Goal: Task Accomplishment & Management: Complete application form

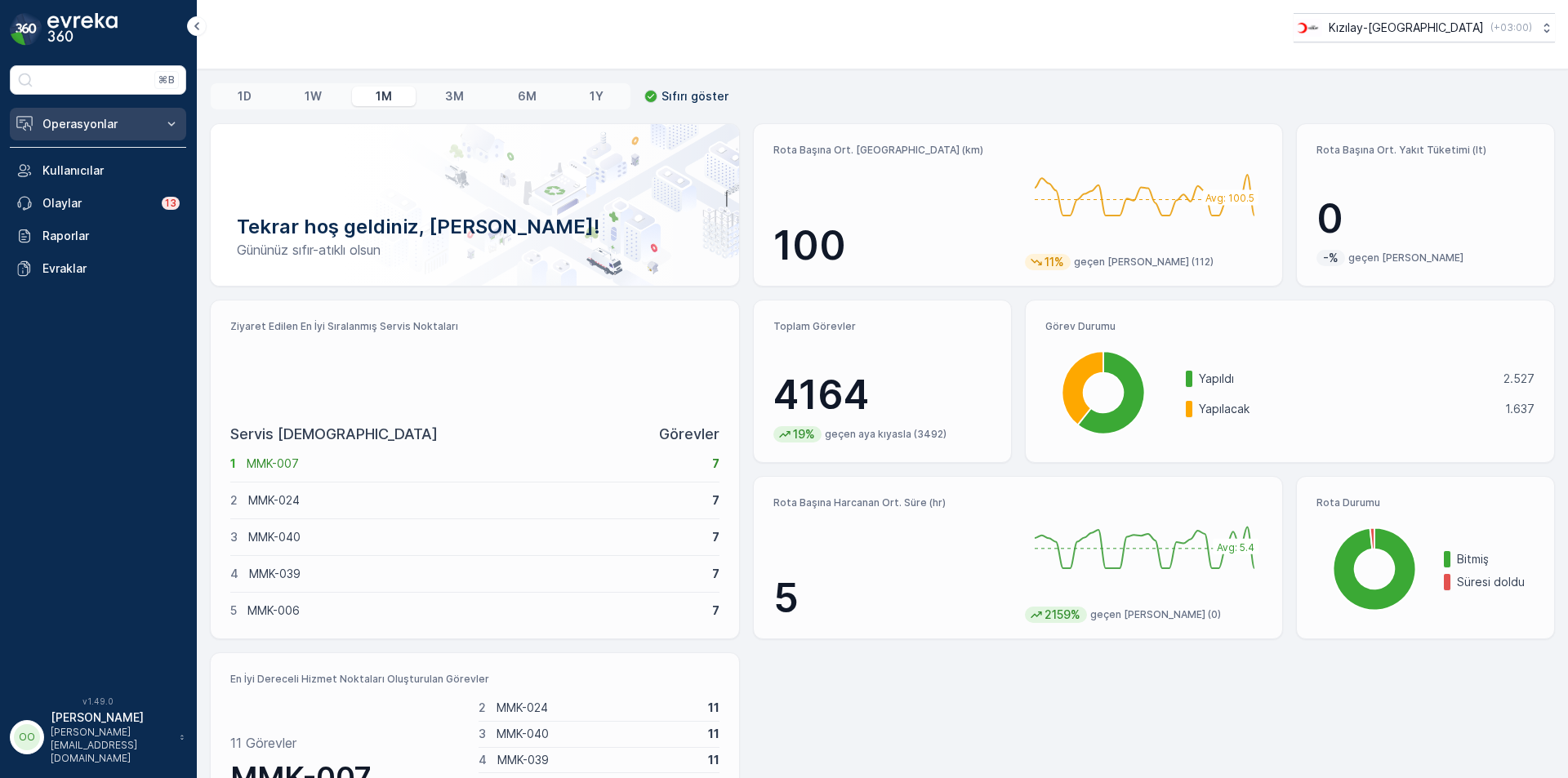
click at [113, 113] on button "Operasyonlar" at bounding box center [97, 124] width 176 height 33
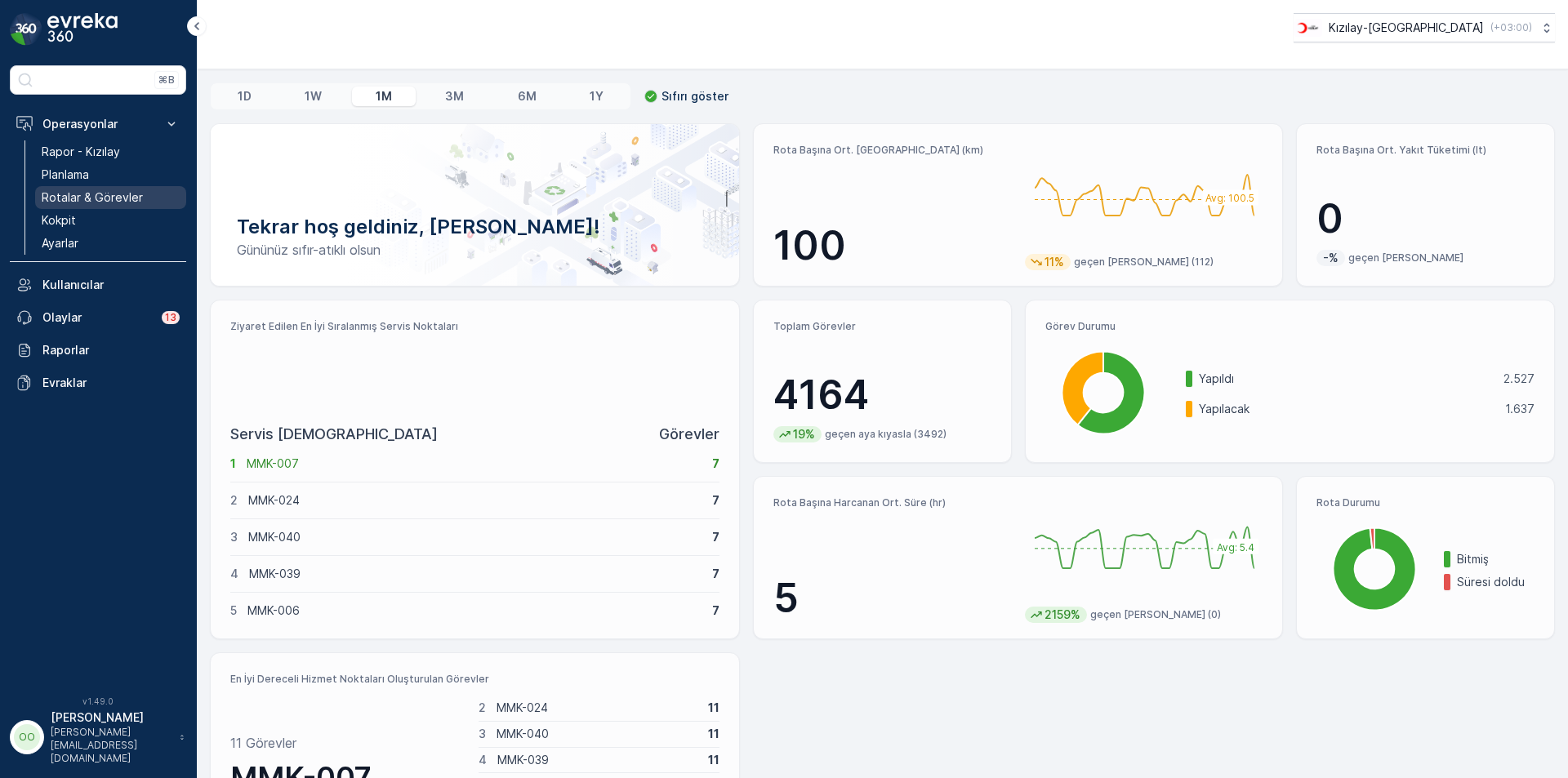
click at [113, 195] on p "Rotalar & Görevler" at bounding box center [91, 197] width 101 height 16
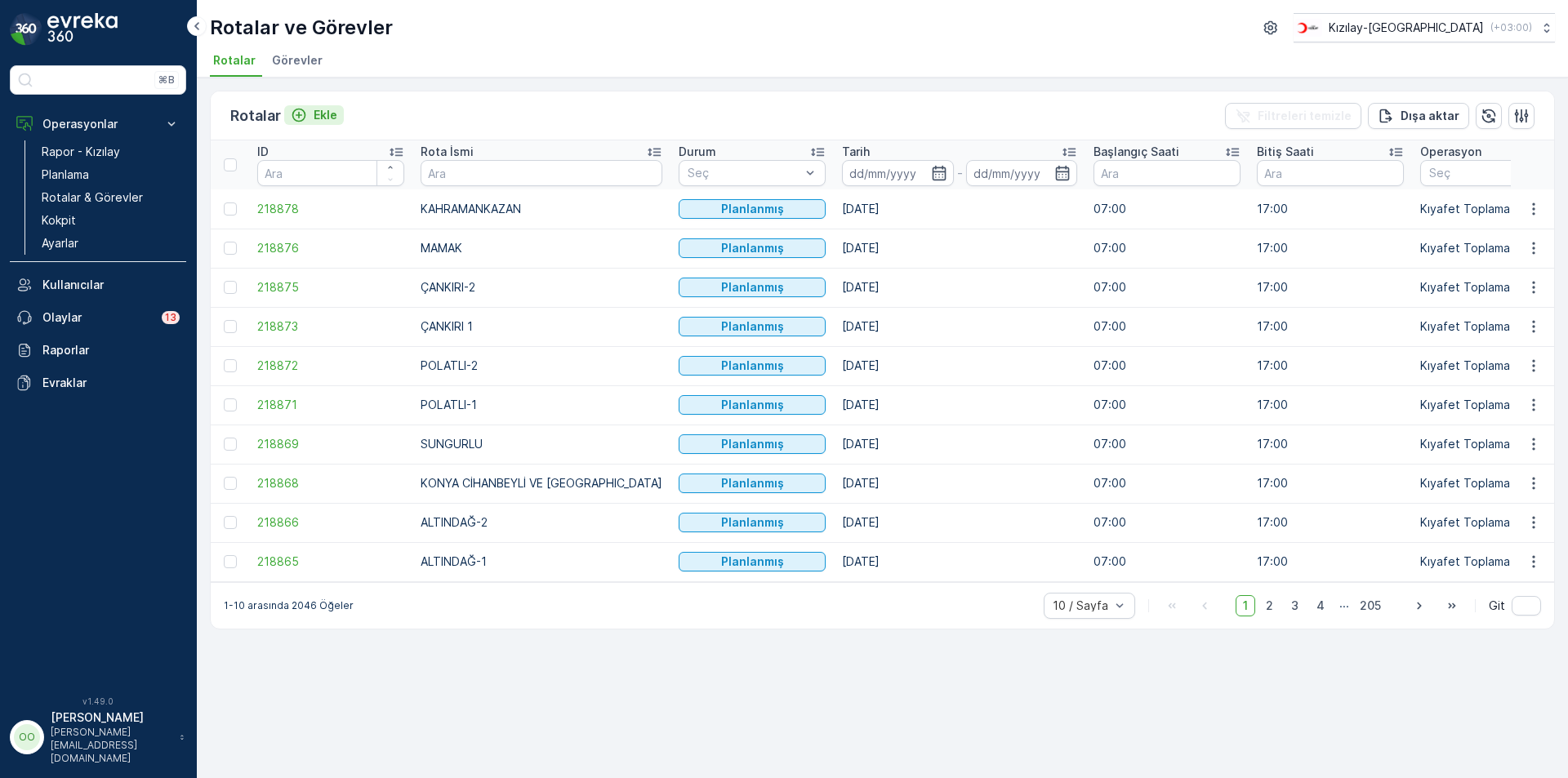
click at [331, 117] on p "Ekle" at bounding box center [325, 114] width 24 height 16
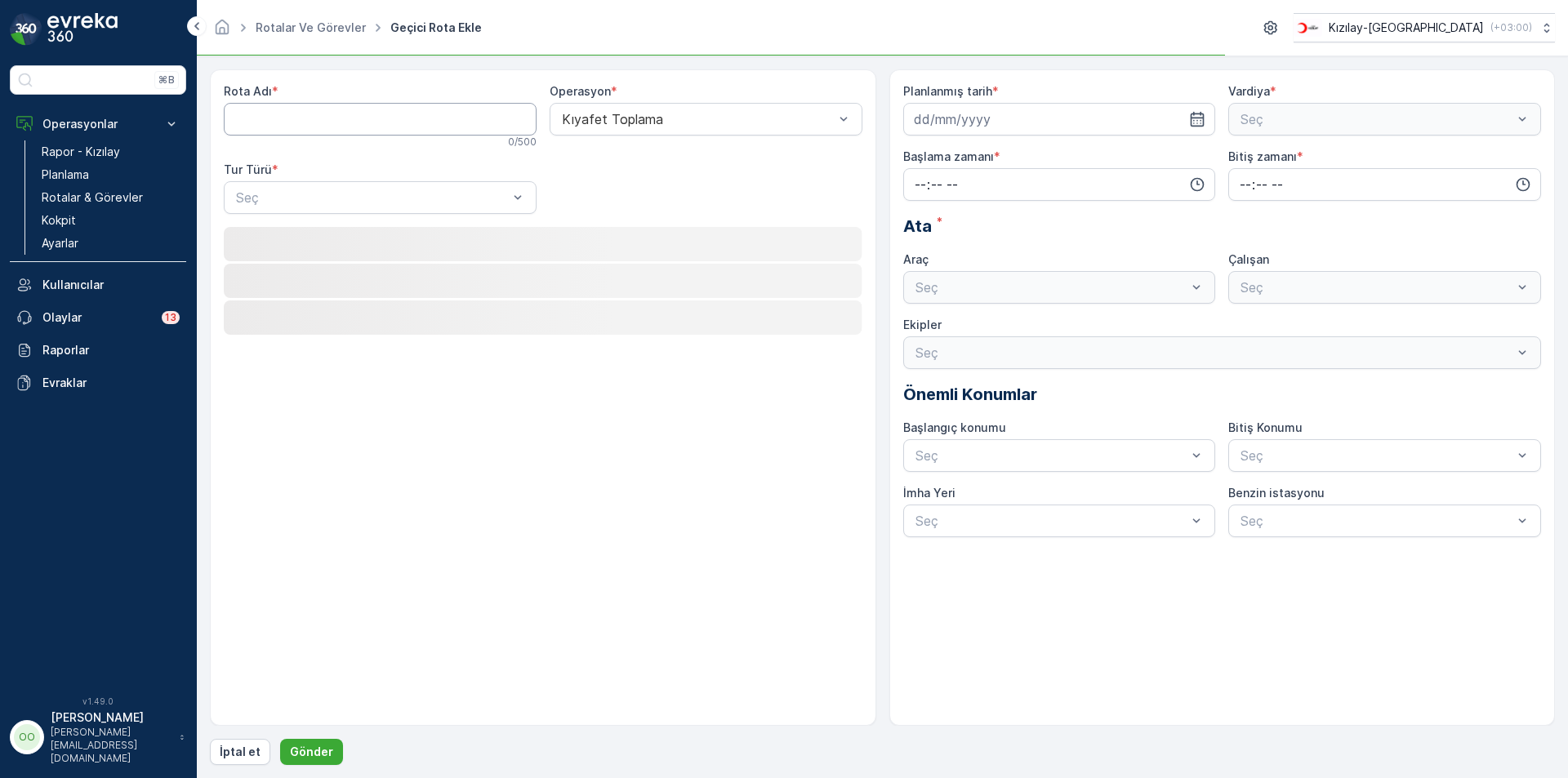
click at [330, 117] on Adı "Rota Adı" at bounding box center [380, 119] width 313 height 33
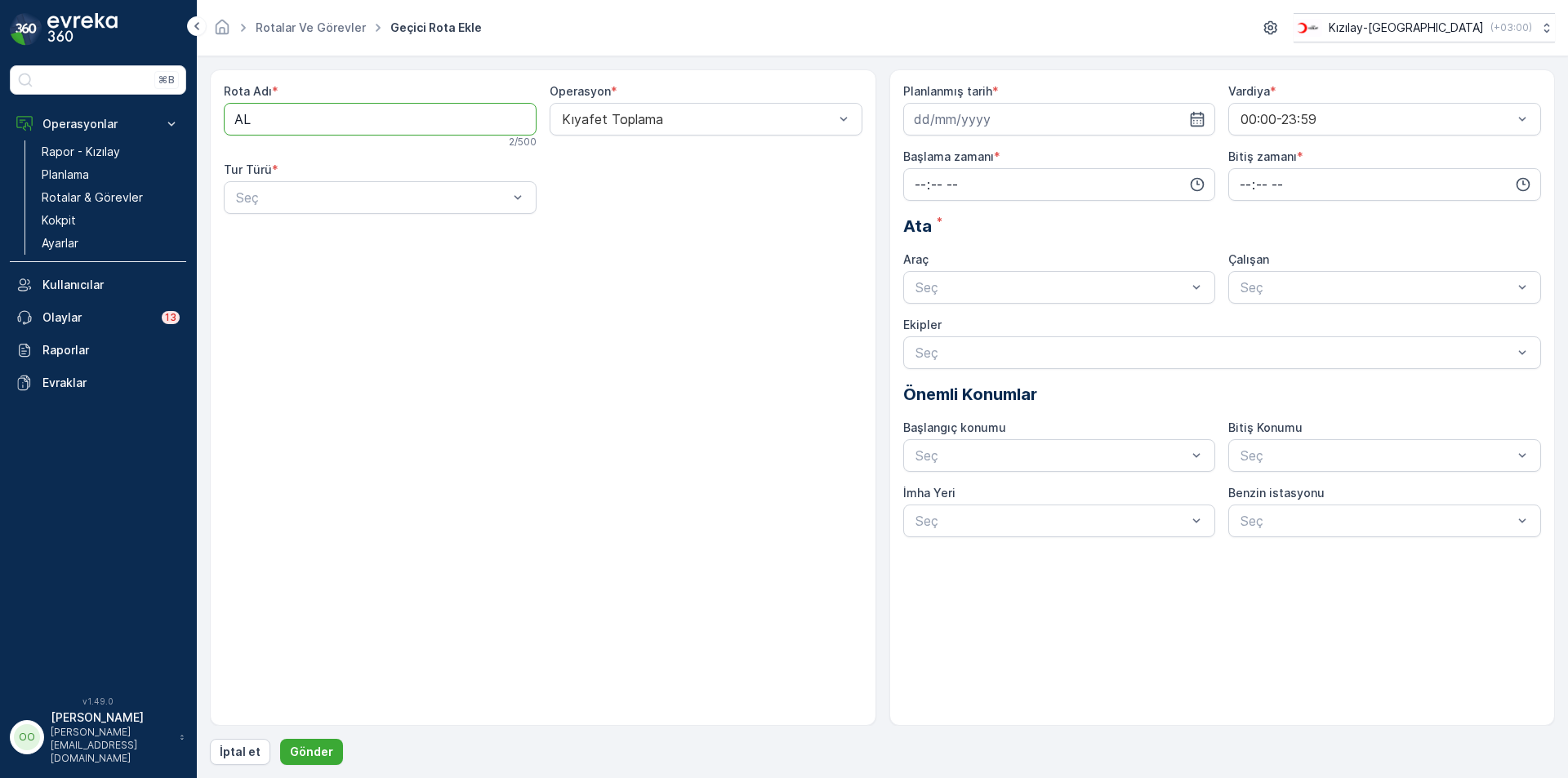
type Adı "ALTINDAĞ-1"
click at [270, 201] on div at bounding box center [372, 197] width 275 height 14
click at [272, 238] on div "Statik" at bounding box center [380, 237] width 293 height 14
click at [657, 187] on div "Seç" at bounding box center [705, 197] width 313 height 33
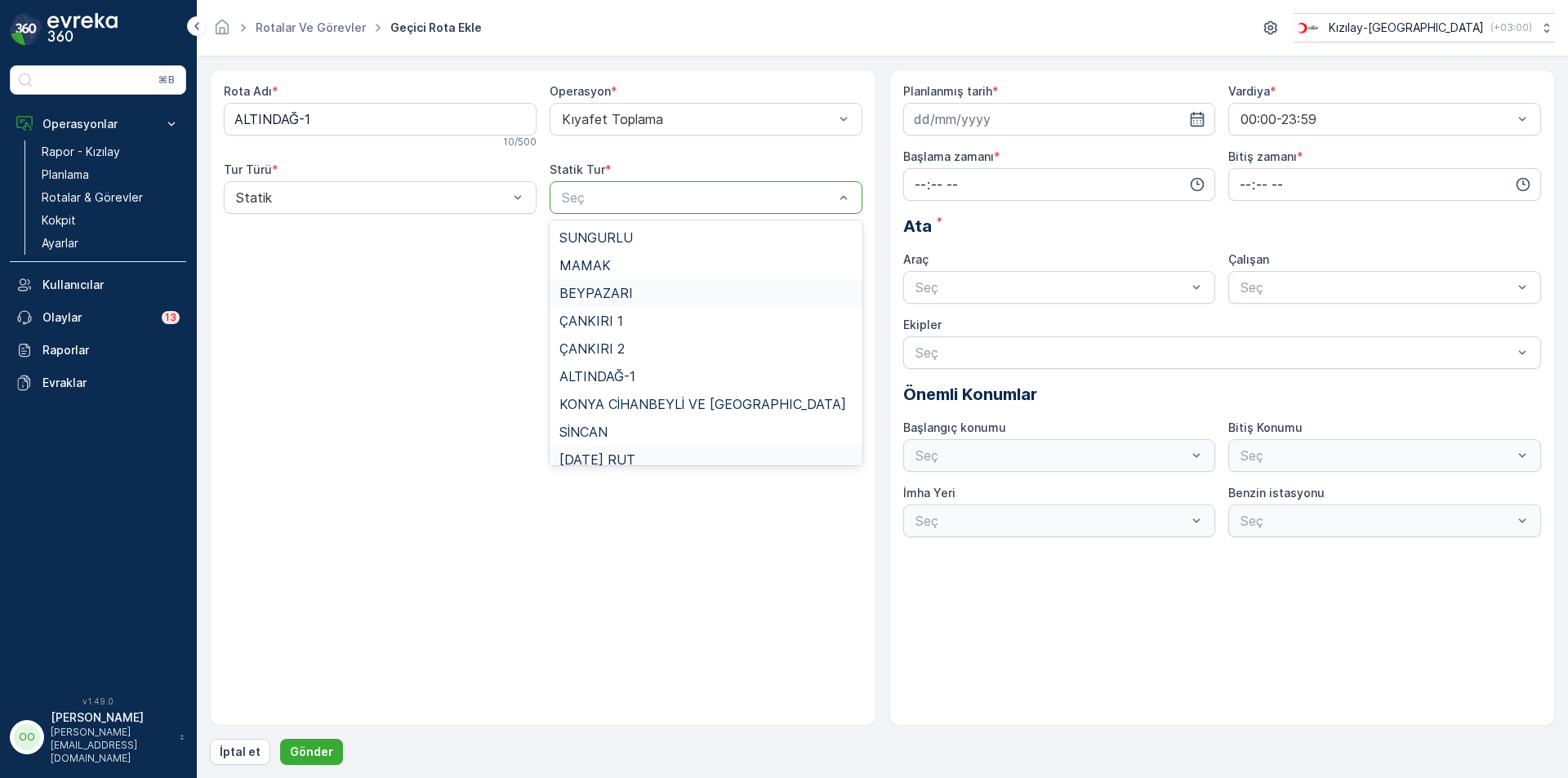
scroll to position [150, 0]
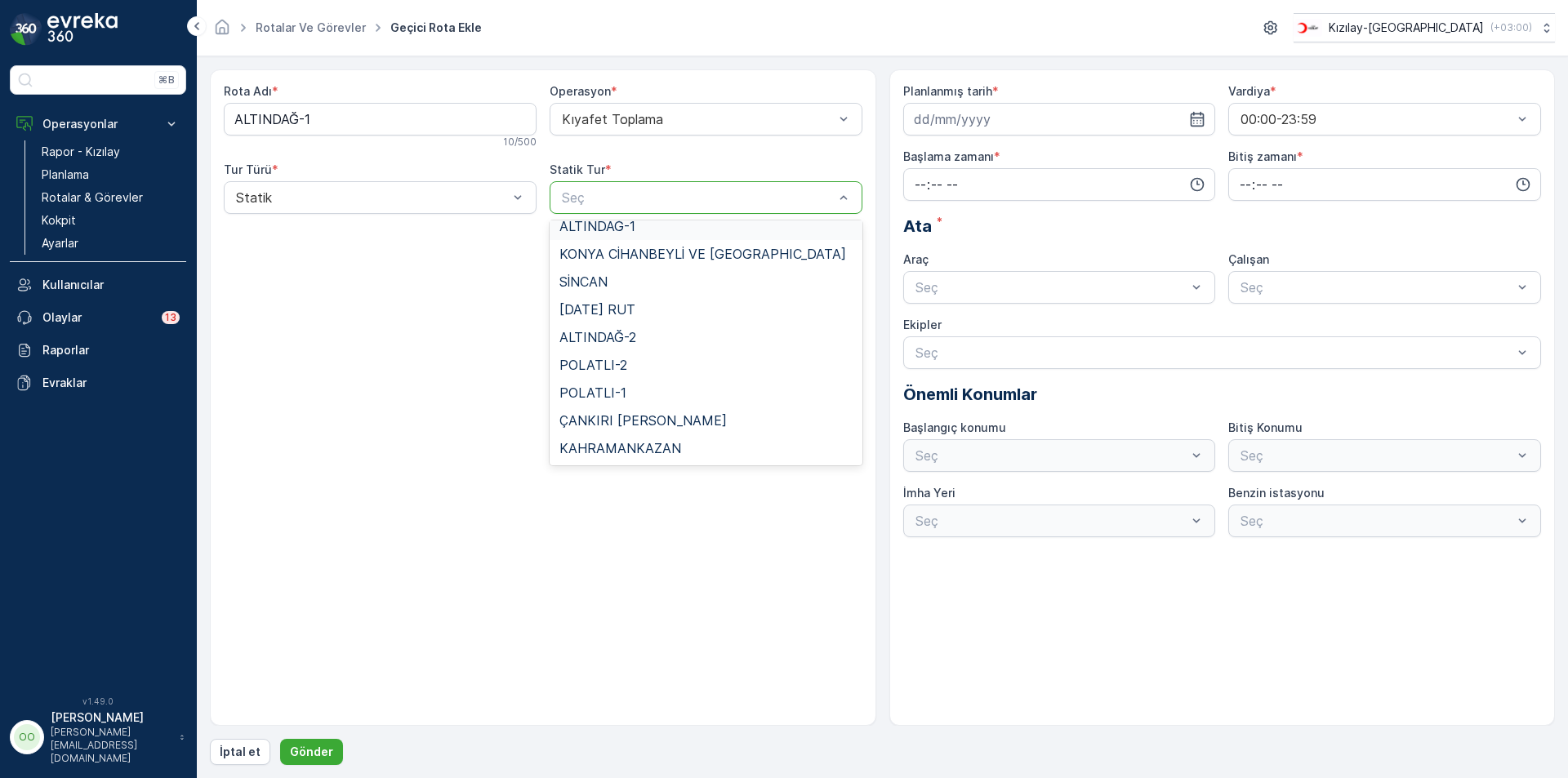
click at [635, 226] on div "ALTINDAĞ-1" at bounding box center [705, 225] width 293 height 14
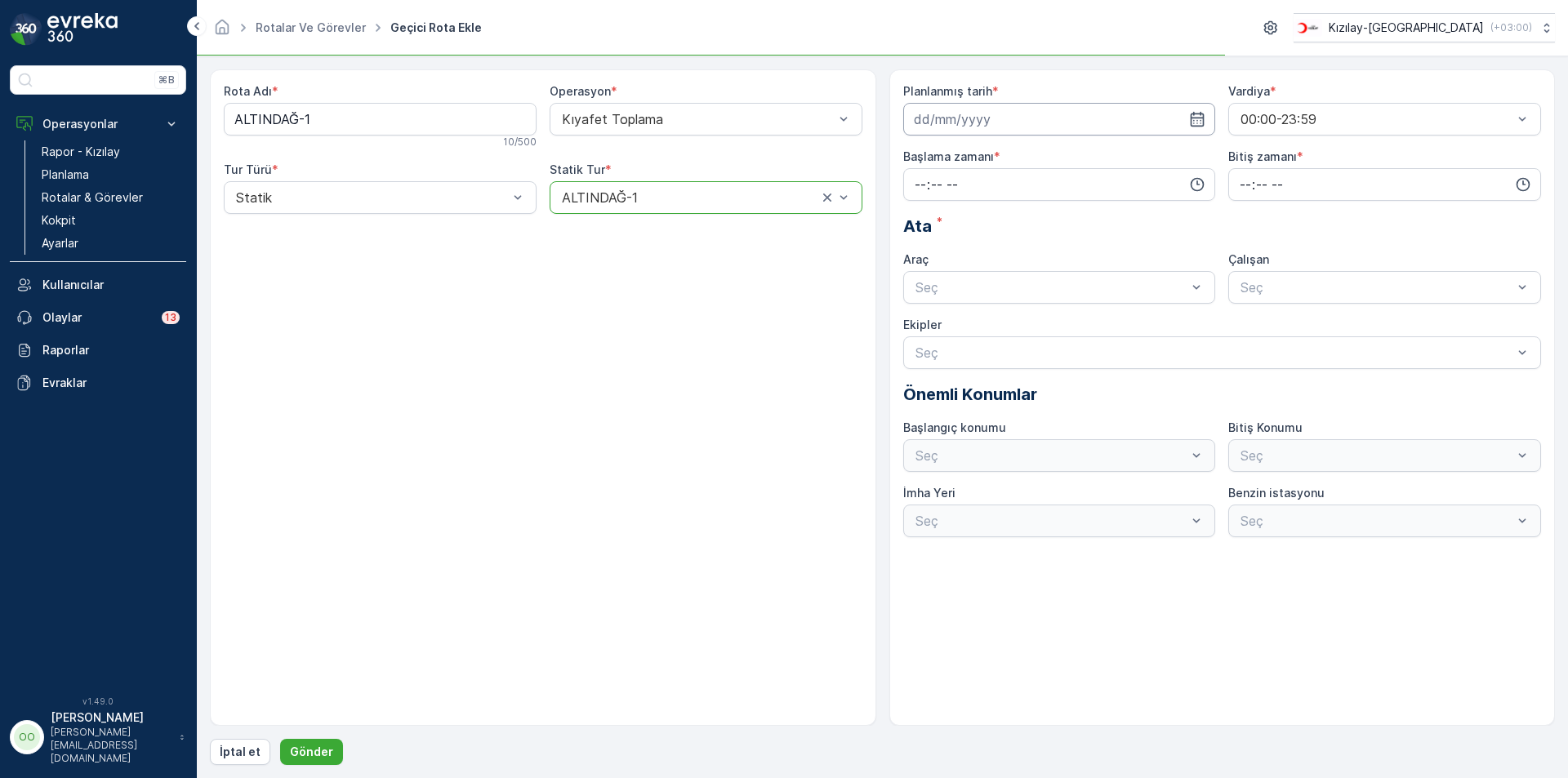
click at [980, 116] on input at bounding box center [1059, 119] width 313 height 33
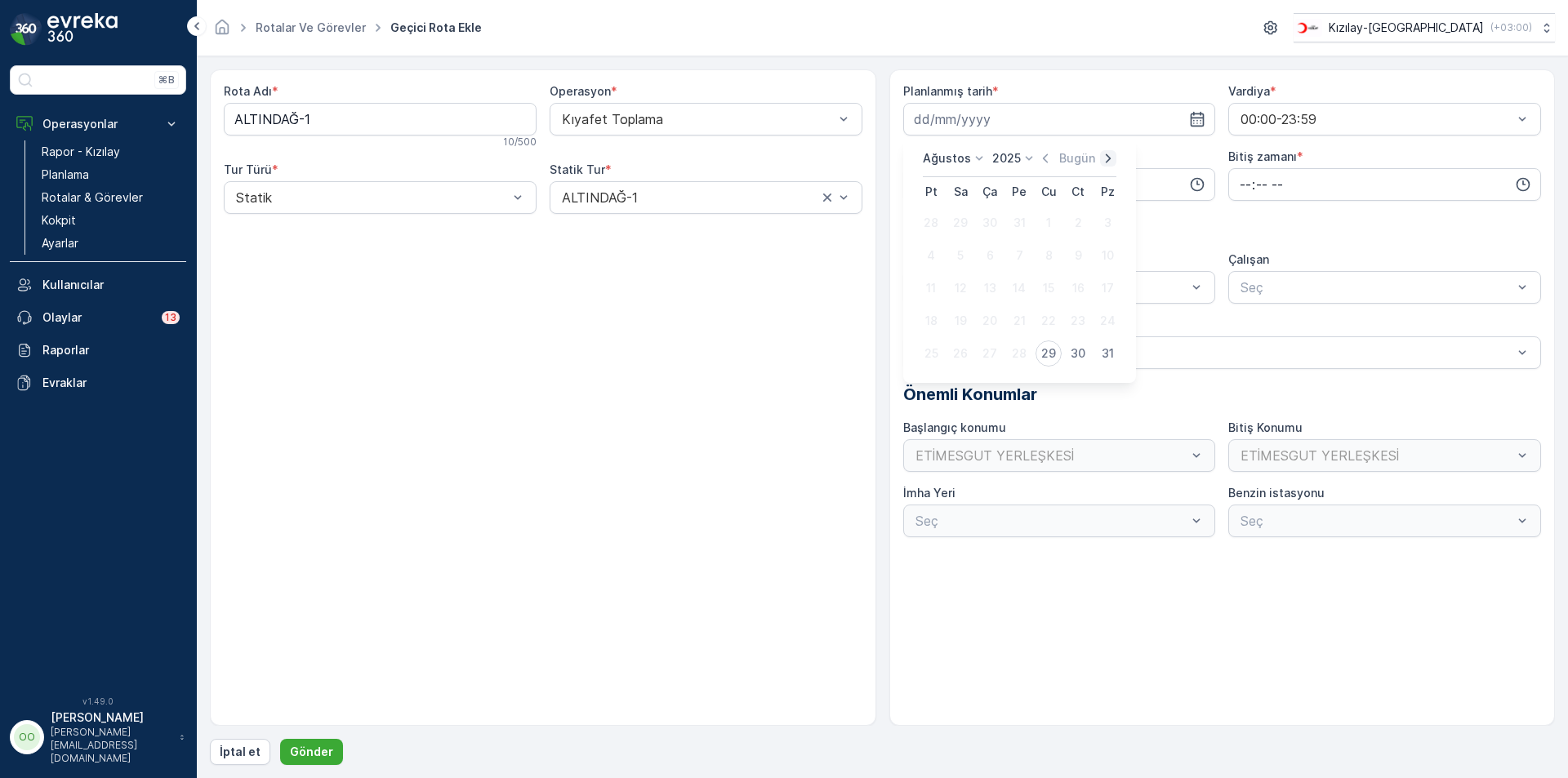
click at [1104, 162] on icon "button" at bounding box center [1107, 158] width 16 height 16
click at [927, 261] on div "8" at bounding box center [930, 255] width 26 height 26
type input "[DATE]"
click at [919, 191] on input "time" at bounding box center [1059, 185] width 313 height 33
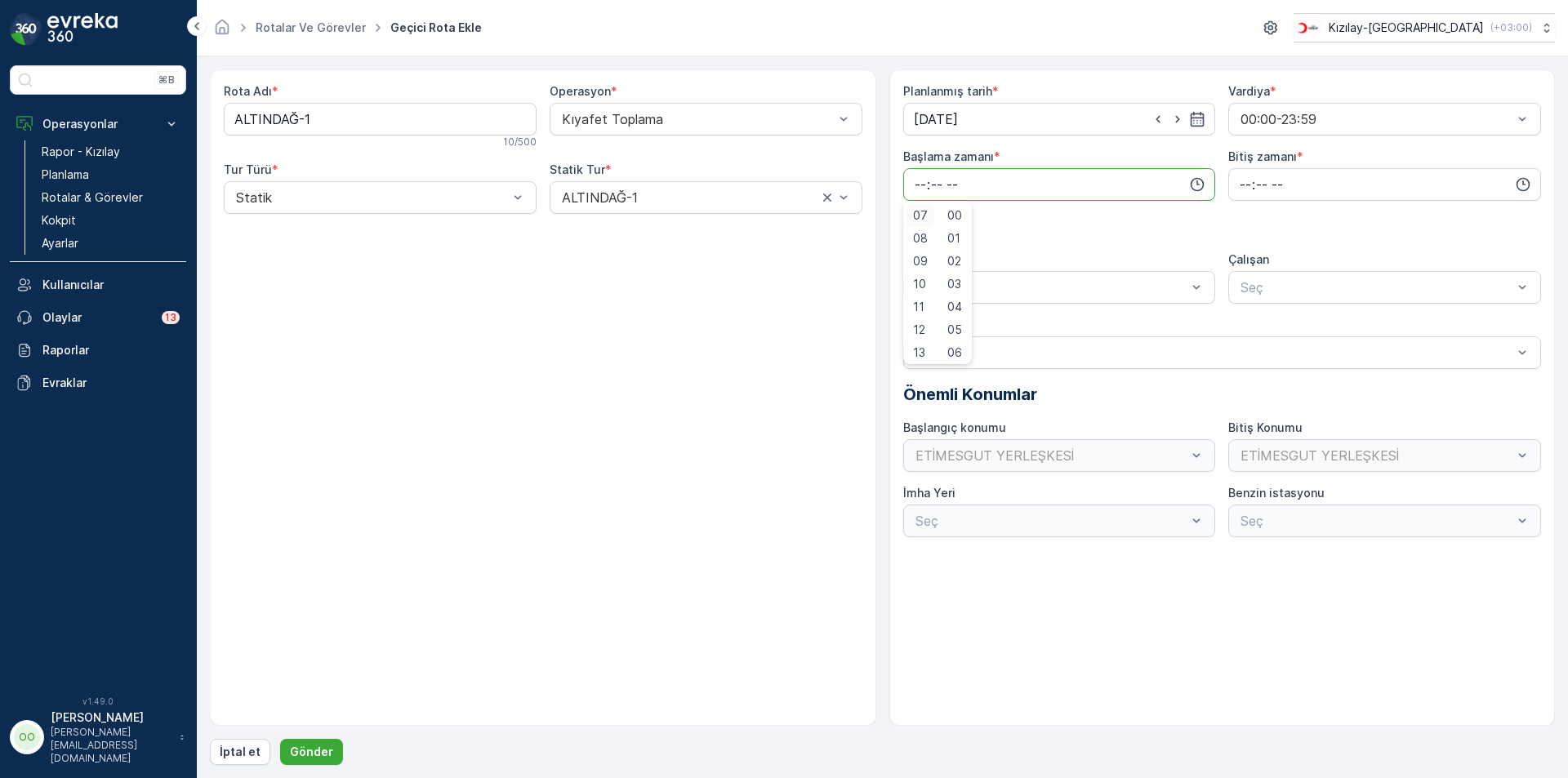
click at [919, 223] on span "07" at bounding box center [920, 215] width 14 height 16
type input "07:00"
click at [1243, 164] on span "Bitiş zamanı" at bounding box center [1262, 156] width 68 height 16
click at [1239, 180] on input "time" at bounding box center [1384, 185] width 313 height 33
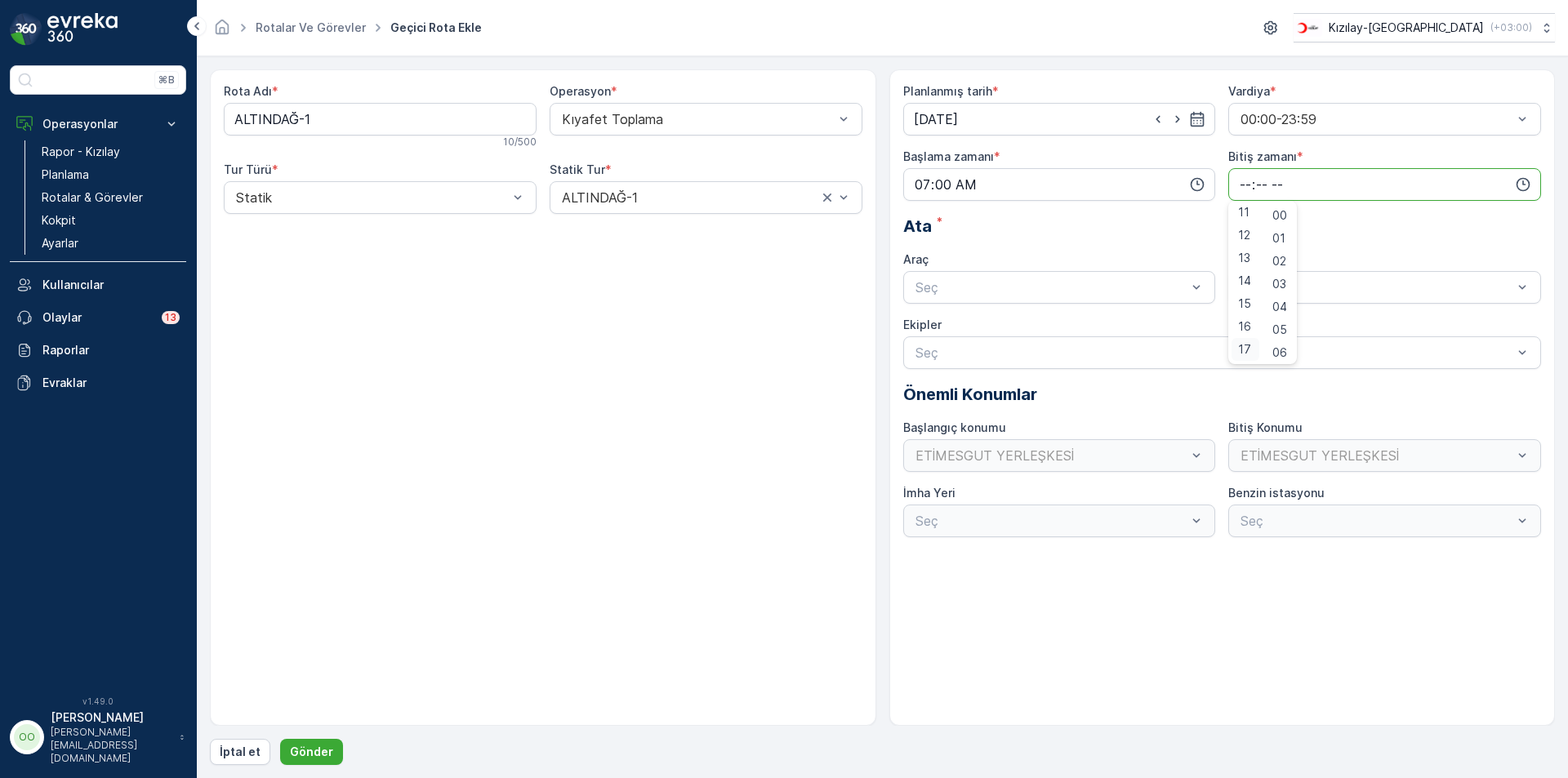
click at [1244, 354] on span "17" at bounding box center [1245, 349] width 13 height 16
type input "17:00"
drag, startPoint x: 1032, startPoint y: 289, endPoint x: 991, endPoint y: 309, distance: 45.6
click at [1030, 289] on div at bounding box center [1051, 287] width 275 height 14
click at [969, 323] on span "TABLET-1" at bounding box center [944, 327] width 62 height 14
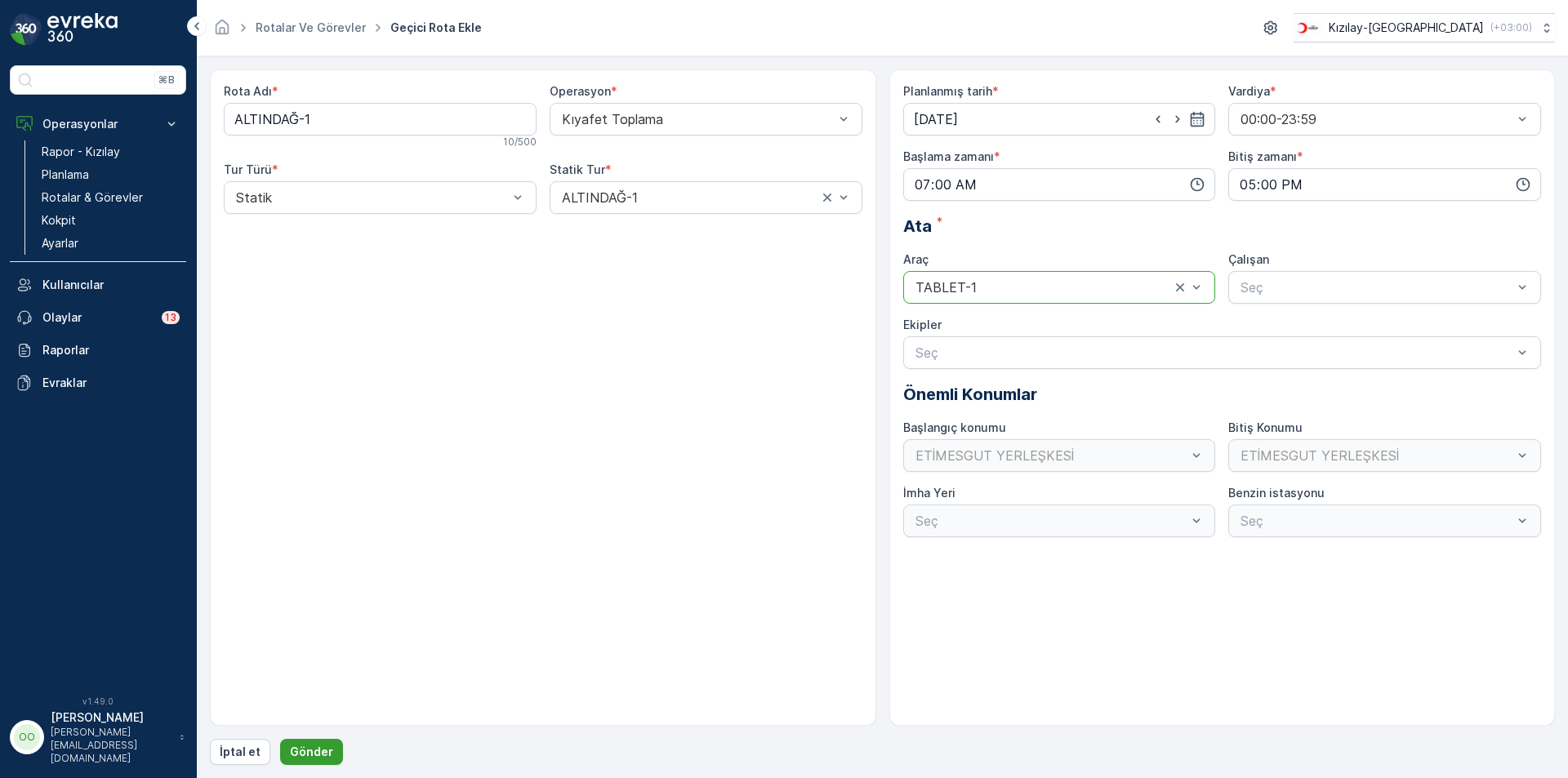
click at [323, 751] on p "Gönder" at bounding box center [311, 751] width 43 height 16
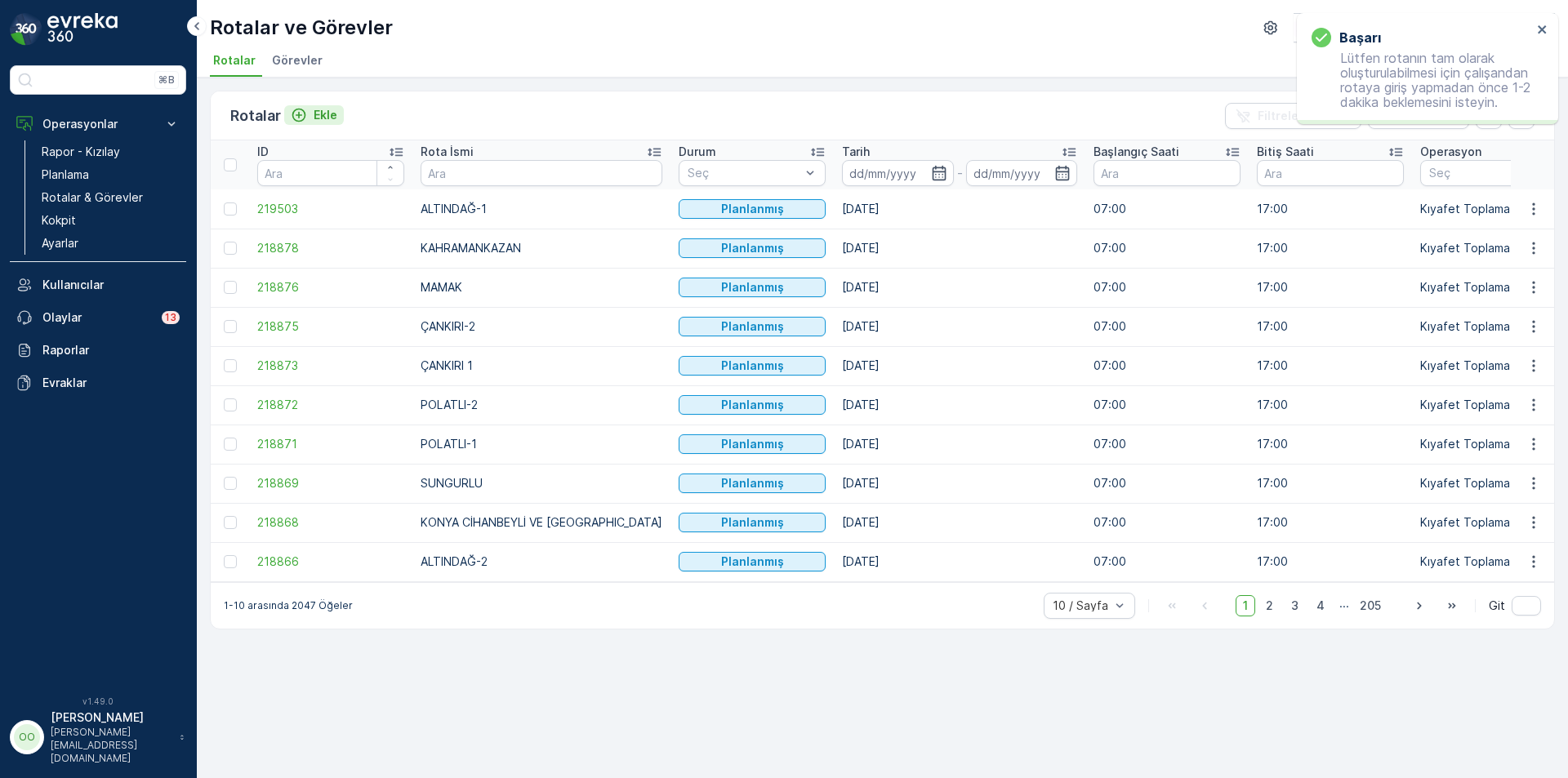
click at [324, 116] on p "Ekle" at bounding box center [325, 114] width 24 height 16
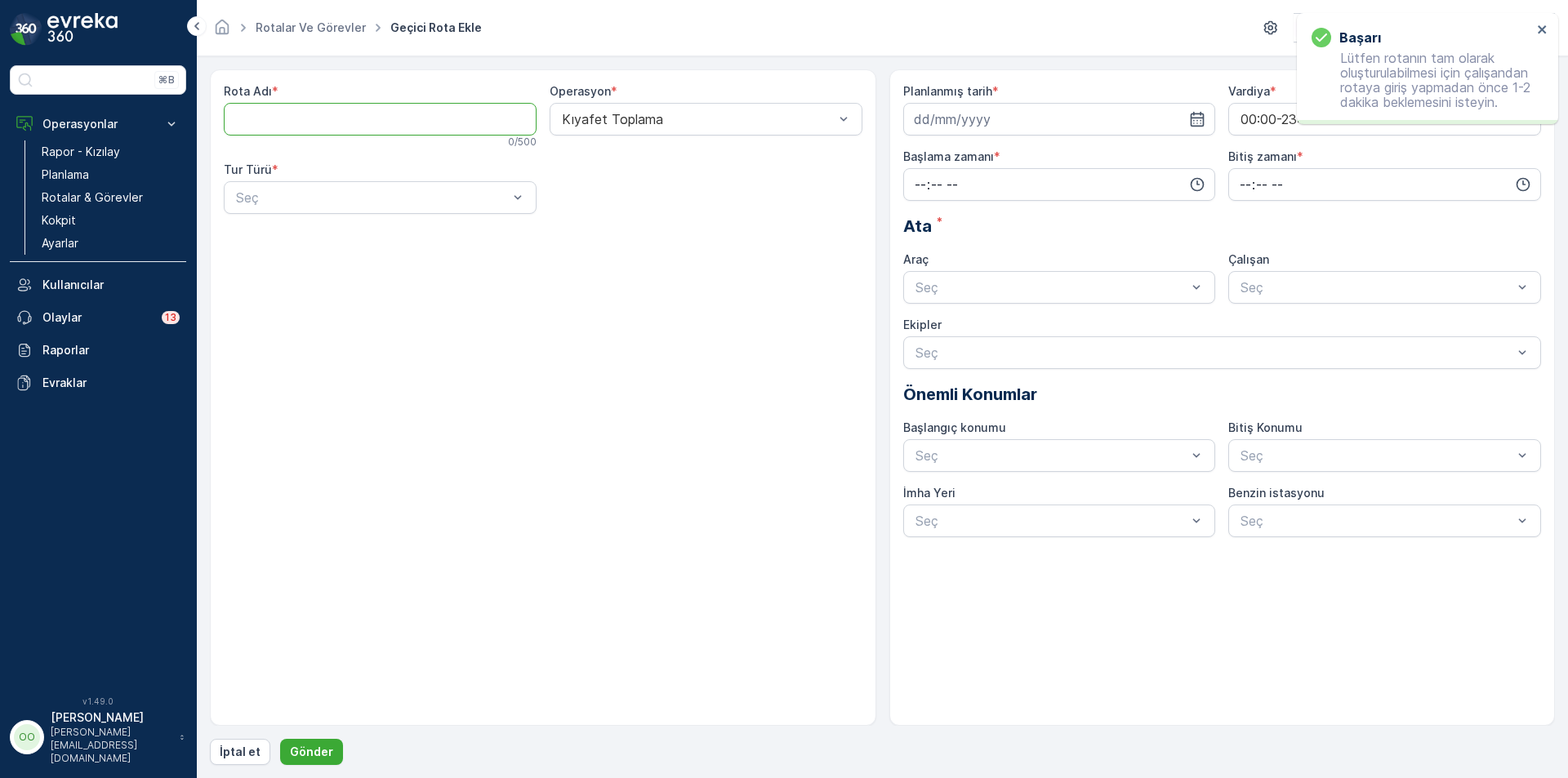
click at [324, 116] on Adı "Rota Adı" at bounding box center [380, 119] width 313 height 33
type Adı "ALTINDAĞ-2"
click at [281, 204] on div at bounding box center [372, 197] width 275 height 14
click at [284, 237] on div "Statik" at bounding box center [380, 237] width 293 height 14
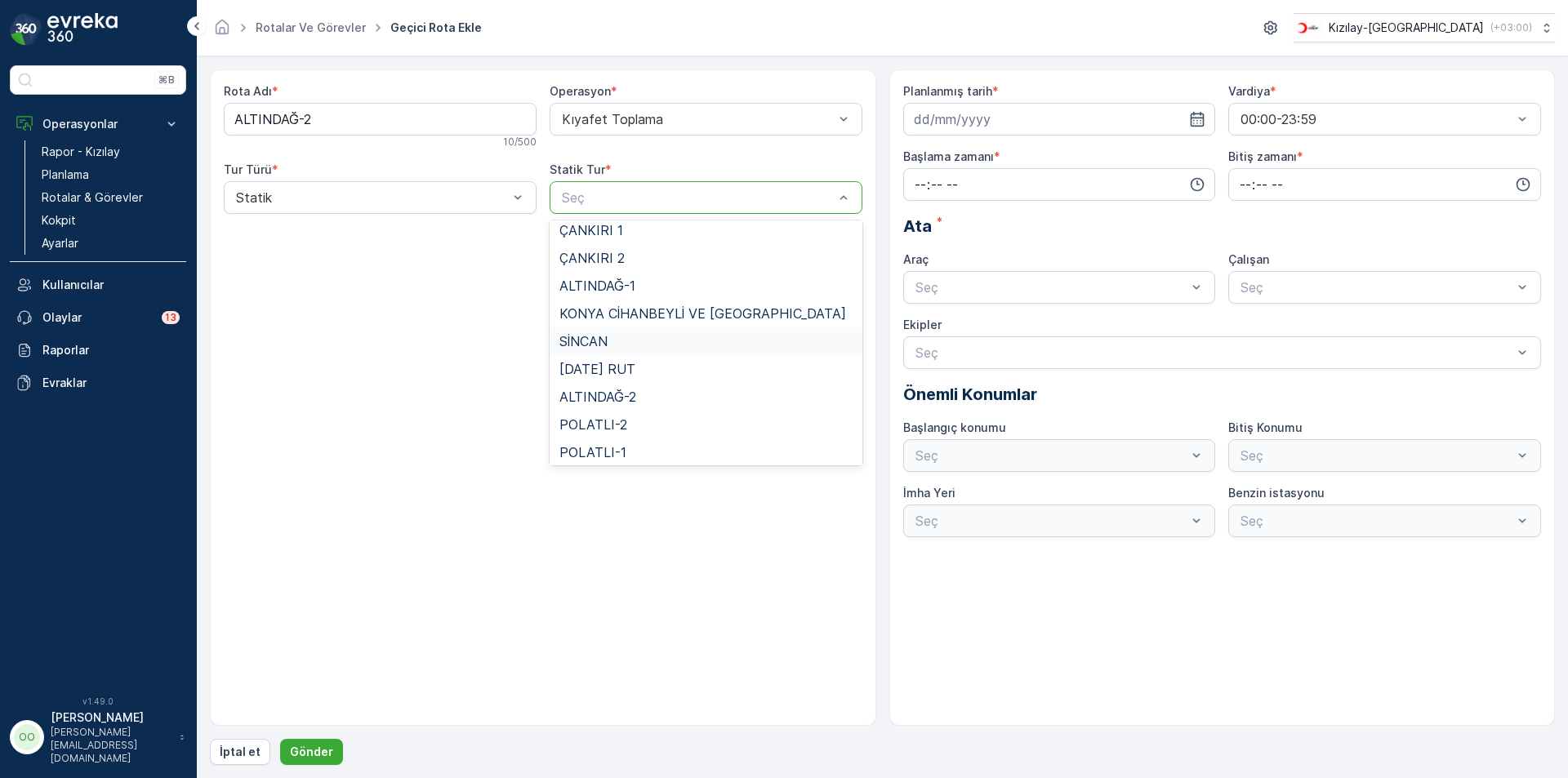
scroll to position [150, 0]
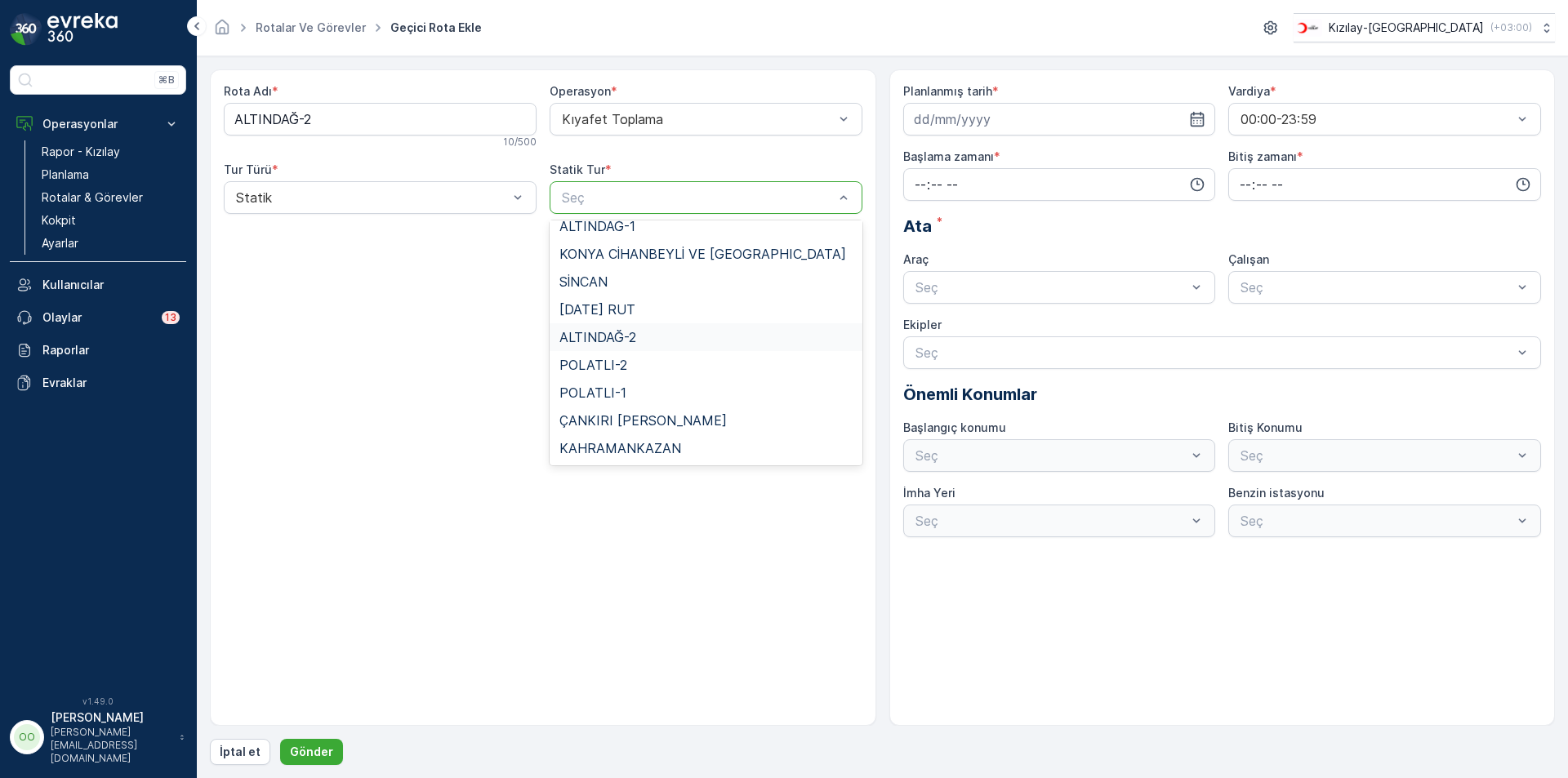
click at [640, 342] on div "ALTINDAĞ-2" at bounding box center [705, 337] width 293 height 14
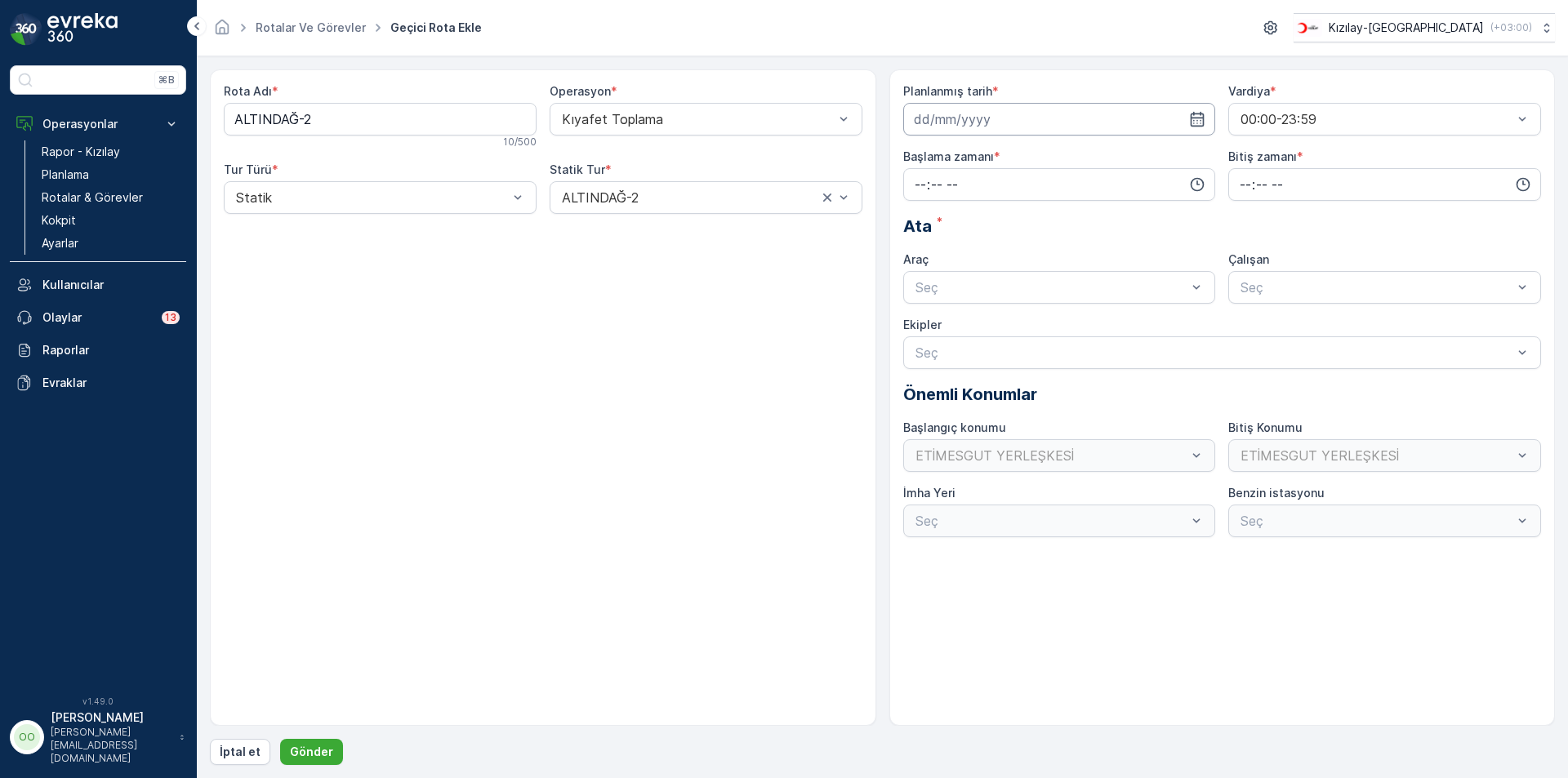
click at [986, 122] on input at bounding box center [1059, 119] width 313 height 33
click at [1107, 163] on icon "button" at bounding box center [1107, 158] width 16 height 16
click at [931, 258] on div "8" at bounding box center [930, 255] width 26 height 26
type input "[DATE]"
click at [911, 187] on input "time" at bounding box center [1059, 185] width 313 height 33
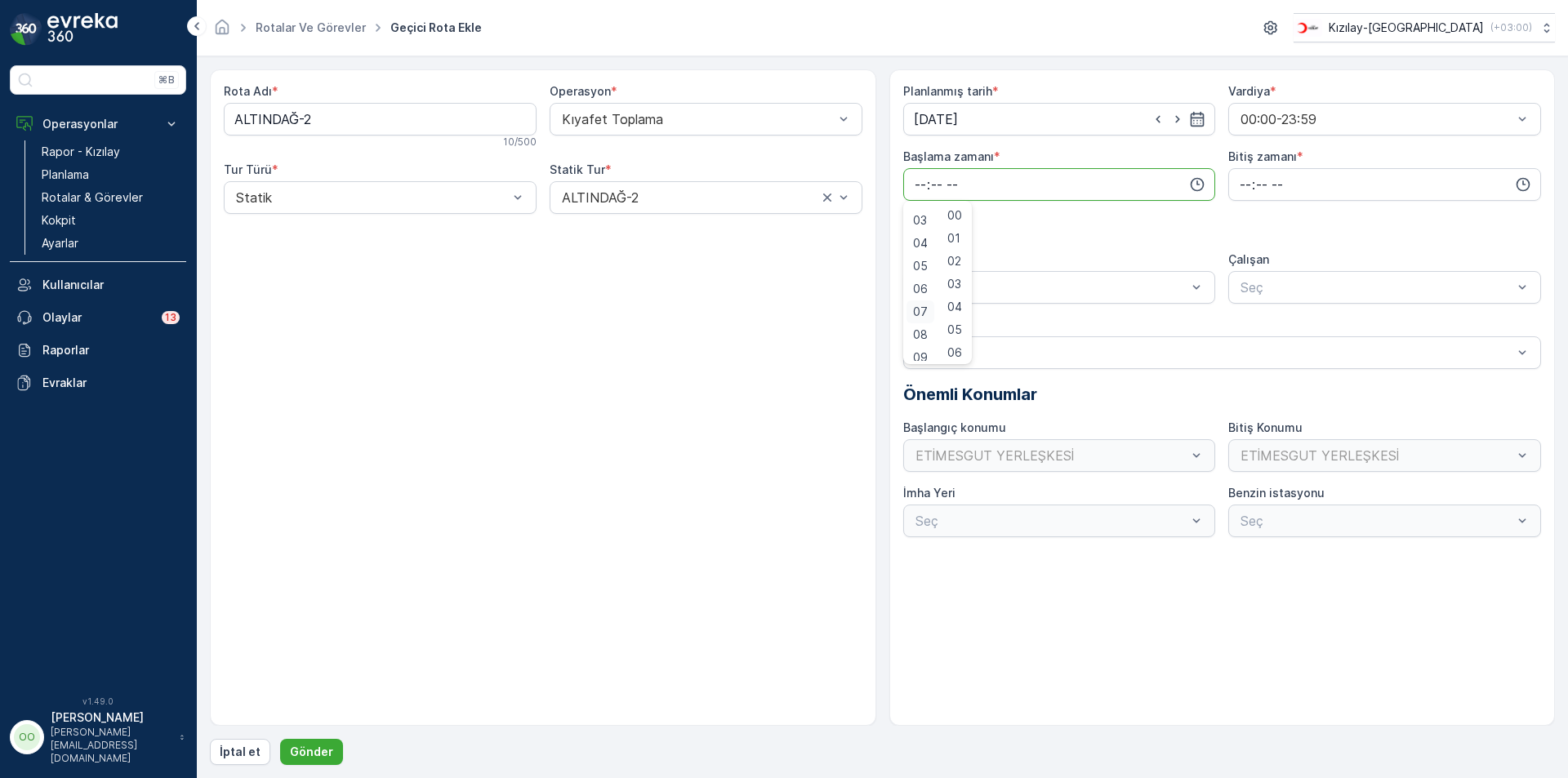
scroll to position [82, 0]
click at [916, 303] on div "07" at bounding box center [920, 294] width 28 height 23
type input "07:00"
click at [1241, 183] on input "time" at bounding box center [1384, 185] width 313 height 33
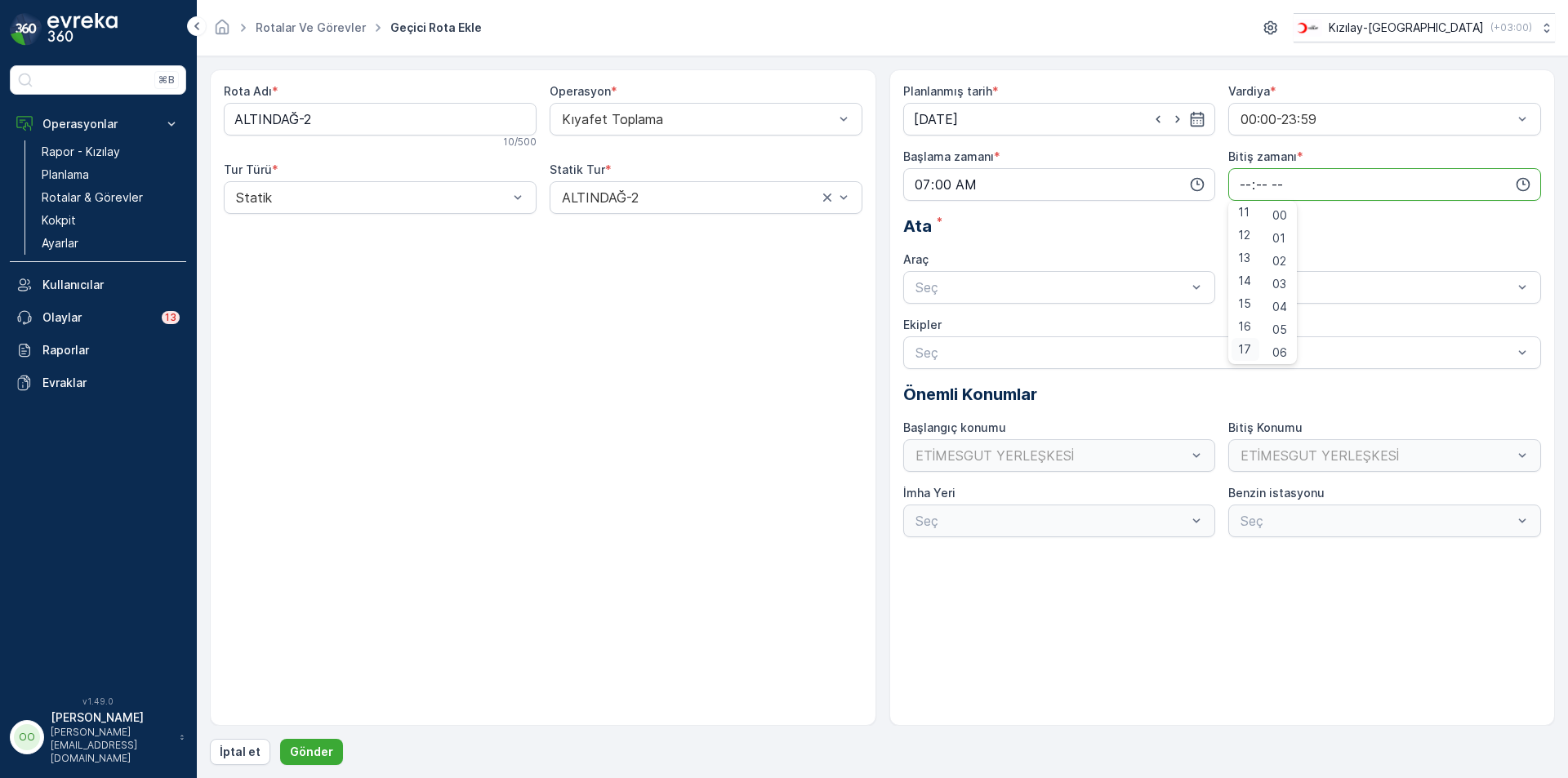
click at [1245, 354] on span "17" at bounding box center [1245, 349] width 13 height 16
type input "17:00"
click at [940, 299] on div "Seç" at bounding box center [1059, 288] width 313 height 33
click at [942, 317] on div "TABLET-1" at bounding box center [1059, 327] width 313 height 28
click at [326, 746] on p "Gönder" at bounding box center [311, 751] width 43 height 16
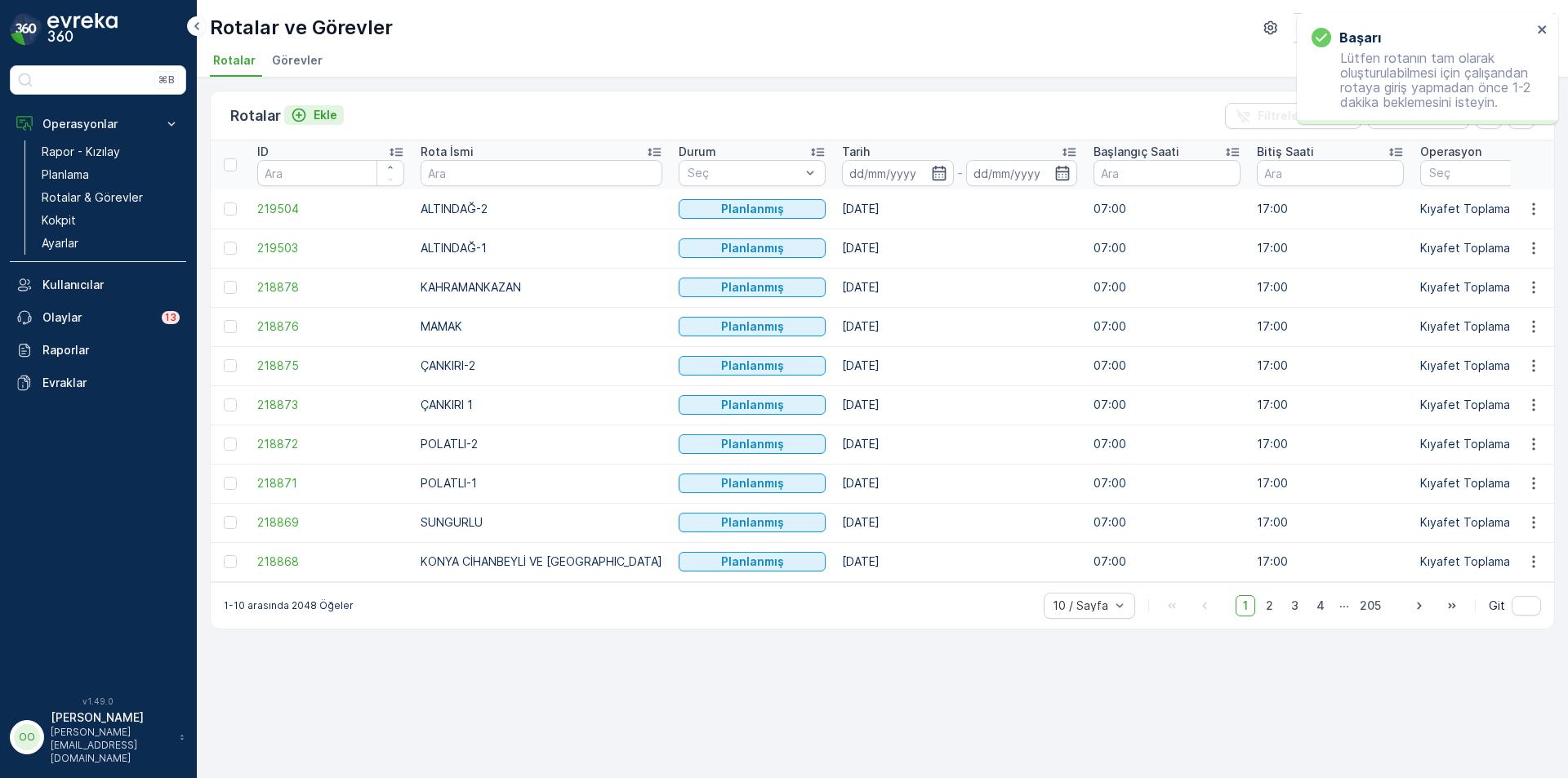
click at [328, 119] on p "Ekle" at bounding box center [325, 114] width 24 height 16
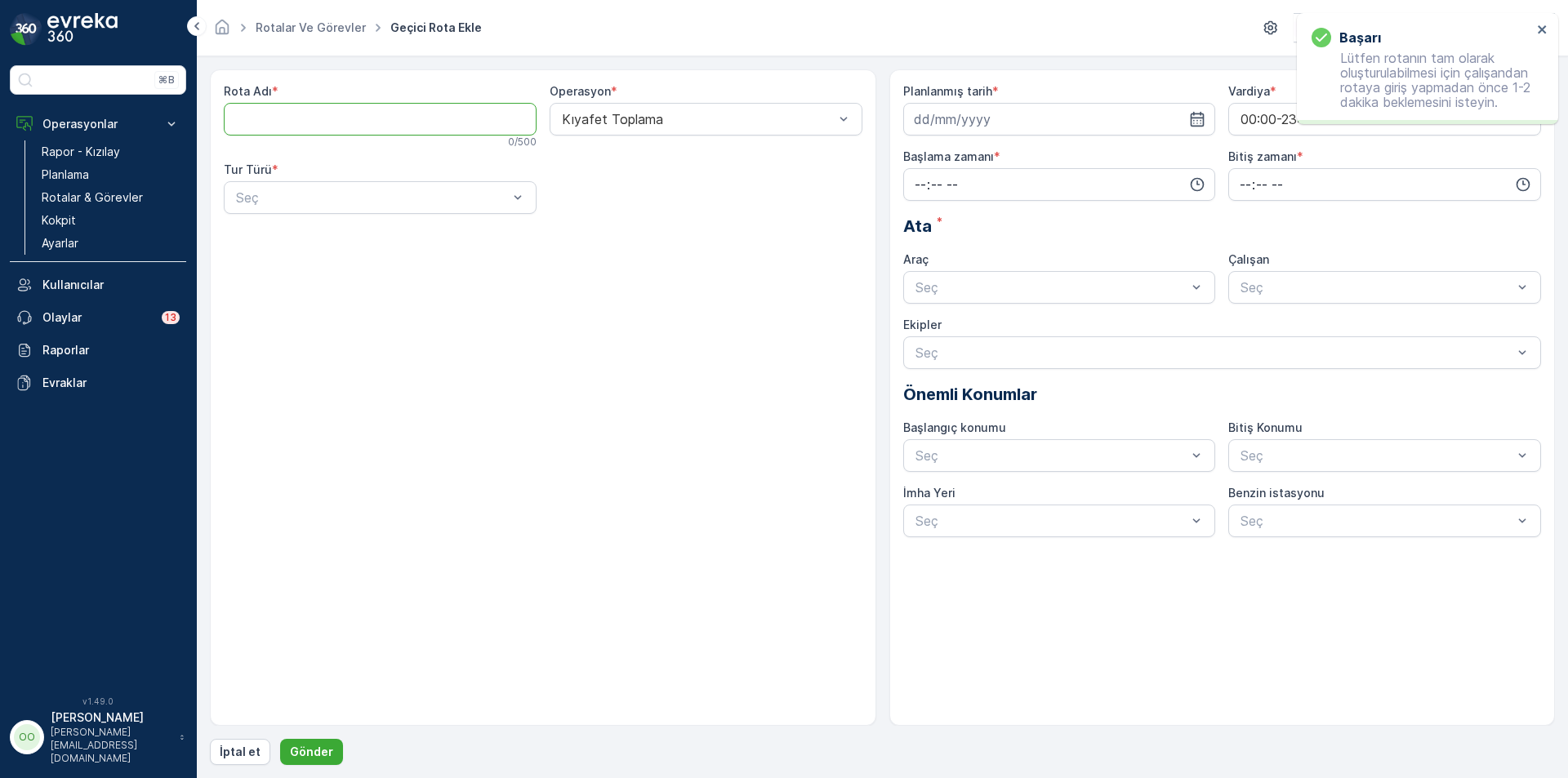
click at [327, 106] on Adı "Rota Adı" at bounding box center [380, 119] width 313 height 33
type Adı "MAMAK"
click at [320, 202] on div at bounding box center [372, 197] width 275 height 14
click at [244, 243] on span "Statik" at bounding box center [251, 237] width 36 height 14
click at [639, 192] on div at bounding box center [697, 197] width 275 height 14
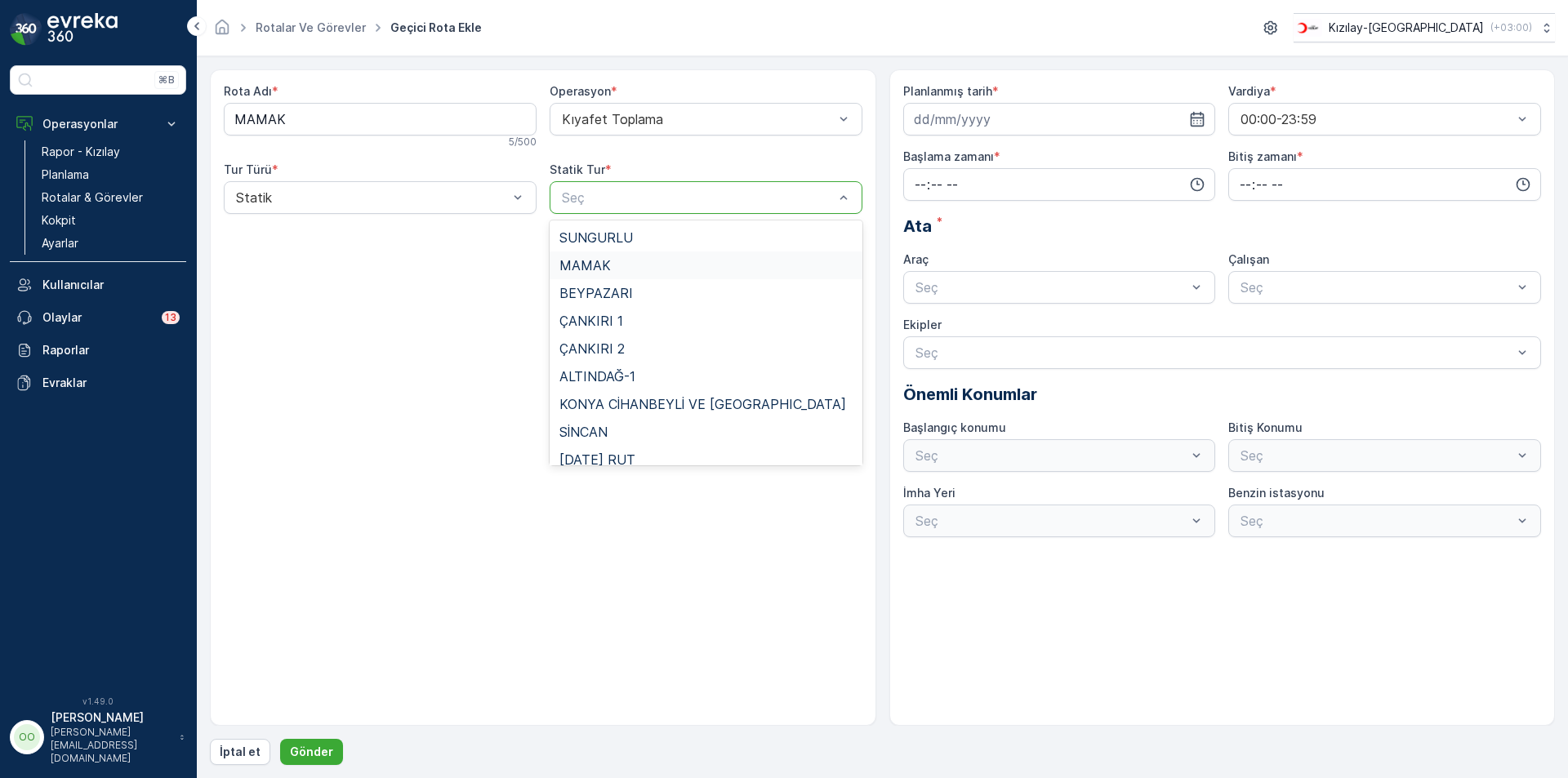
click at [609, 269] on div "MAMAK" at bounding box center [705, 264] width 293 height 14
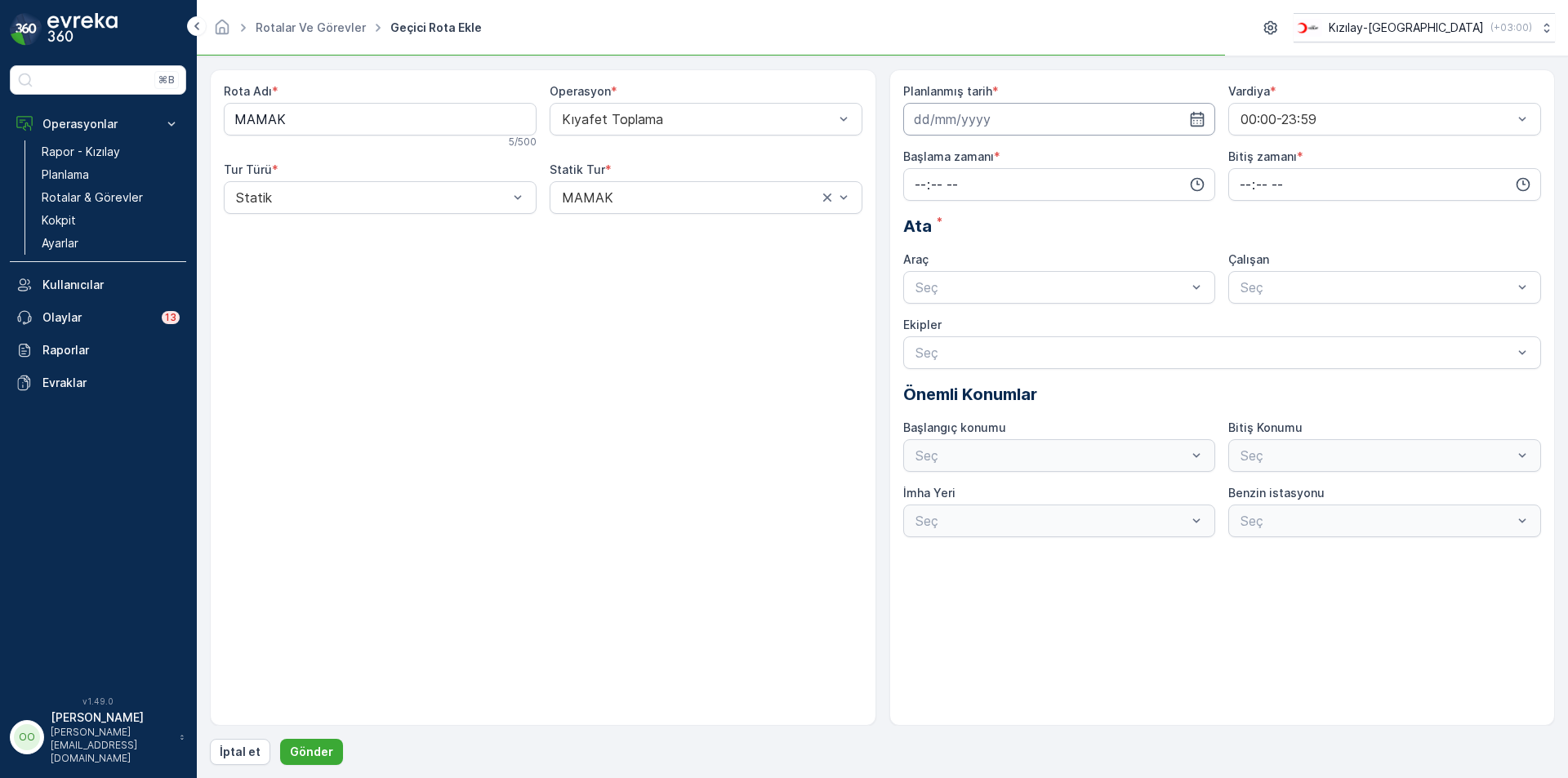
click at [1095, 124] on input at bounding box center [1059, 119] width 313 height 33
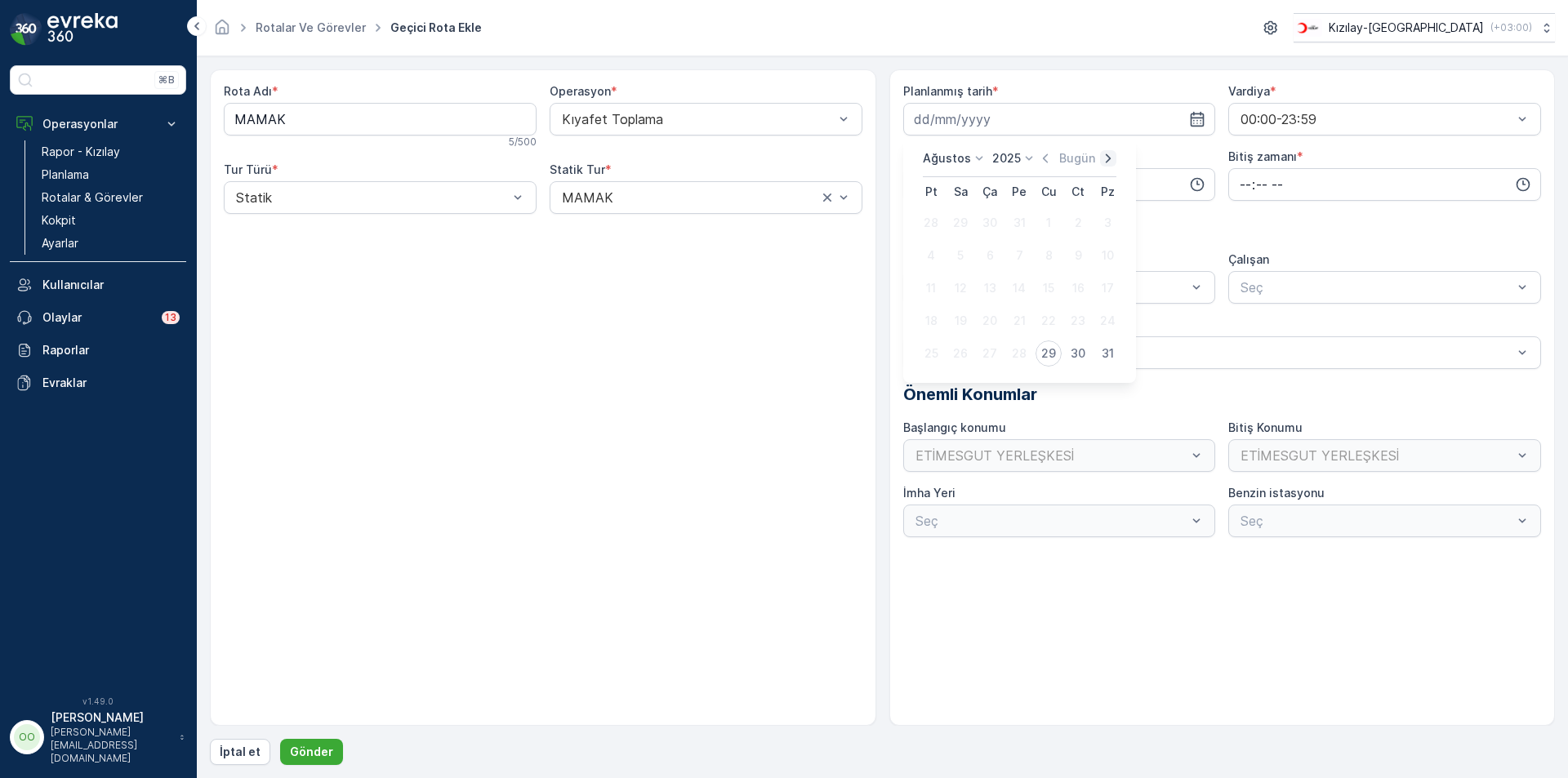
click at [1101, 160] on icon "button" at bounding box center [1107, 158] width 16 height 16
click at [957, 257] on div "9" at bounding box center [960, 255] width 26 height 26
type input "[DATE]"
click at [917, 192] on input "time" at bounding box center [1059, 185] width 313 height 33
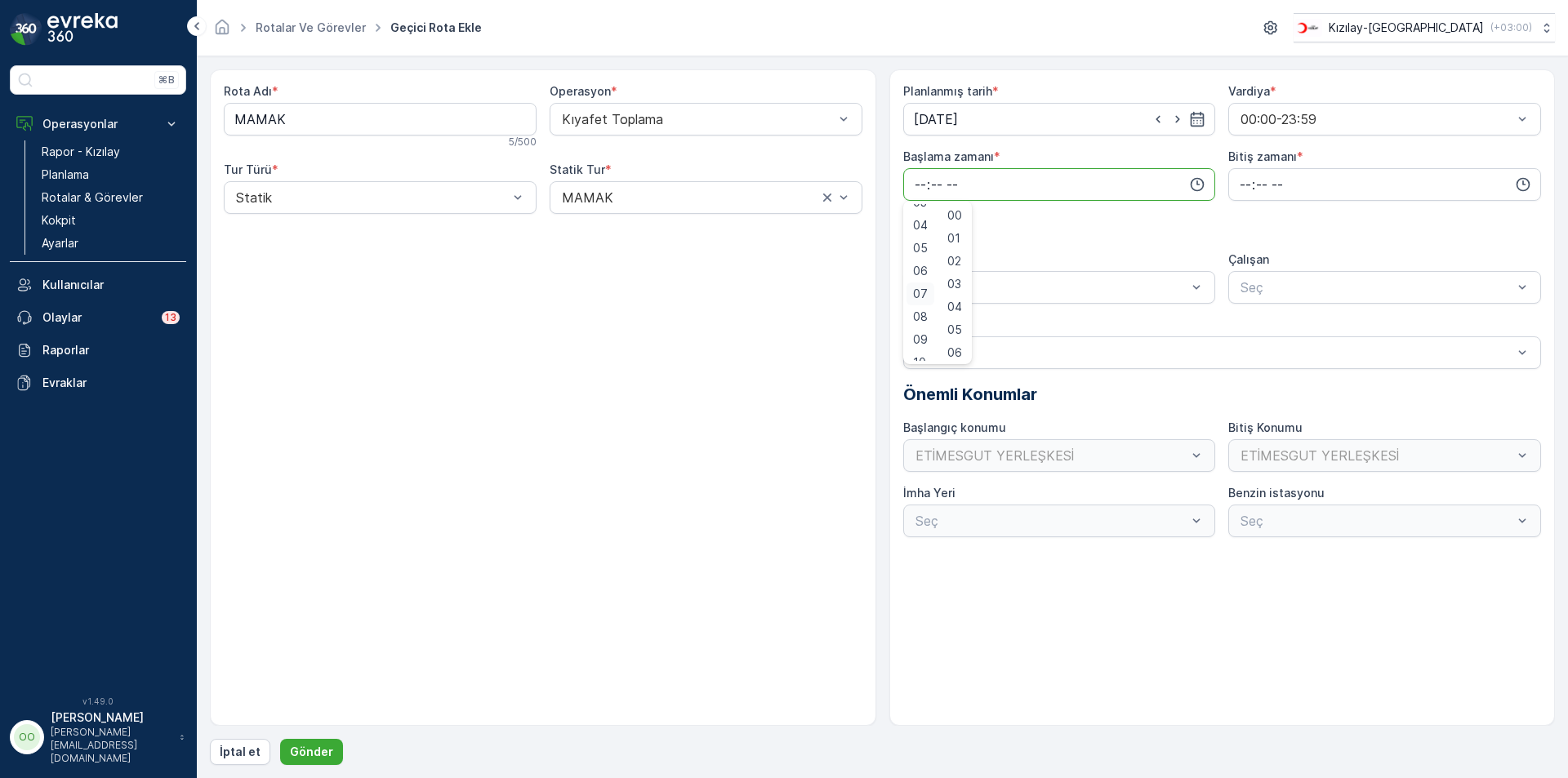
click at [915, 289] on span "07" at bounding box center [920, 293] width 14 height 16
type input "07:00"
click at [1233, 188] on input "time" at bounding box center [1384, 185] width 313 height 33
click at [1245, 354] on span "17" at bounding box center [1245, 349] width 13 height 16
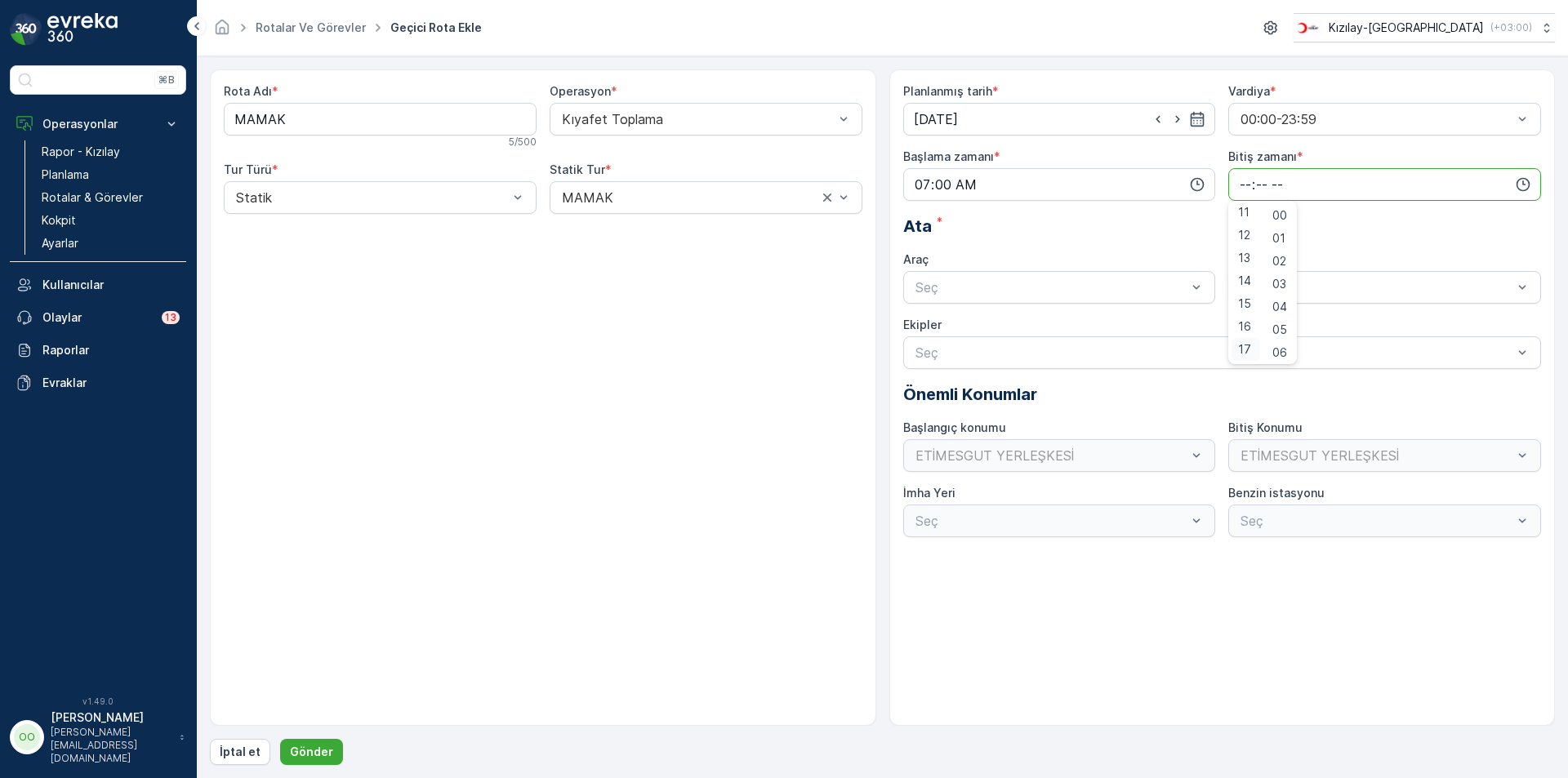
type input "17:00"
click at [1051, 299] on div "Seç" at bounding box center [1059, 288] width 313 height 33
click at [952, 328] on span "TABLET-1" at bounding box center [944, 327] width 62 height 14
click at [330, 745] on button "Gönder" at bounding box center [311, 751] width 63 height 26
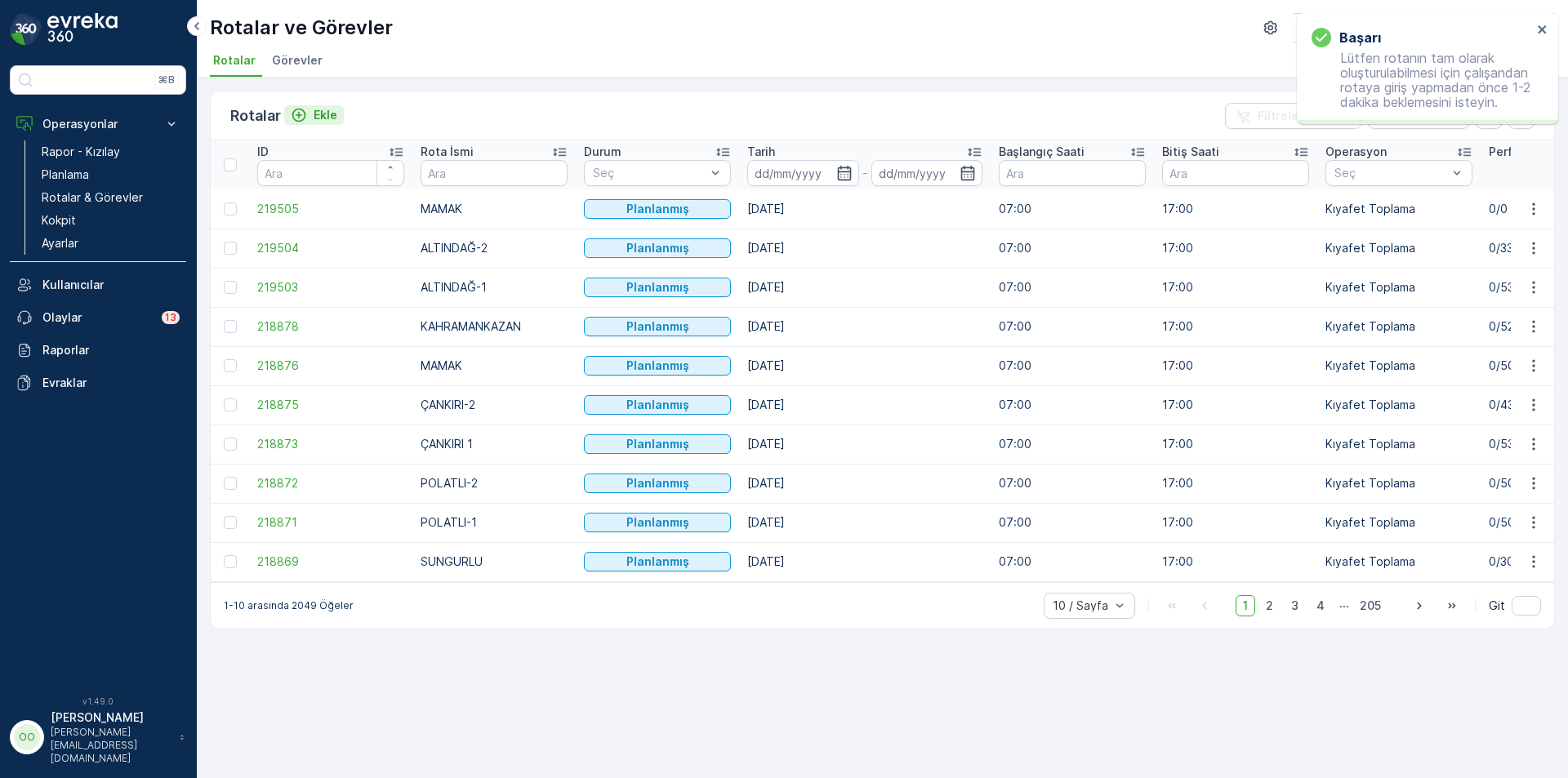
click at [311, 115] on div "Ekle" at bounding box center [314, 114] width 46 height 16
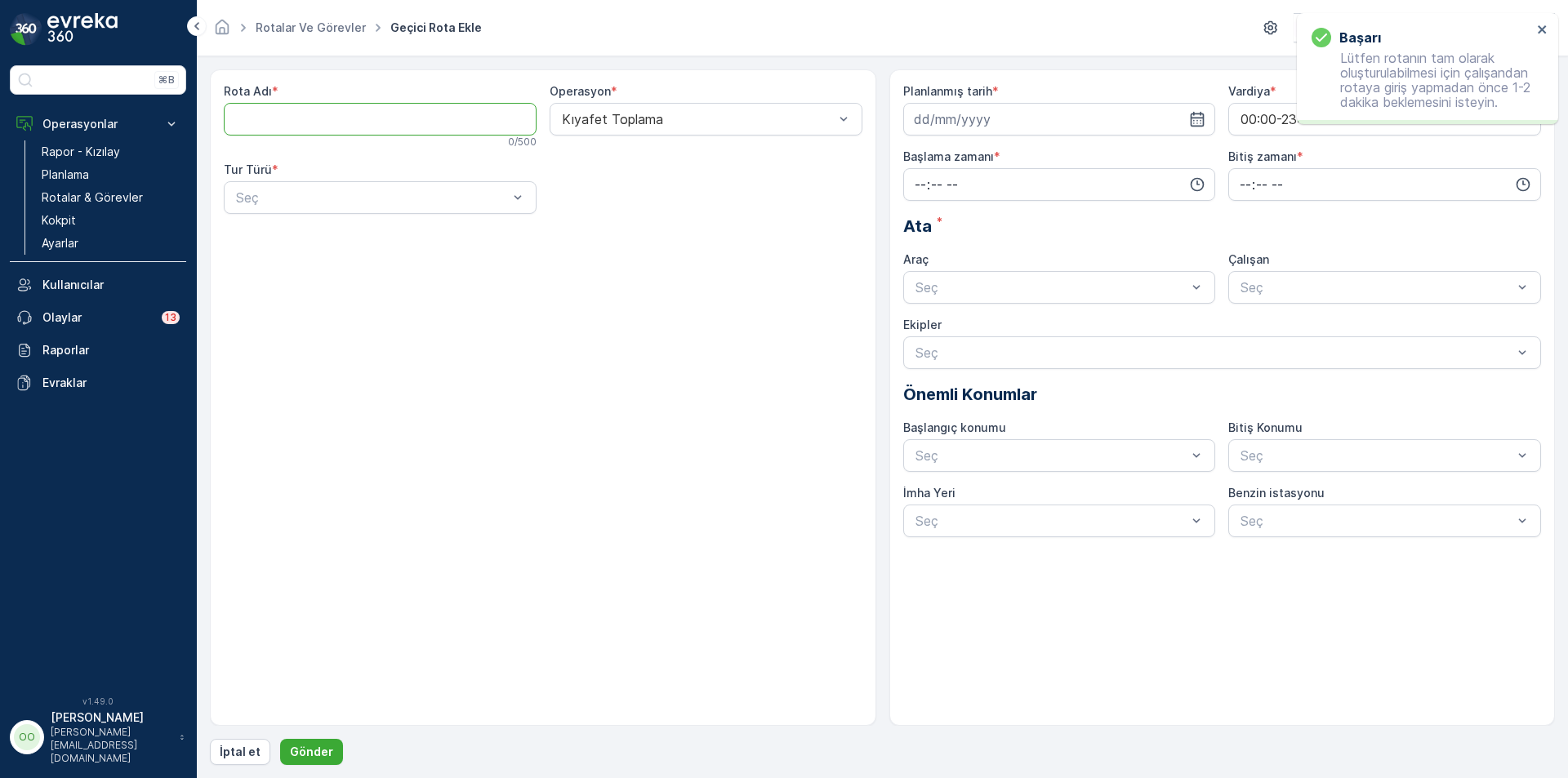
click at [311, 115] on Adı "Rota Adı" at bounding box center [380, 119] width 313 height 33
type Adı "SİNCAN"
click at [318, 210] on div "Seç" at bounding box center [380, 197] width 313 height 33
click at [292, 241] on div "Statik" at bounding box center [380, 237] width 293 height 14
click at [650, 196] on div at bounding box center [697, 197] width 275 height 14
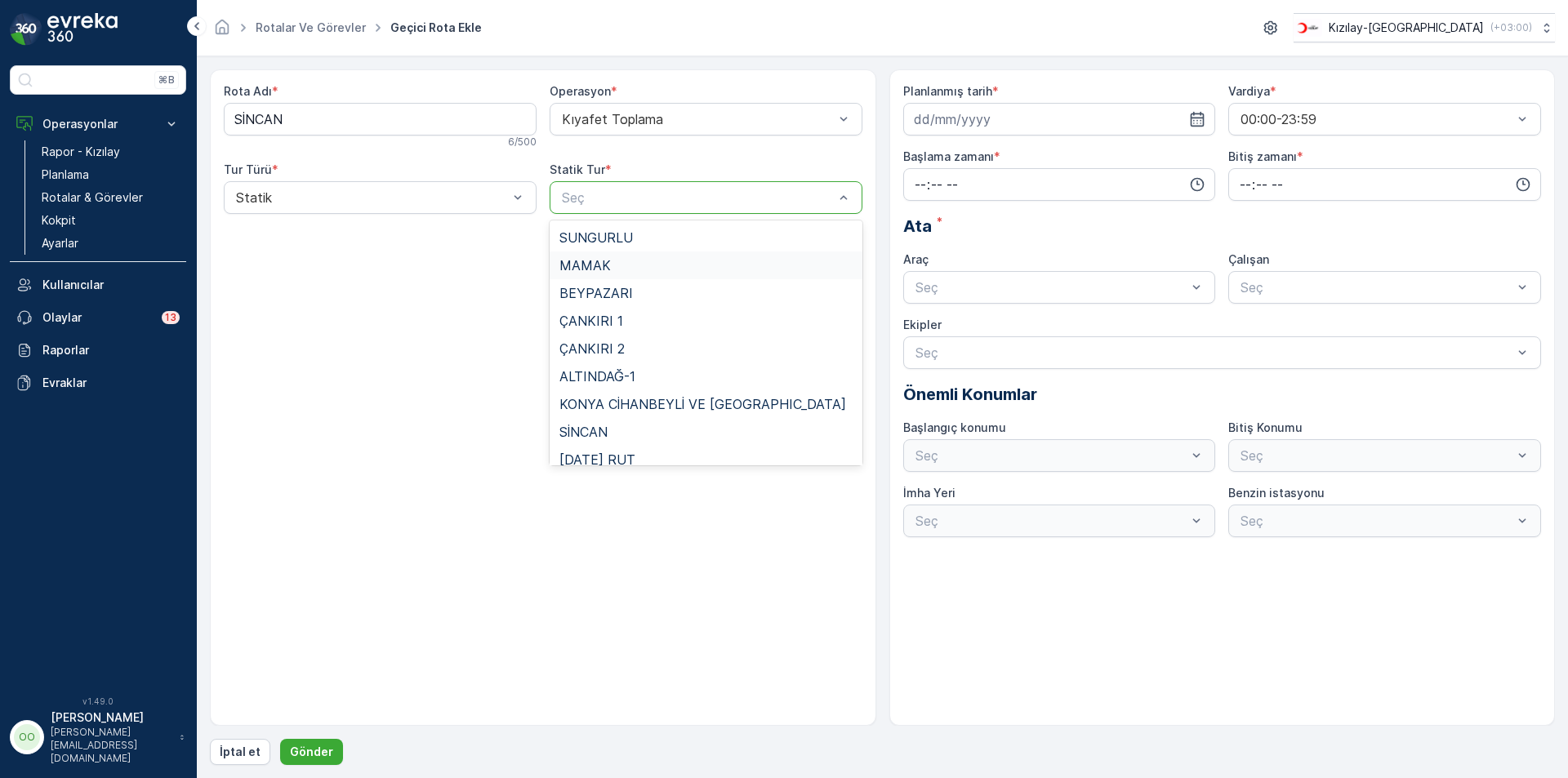
scroll to position [150, 0]
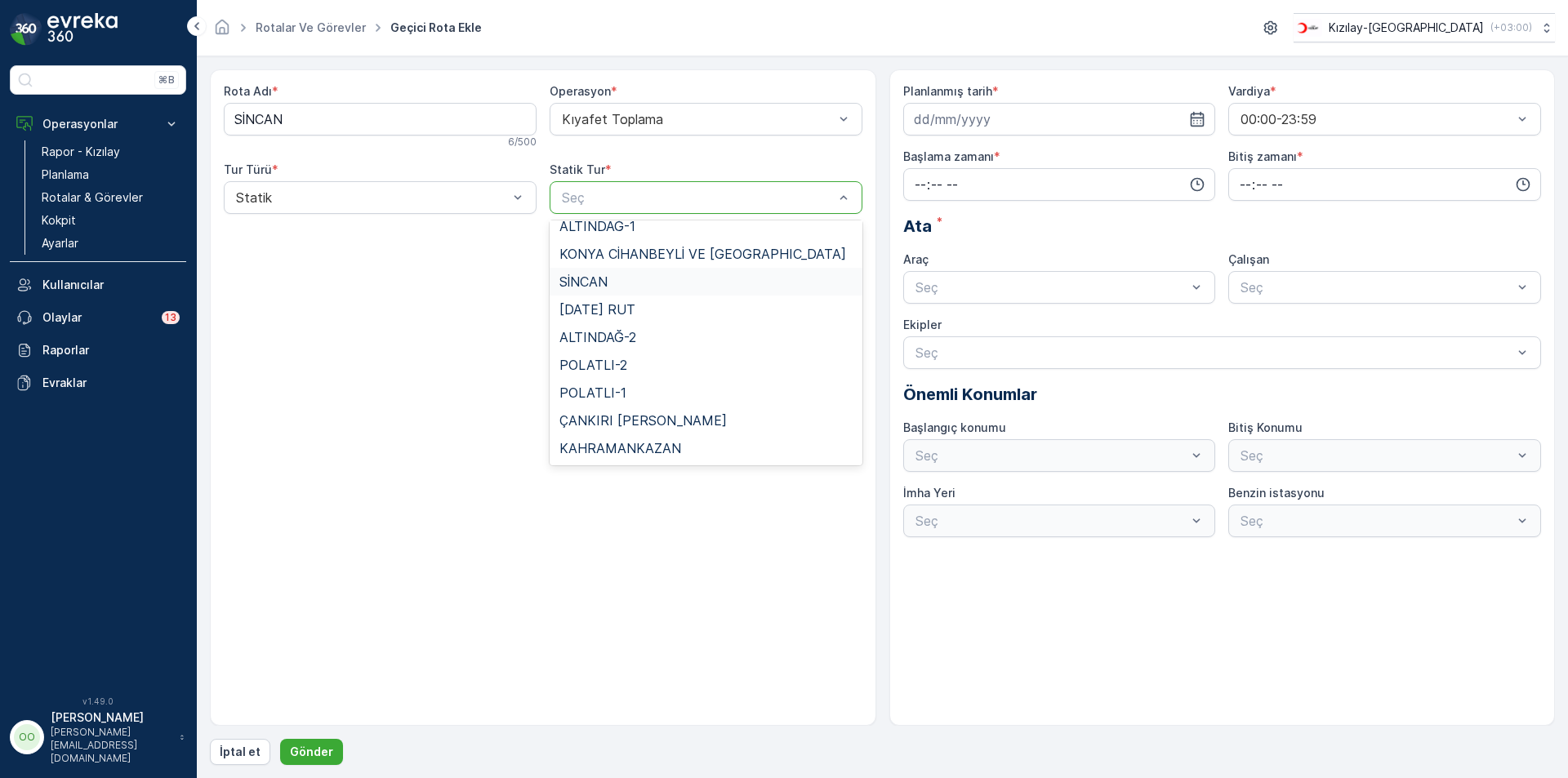
click at [620, 288] on div "SİNCAN" at bounding box center [705, 281] width 293 height 14
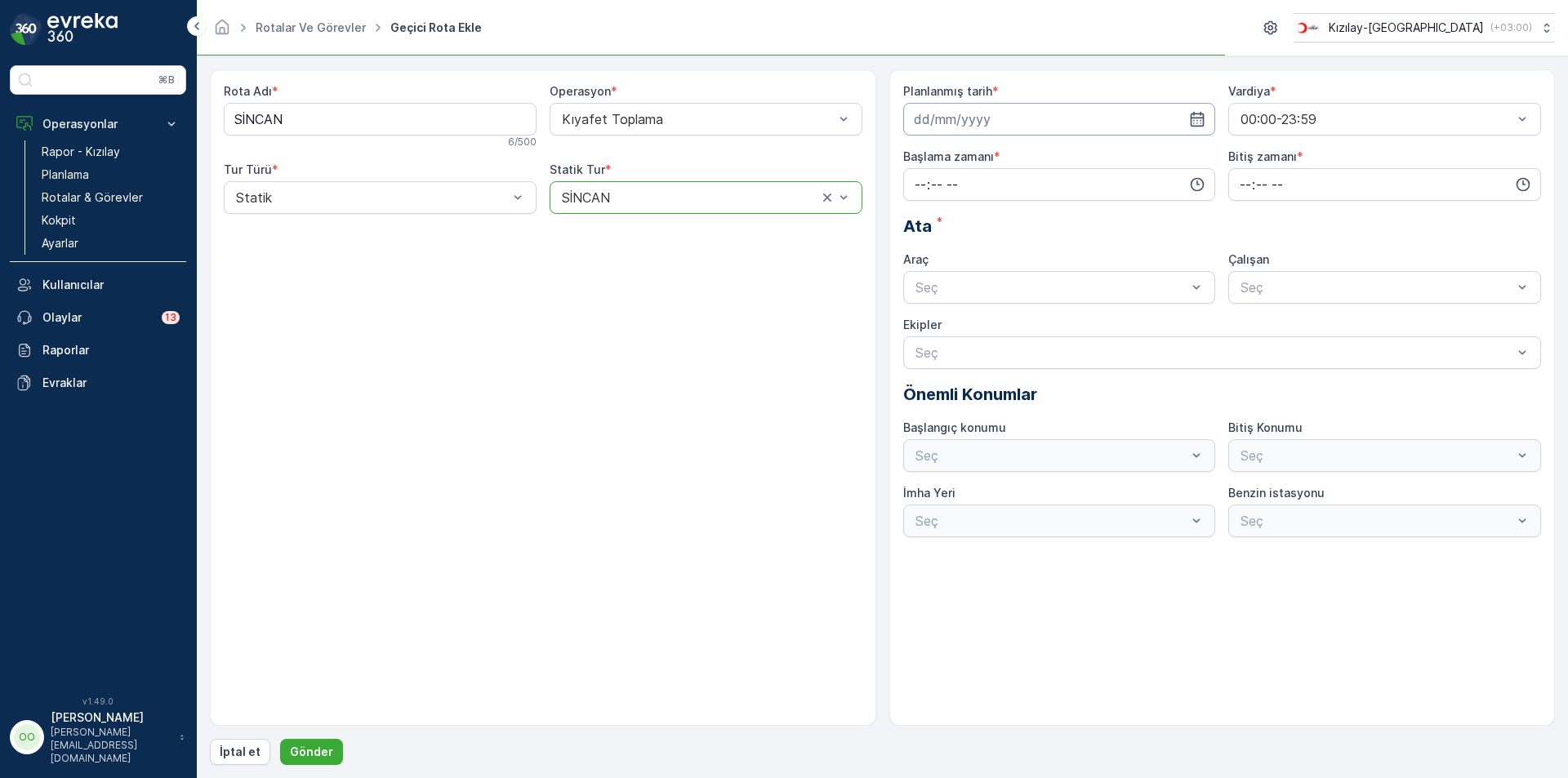
click at [989, 111] on input at bounding box center [1059, 119] width 313 height 33
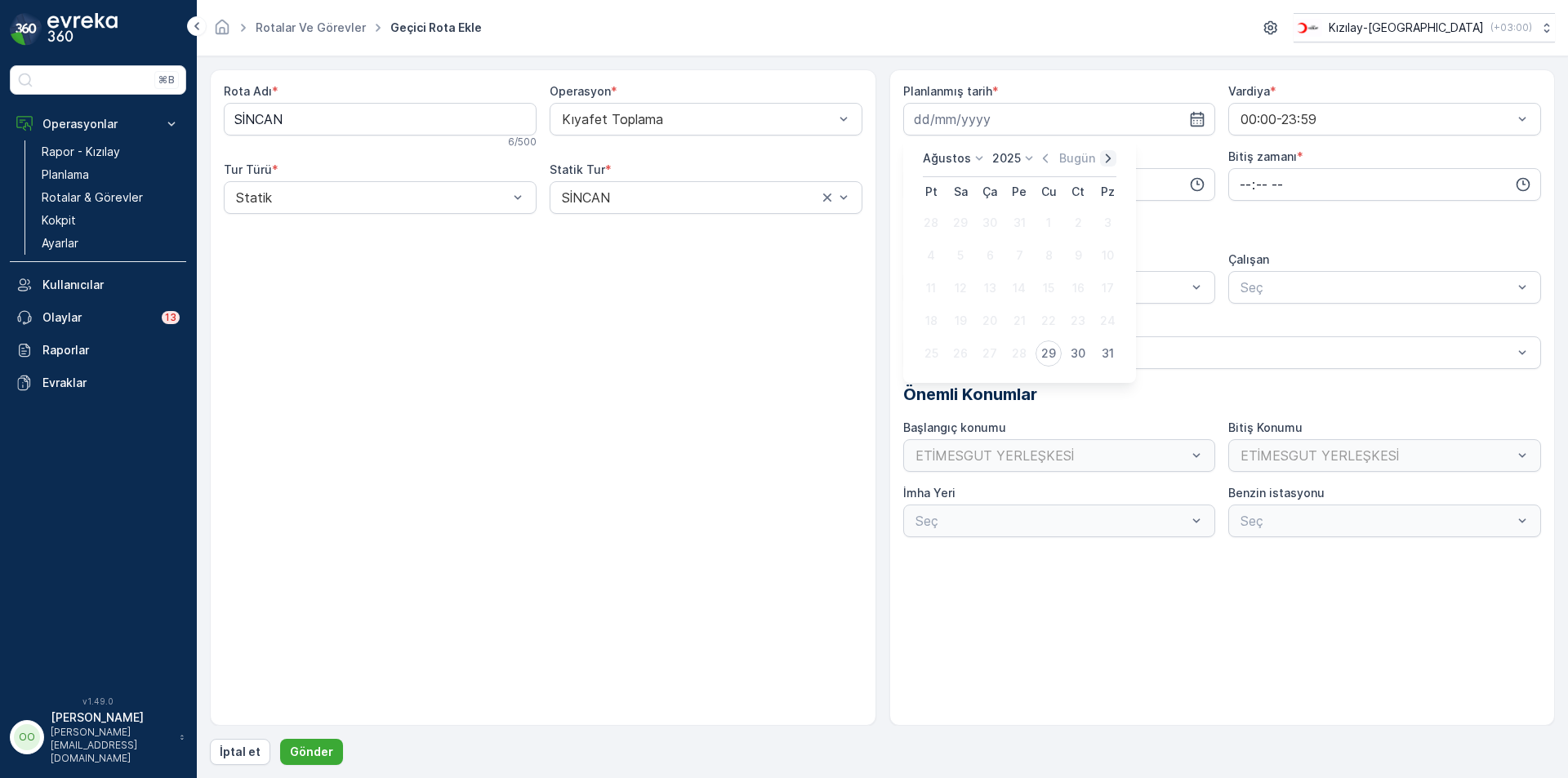
click at [1108, 161] on icon "button" at bounding box center [1107, 158] width 16 height 16
click at [959, 247] on div "9" at bounding box center [960, 255] width 26 height 26
type input "[DATE]"
click at [912, 198] on input "time" at bounding box center [1059, 185] width 313 height 33
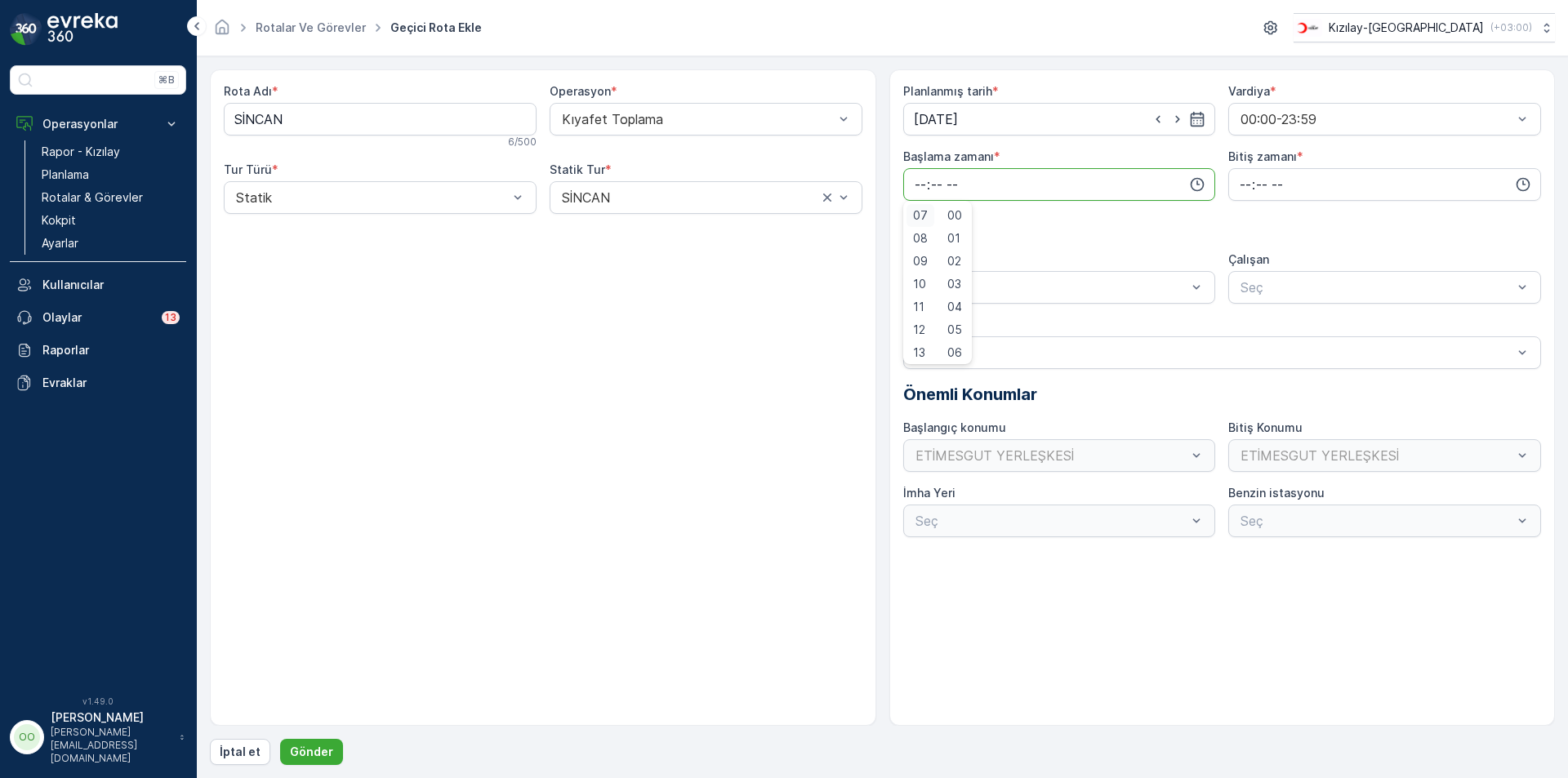
click at [923, 221] on span "07" at bounding box center [920, 215] width 14 height 16
type input "07:00"
click at [1246, 182] on input "time" at bounding box center [1384, 185] width 313 height 33
click at [1244, 284] on span "17" at bounding box center [1245, 277] width 13 height 16
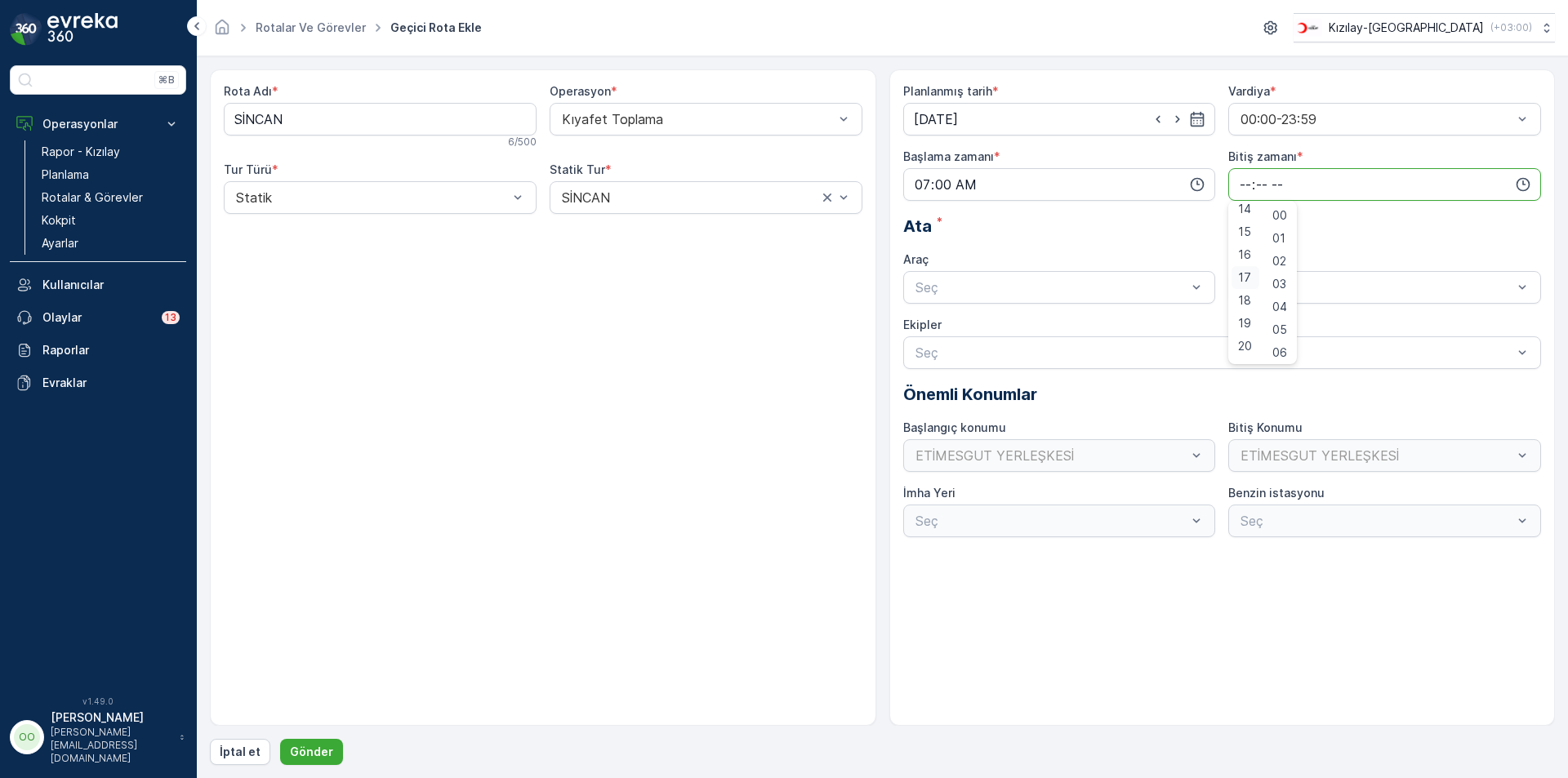
type input "17:00"
click at [1050, 288] on div at bounding box center [1051, 287] width 275 height 14
click at [932, 329] on span "TABLET-1" at bounding box center [944, 327] width 62 height 14
click at [318, 740] on button "Gönder" at bounding box center [311, 751] width 63 height 26
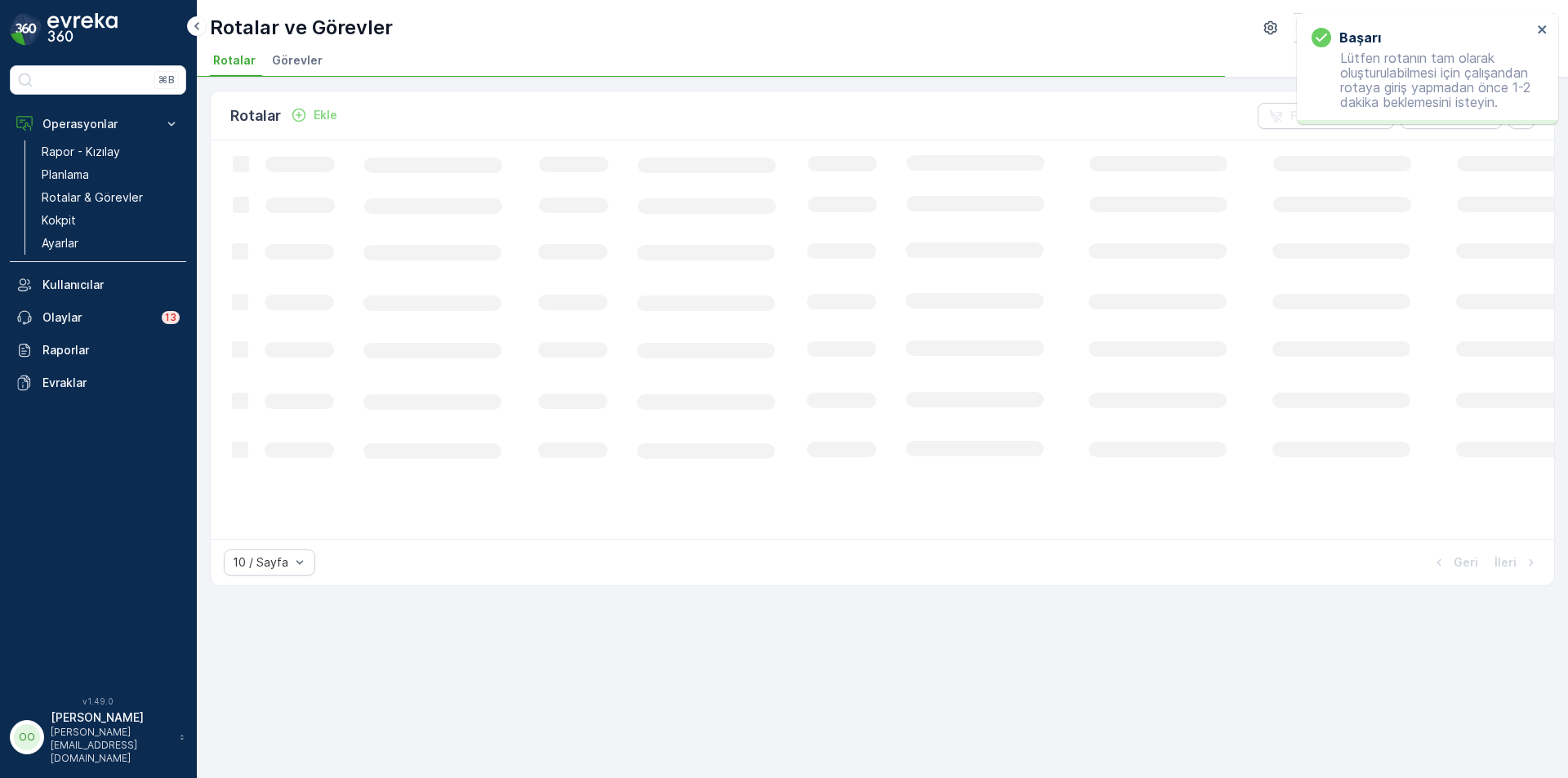
click at [327, 116] on p "Ekle" at bounding box center [325, 114] width 24 height 16
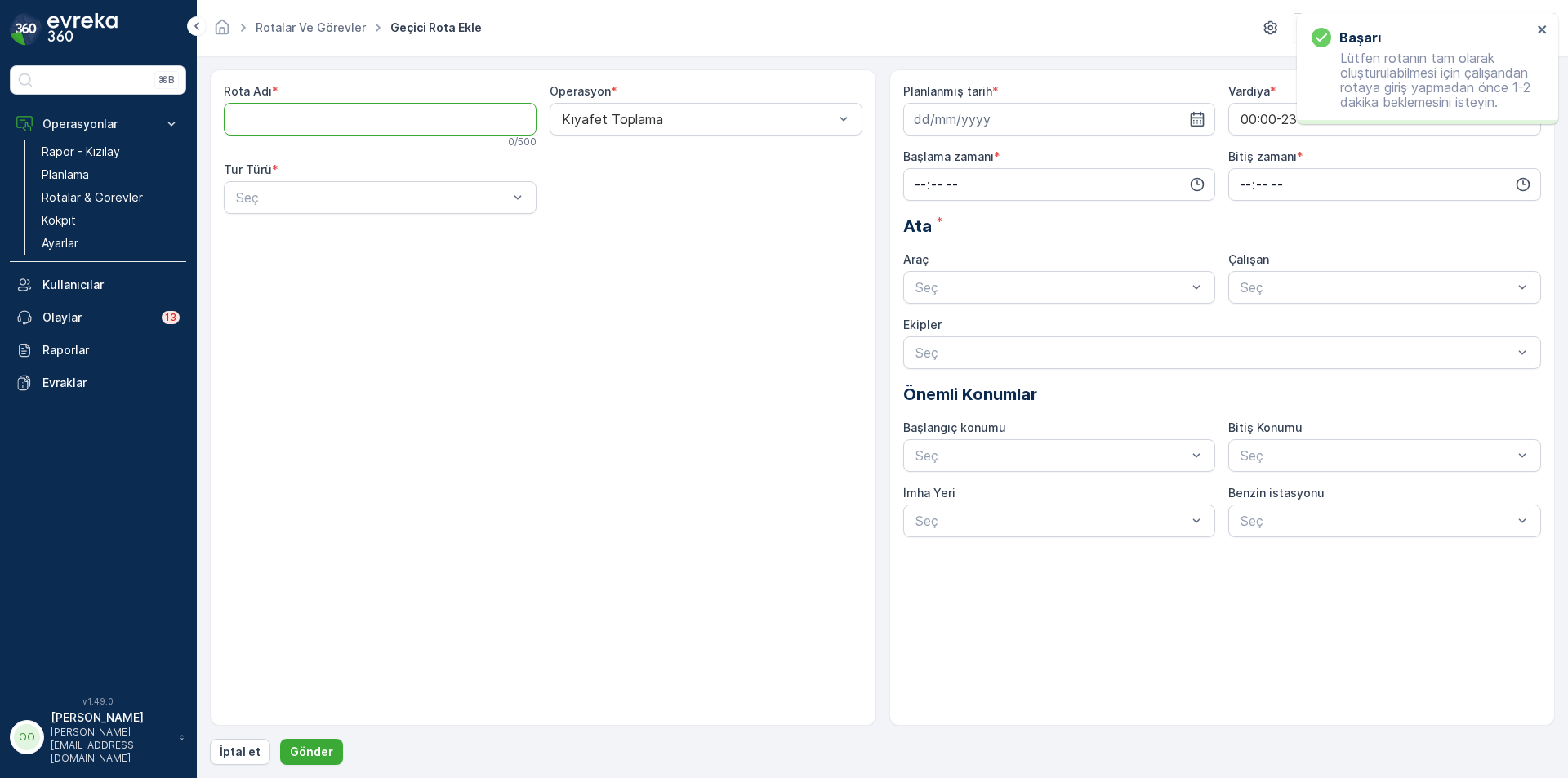
click at [327, 116] on Adı "Rota Adı" at bounding box center [380, 119] width 313 height 33
drag, startPoint x: 310, startPoint y: 126, endPoint x: 143, endPoint y: 114, distance: 167.4
click at [143, 114] on div "⌘B Operasyonlar Rapor - Kızılay Planlama Rotalar & Görevler Kokpit Ayarlar Kull…" at bounding box center [784, 389] width 1568 height 778
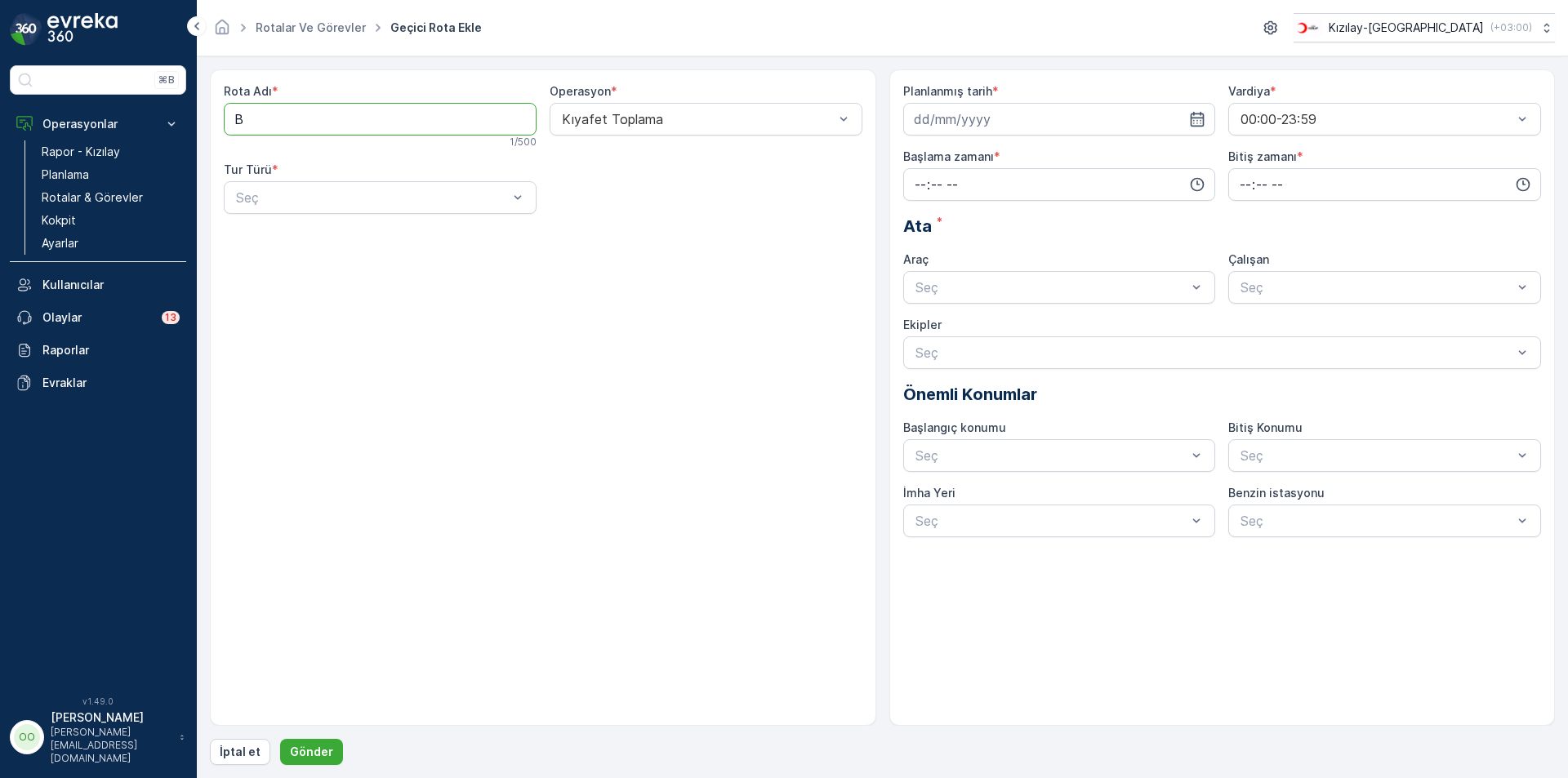
type Adı "BEYPAZARI"
click at [302, 200] on div at bounding box center [372, 197] width 275 height 14
click at [268, 245] on div "Statik" at bounding box center [380, 238] width 313 height 28
click at [623, 195] on div at bounding box center [697, 197] width 275 height 14
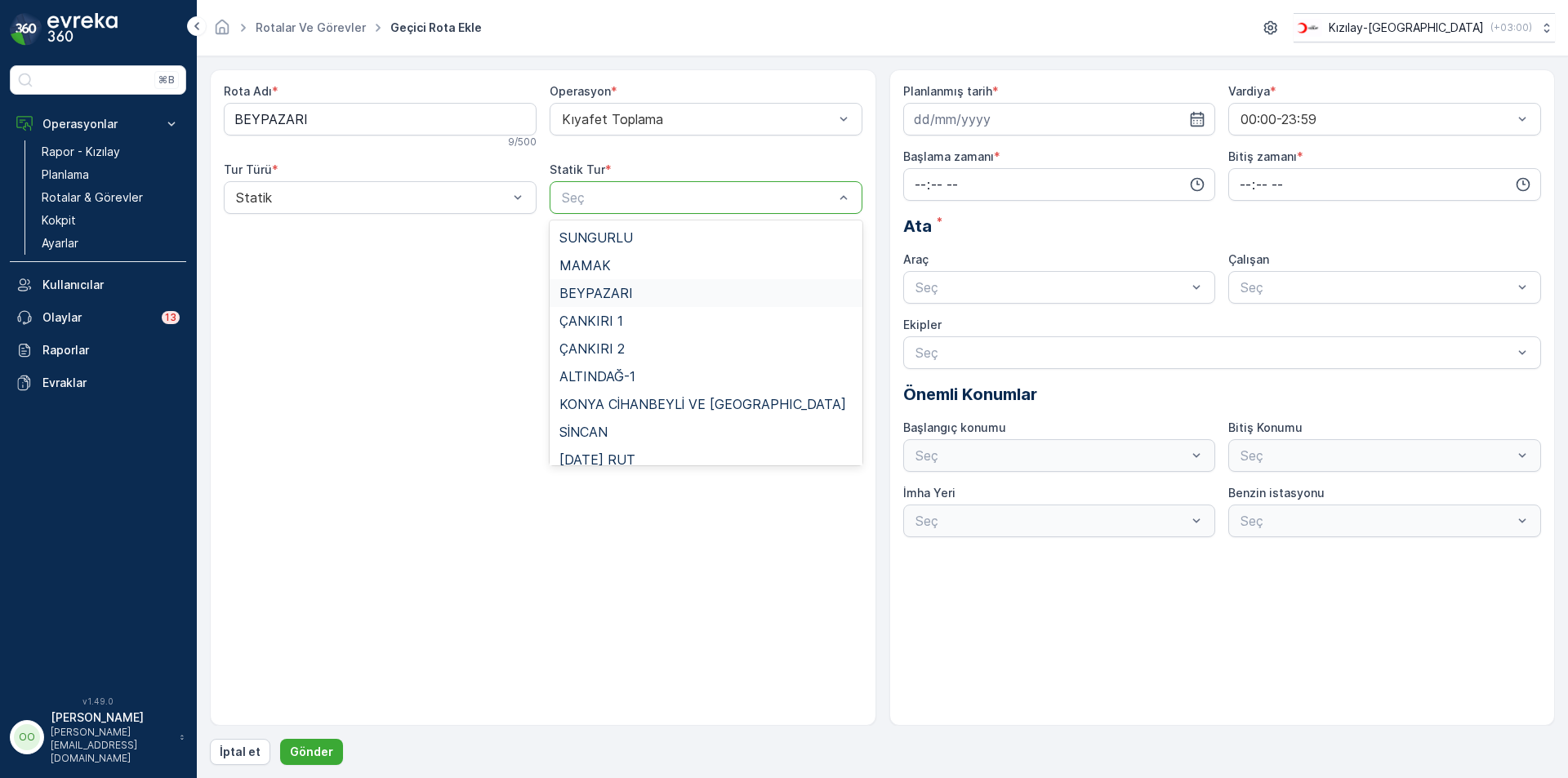
click at [600, 282] on div "BEYPAZARI" at bounding box center [705, 292] width 313 height 28
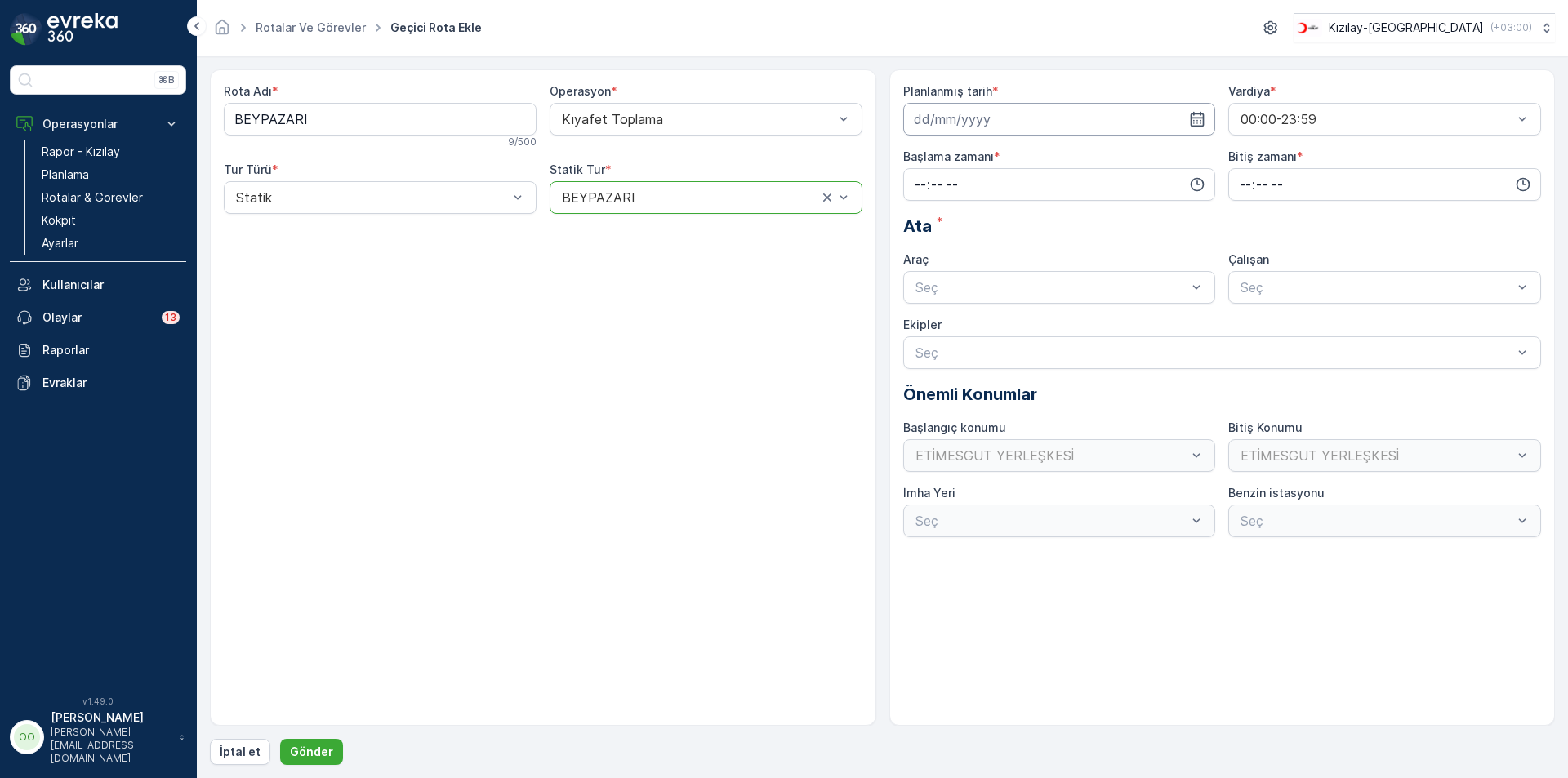
click at [1039, 123] on input at bounding box center [1059, 119] width 313 height 33
click at [1104, 162] on icon "button" at bounding box center [1107, 158] width 16 height 16
click at [964, 257] on div "9" at bounding box center [960, 255] width 26 height 26
type input "[DATE]"
click at [919, 186] on input "time" at bounding box center [1059, 185] width 313 height 33
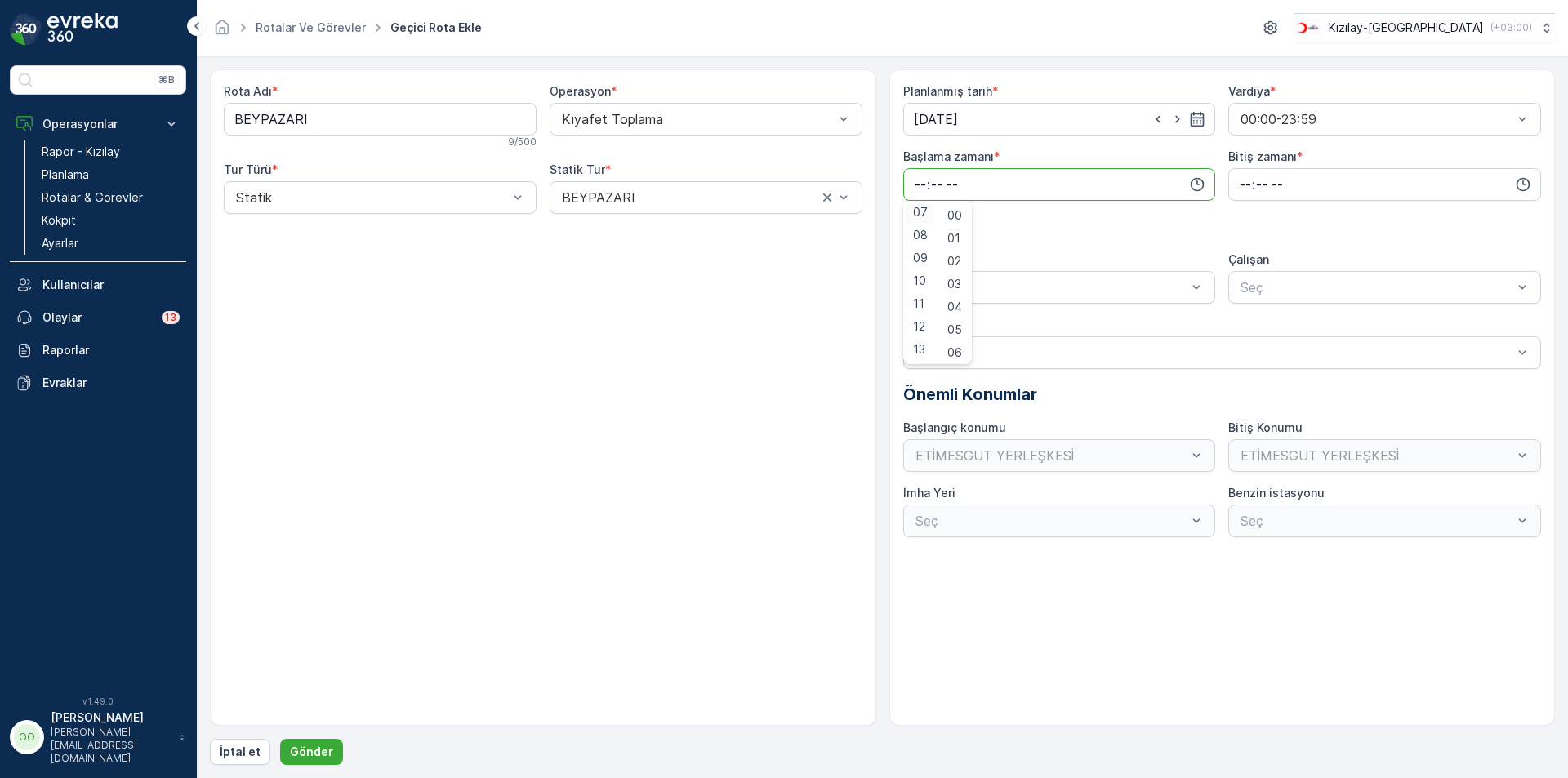
scroll to position [160, 0]
click at [921, 219] on span "07" at bounding box center [920, 215] width 14 height 16
type input "07:00"
click at [1238, 187] on input "time" at bounding box center [1384, 185] width 313 height 33
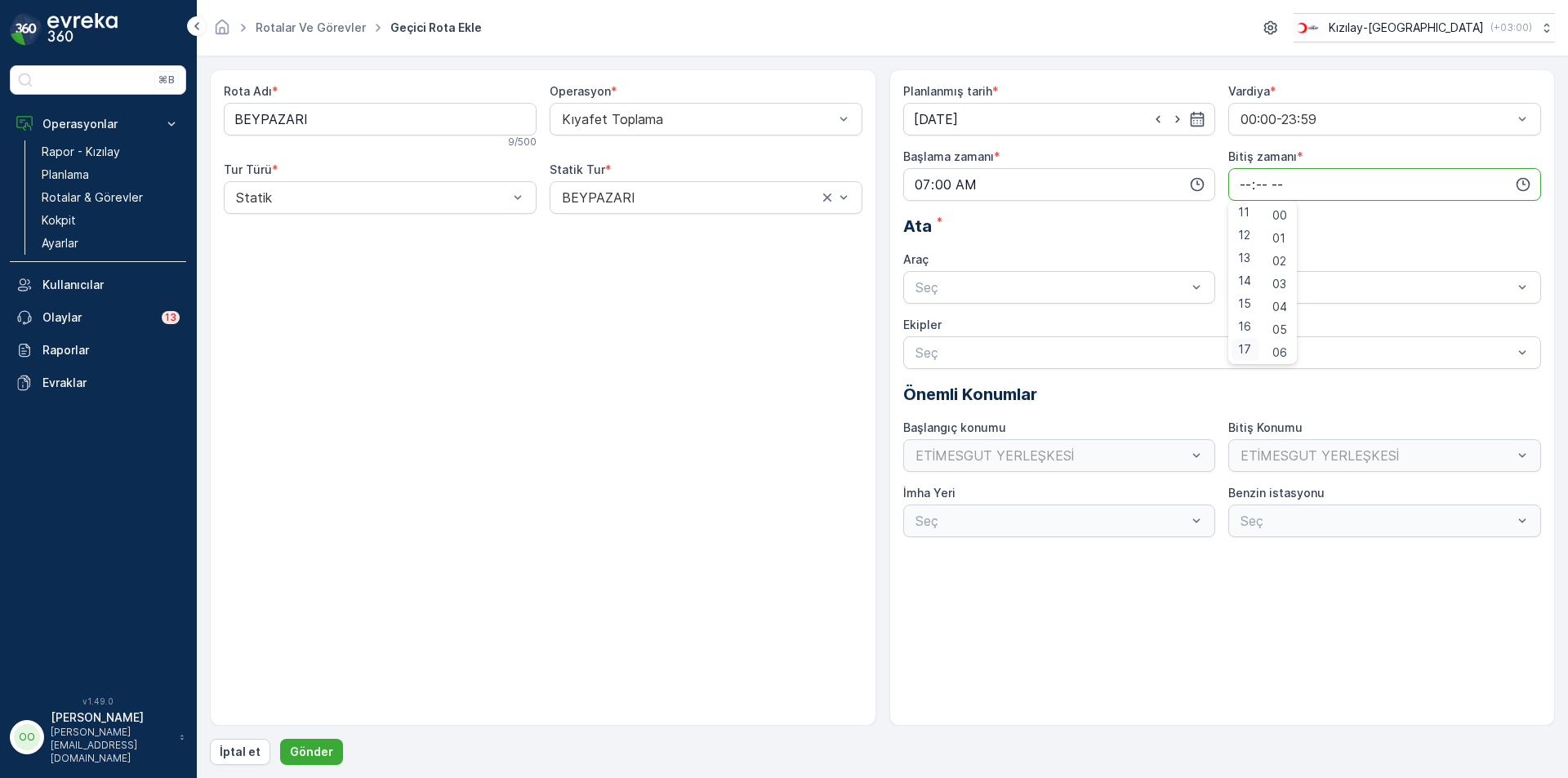
click at [1239, 351] on span "17" at bounding box center [1245, 349] width 13 height 16
type input "17:00"
click at [1057, 300] on div "Seç" at bounding box center [1059, 288] width 313 height 33
click at [937, 313] on div "TABLET-1" at bounding box center [1059, 328] width 313 height 35
click at [948, 332] on span "TABLET-1" at bounding box center [944, 327] width 62 height 14
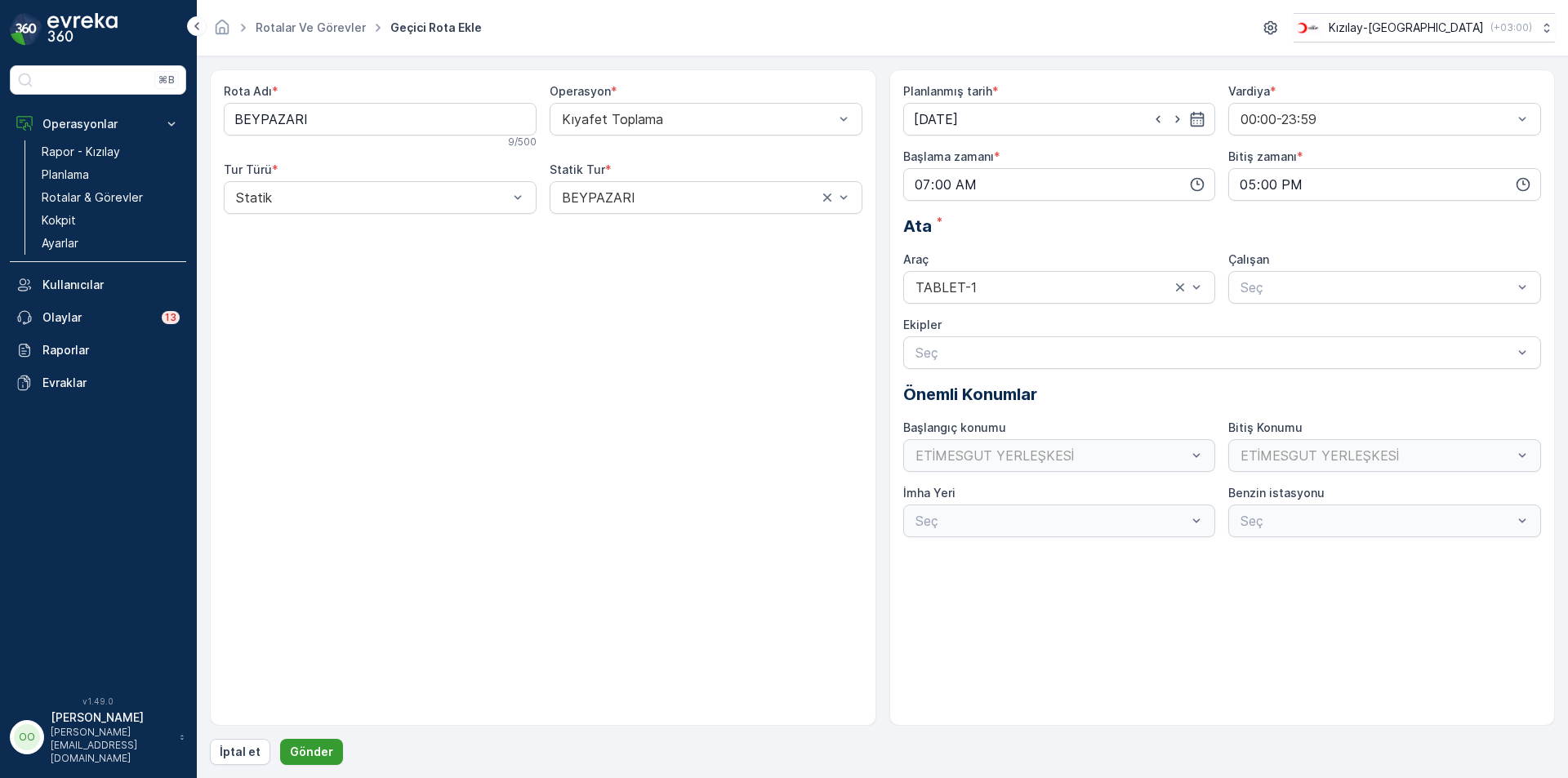
click at [305, 756] on p "Gönder" at bounding box center [311, 751] width 43 height 16
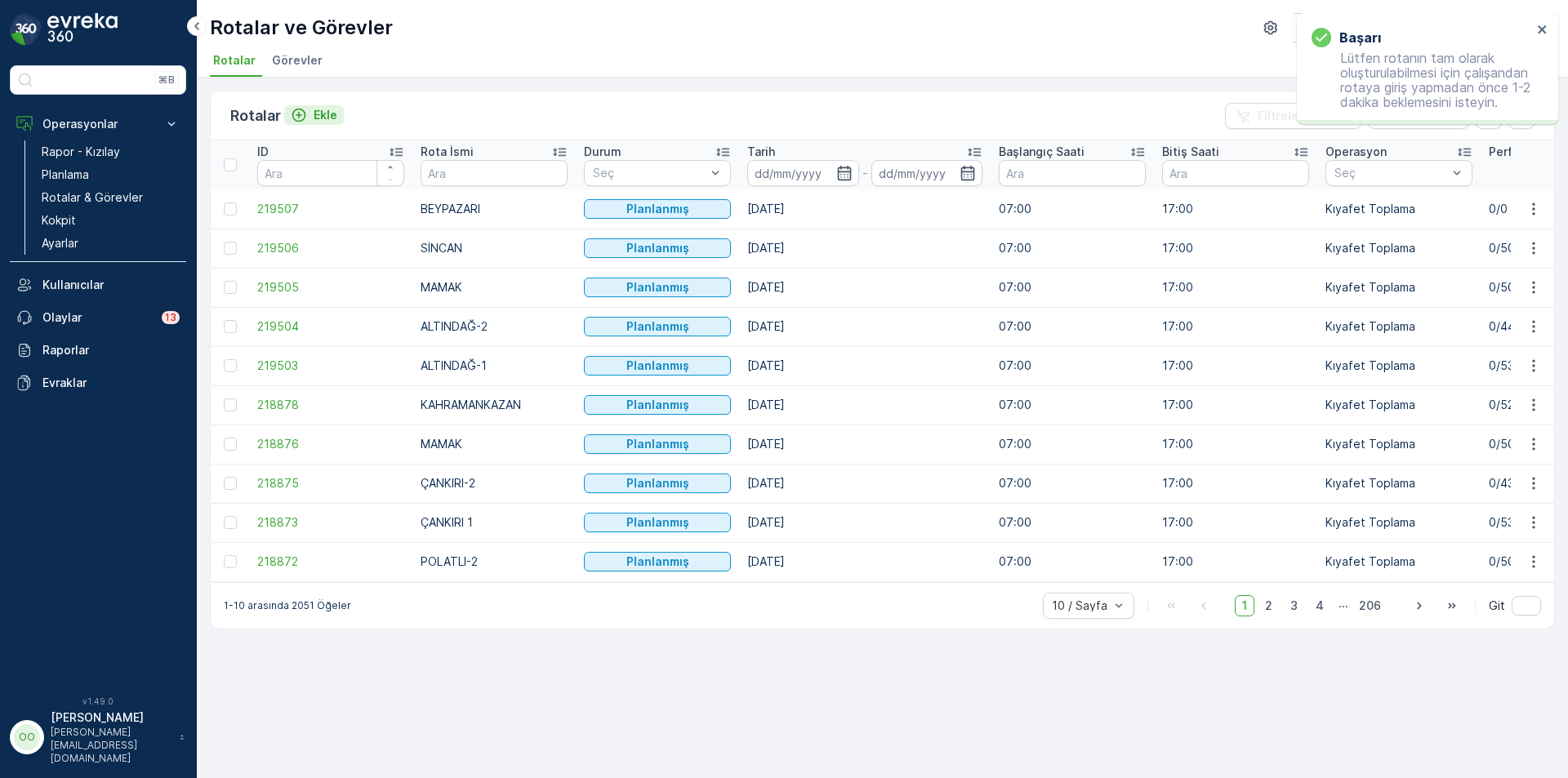
click at [331, 113] on p "Ekle" at bounding box center [325, 114] width 24 height 16
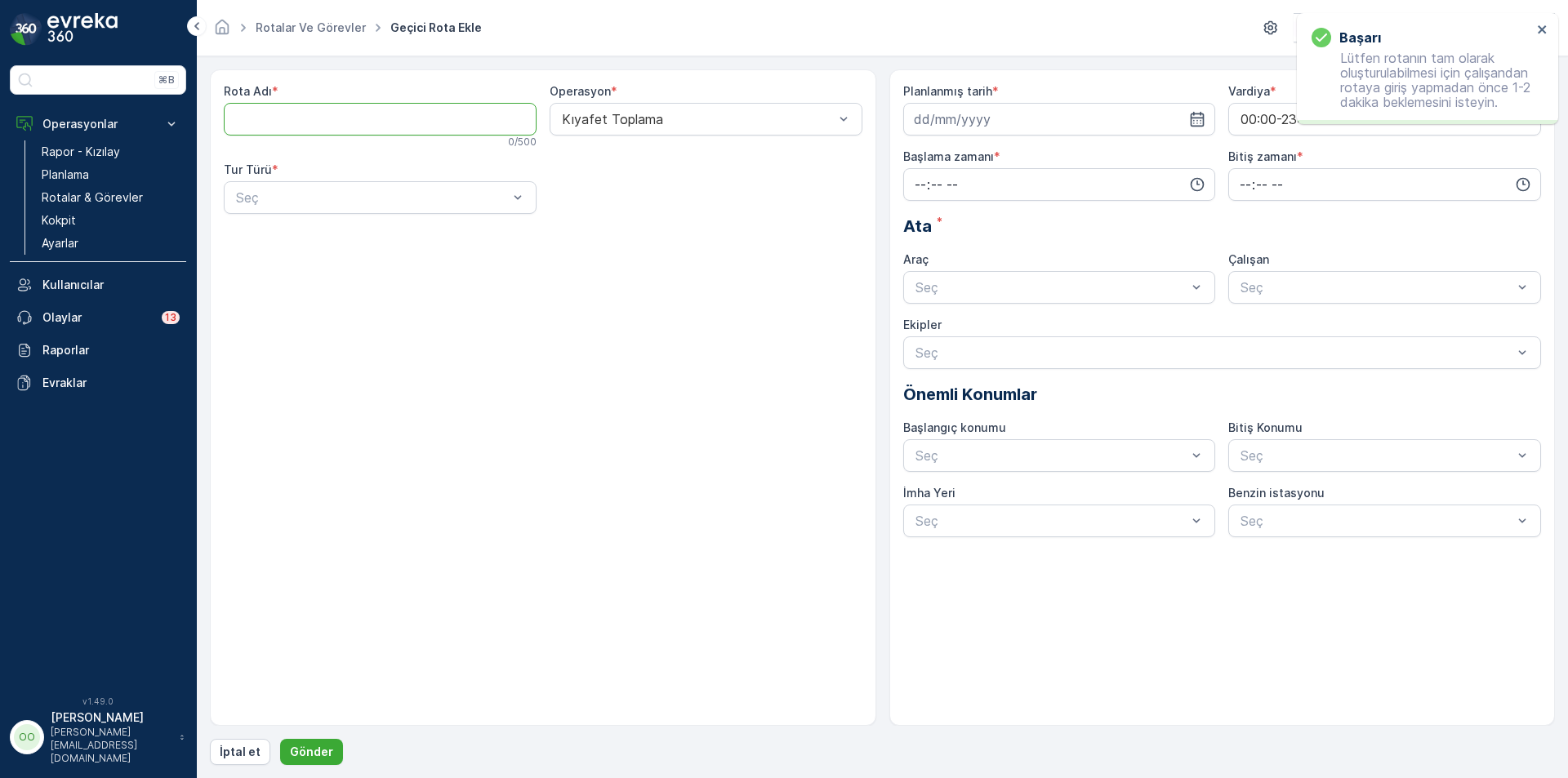
click at [331, 113] on Adı "Rota Adı" at bounding box center [380, 119] width 313 height 33
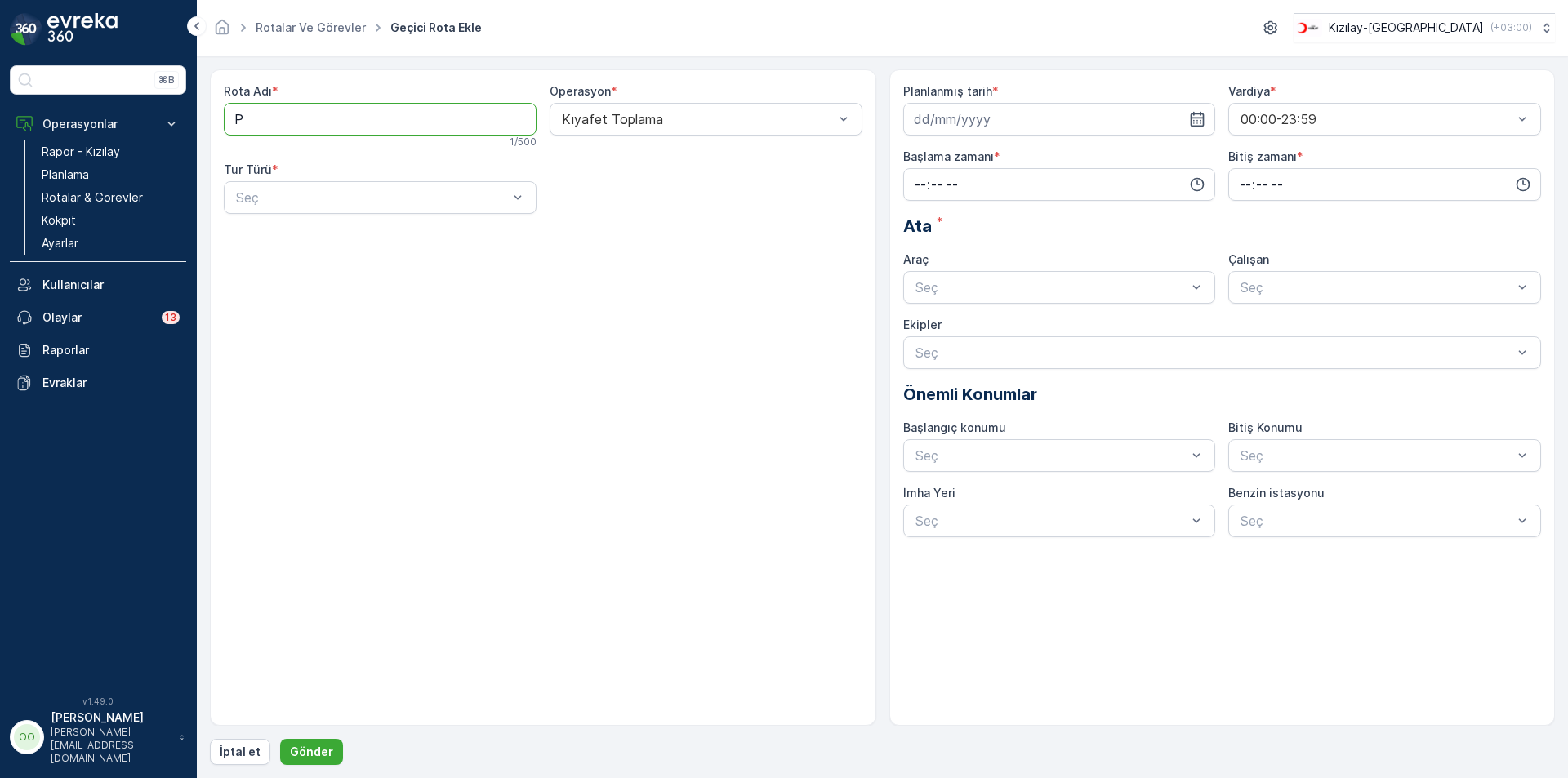
type Adı "POLATLI-1"
click at [294, 184] on div "Seç" at bounding box center [380, 197] width 313 height 33
click at [278, 254] on div "Dinamik" at bounding box center [380, 264] width 313 height 28
click at [267, 181] on div "Tur Türü * option Dinamik, selected. Dinamik" at bounding box center [380, 188] width 313 height 52
click at [269, 217] on div "Rota Adı * POLATLI-1 9 / 500 Operasyon * Kıyafet Toplama Tur Türü * Dinamik Böl…" at bounding box center [544, 188] width 639 height 209
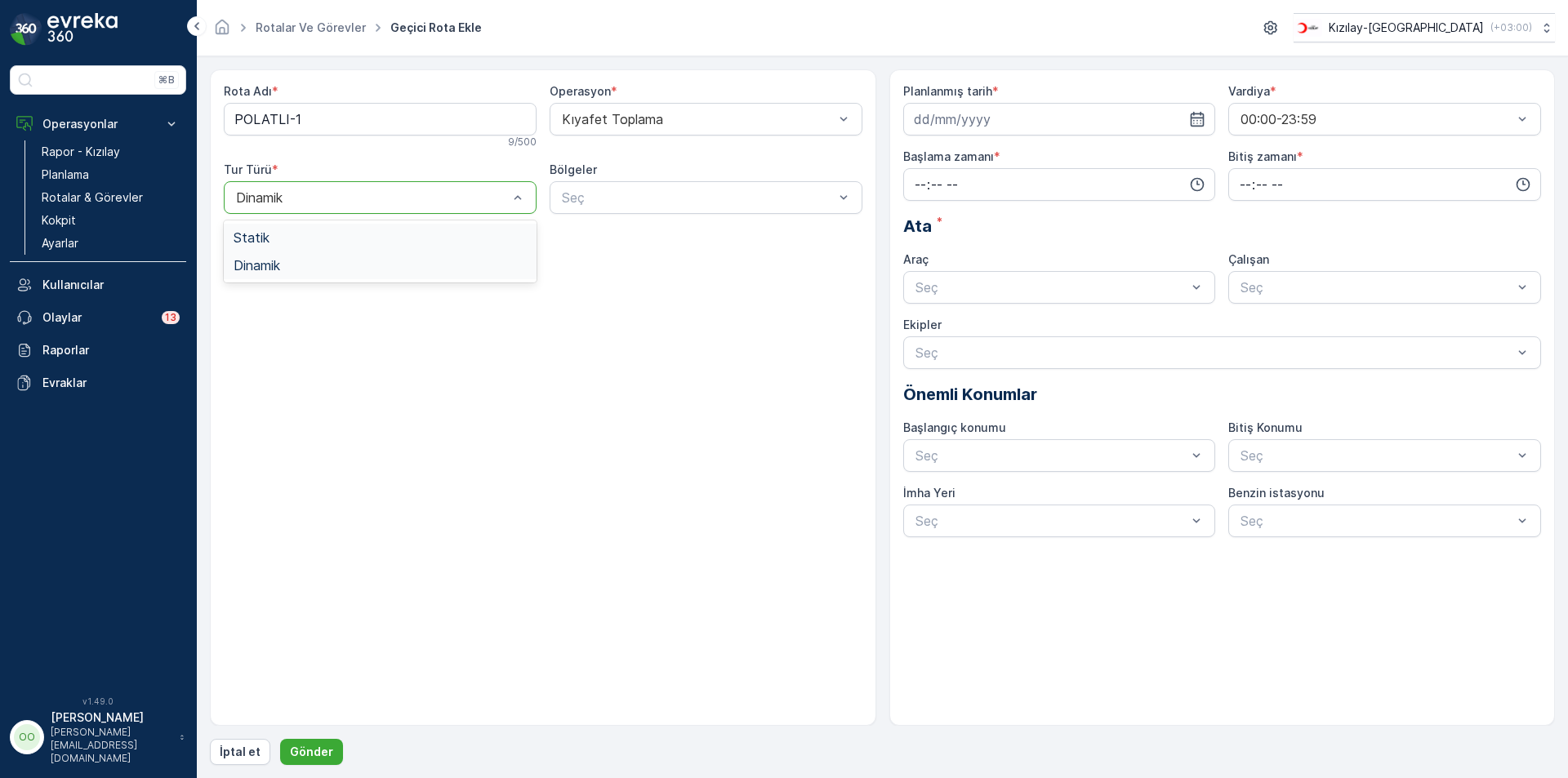
click at [264, 202] on div at bounding box center [372, 197] width 275 height 14
click at [268, 238] on span "Statik" at bounding box center [251, 237] width 36 height 14
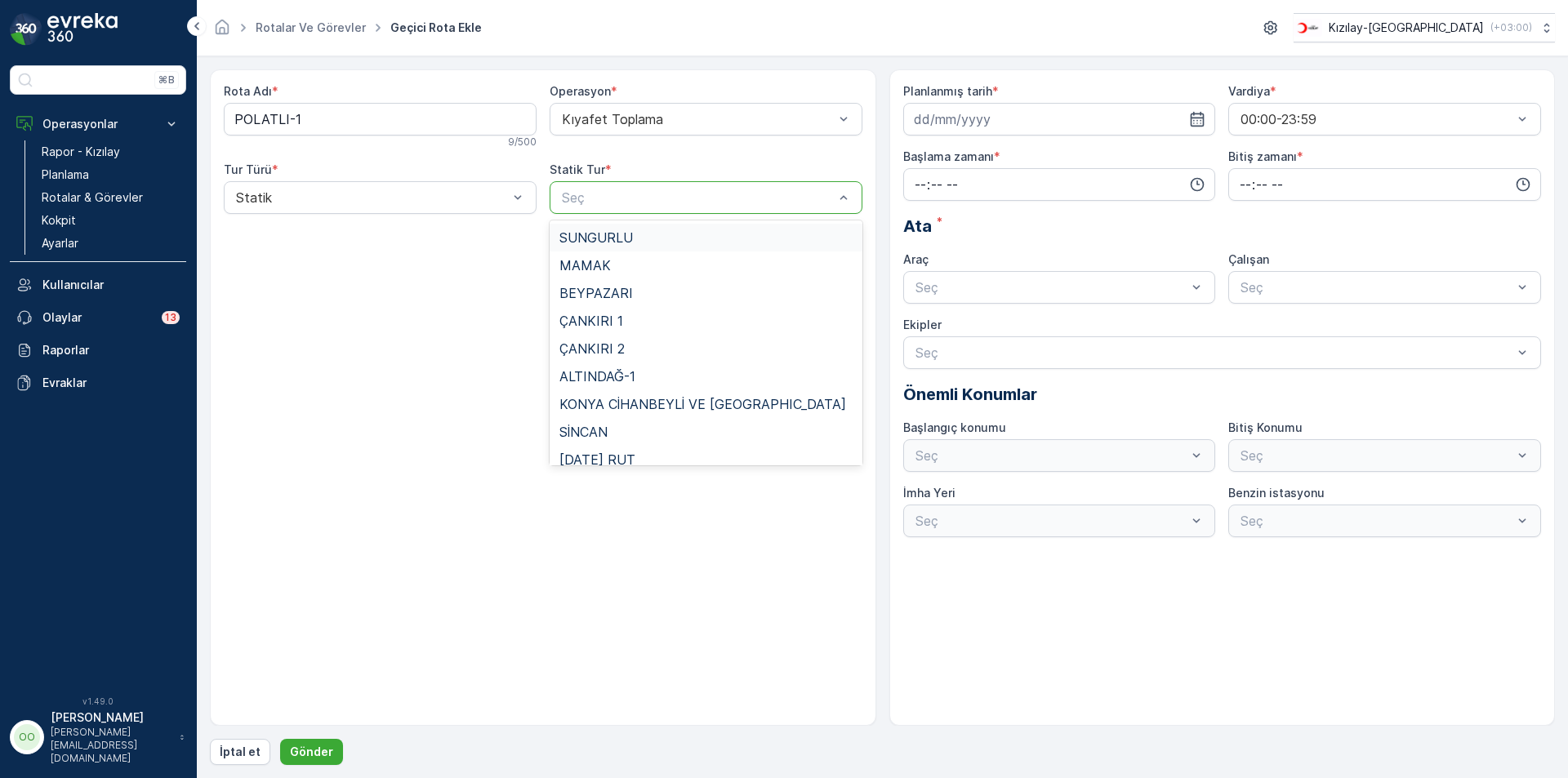
click at [697, 204] on div at bounding box center [697, 197] width 275 height 14
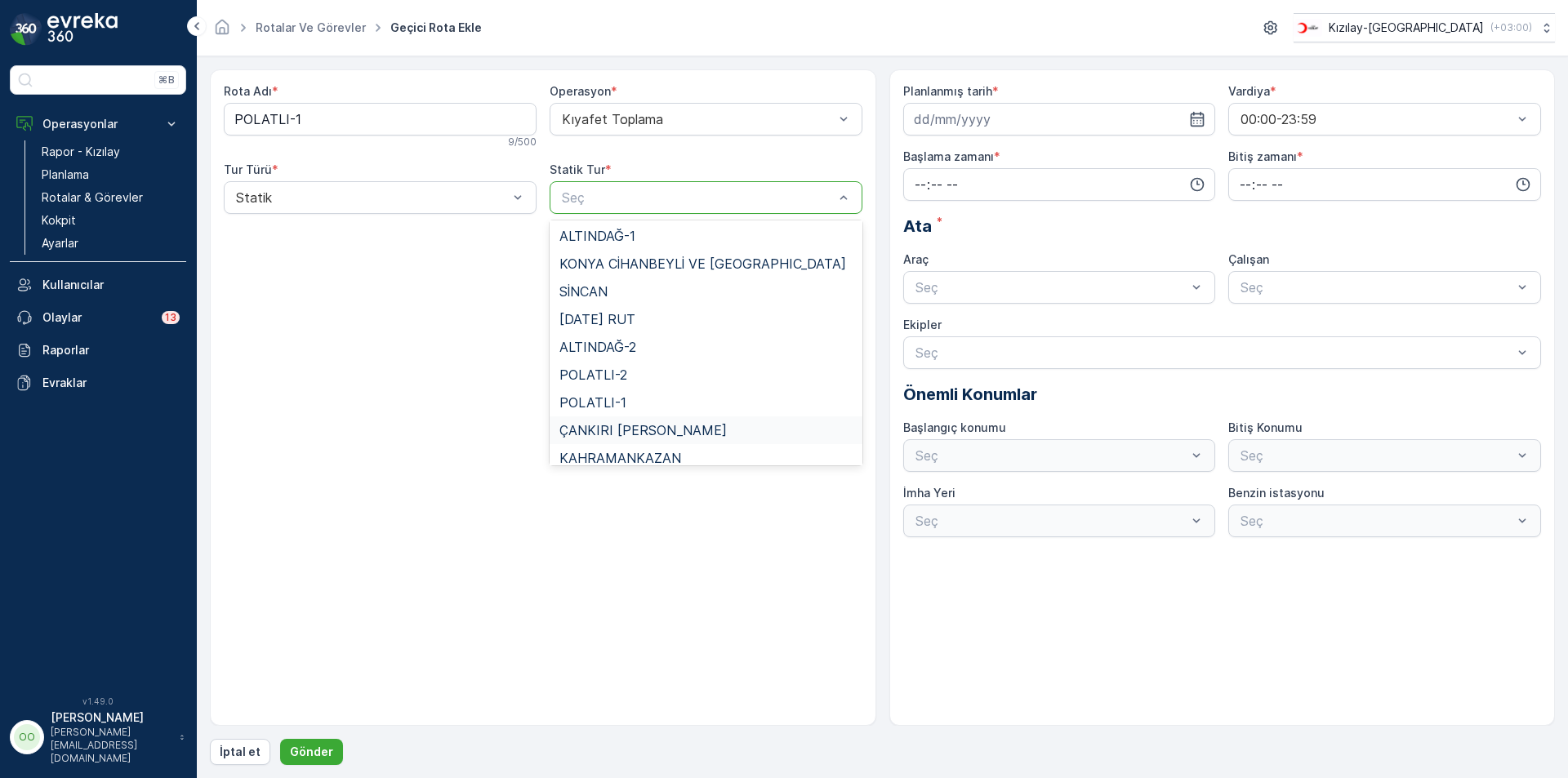
scroll to position [150, 0]
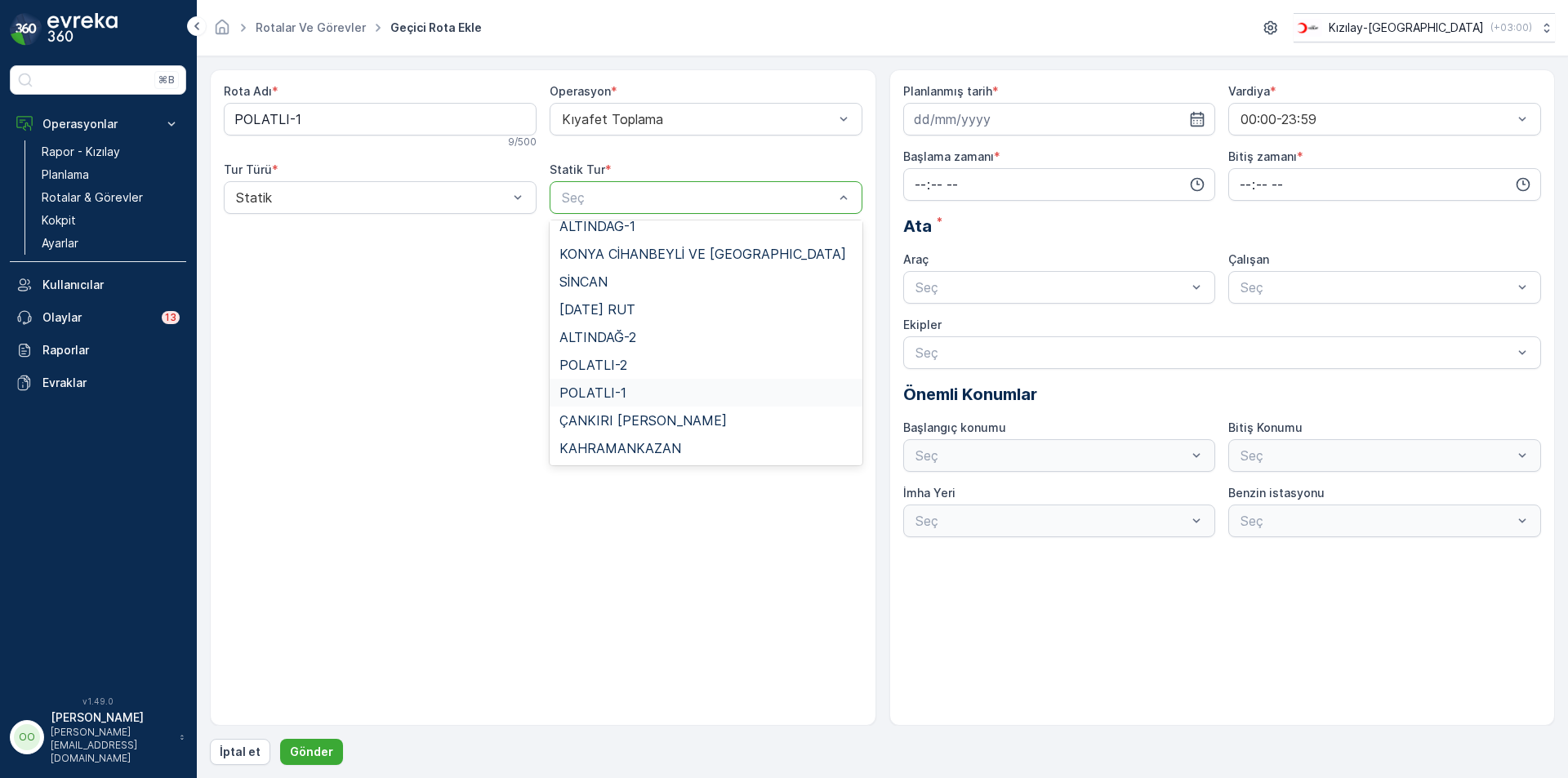
click at [633, 384] on div "POLATLI-1" at bounding box center [705, 392] width 313 height 28
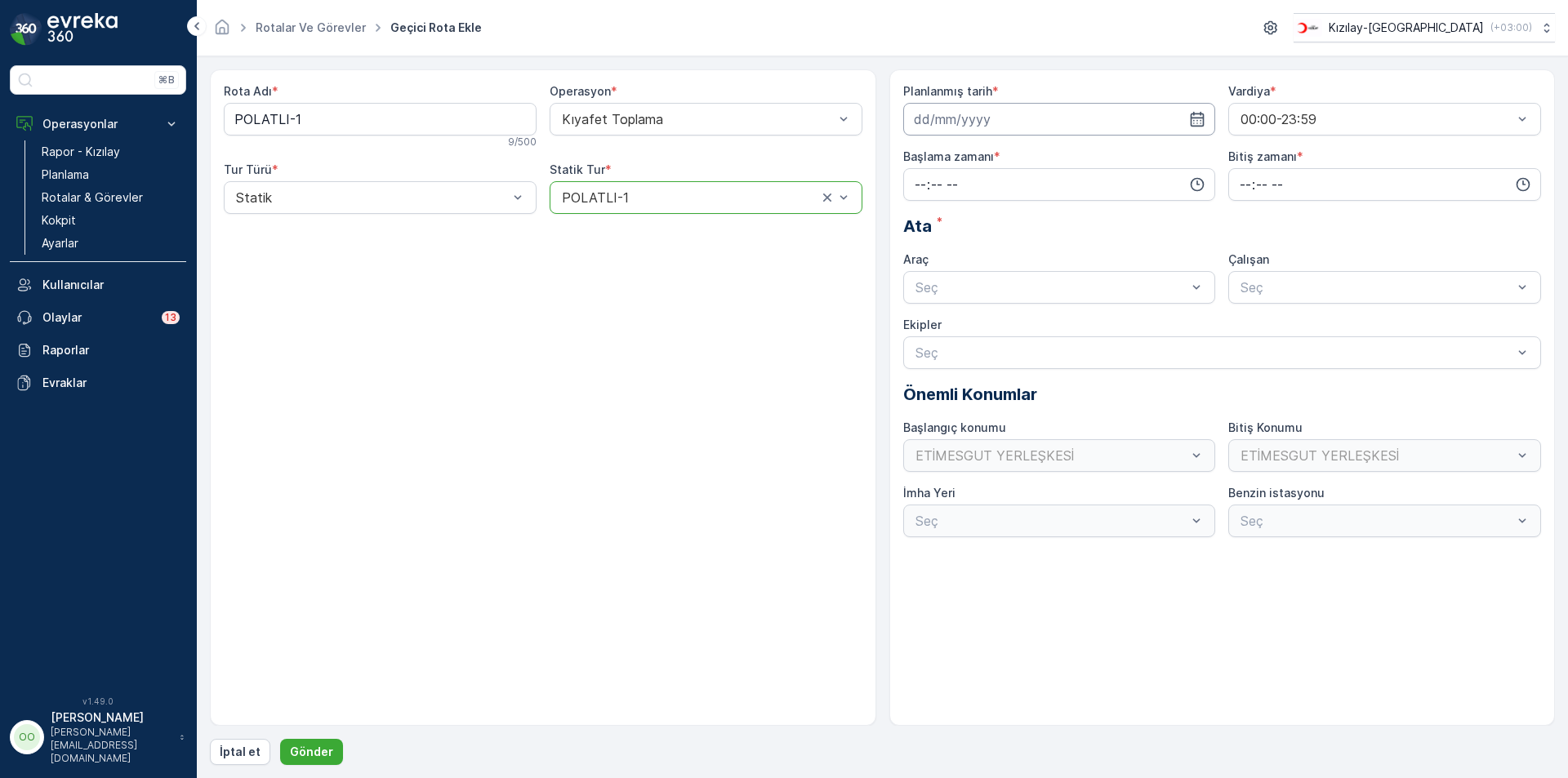
click at [1007, 121] on input at bounding box center [1059, 119] width 313 height 33
click at [1106, 162] on icon "button" at bounding box center [1107, 158] width 5 height 9
click at [987, 261] on div "10" at bounding box center [989, 255] width 26 height 26
type input "[DATE]"
click at [914, 187] on input "time" at bounding box center [1059, 185] width 313 height 33
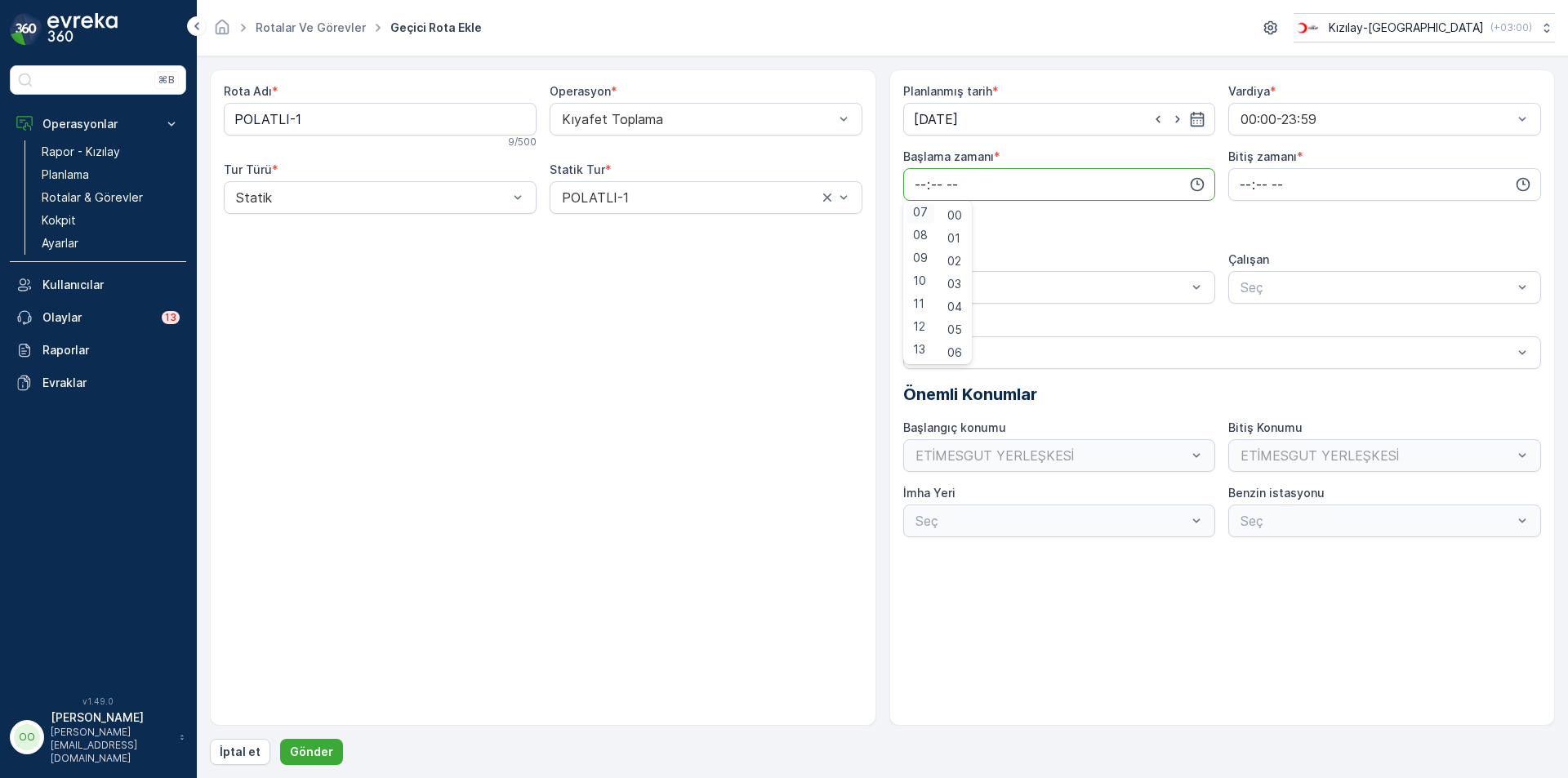
scroll to position [160, 0]
click at [920, 223] on span "07" at bounding box center [920, 215] width 14 height 16
type input "07:00"
click at [1242, 187] on input "time" at bounding box center [1384, 185] width 313 height 33
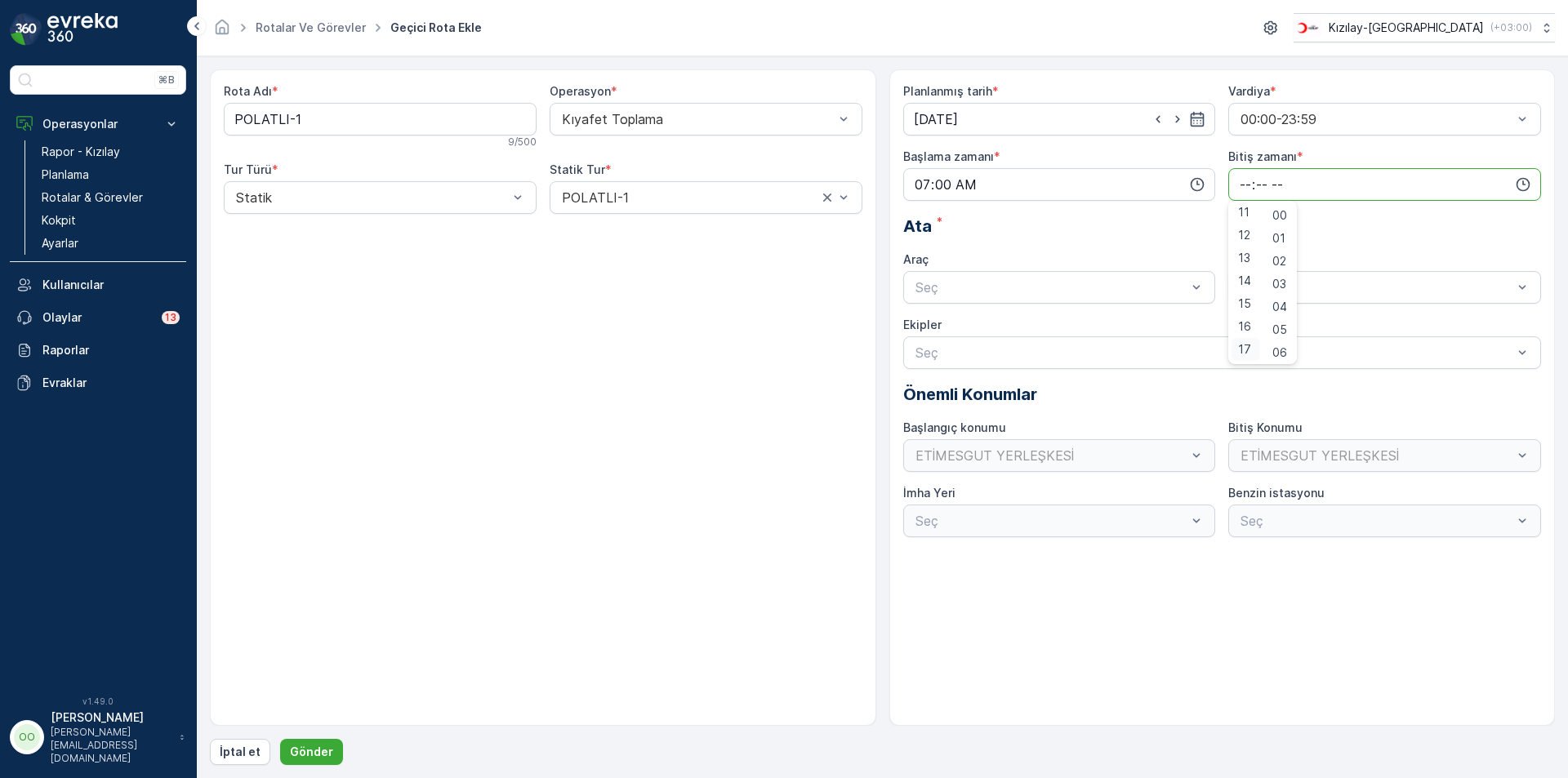
click at [1250, 357] on div "17" at bounding box center [1245, 349] width 28 height 23
type input "17:00"
click at [980, 299] on div "Seç" at bounding box center [1059, 288] width 313 height 33
click at [930, 321] on span "TABLET-1" at bounding box center [944, 327] width 62 height 14
click at [321, 749] on p "Gönder" at bounding box center [311, 751] width 43 height 16
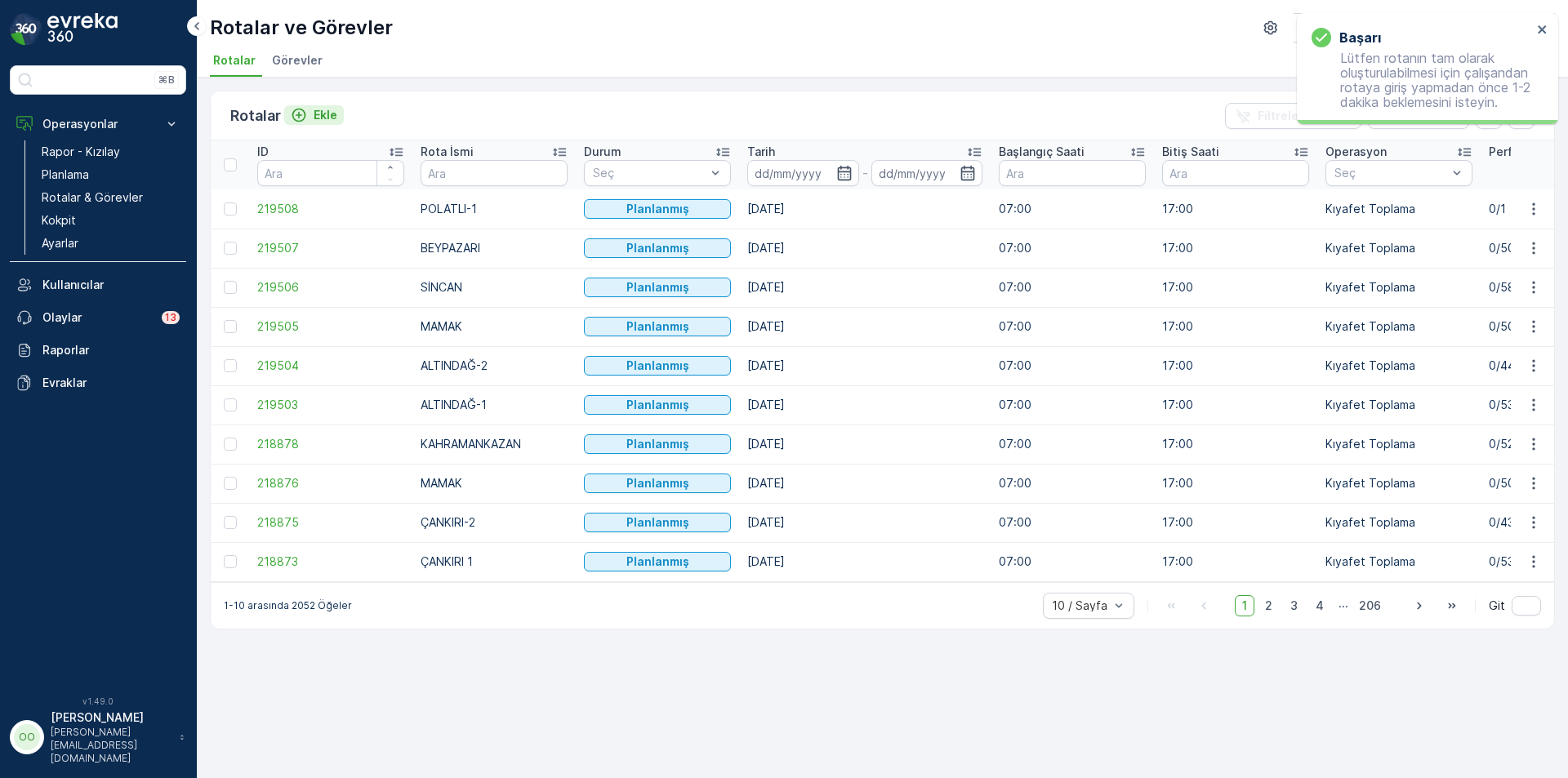
click at [335, 115] on p "Ekle" at bounding box center [325, 114] width 24 height 16
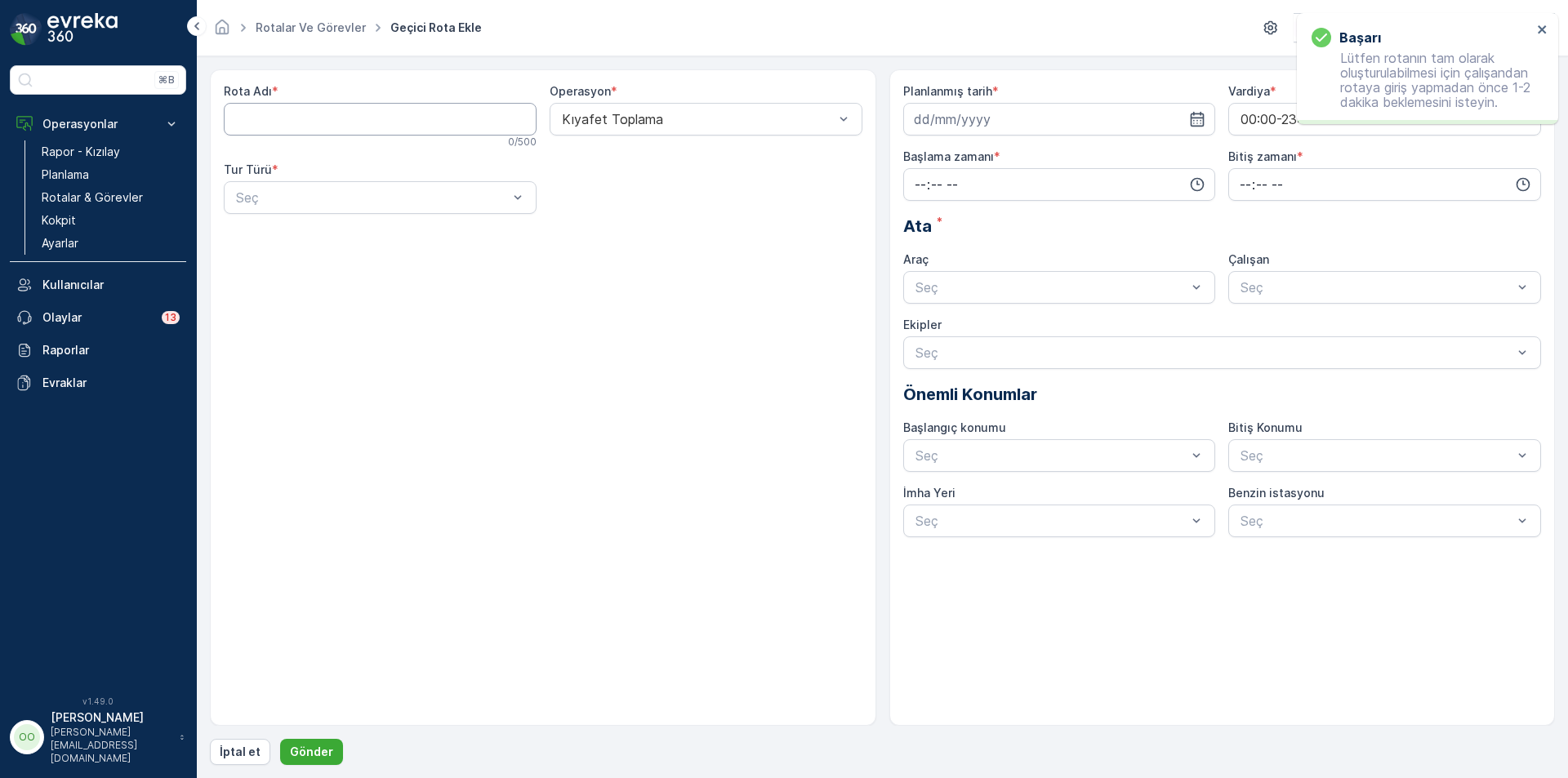
click at [335, 115] on Adı "Rota Adı" at bounding box center [380, 119] width 313 height 33
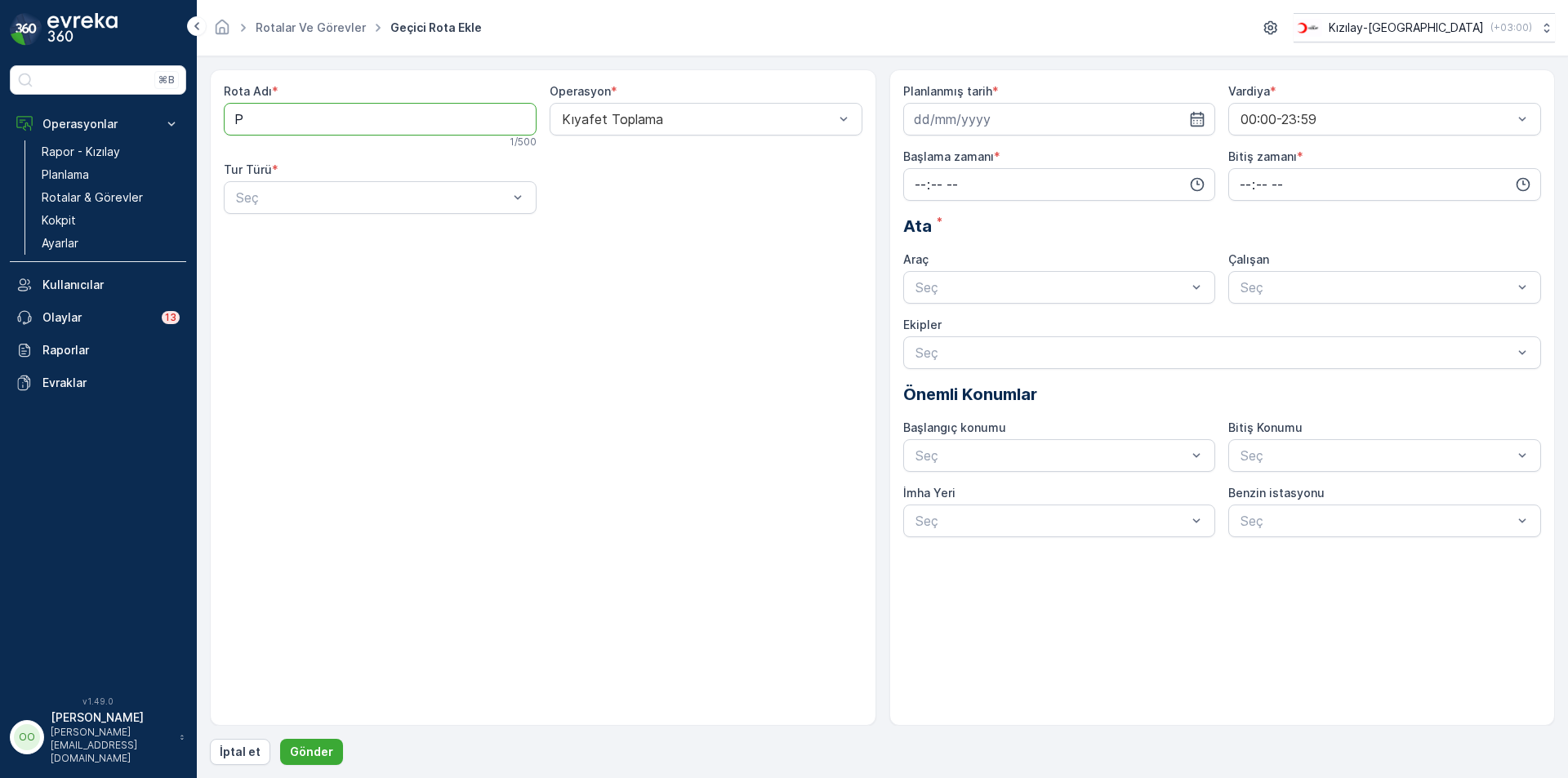
type Adı "POLATLI-2"
click at [298, 202] on div at bounding box center [372, 197] width 275 height 14
click at [279, 241] on div "Statik" at bounding box center [380, 237] width 293 height 14
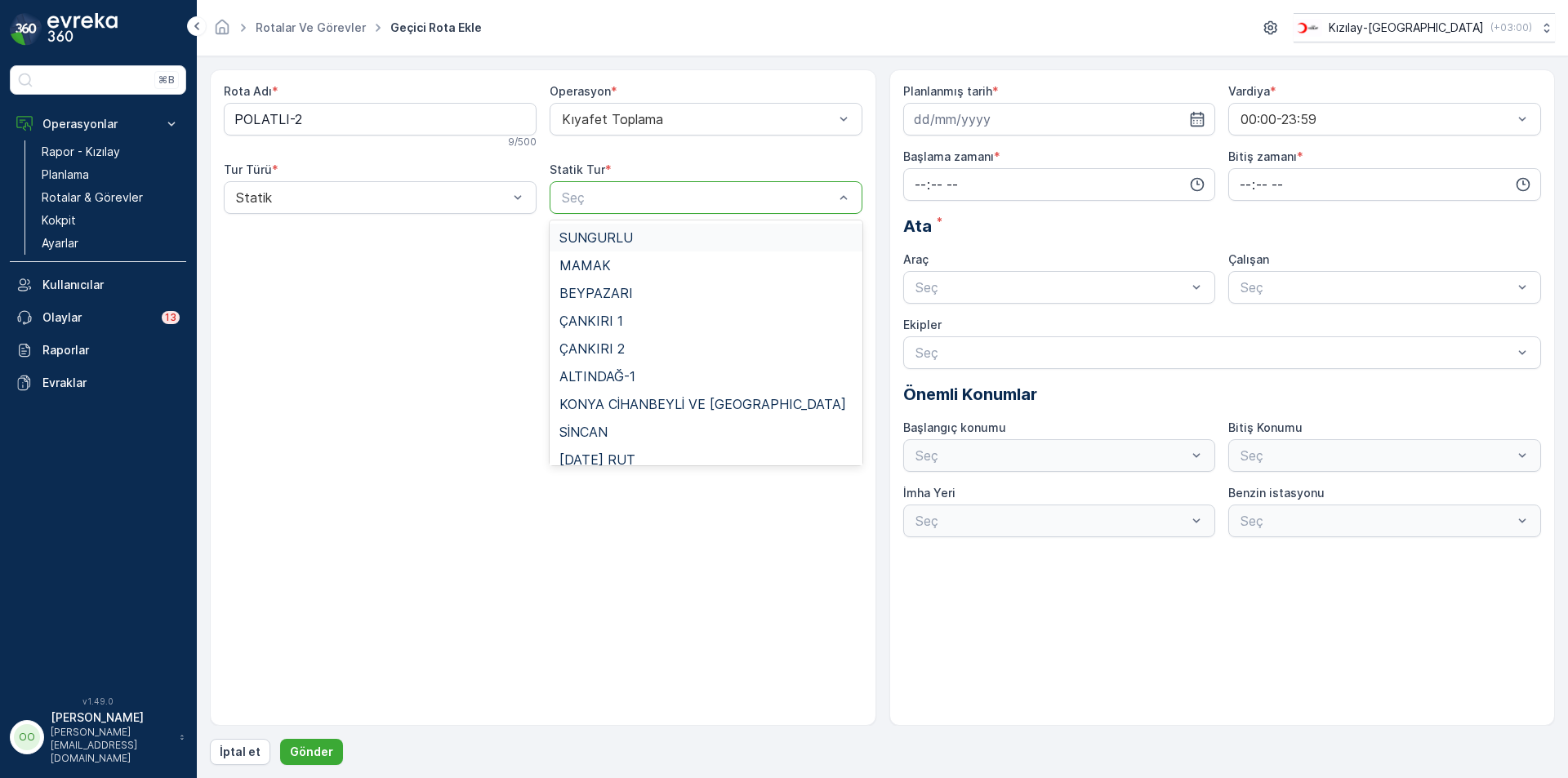
click at [588, 208] on div "Seç" at bounding box center [705, 197] width 313 height 33
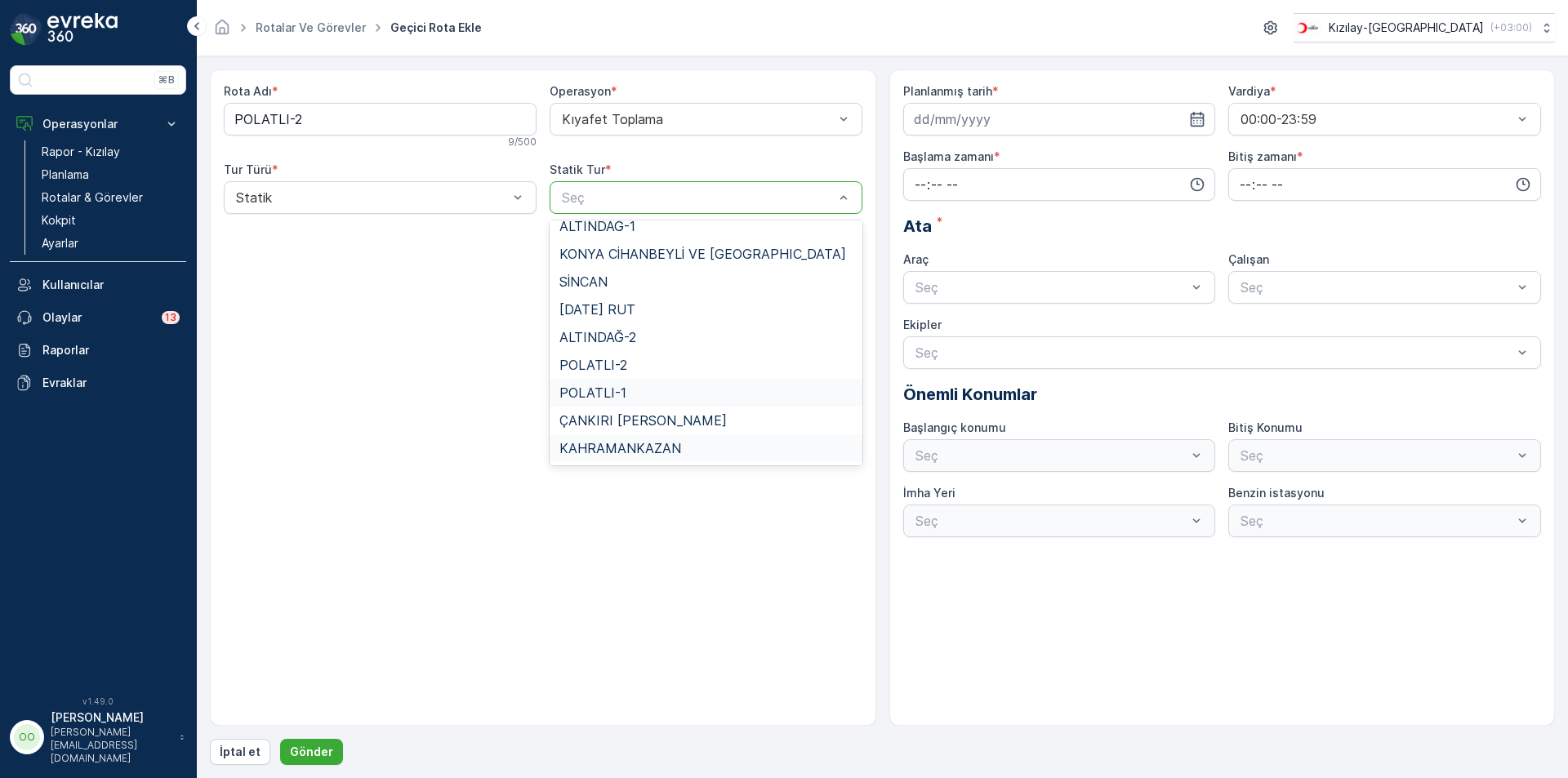
scroll to position [148, 0]
click at [628, 375] on div "POLATLI-2" at bounding box center [705, 366] width 313 height 28
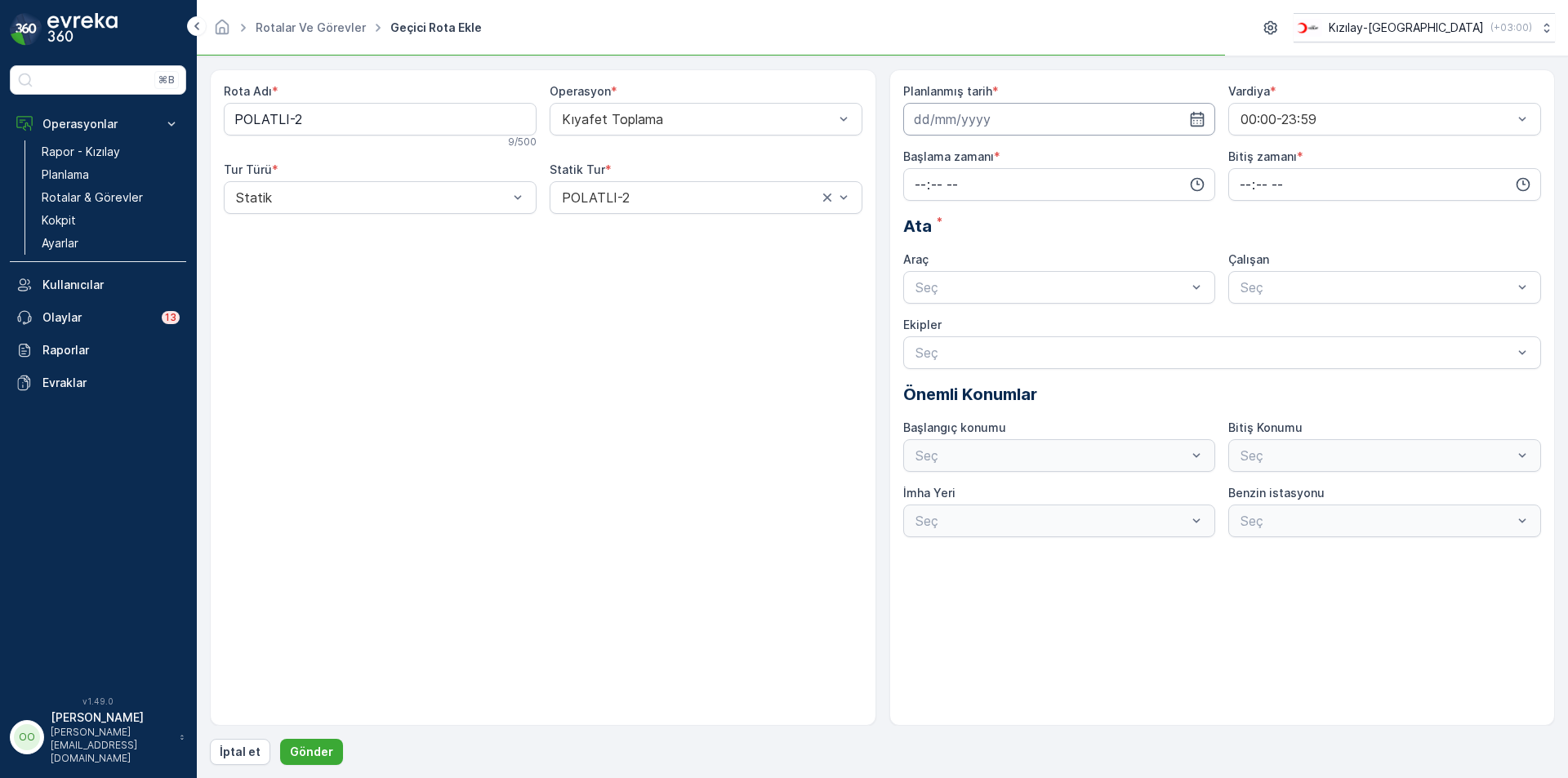
click at [1029, 113] on input at bounding box center [1059, 119] width 313 height 33
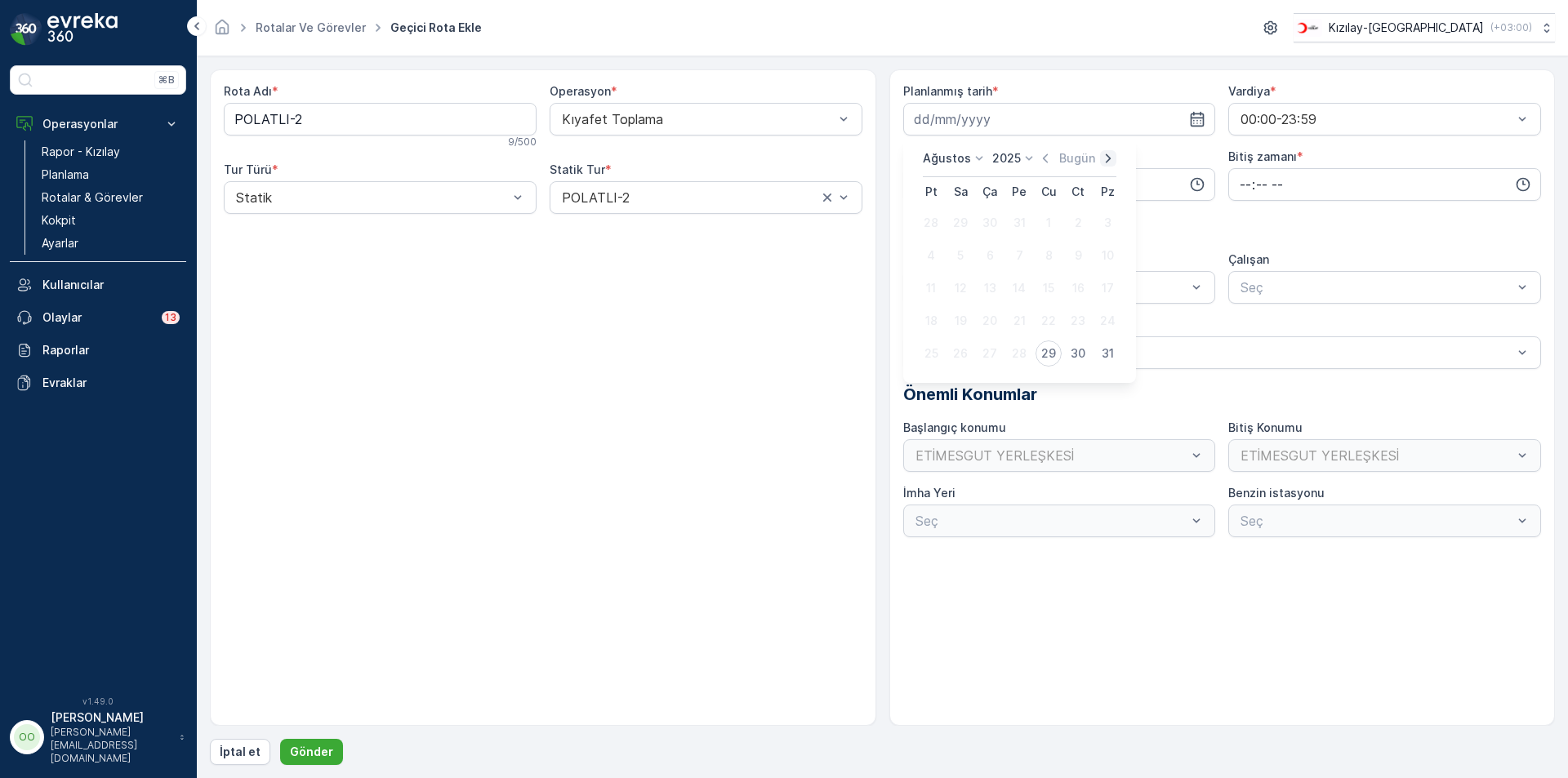
click at [1108, 154] on icon "button" at bounding box center [1107, 158] width 16 height 16
click at [985, 266] on div "10" at bounding box center [989, 255] width 26 height 26
type input "[DATE]"
click at [914, 188] on input "time" at bounding box center [1059, 185] width 313 height 33
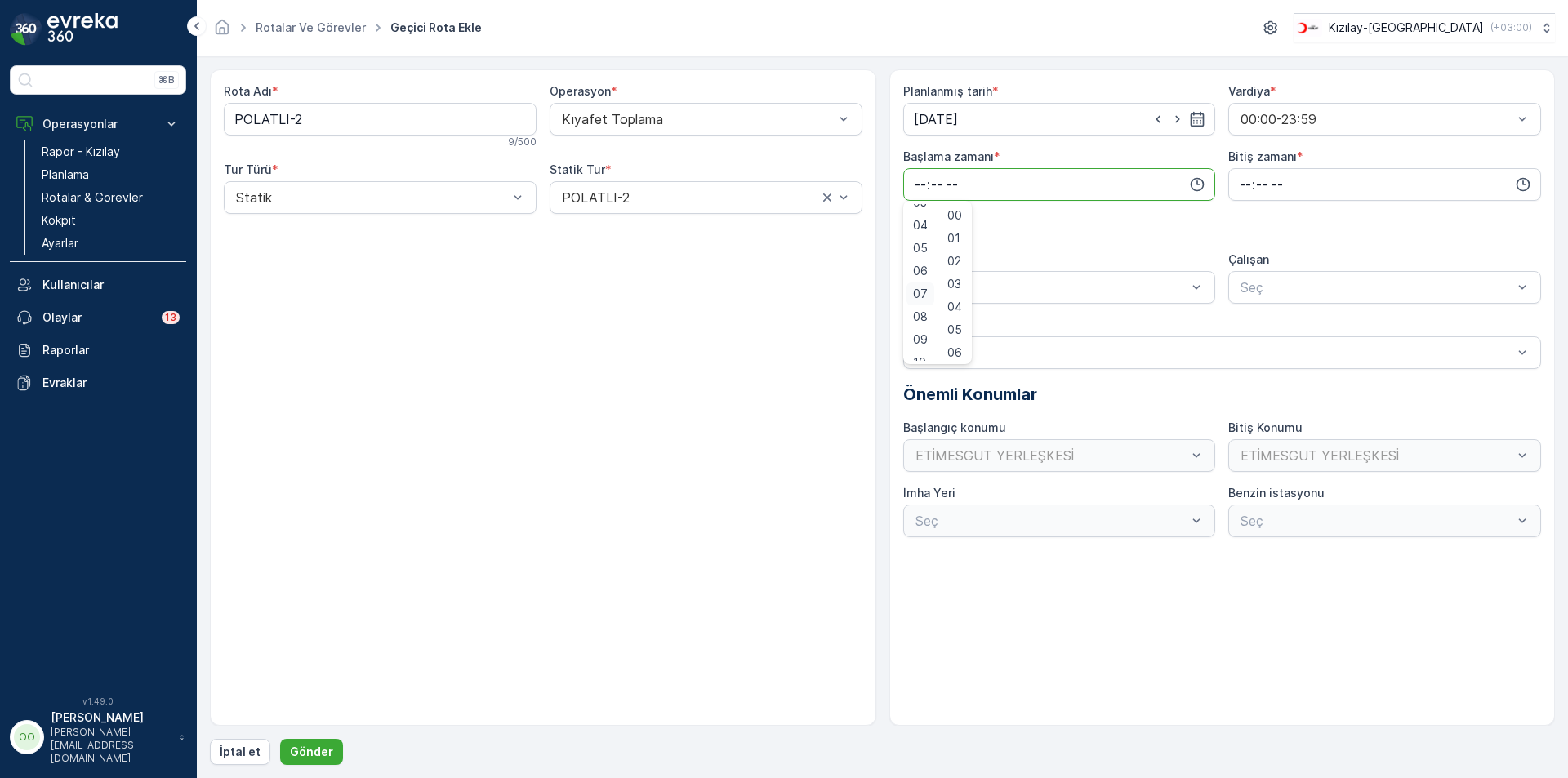
click at [918, 293] on span "07" at bounding box center [920, 293] width 14 height 16
type input "07:00"
click at [1243, 191] on input "time" at bounding box center [1384, 185] width 313 height 33
click at [1237, 353] on div "17" at bounding box center [1245, 349] width 28 height 23
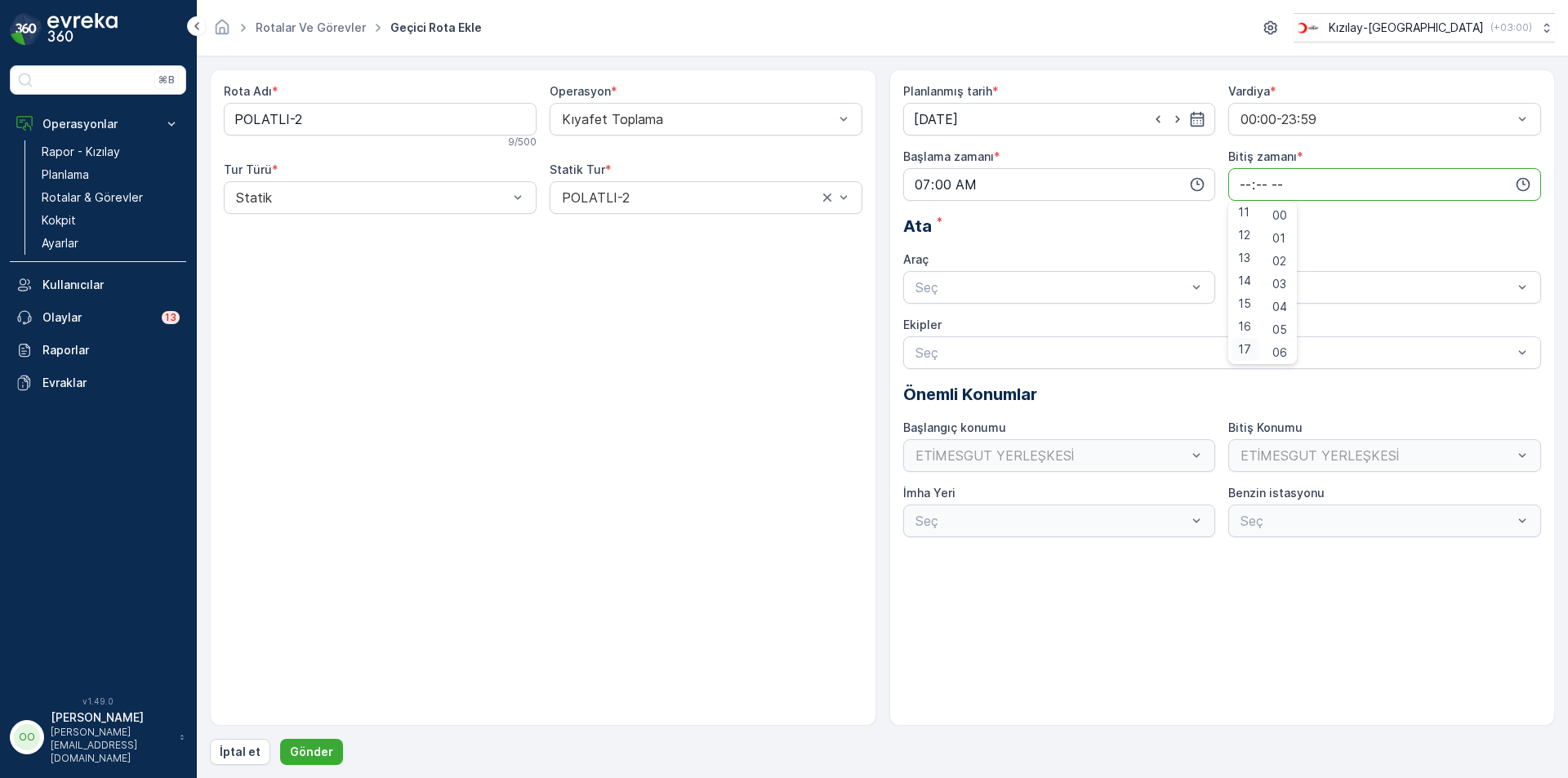
type input "17:00"
click at [969, 292] on div at bounding box center [1051, 287] width 275 height 14
click at [942, 324] on span "TABLET-1" at bounding box center [944, 327] width 62 height 14
click at [324, 743] on p "Gönder" at bounding box center [311, 751] width 43 height 16
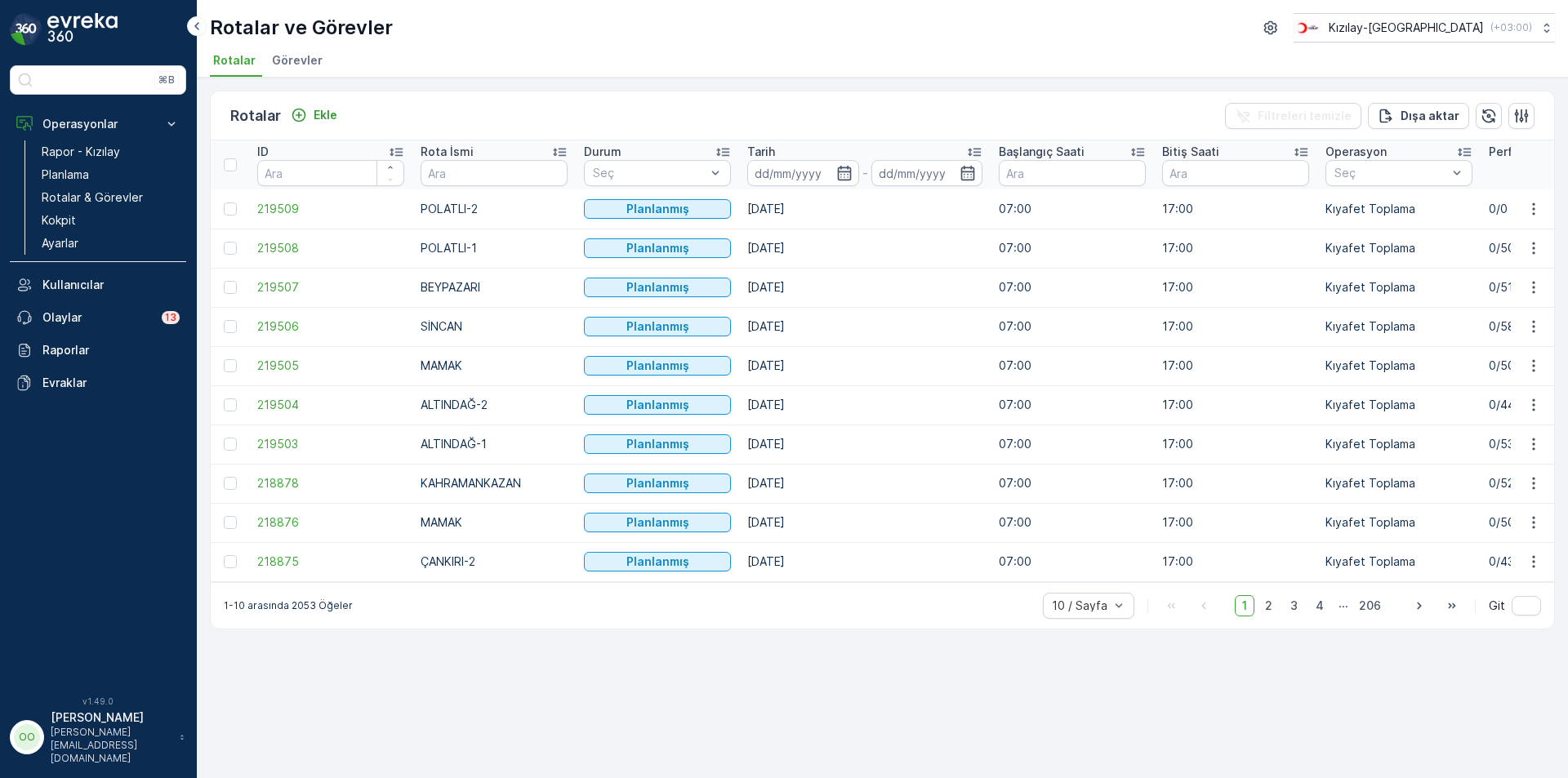
click at [338, 101] on div "Rotalar Ekle Filtreleri temizle Dışa aktar" at bounding box center [882, 115] width 1343 height 49
click at [338, 103] on div "Rotalar Ekle Filtreleri temizle Dışa aktar" at bounding box center [882, 115] width 1343 height 49
click at [335, 108] on p "Ekle" at bounding box center [325, 114] width 24 height 16
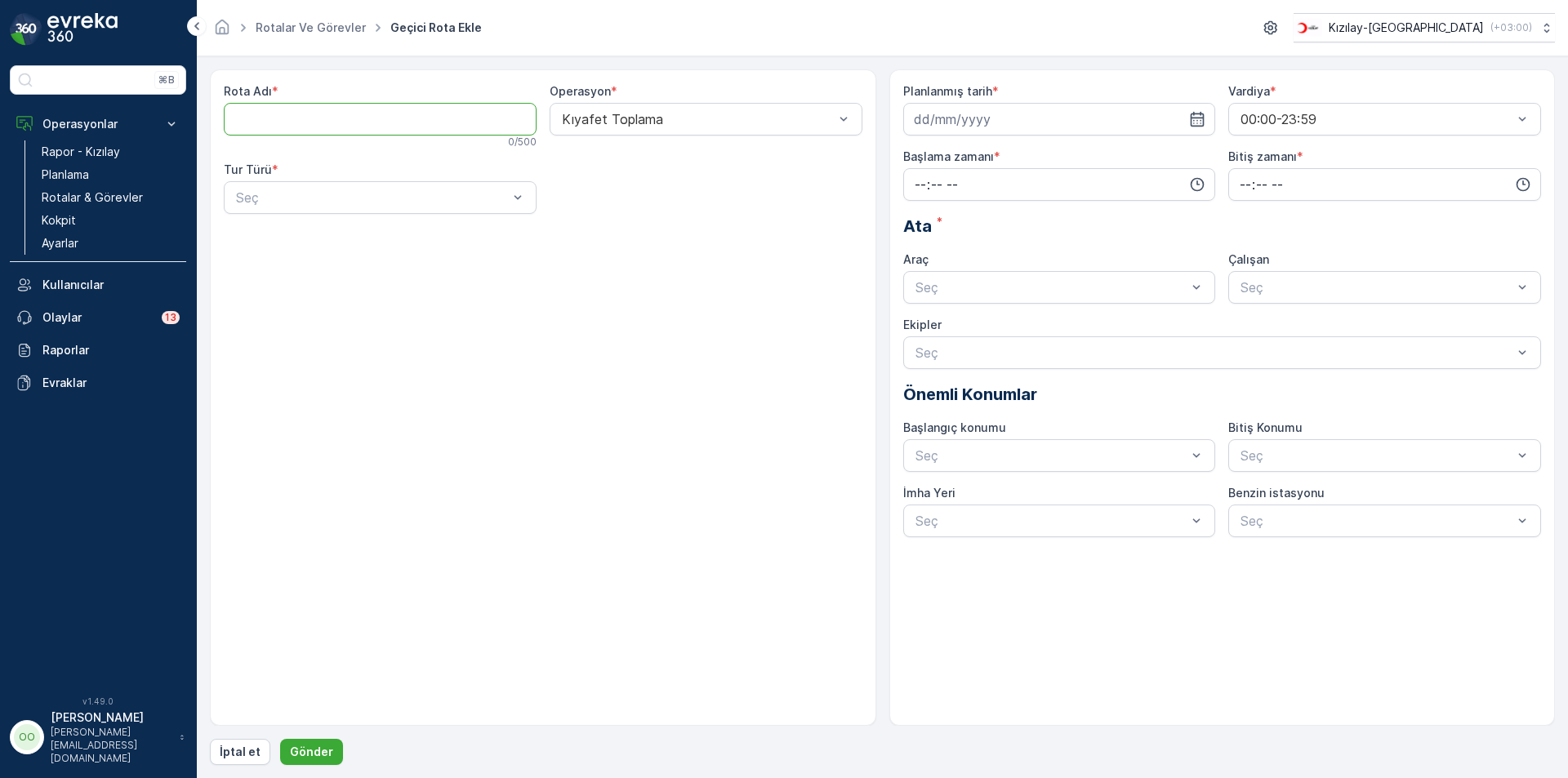
click at [335, 108] on Adı "Rota Adı" at bounding box center [380, 119] width 313 height 33
type Adı "KAHRAMANKAZAN"
click at [257, 193] on div at bounding box center [372, 197] width 275 height 14
drag, startPoint x: 287, startPoint y: 235, endPoint x: 505, endPoint y: 236, distance: 218.0
click at [288, 235] on div "Statik" at bounding box center [380, 237] width 293 height 14
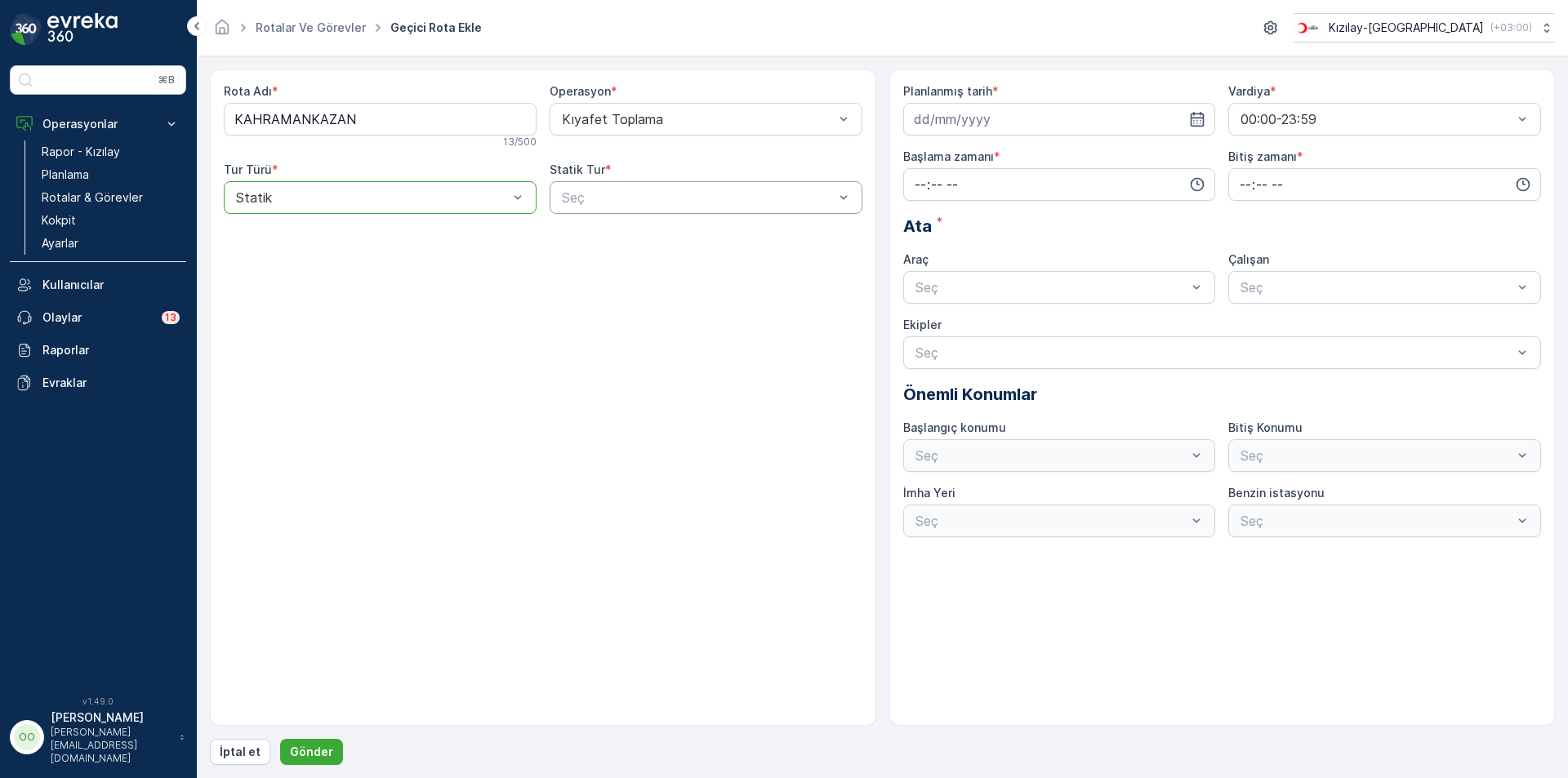
click at [624, 202] on div at bounding box center [697, 197] width 275 height 14
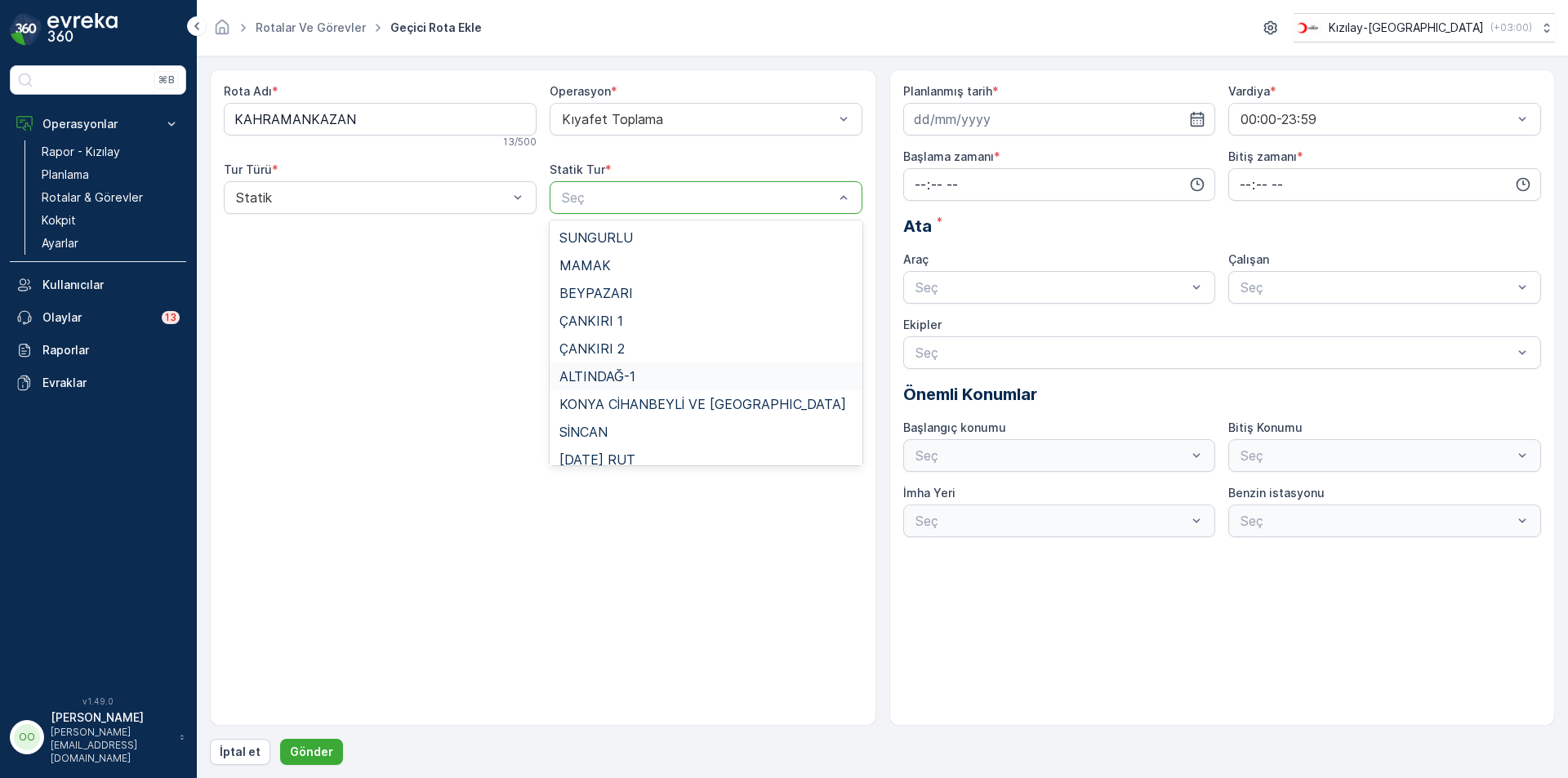
scroll to position [150, 0]
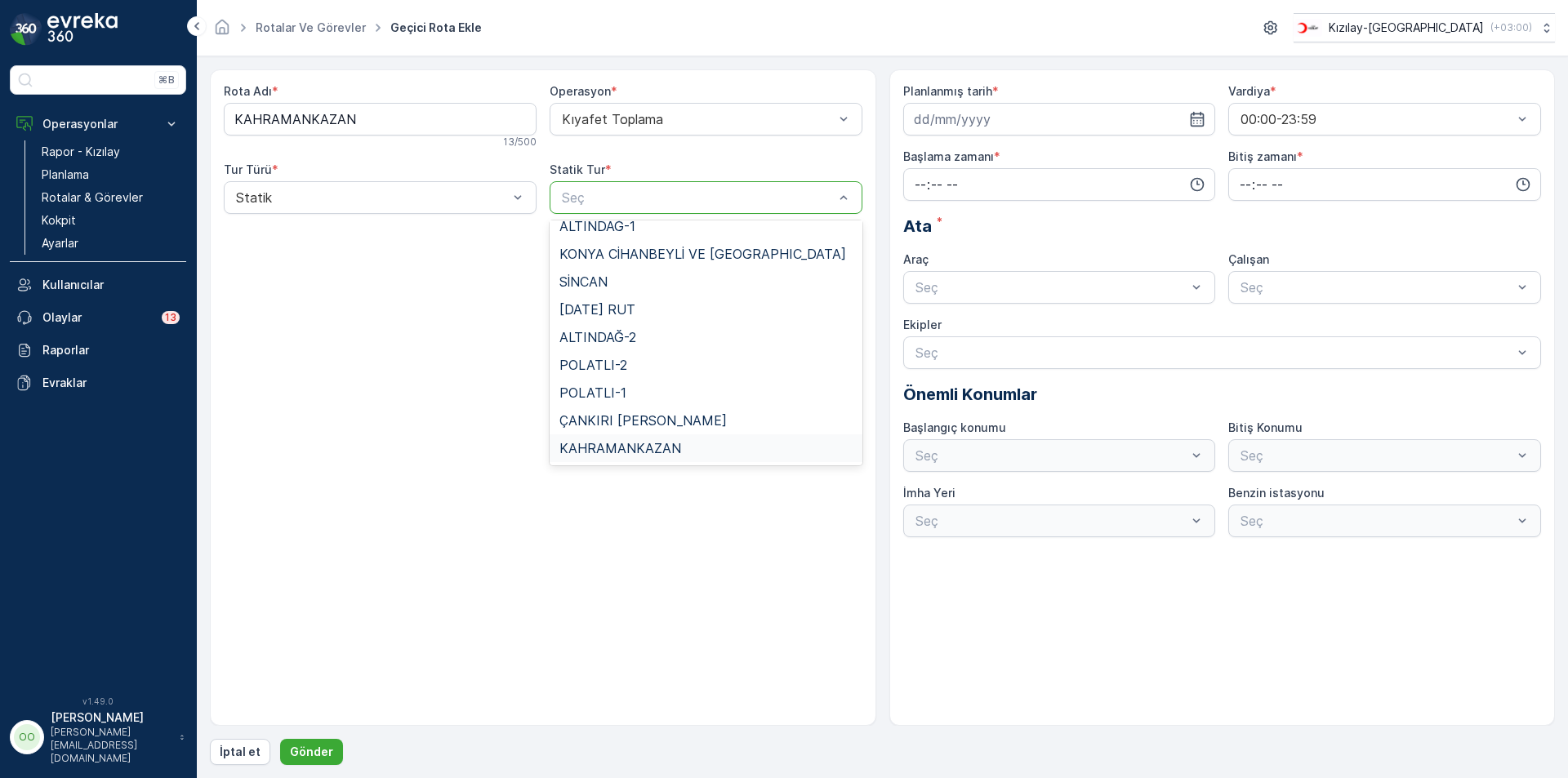
click at [645, 442] on span "KAHRAMANKAZAN" at bounding box center [620, 447] width 121 height 14
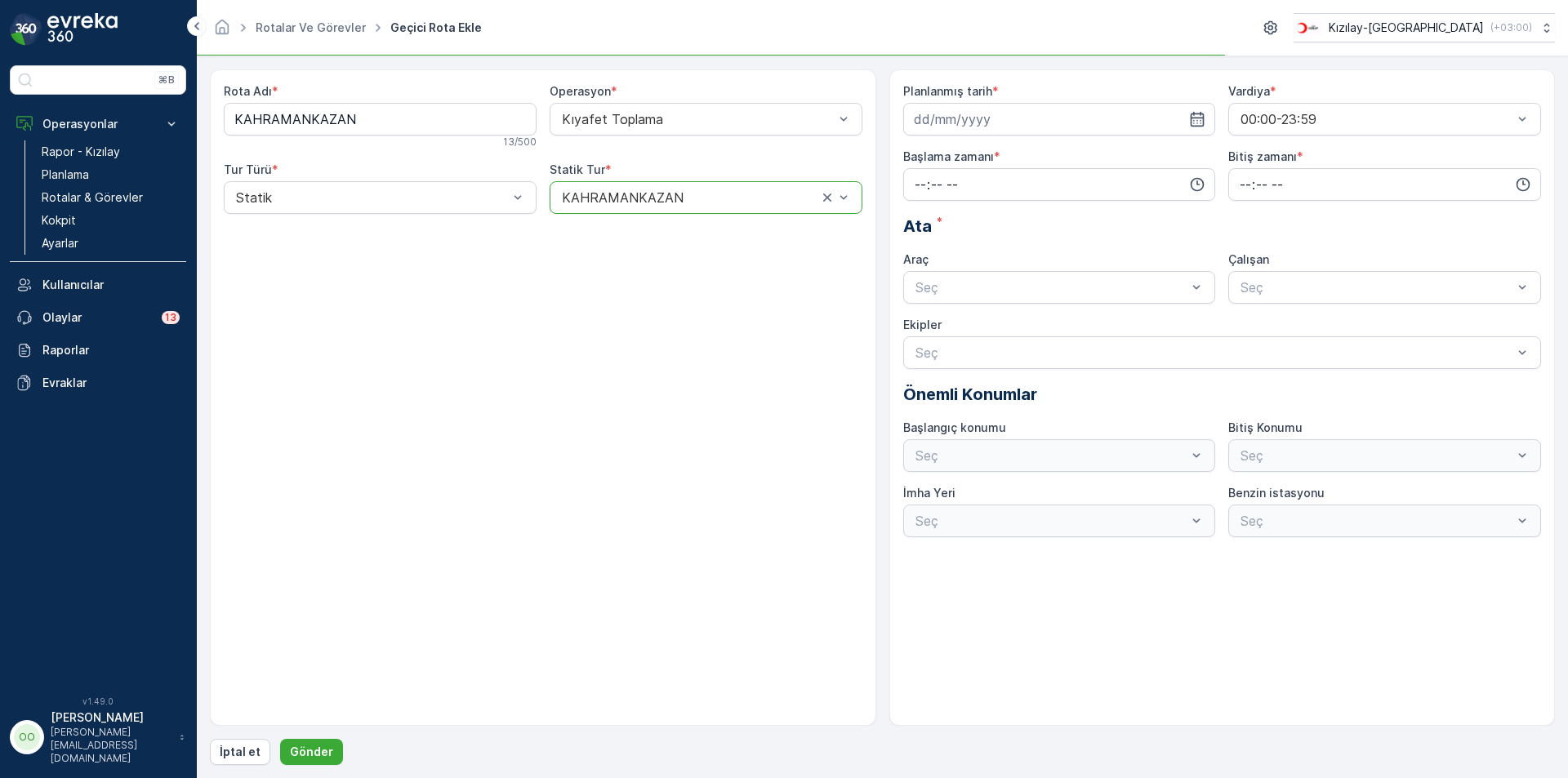
click at [1059, 100] on div "Planlanmış tarih *" at bounding box center [1059, 110] width 313 height 52
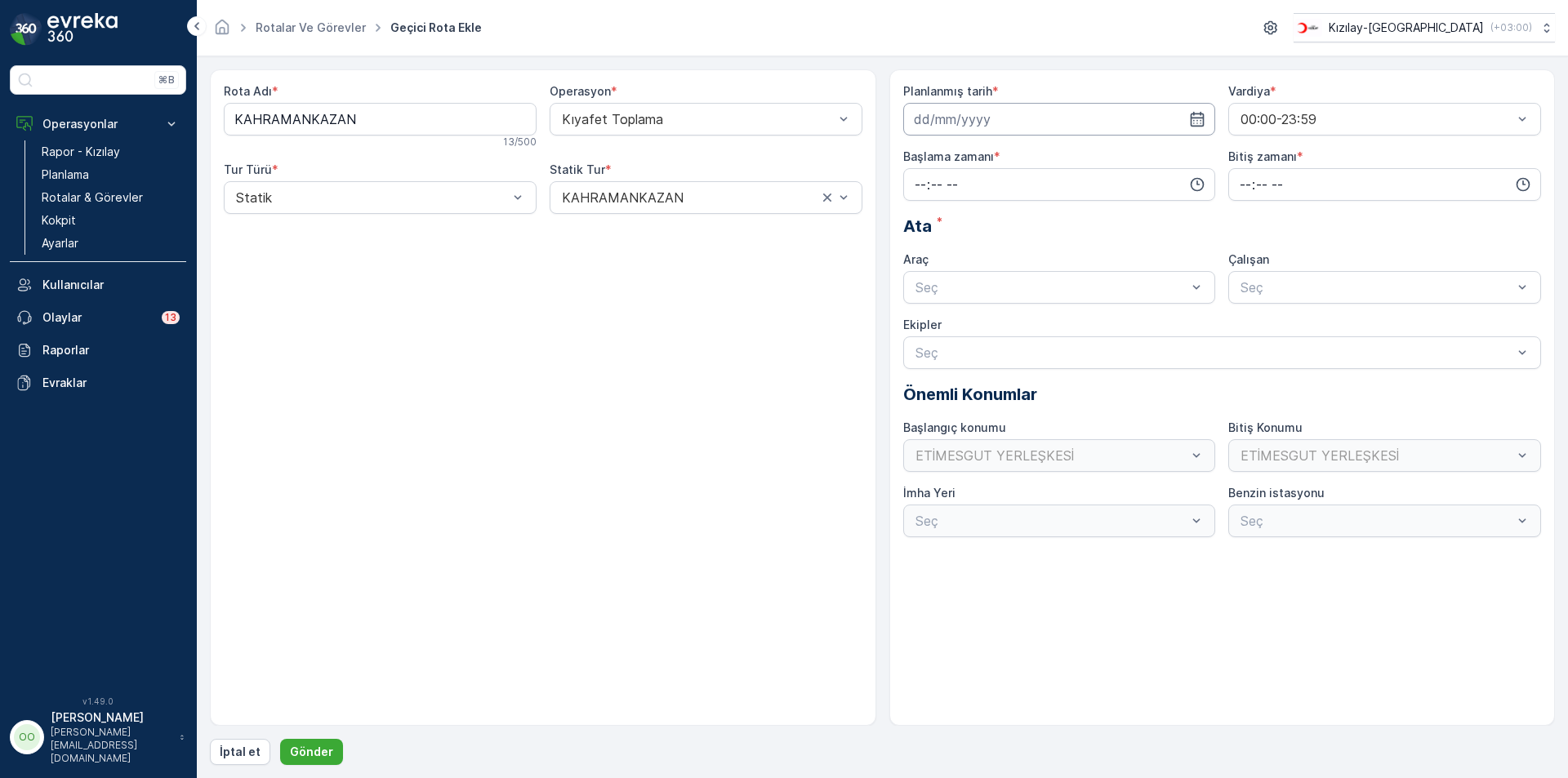
click at [1066, 126] on input at bounding box center [1059, 119] width 313 height 33
click at [1109, 167] on div "[DATE] Bugün" at bounding box center [1019, 163] width 193 height 27
click at [1107, 157] on icon "button" at bounding box center [1107, 158] width 5 height 9
click at [996, 256] on div "10" at bounding box center [989, 255] width 26 height 26
type input "[DATE]"
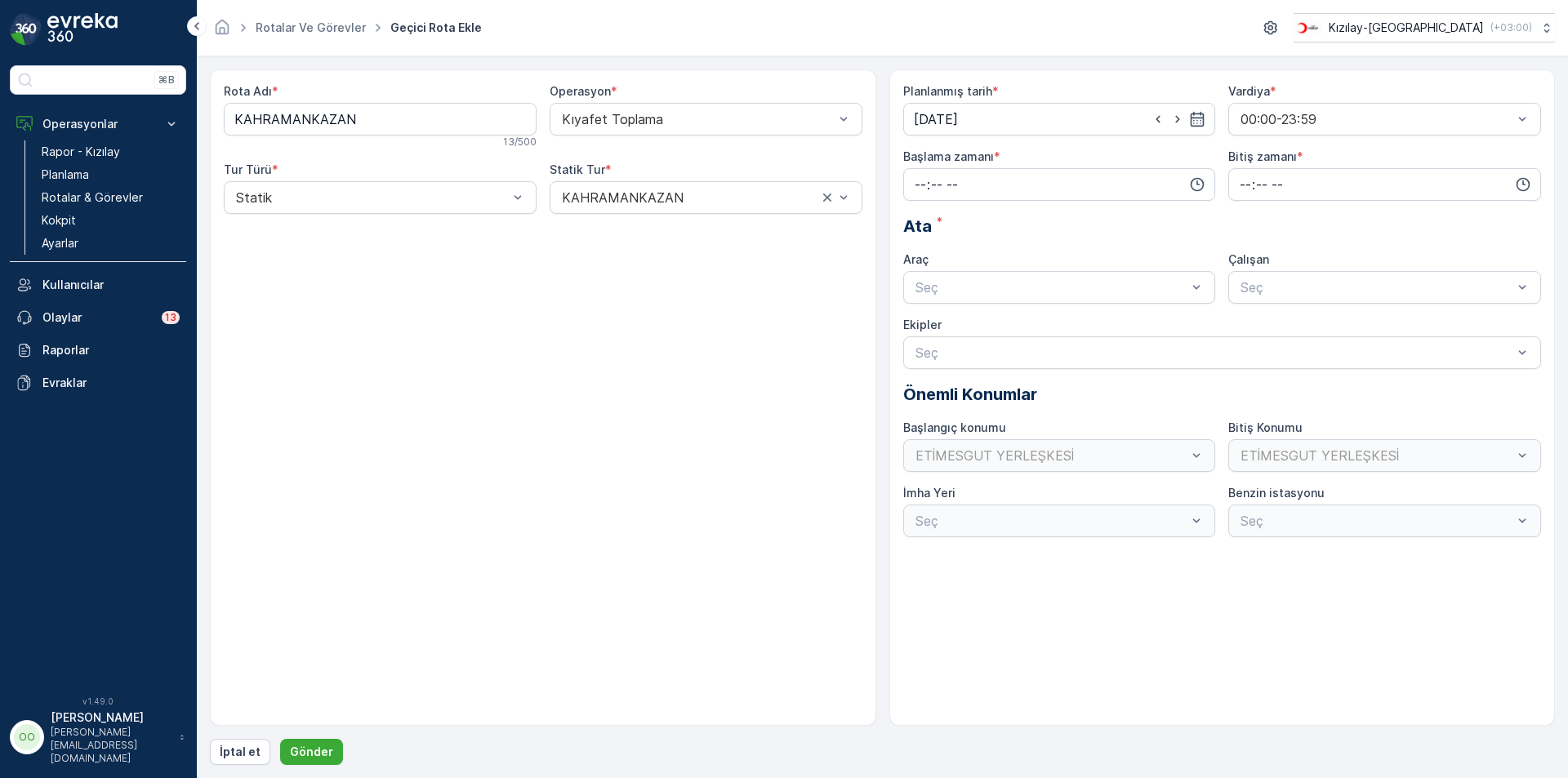
click at [898, 181] on div "Planlanmış tarih * [DATE] Vardiya * 00:00-23:59 Başlama zamanı * Bitiş zamanı *…" at bounding box center [1222, 397] width 667 height 656
click at [918, 194] on input "time" at bounding box center [1059, 185] width 313 height 33
click at [924, 286] on span "07" at bounding box center [920, 293] width 14 height 16
type input "07:00"
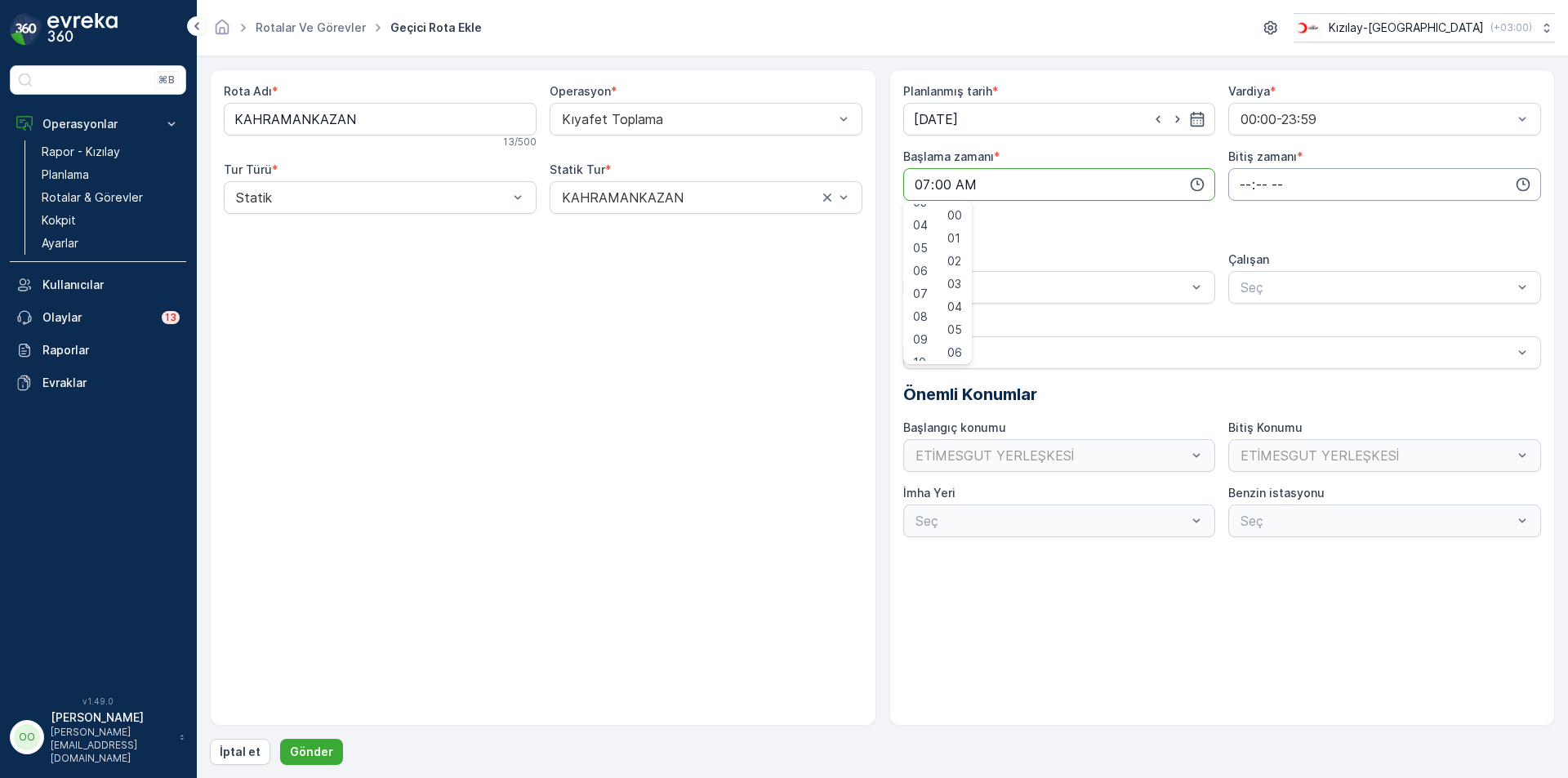
click at [1248, 188] on input "time" at bounding box center [1384, 185] width 313 height 33
click at [1245, 352] on span "17" at bounding box center [1245, 349] width 13 height 16
type input "17:00"
click at [1028, 306] on div "Planlanmış tarih * [DATE] Vardiya * 00:00-23:59 Başlama zamanı * 07:00 Bitiş za…" at bounding box center [1223, 311] width 639 height 454
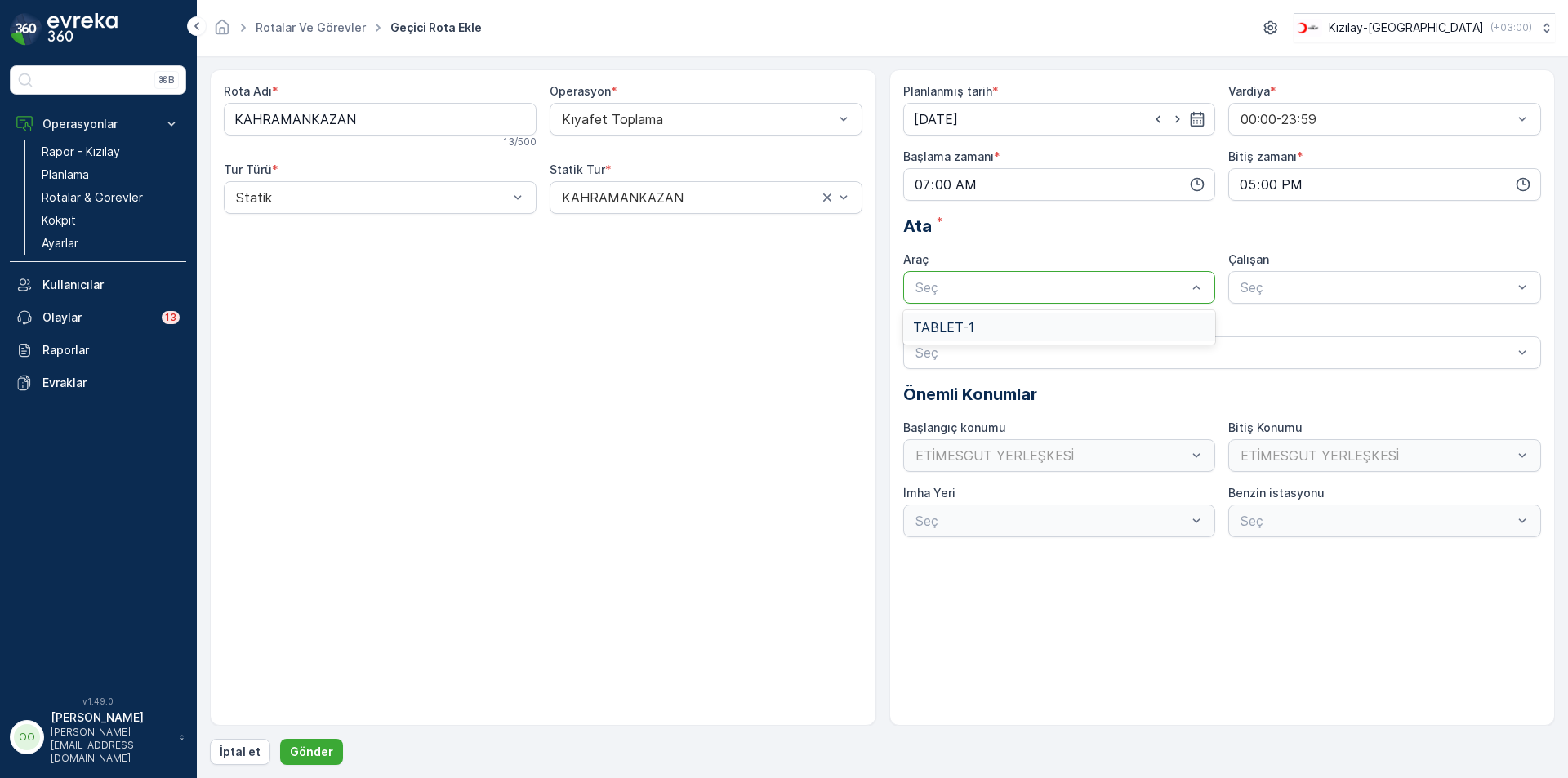
click at [1002, 289] on div at bounding box center [1051, 287] width 275 height 14
click at [960, 330] on span "TABLET-1" at bounding box center [944, 327] width 62 height 14
click at [327, 748] on p "Gönder" at bounding box center [311, 751] width 43 height 16
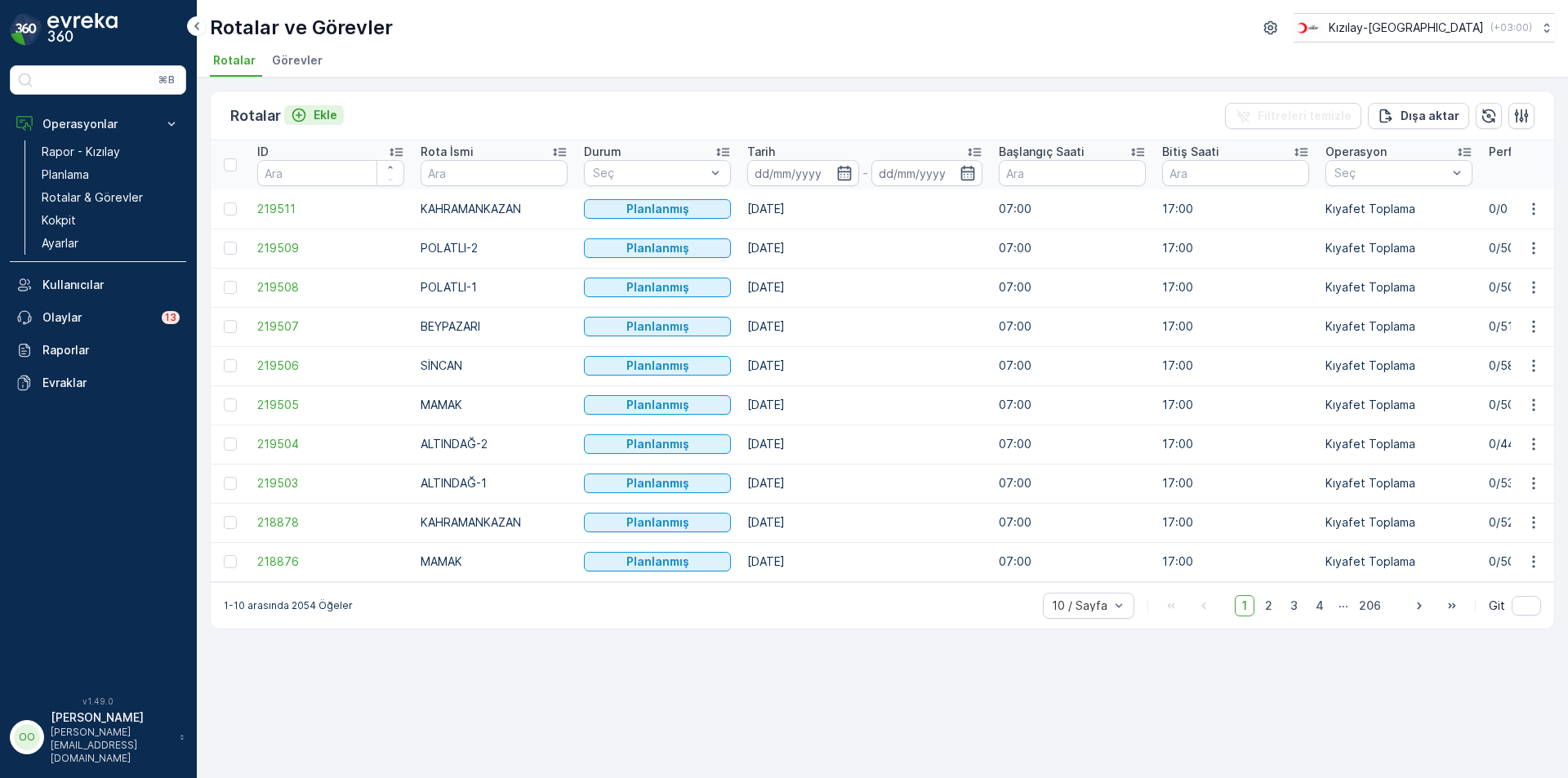
click at [299, 124] on button "Ekle" at bounding box center [314, 114] width 60 height 19
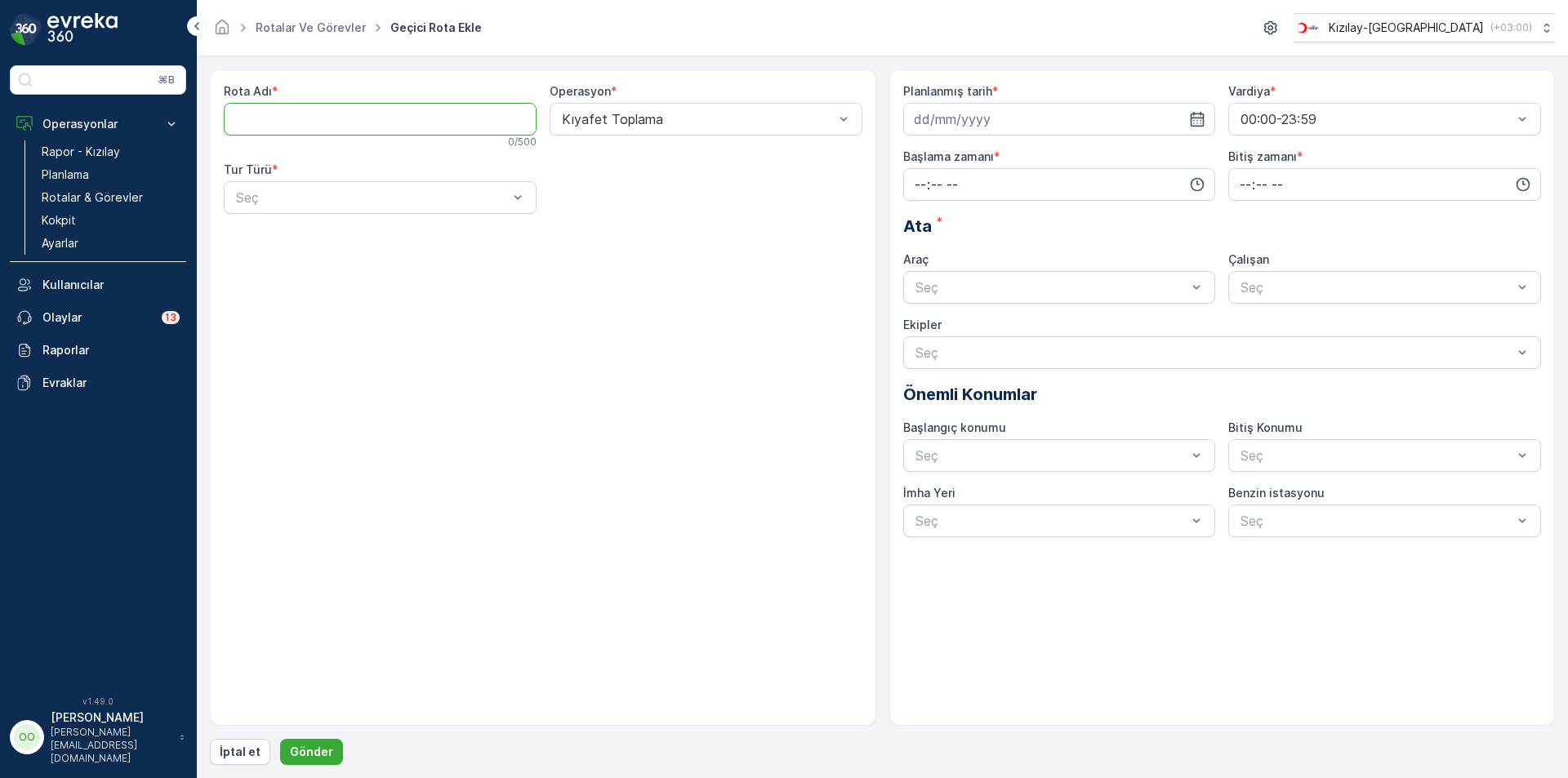
click at [302, 120] on Adı "Rota Adı" at bounding box center [380, 119] width 313 height 33
type Adı "ÇANKIRI 1"
click at [284, 197] on div at bounding box center [372, 197] width 275 height 14
click at [263, 233] on span "Statik" at bounding box center [251, 237] width 36 height 14
click at [592, 194] on div at bounding box center [697, 197] width 275 height 14
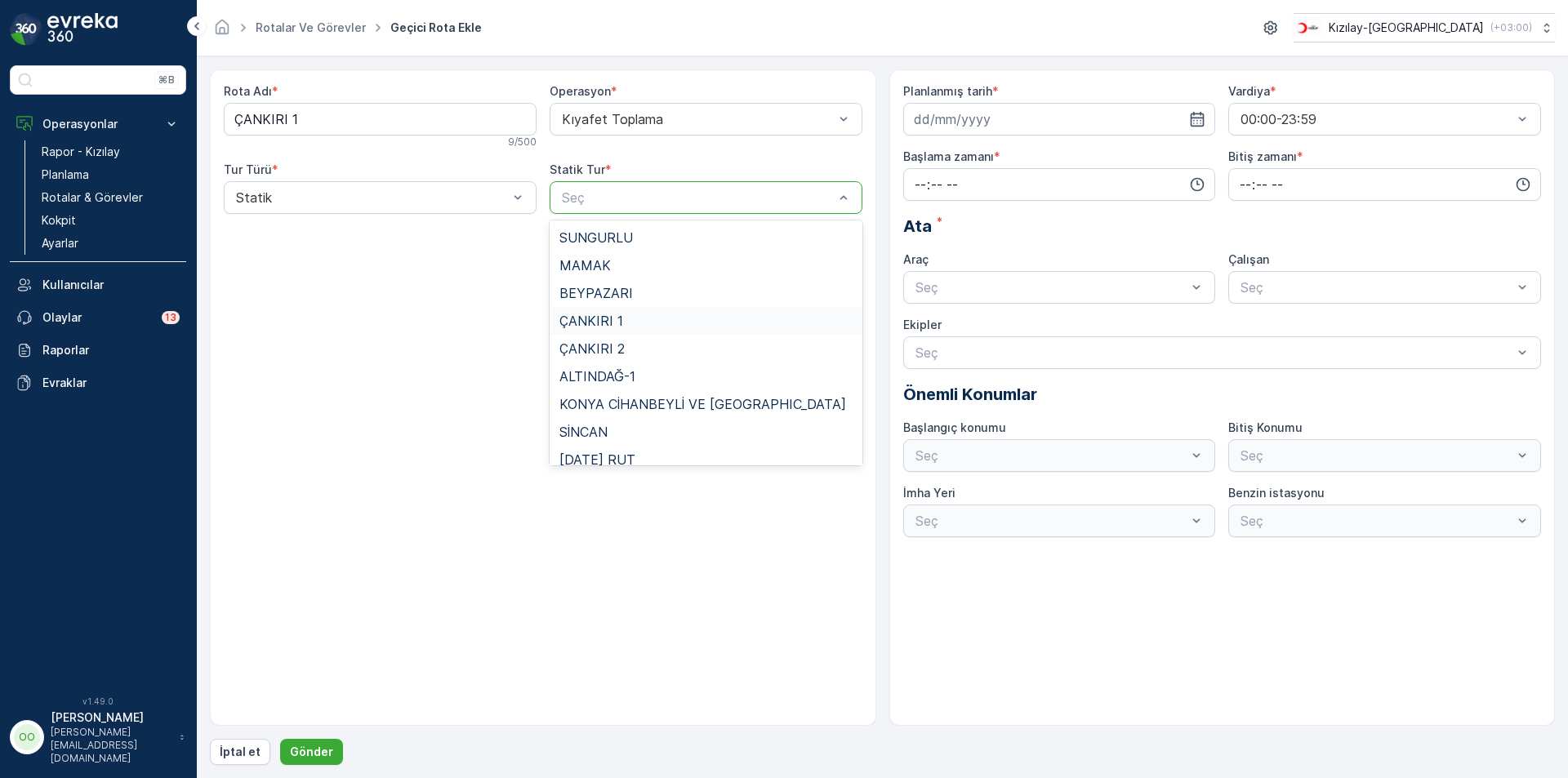
click at [608, 323] on span "ÇANKIRI 1" at bounding box center [591, 320] width 63 height 14
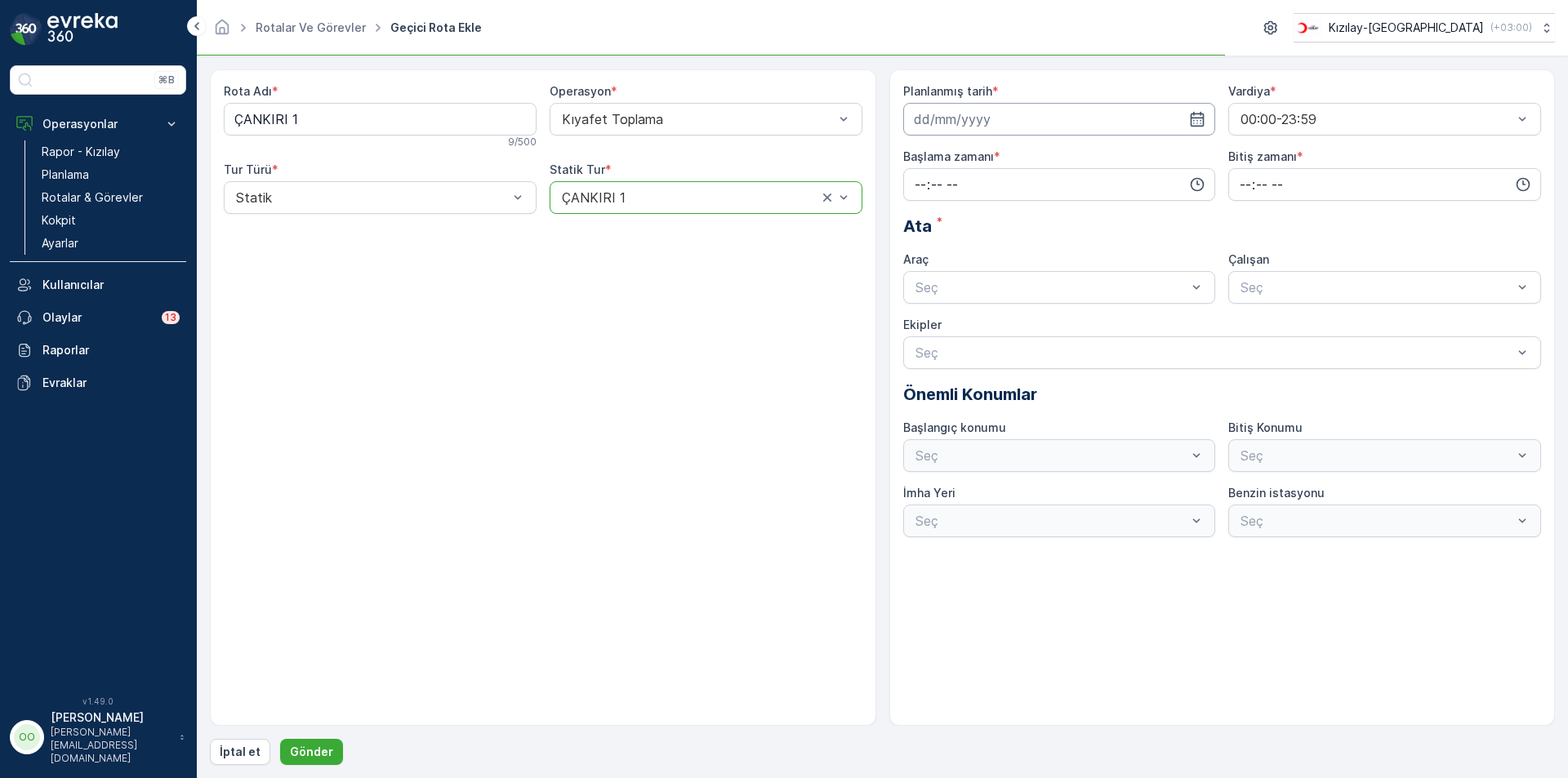
click at [1152, 117] on input at bounding box center [1059, 119] width 313 height 33
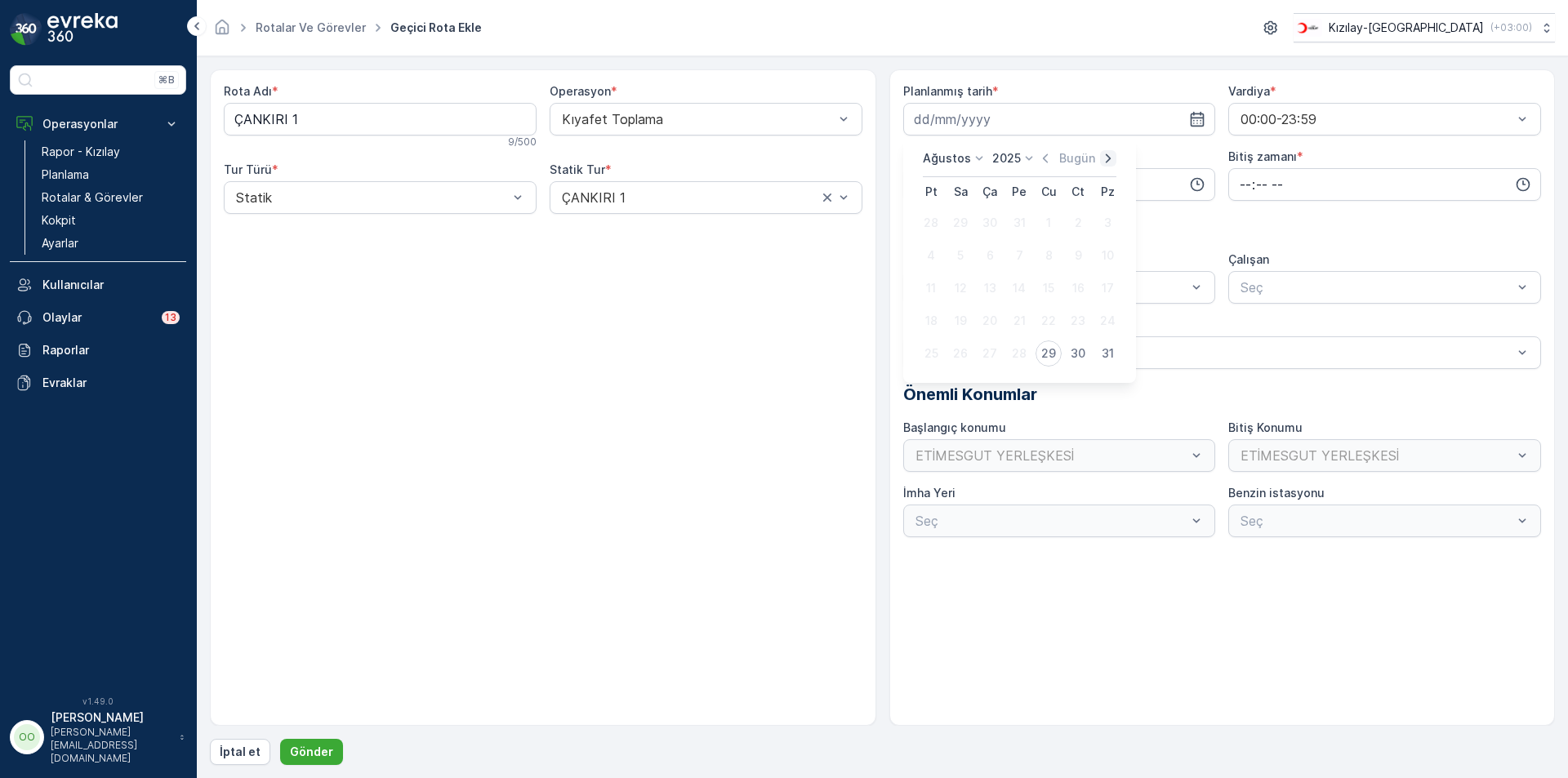
click at [1110, 154] on icon "button" at bounding box center [1107, 158] width 16 height 16
click at [1011, 257] on div "11" at bounding box center [1019, 255] width 26 height 26
type input "[DATE]"
click at [915, 187] on input "time" at bounding box center [1059, 185] width 313 height 33
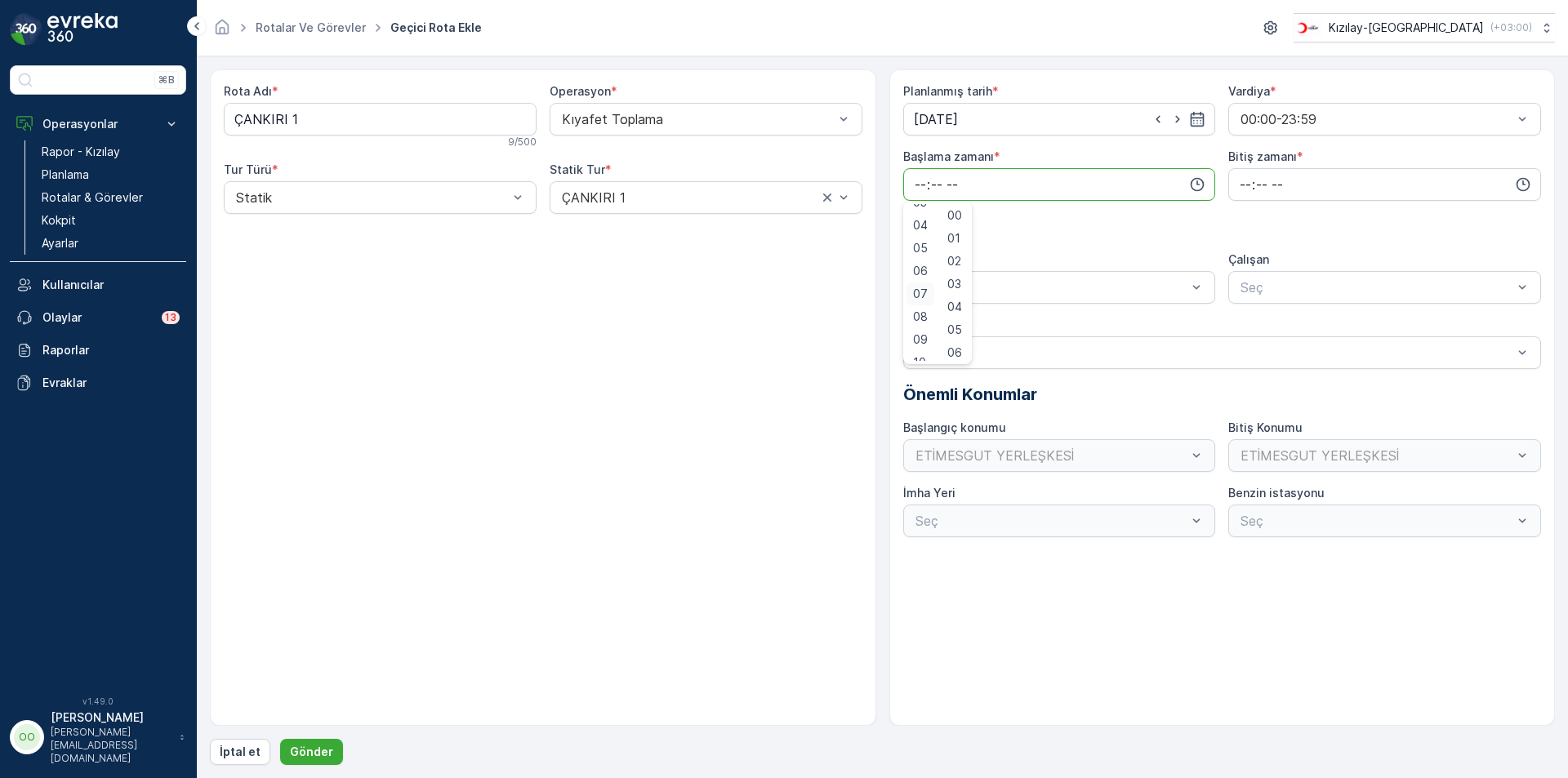
click at [922, 291] on span "07" at bounding box center [920, 293] width 14 height 16
type input "07:00"
click at [1241, 181] on input "time" at bounding box center [1384, 185] width 313 height 33
click at [1245, 353] on span "17" at bounding box center [1245, 349] width 13 height 16
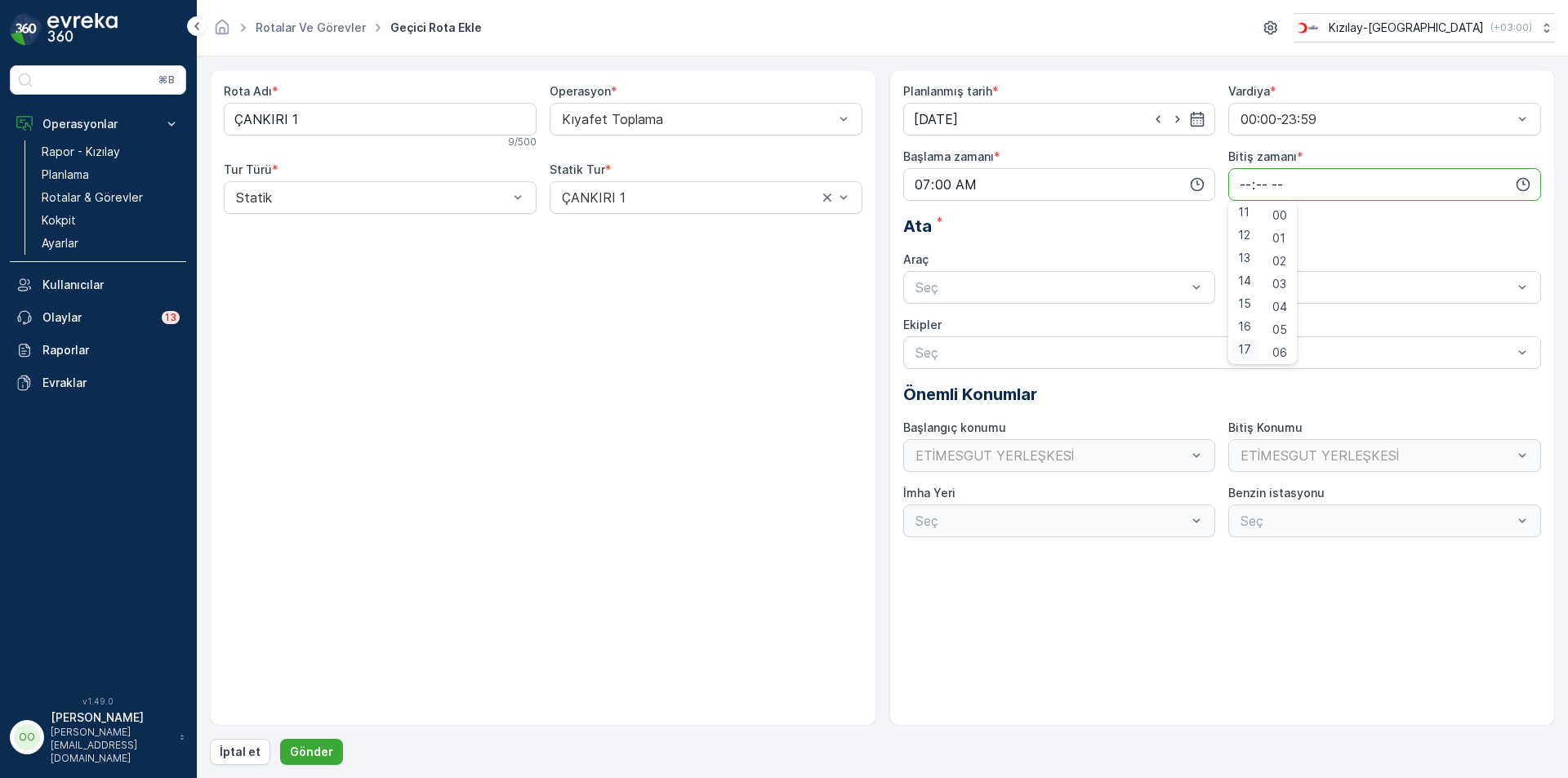
type input "17:00"
click at [1086, 277] on div "Seç" at bounding box center [1059, 288] width 313 height 33
click at [969, 321] on span "TABLET-1" at bounding box center [944, 327] width 62 height 14
click at [329, 765] on form "Rota Adı * ÇANKIRI 1 9 / 500 Operasyon * Kıyafet Toplama Tur Türü * Statik Stat…" at bounding box center [882, 417] width 1371 height 721
click at [318, 759] on p "Gönder" at bounding box center [311, 751] width 43 height 16
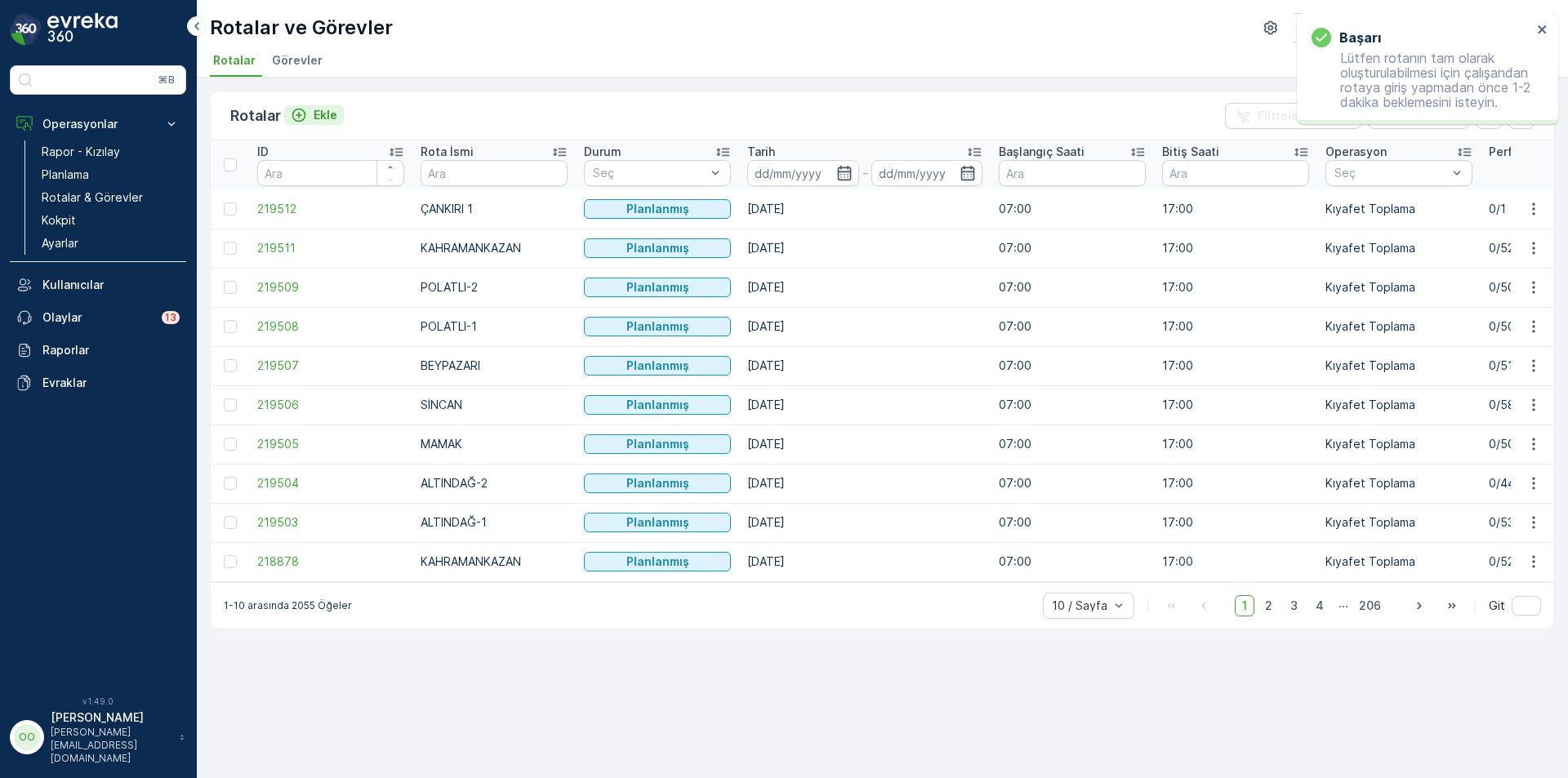
click at [325, 112] on p "Ekle" at bounding box center [325, 114] width 24 height 16
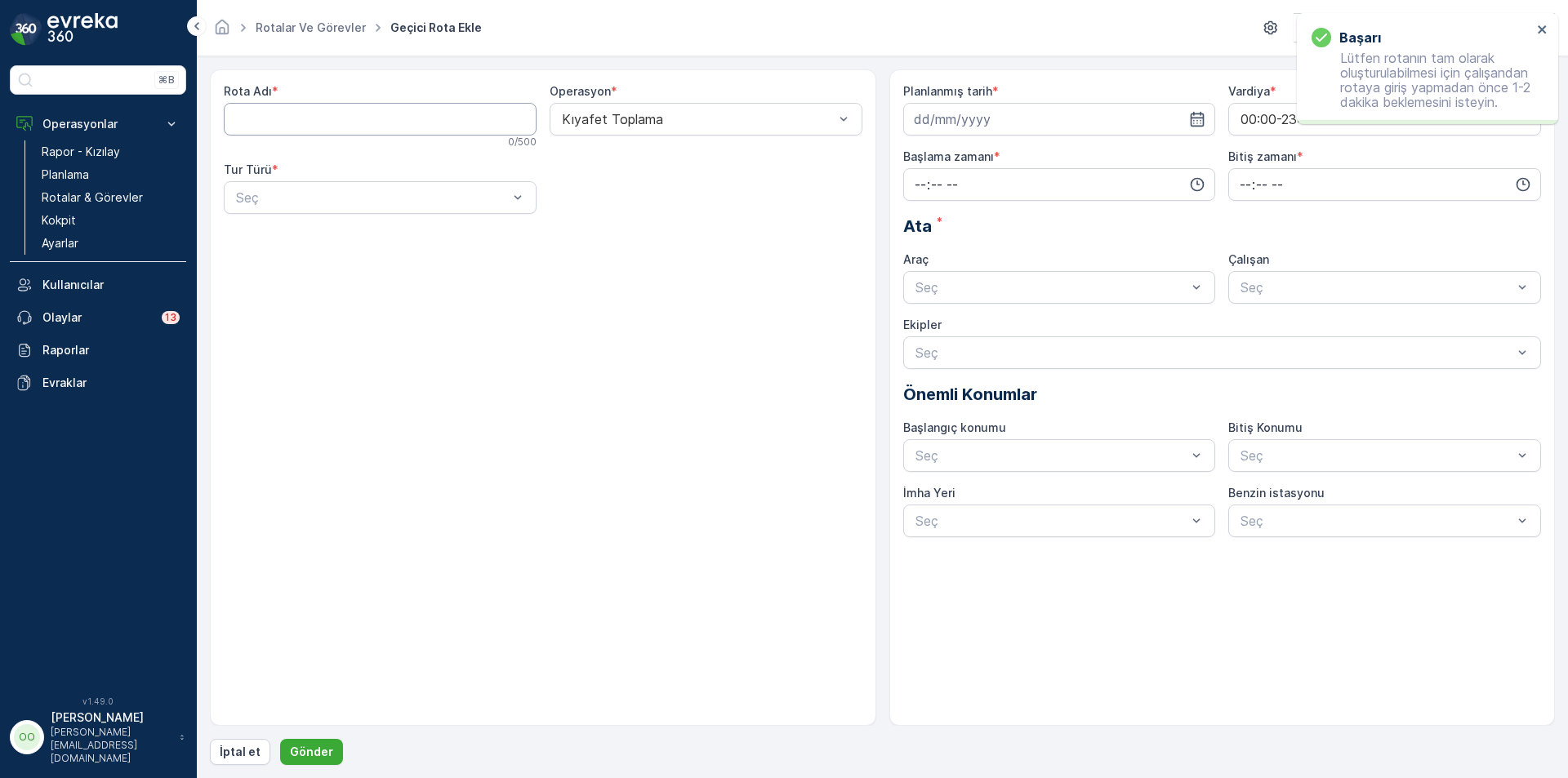
click at [325, 112] on Adı "Rota Adı" at bounding box center [380, 119] width 313 height 33
type Adı "ÇANKIRI 2"
click at [284, 202] on div at bounding box center [372, 197] width 275 height 14
click at [282, 227] on div "Statik" at bounding box center [380, 238] width 313 height 28
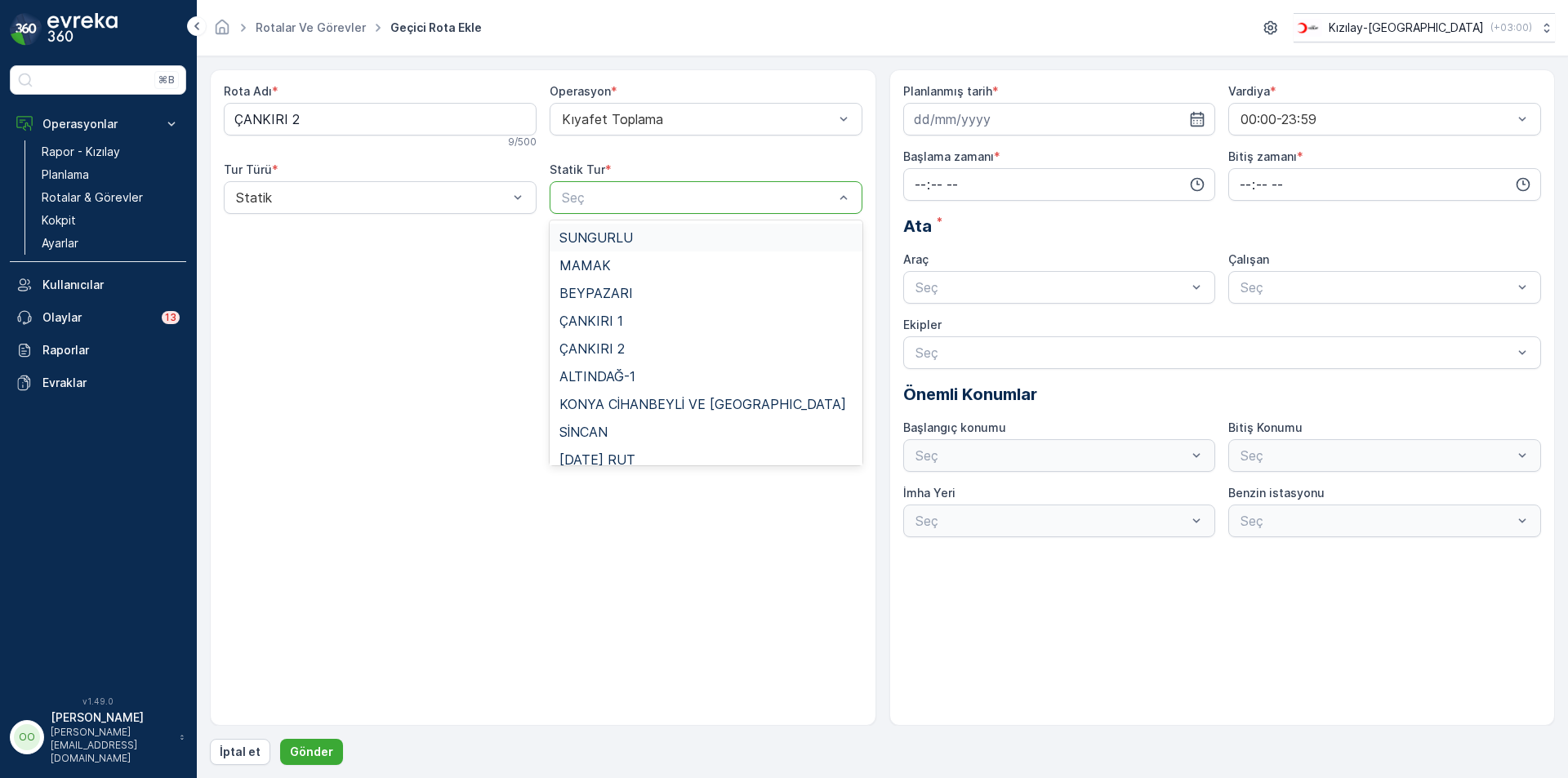
click at [607, 196] on div at bounding box center [697, 197] width 275 height 14
click at [654, 347] on div "ÇANKIRI 2" at bounding box center [705, 348] width 293 height 14
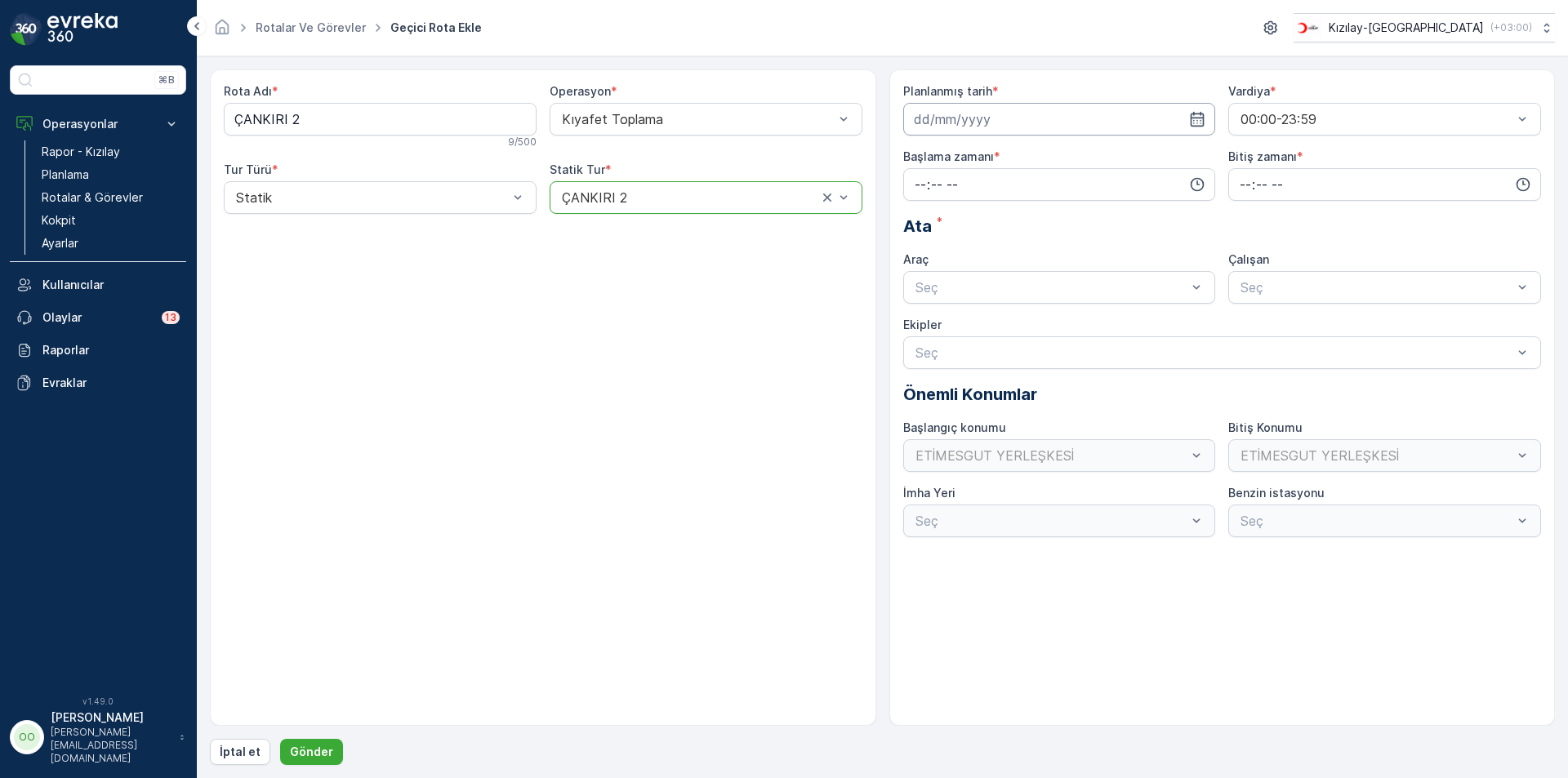
click at [1042, 116] on input at bounding box center [1059, 119] width 313 height 33
click at [1102, 155] on icon "button" at bounding box center [1107, 158] width 16 height 16
click at [1019, 264] on div "11" at bounding box center [1019, 255] width 26 height 26
type input "[DATE]"
click at [913, 187] on input "time" at bounding box center [1059, 185] width 313 height 33
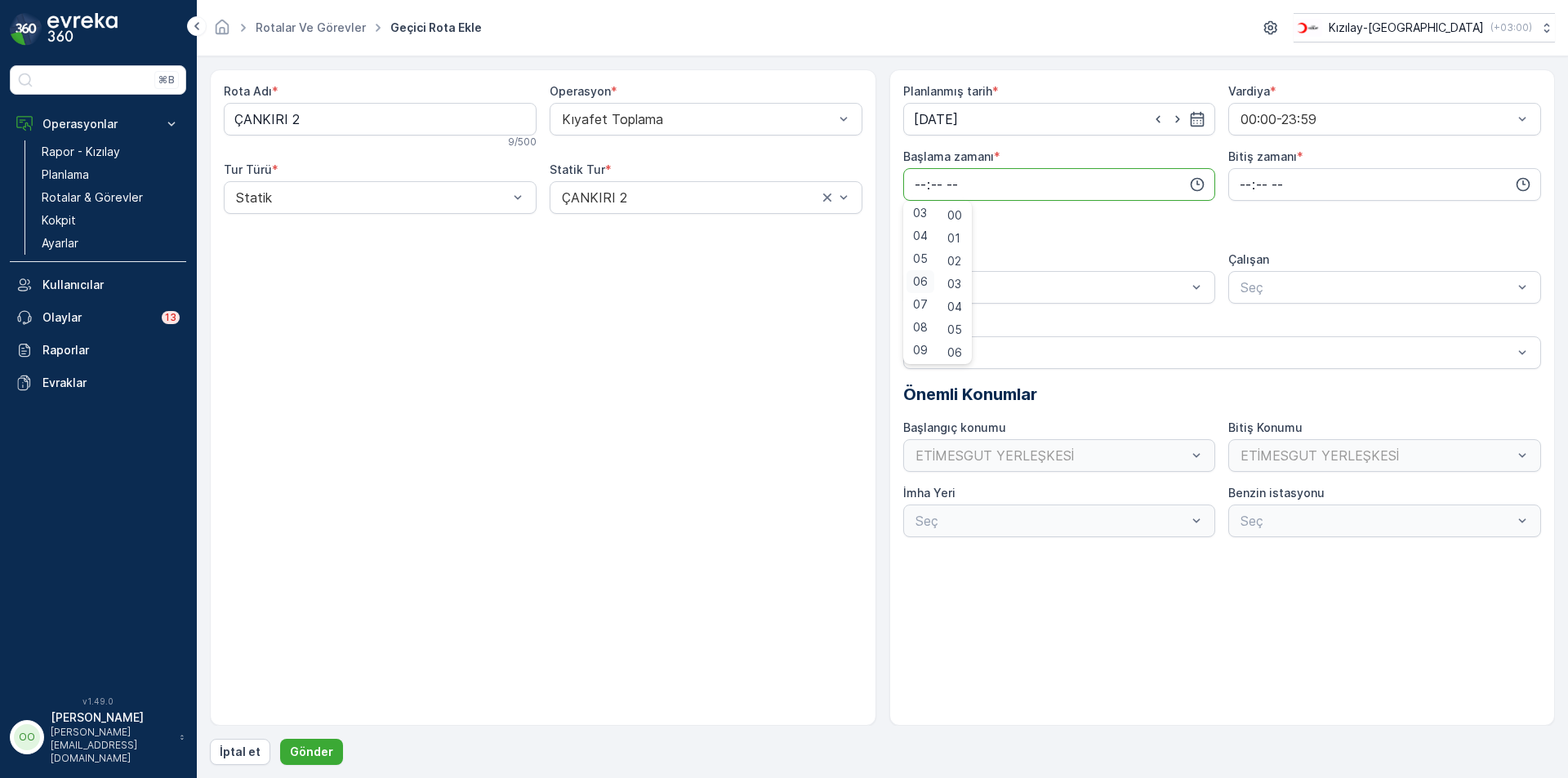
scroll to position [85, 0]
click at [916, 292] on span "07" at bounding box center [920, 290] width 14 height 16
type input "07:00"
click at [1233, 188] on input "time" at bounding box center [1384, 185] width 313 height 33
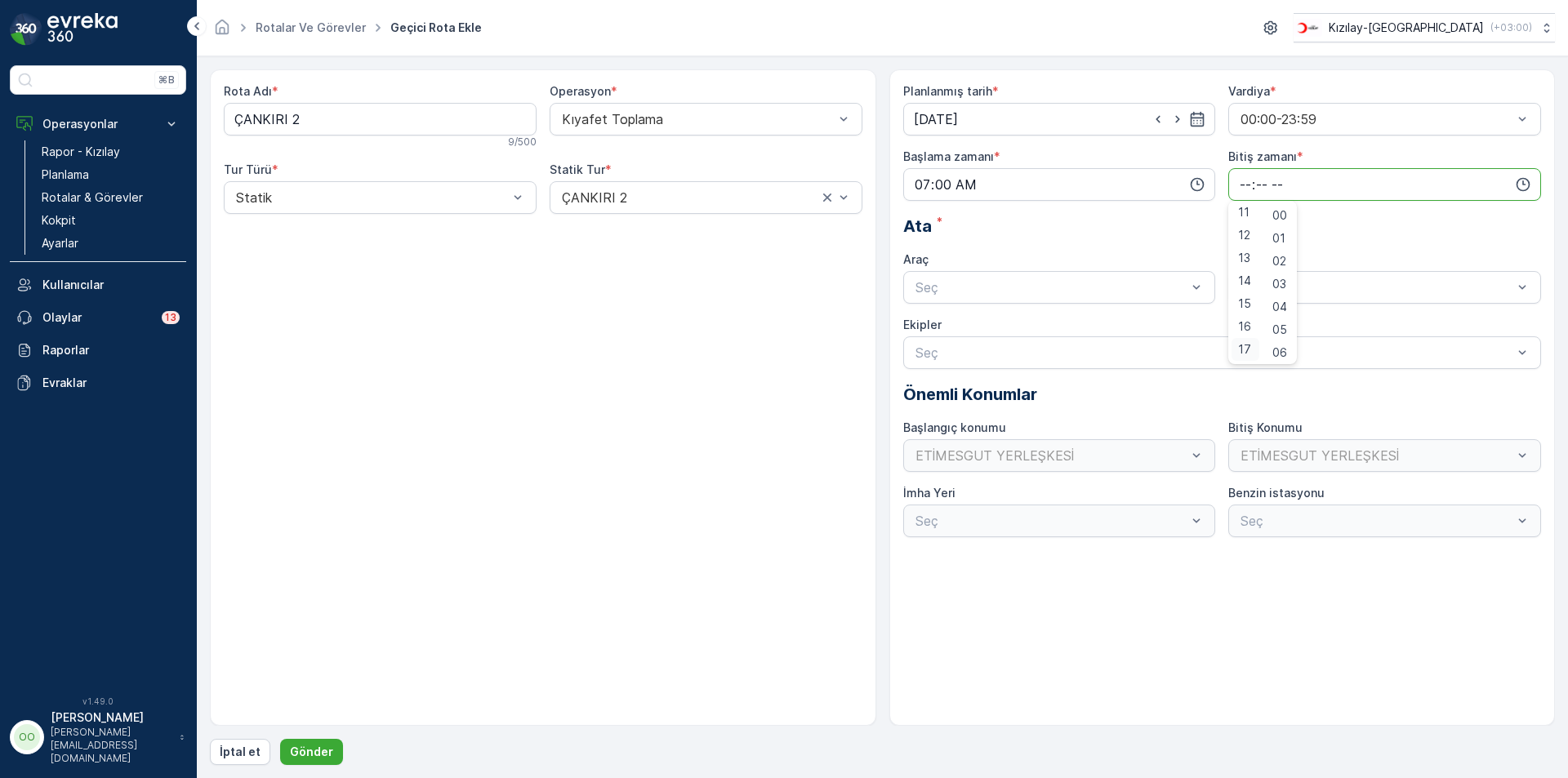
click at [1252, 358] on div "17" at bounding box center [1245, 349] width 28 height 23
type input "17:00"
click at [1078, 287] on div at bounding box center [1051, 287] width 275 height 14
click at [1001, 321] on div "TABLET-1" at bounding box center [1059, 327] width 293 height 14
click at [335, 749] on button "Gönder" at bounding box center [311, 751] width 63 height 26
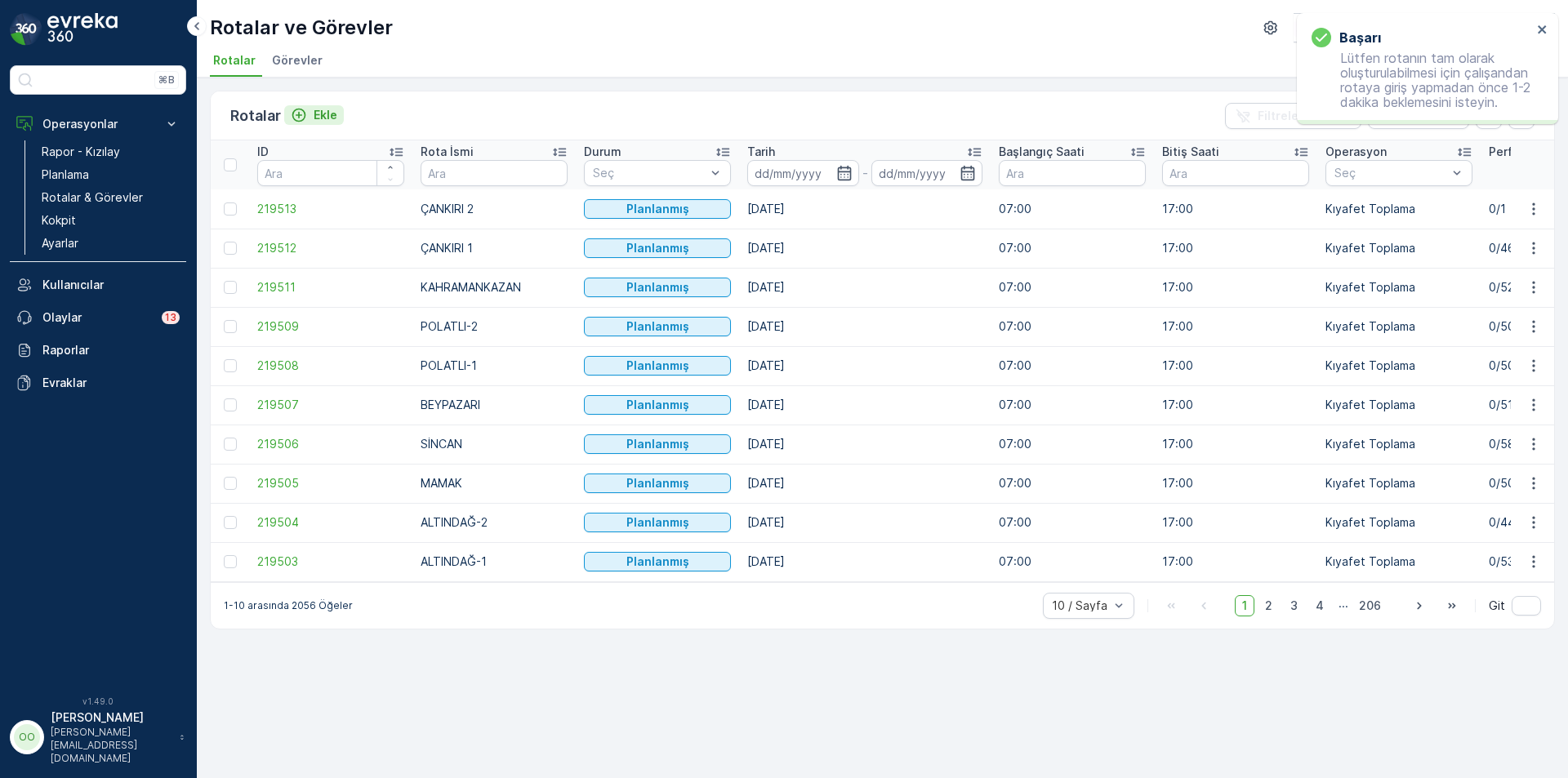
click at [316, 117] on p "Ekle" at bounding box center [325, 114] width 24 height 16
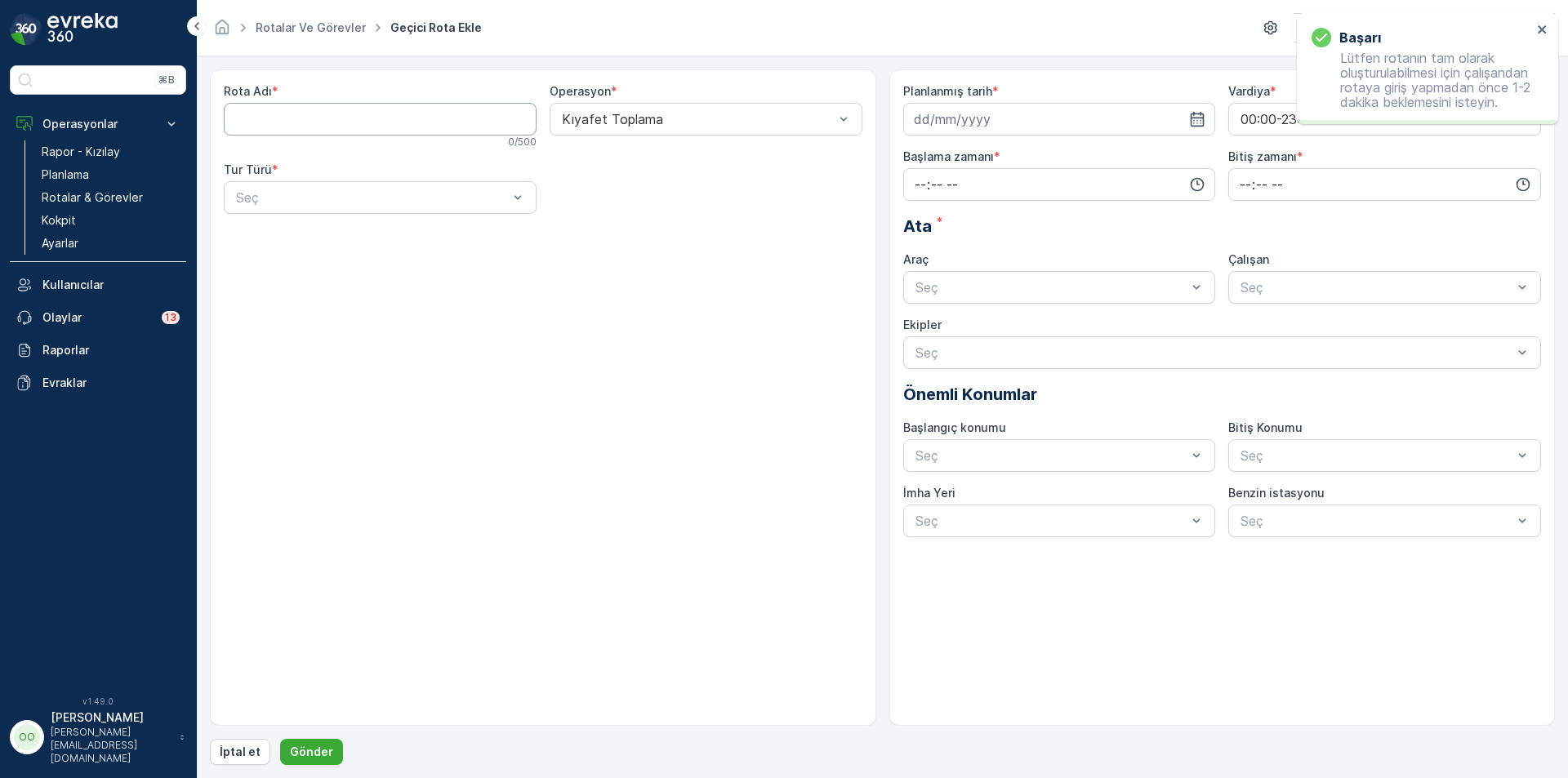
click at [316, 117] on Adı "Rota Adı" at bounding box center [380, 119] width 313 height 33
type Adı "KAZAN KIZILCAHAMAM ÇANKIRI"
click at [269, 200] on div at bounding box center [372, 197] width 275 height 14
click at [304, 236] on div "Statik" at bounding box center [380, 237] width 293 height 14
click at [605, 195] on div at bounding box center [697, 197] width 275 height 14
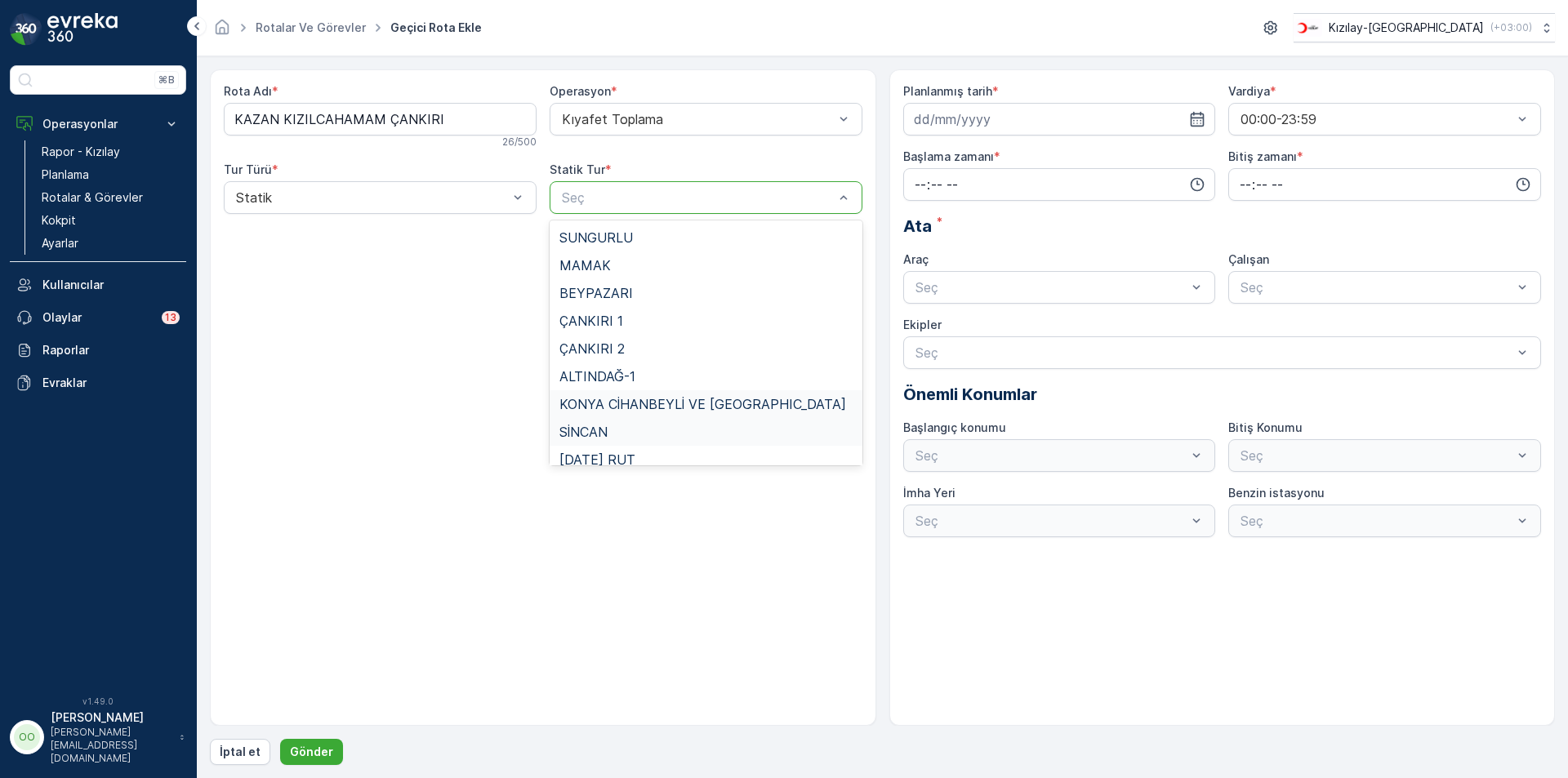
scroll to position [150, 0]
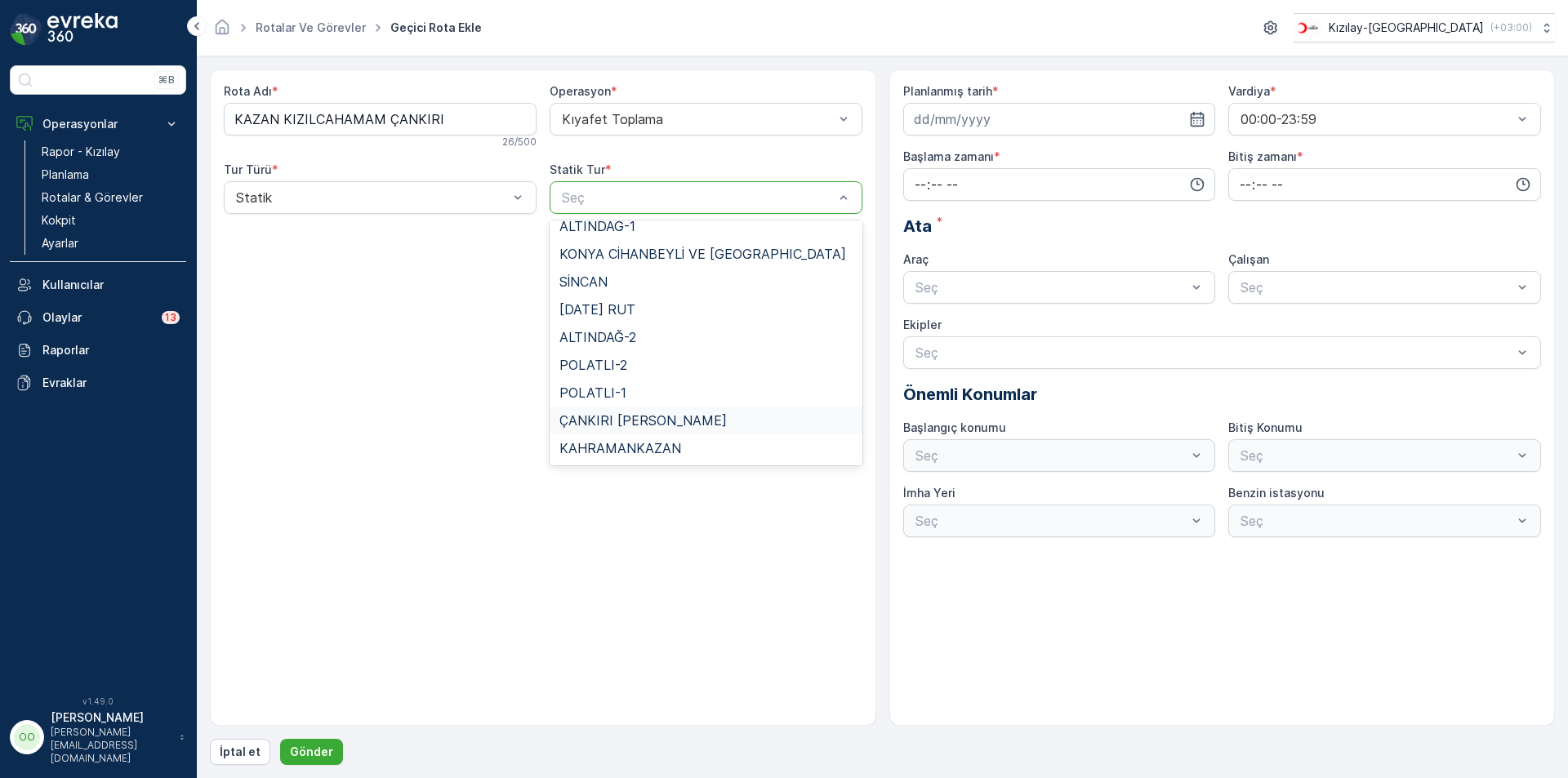
click at [647, 429] on div "ÇANKIRI [PERSON_NAME]" at bounding box center [705, 420] width 313 height 28
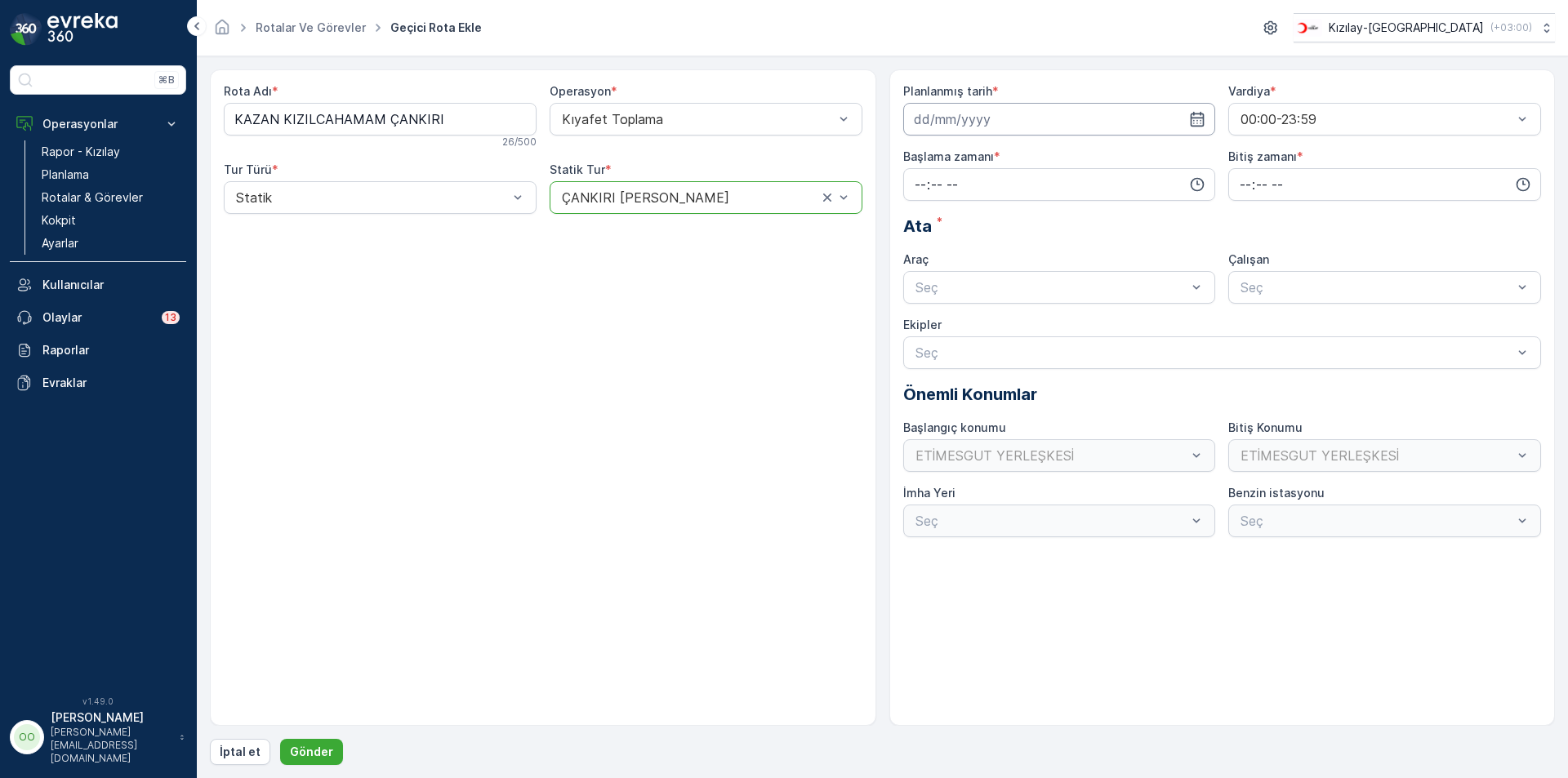
click at [982, 125] on input at bounding box center [1059, 119] width 313 height 33
click at [1104, 160] on icon "button" at bounding box center [1107, 158] width 16 height 16
click at [1025, 257] on div "11" at bounding box center [1019, 255] width 26 height 26
type input "[DATE]"
click at [916, 197] on input "time" at bounding box center [1059, 185] width 313 height 33
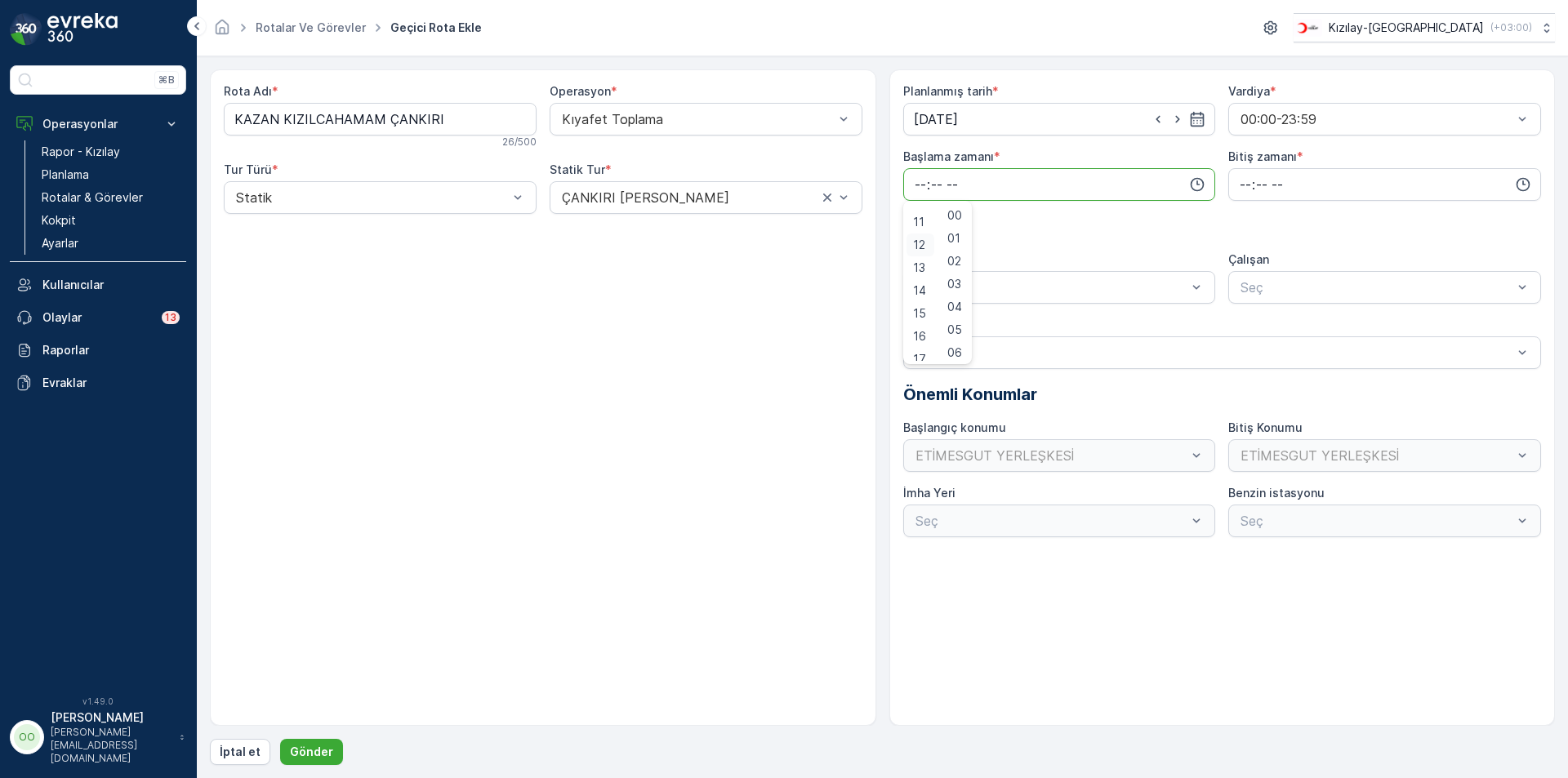
scroll to position [82, 0]
click at [921, 296] on span "07" at bounding box center [920, 293] width 14 height 16
type input "07:00"
click at [1242, 187] on input "time" at bounding box center [1384, 185] width 313 height 33
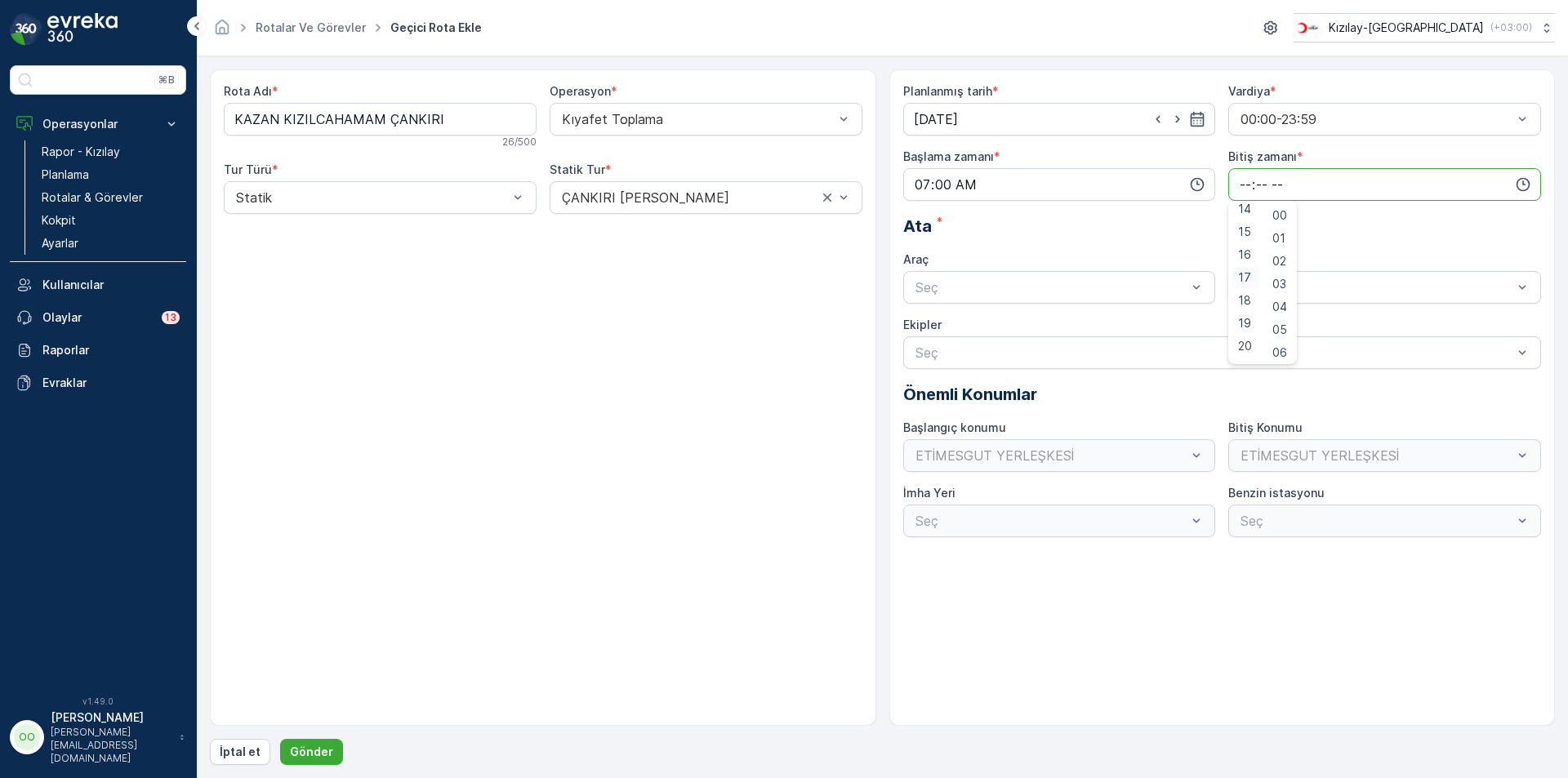
click at [1241, 275] on span "17" at bounding box center [1245, 277] width 13 height 16
type input "17:00"
click at [1089, 283] on div at bounding box center [1051, 287] width 275 height 14
click at [991, 315] on div "TABLET-1" at bounding box center [1059, 327] width 313 height 28
click at [302, 740] on button "Gönder" at bounding box center [311, 751] width 63 height 26
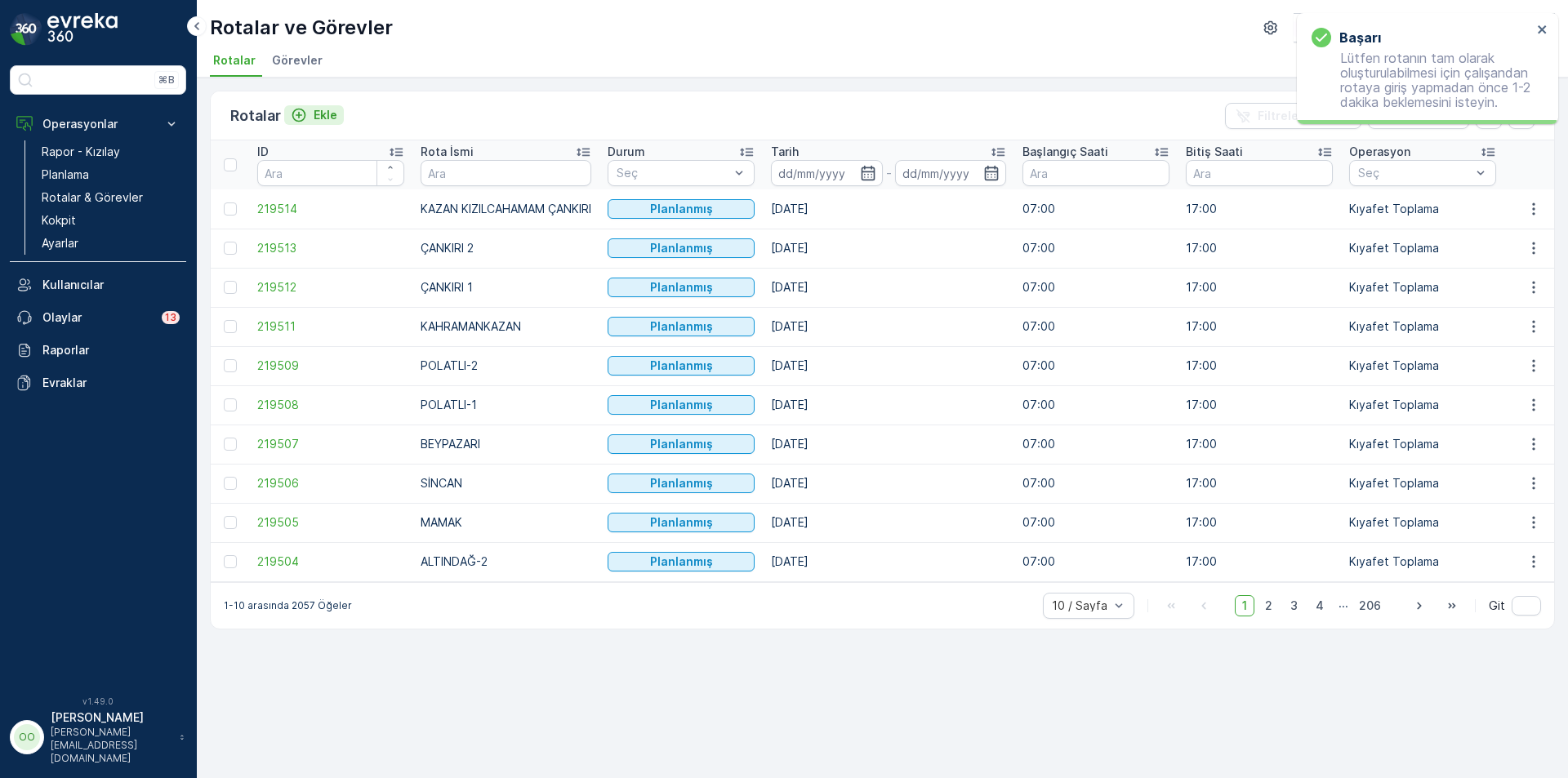
click at [308, 111] on div "Ekle" at bounding box center [314, 114] width 46 height 16
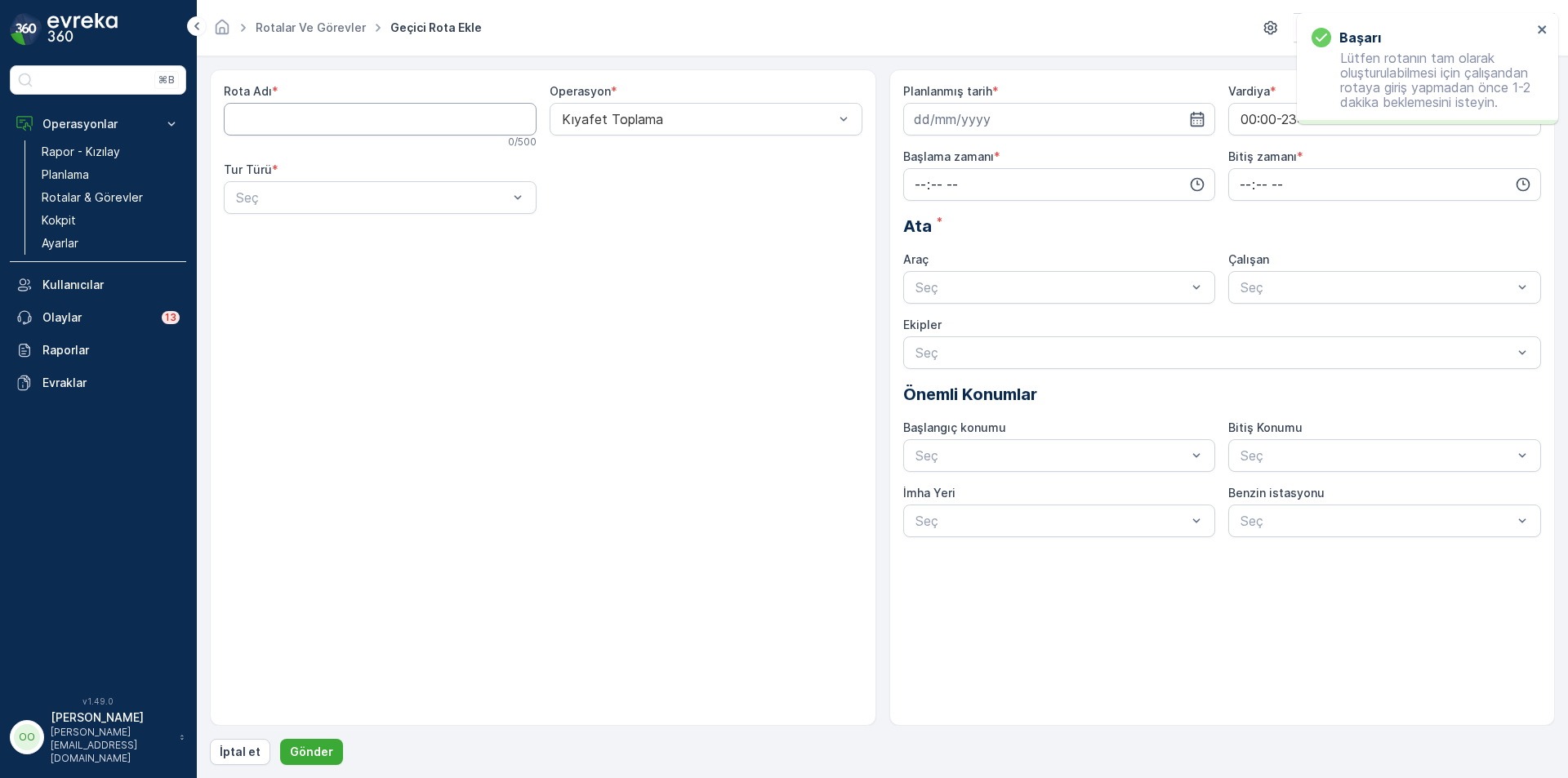
click at [308, 111] on Adı "Rota Adı" at bounding box center [380, 119] width 313 height 33
type Adı "ALTINDAĞ-1"
click at [290, 184] on div "Seç" at bounding box center [380, 197] width 313 height 33
click at [282, 235] on div "Statik" at bounding box center [380, 237] width 293 height 14
click at [704, 208] on div "Seç" at bounding box center [705, 197] width 313 height 33
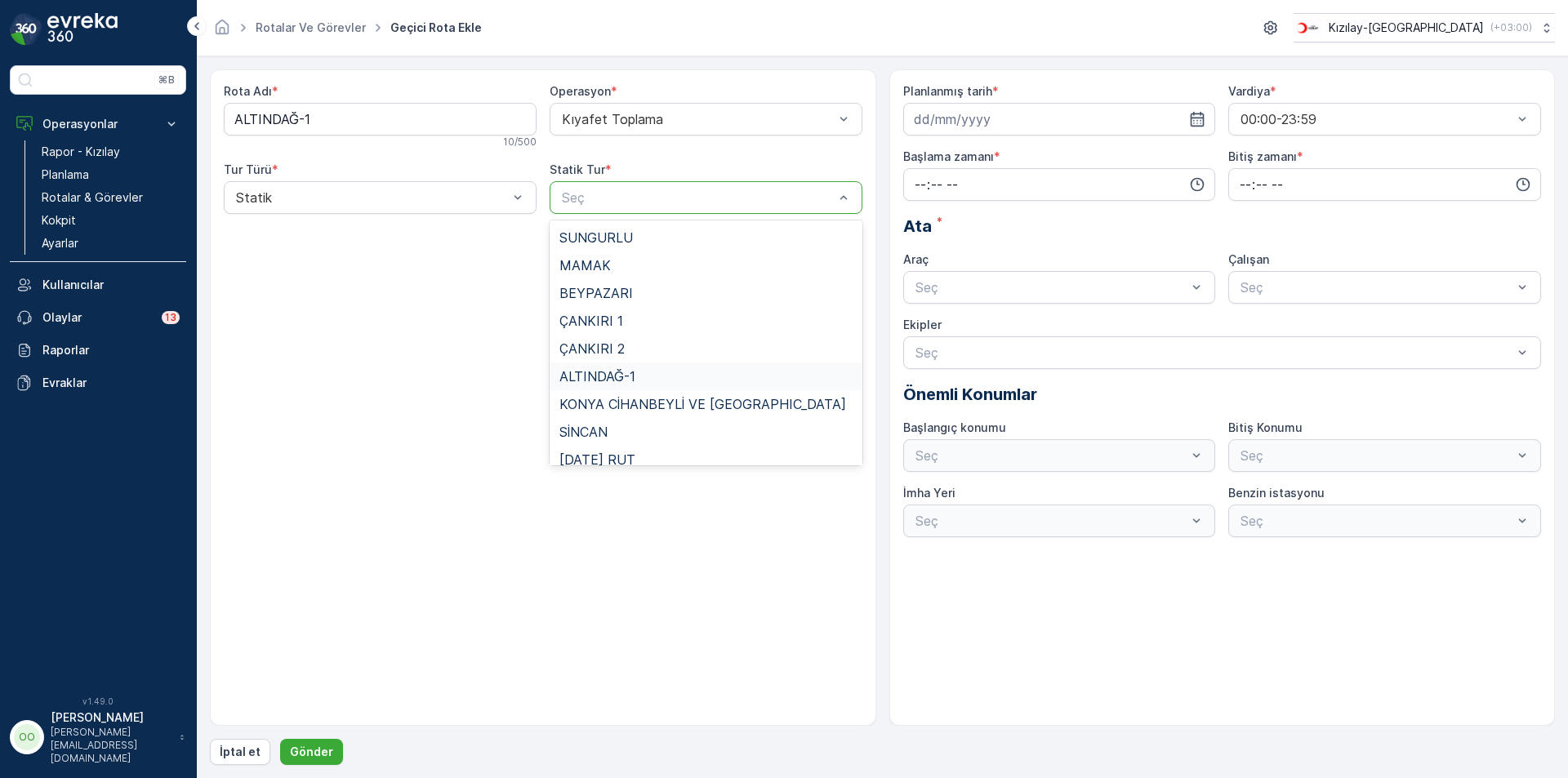
click at [638, 364] on div "ALTINDAĞ-1" at bounding box center [705, 376] width 313 height 28
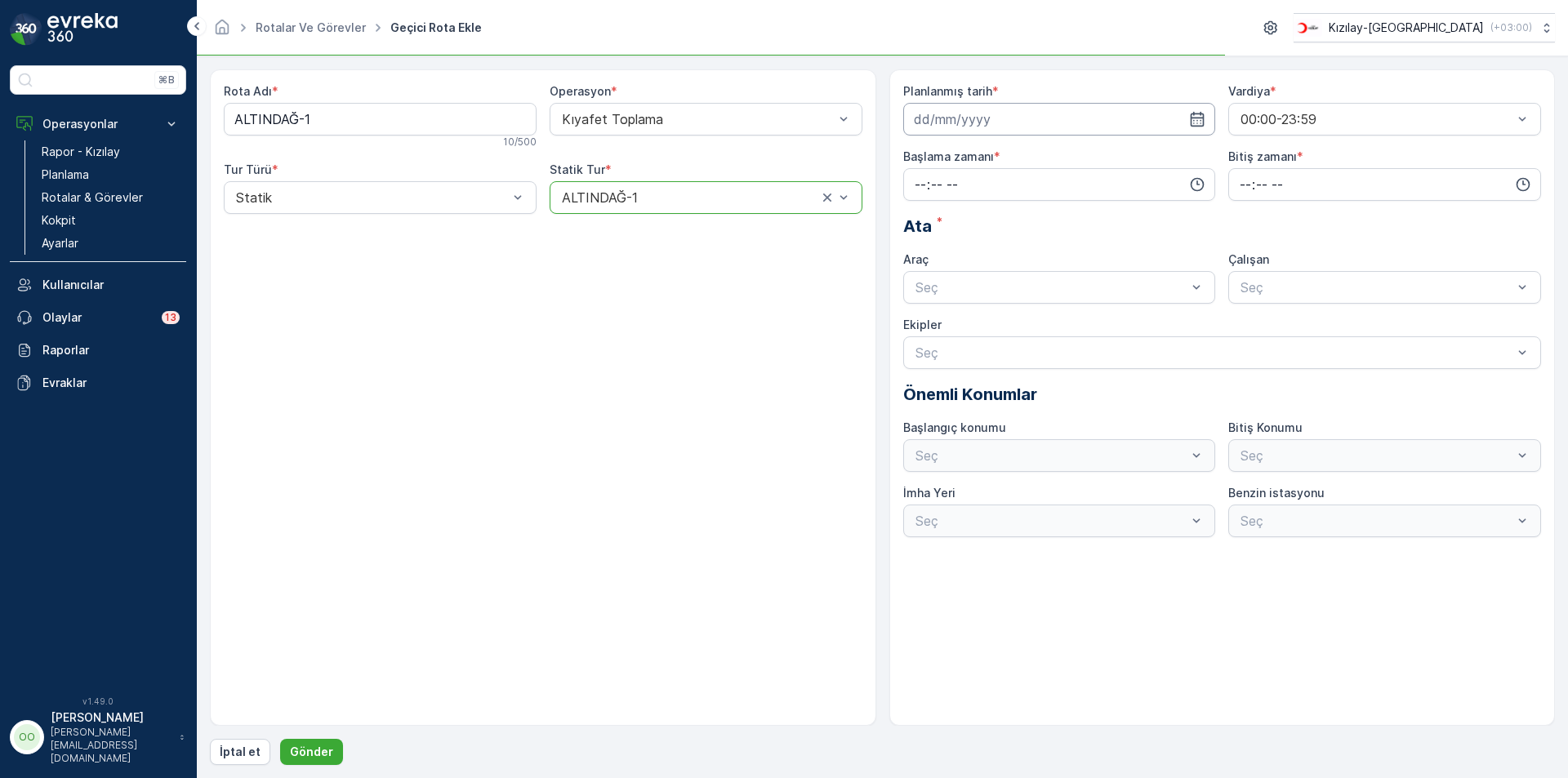
click at [1034, 109] on input at bounding box center [1059, 119] width 313 height 33
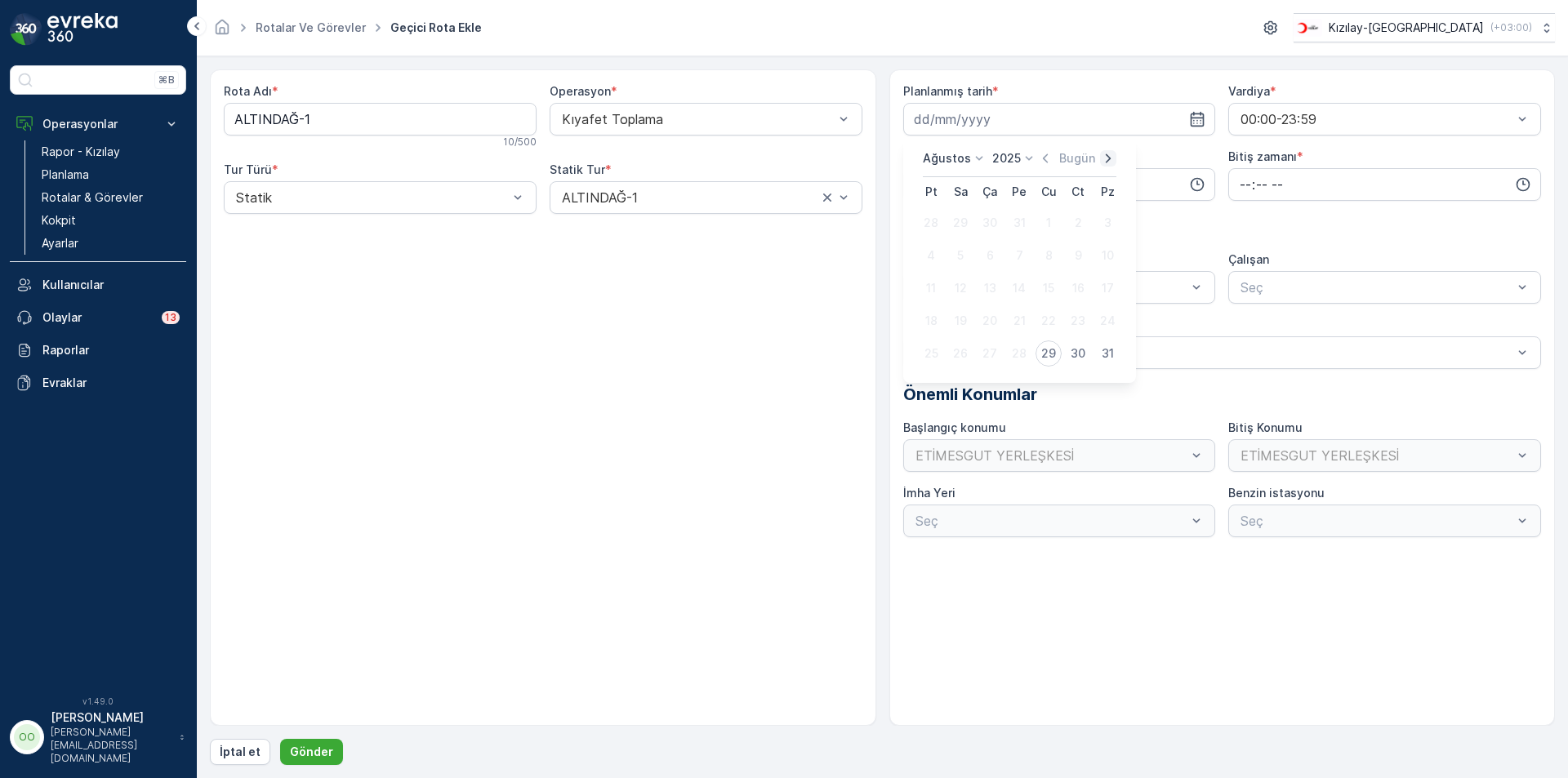
click at [1112, 152] on icon "button" at bounding box center [1107, 158] width 16 height 16
click at [1051, 262] on div "12" at bounding box center [1048, 255] width 26 height 26
type input "[DATE]"
click at [910, 187] on input "time" at bounding box center [1059, 185] width 313 height 33
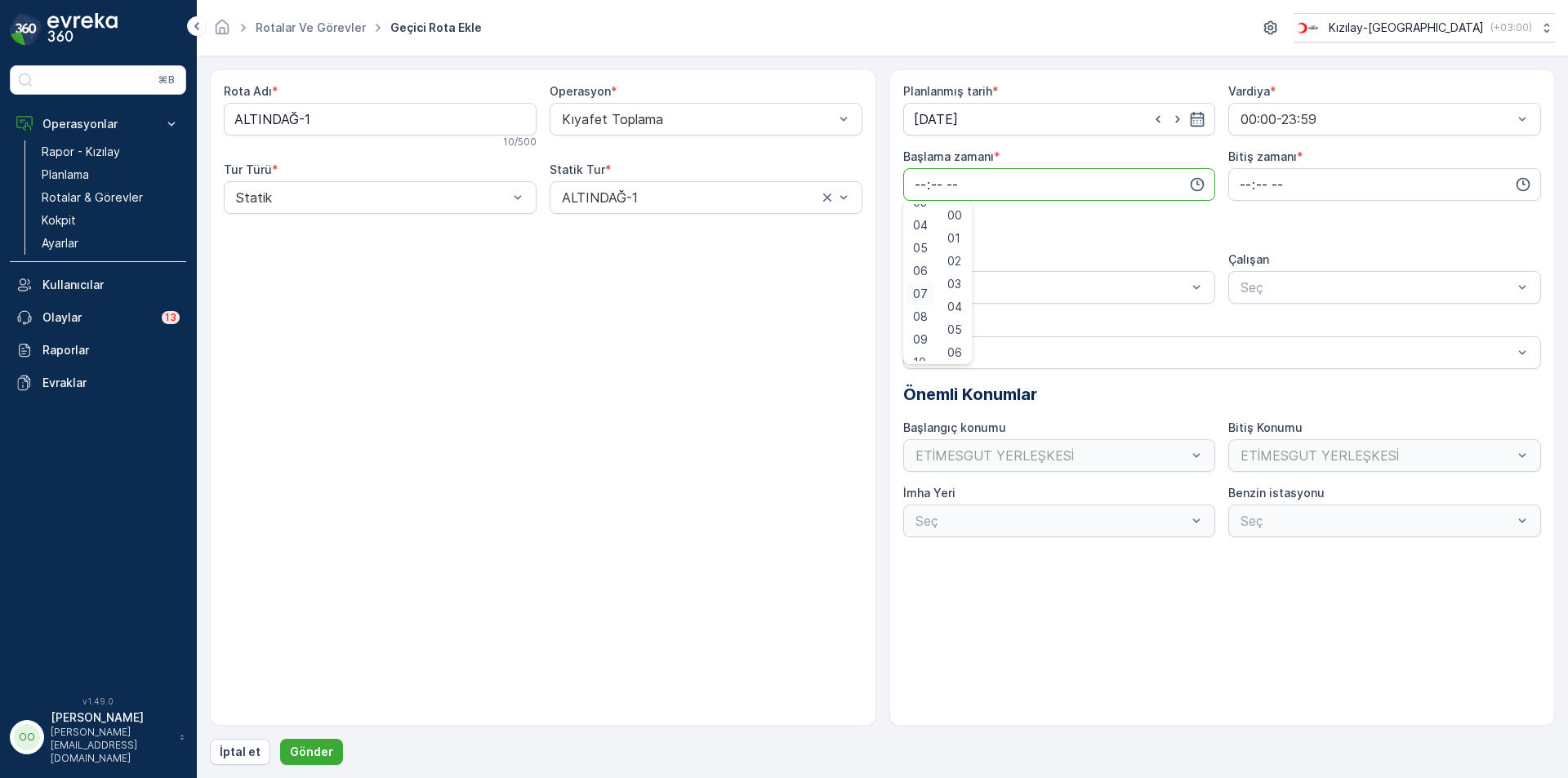
click at [918, 294] on span "07" at bounding box center [920, 293] width 14 height 16
type input "07:00"
click at [1239, 177] on input "time" at bounding box center [1384, 185] width 313 height 33
click at [1245, 280] on span "17" at bounding box center [1245, 280] width 13 height 16
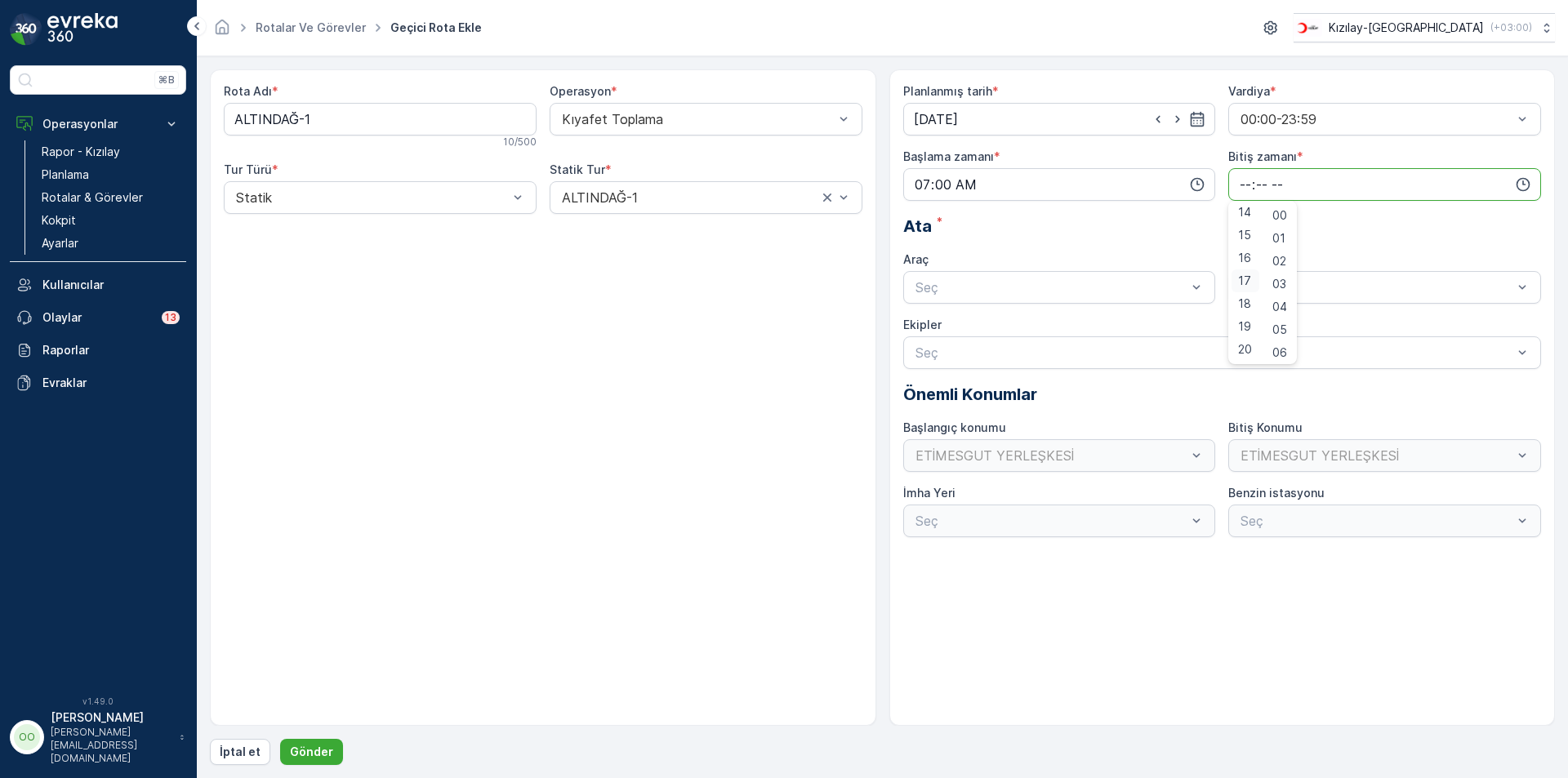
type input "17:00"
click at [1048, 288] on div at bounding box center [1051, 287] width 275 height 14
click at [965, 329] on span "TABLET-1" at bounding box center [944, 327] width 62 height 14
click at [327, 748] on p "Gönder" at bounding box center [311, 751] width 43 height 16
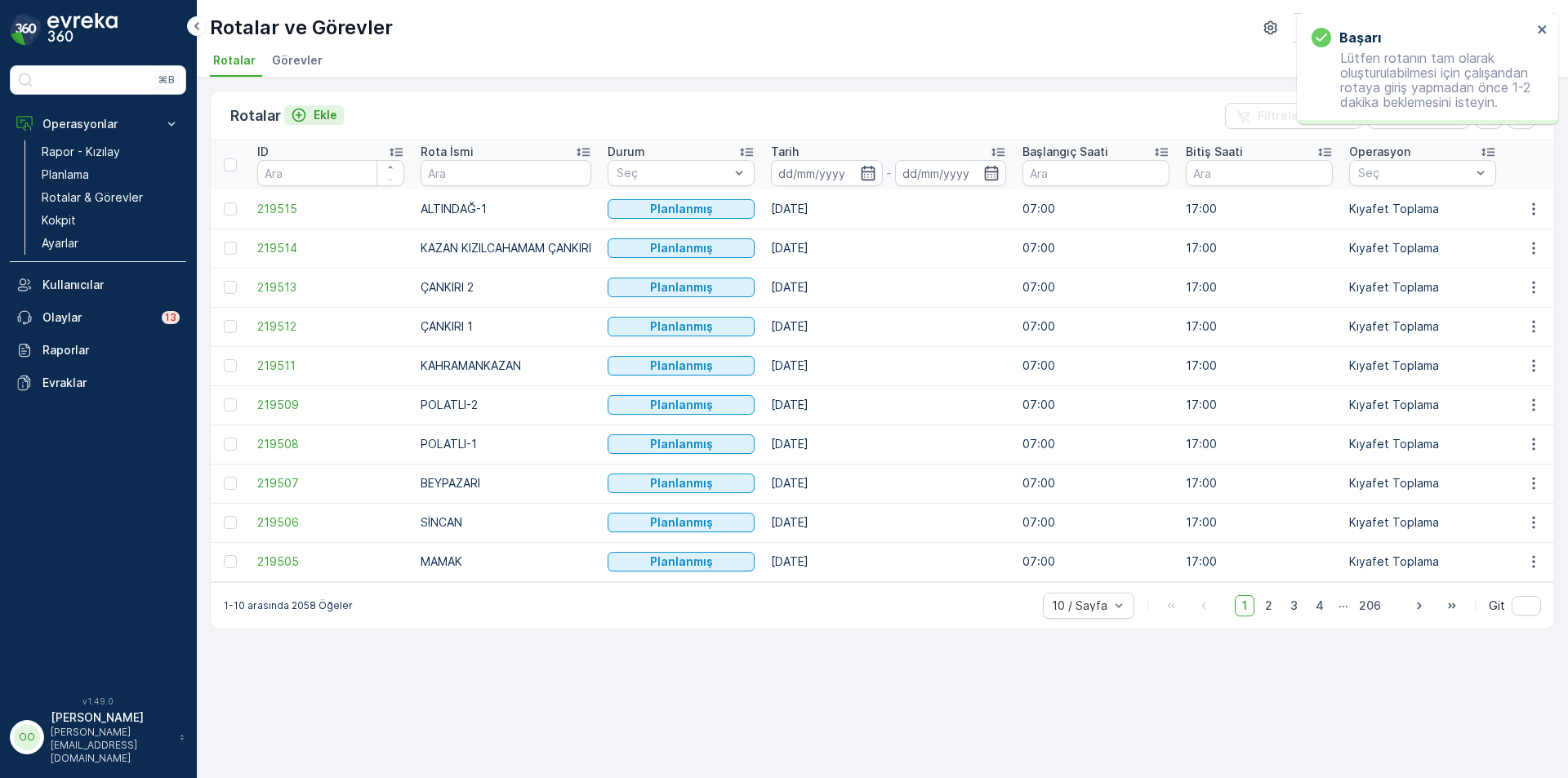
click at [321, 109] on p "Ekle" at bounding box center [325, 114] width 24 height 16
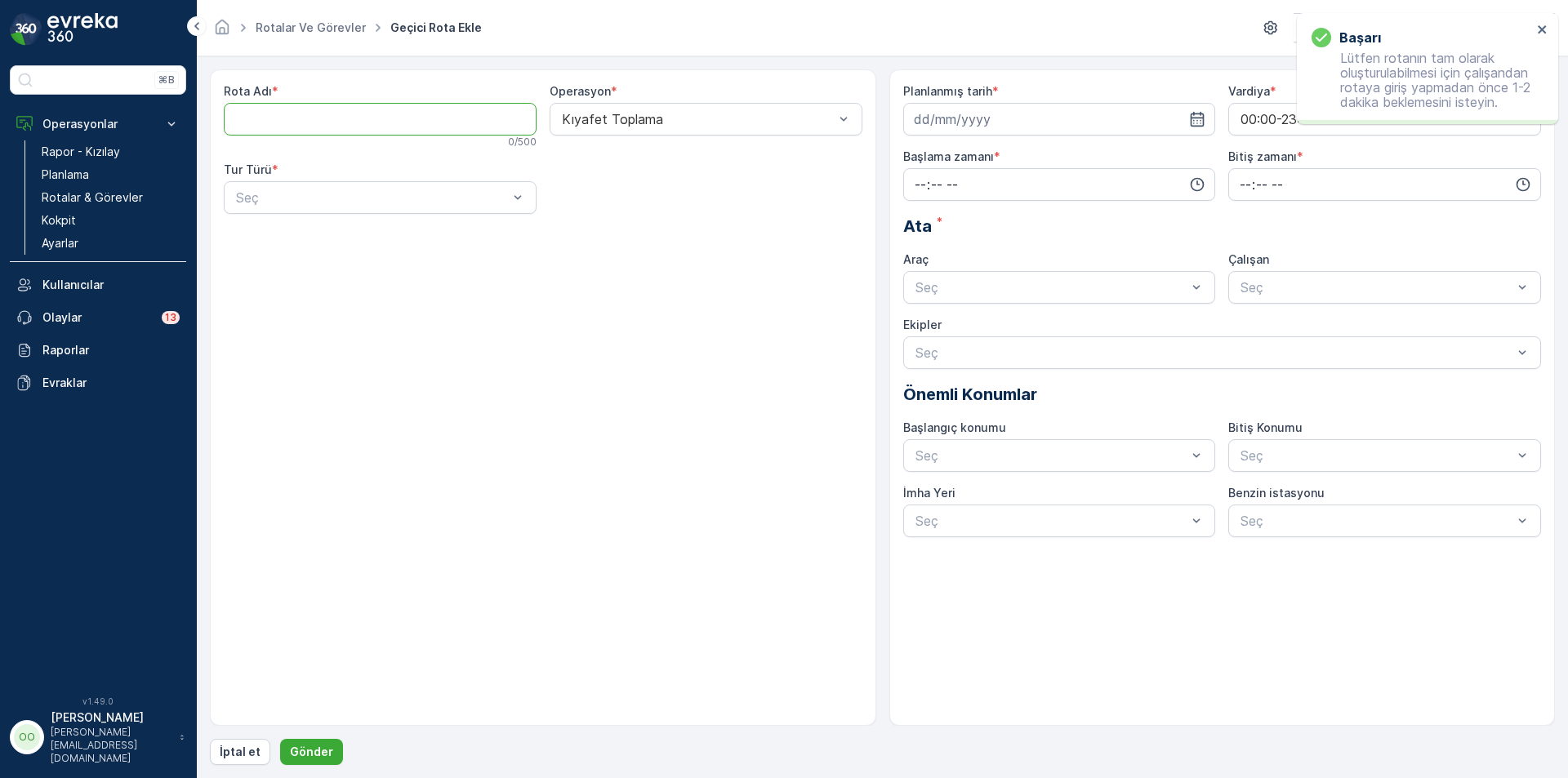
click at [322, 127] on Adı "Rota Adı" at bounding box center [380, 119] width 313 height 33
type Adı "ALTINDAĞ-2"
click at [287, 193] on div at bounding box center [372, 197] width 275 height 14
click at [286, 238] on div "Statik" at bounding box center [380, 237] width 293 height 14
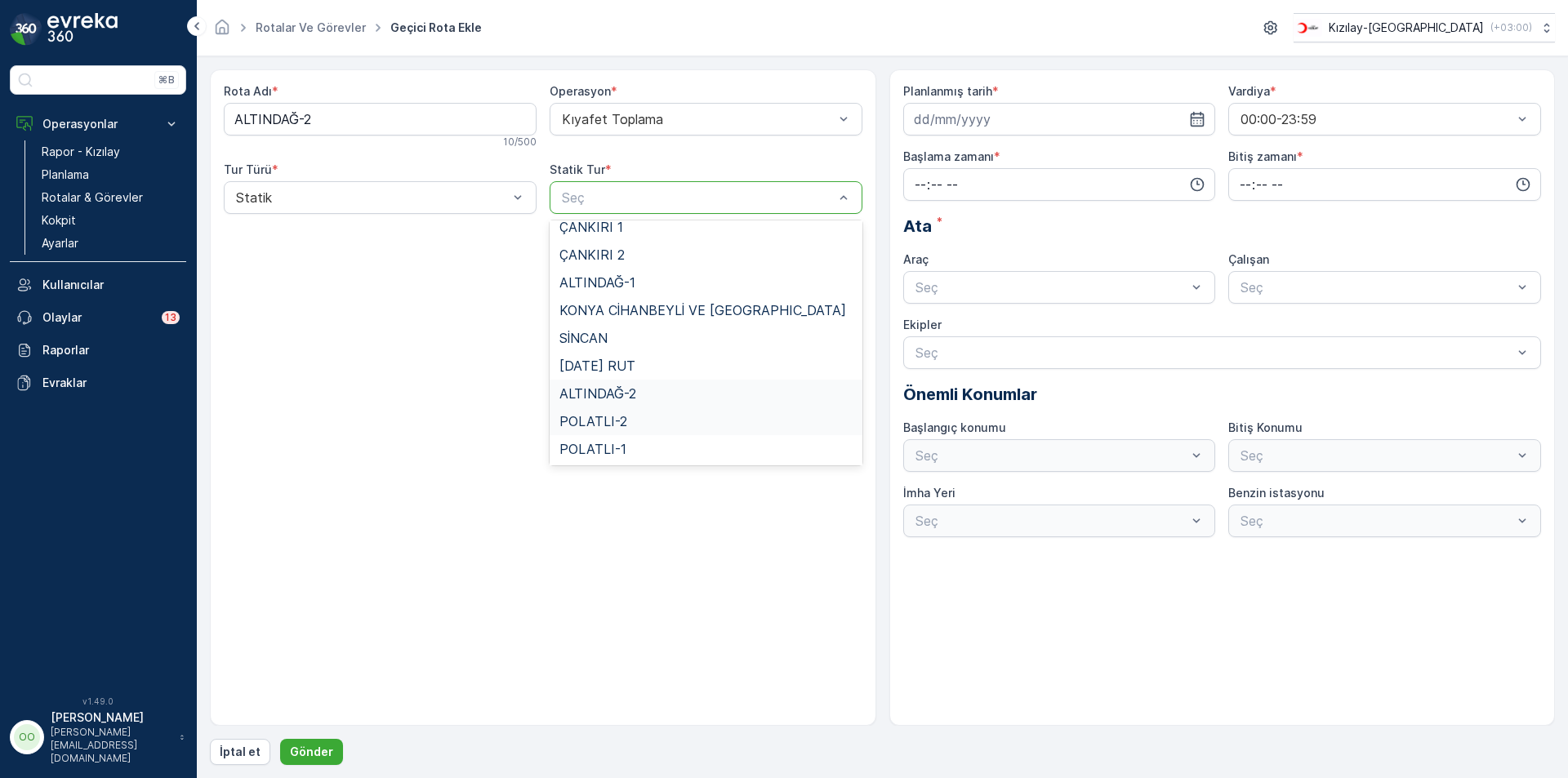
scroll to position [68, 0]
click at [644, 420] on div "ALTINDAĞ-2" at bounding box center [705, 418] width 293 height 14
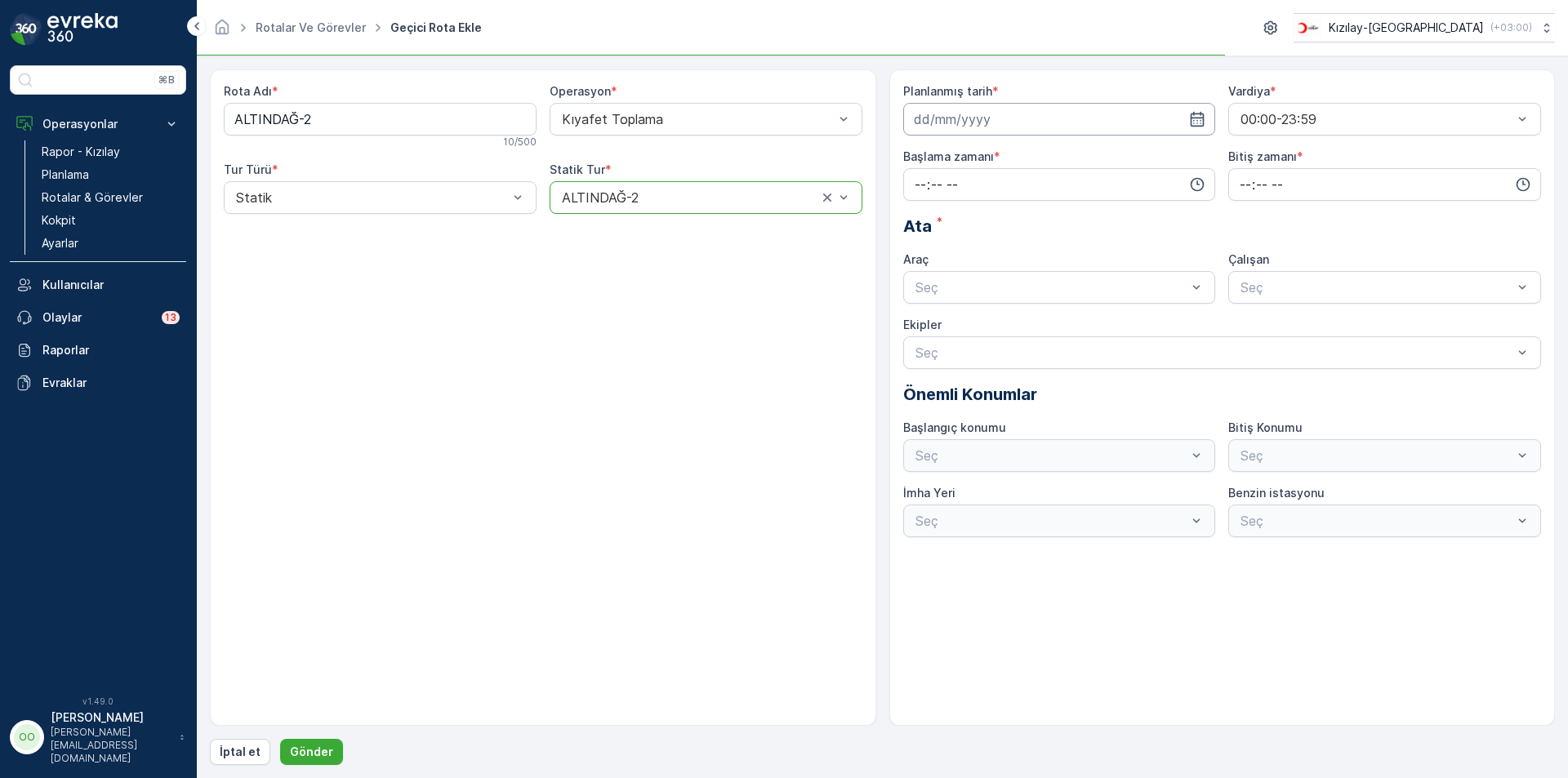
click at [1060, 121] on input at bounding box center [1059, 119] width 313 height 33
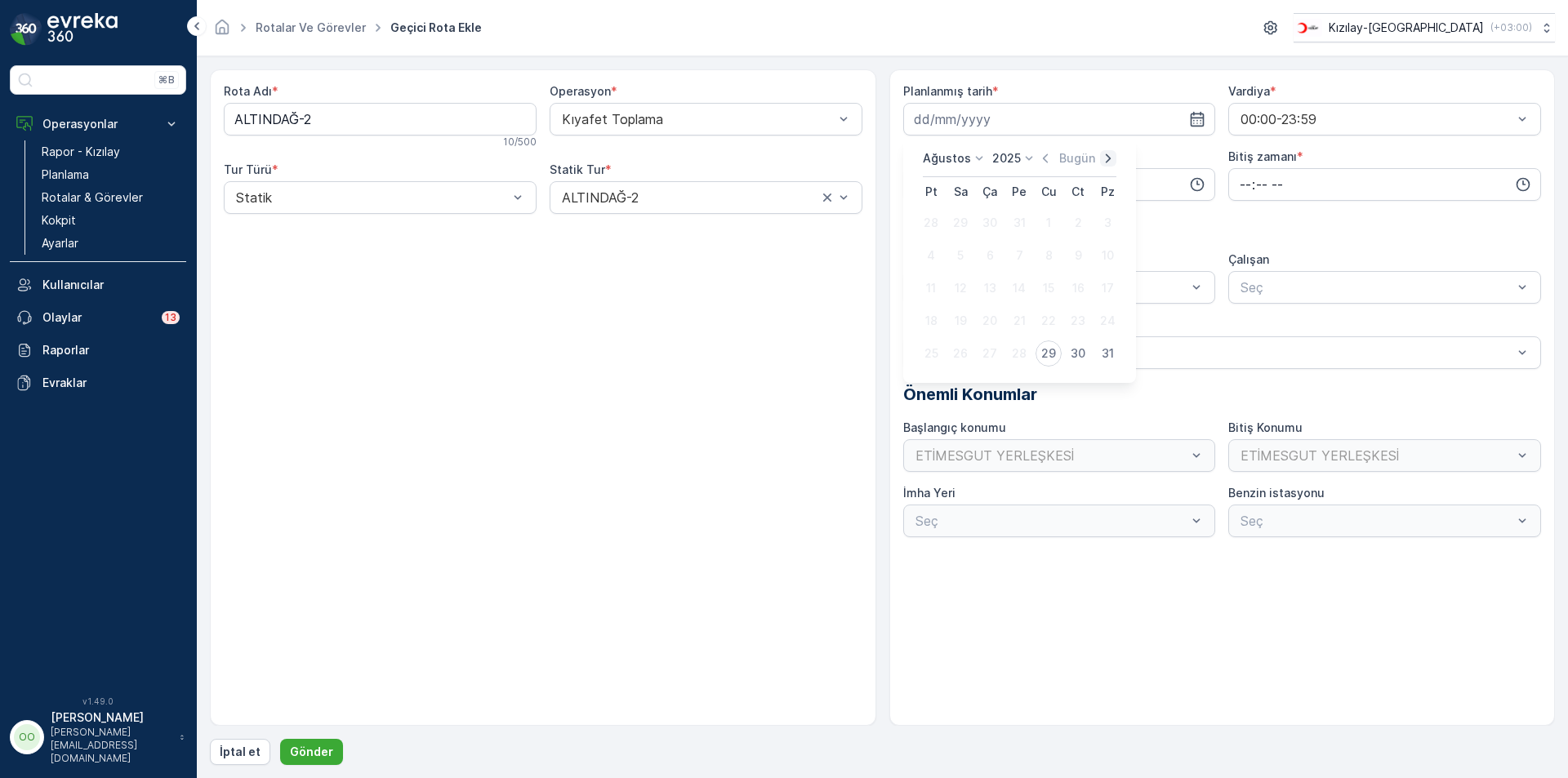
click at [1107, 158] on icon "button" at bounding box center [1107, 158] width 16 height 16
click at [1044, 253] on div "12" at bounding box center [1048, 255] width 26 height 26
type input "[DATE]"
click at [910, 186] on input "time" at bounding box center [1059, 185] width 313 height 33
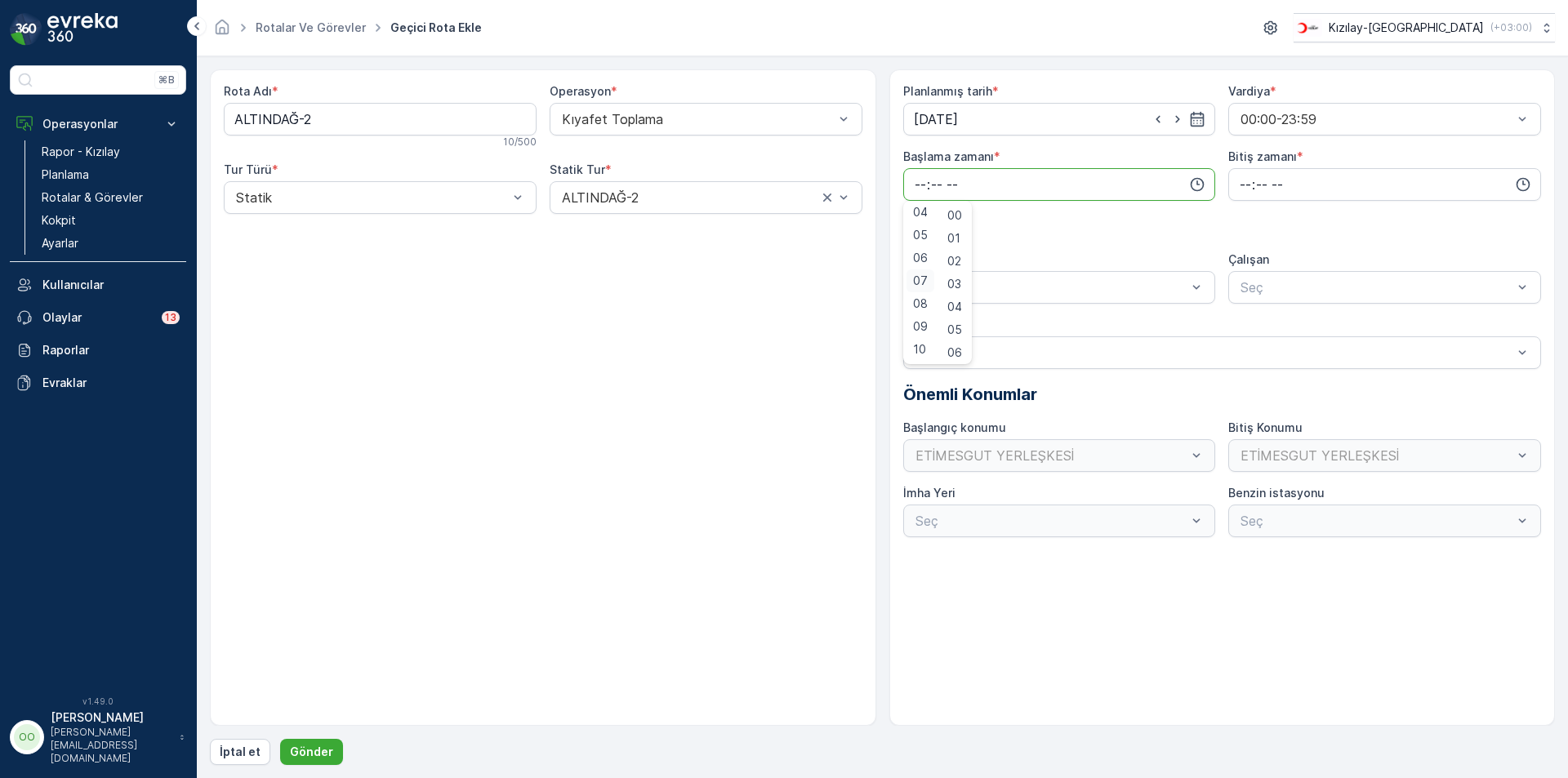
click at [926, 276] on div "07" at bounding box center [920, 281] width 28 height 23
type input "07:00"
click at [1241, 188] on input "time" at bounding box center [1384, 185] width 313 height 33
click at [1242, 351] on span "17" at bounding box center [1245, 349] width 13 height 16
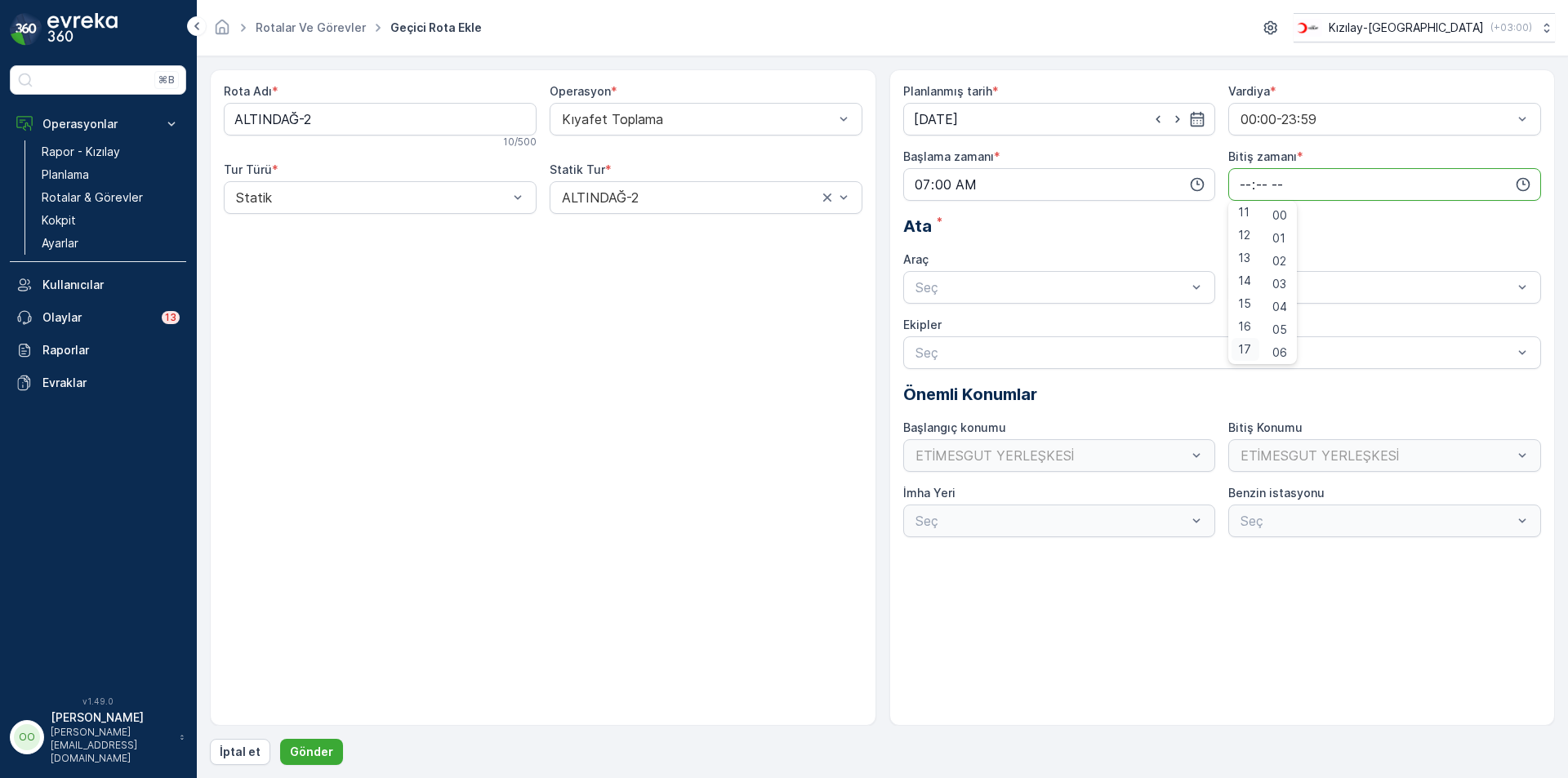
type input "17:00"
click at [1027, 290] on div at bounding box center [1051, 287] width 275 height 14
click at [963, 320] on span "TABLET-1" at bounding box center [944, 327] width 62 height 14
click at [319, 743] on p "Gönder" at bounding box center [311, 751] width 43 height 16
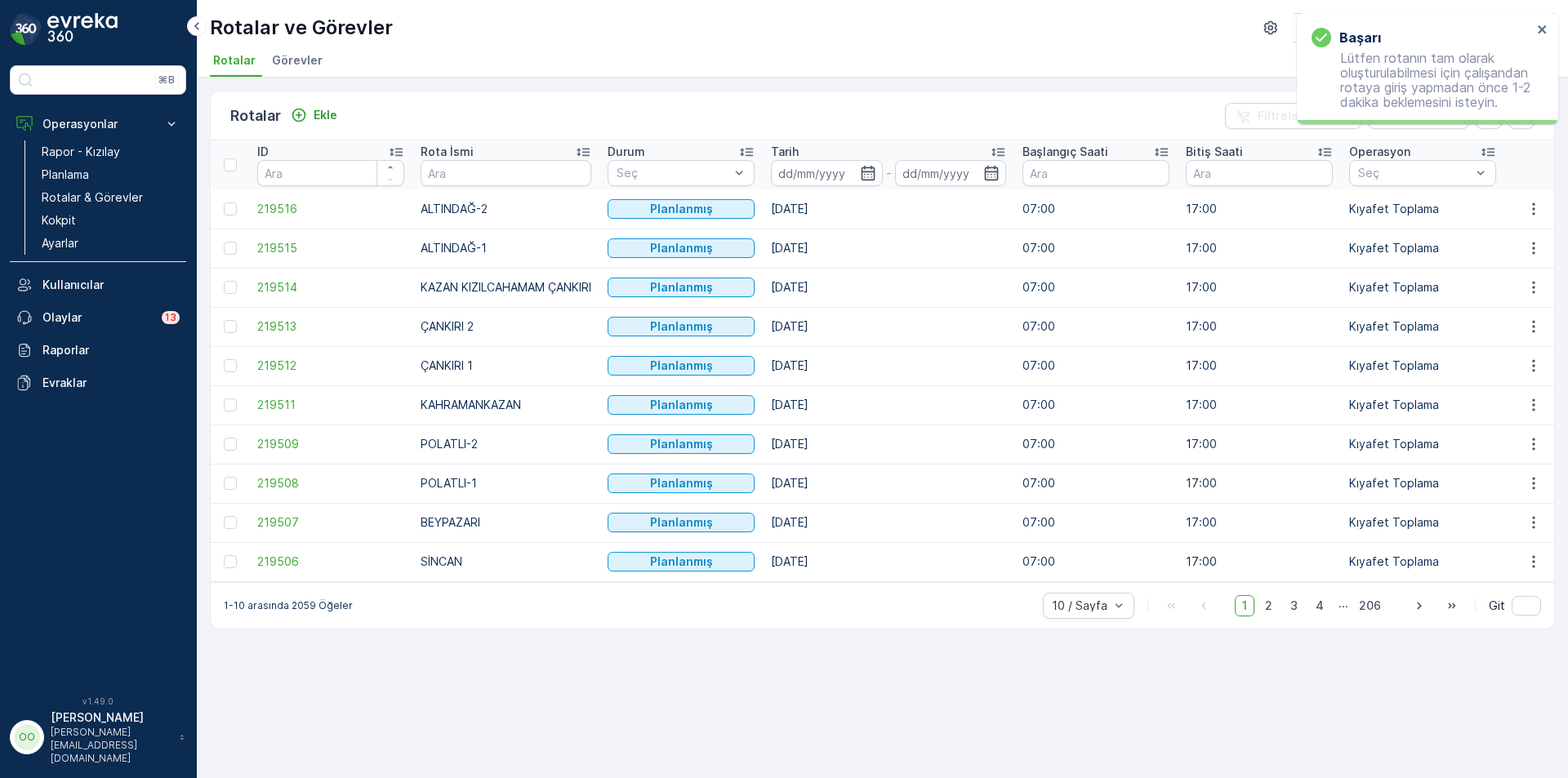
click at [319, 105] on div "Rotalar Ekle" at bounding box center [287, 116] width 114 height 23
click at [332, 116] on p "Ekle" at bounding box center [325, 114] width 24 height 16
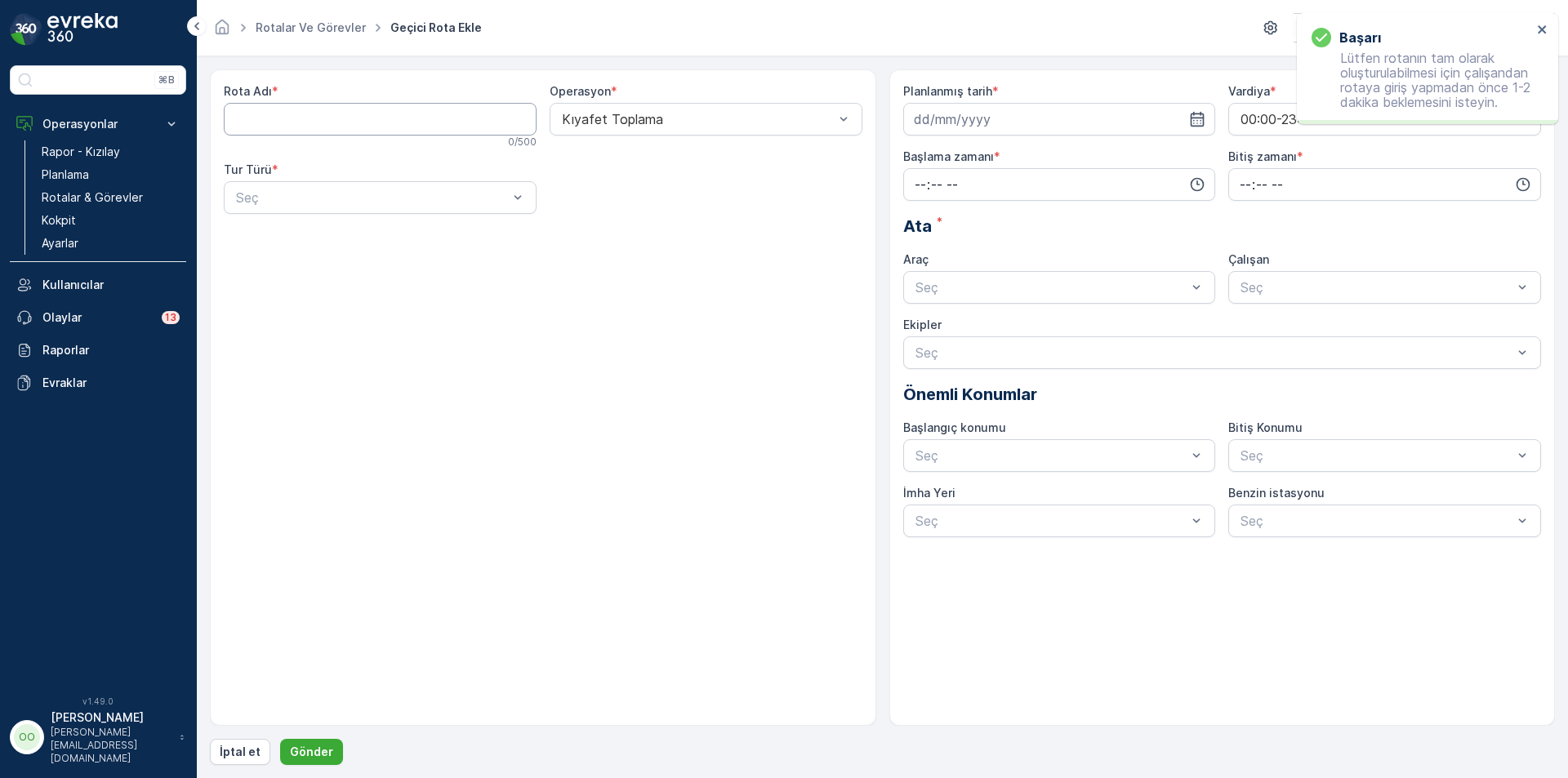
click at [339, 128] on Adı "Rota Adı" at bounding box center [380, 119] width 313 height 33
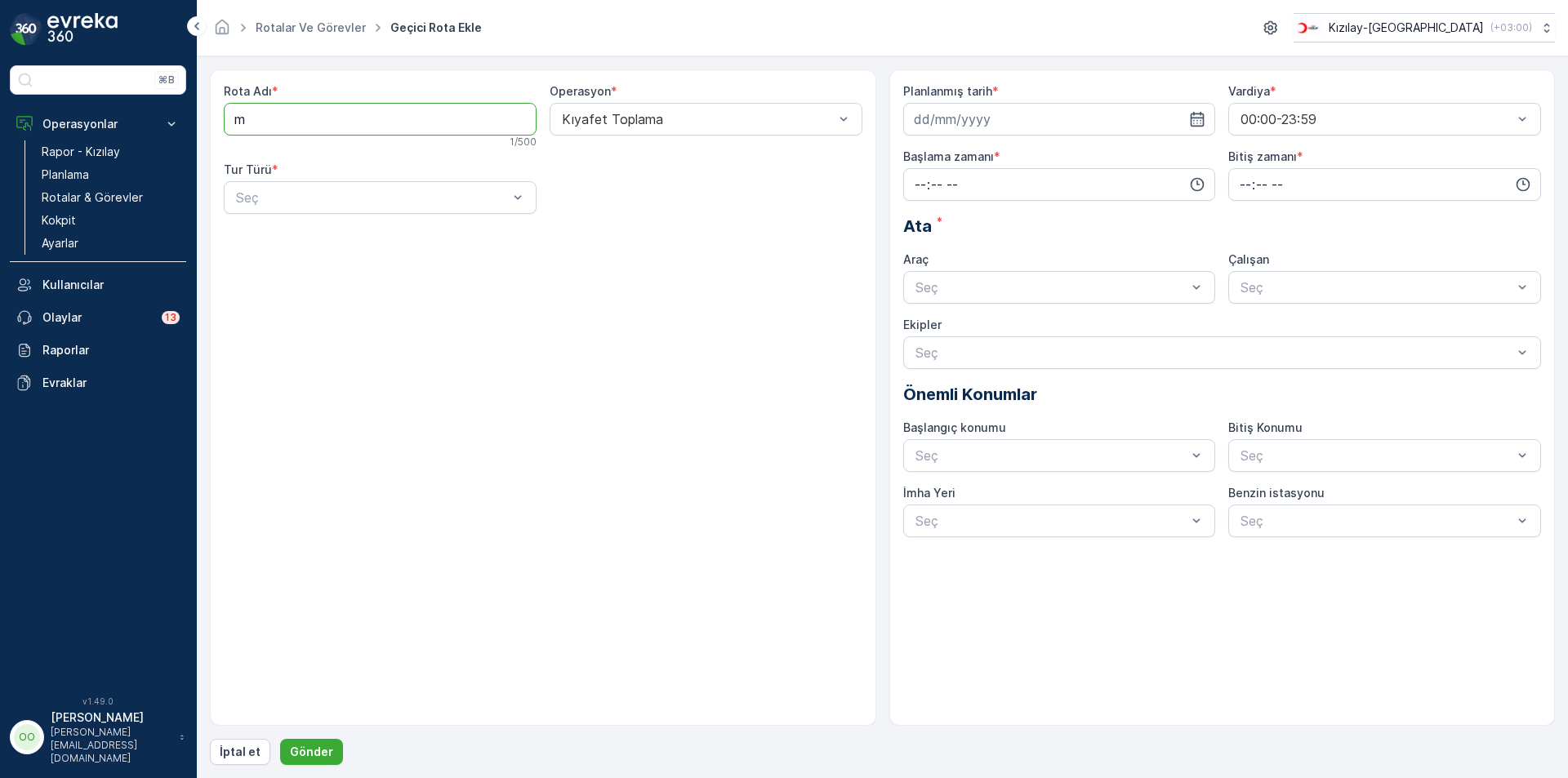
type Adı "MAMAK"
click at [314, 228] on div "Statik" at bounding box center [380, 238] width 313 height 28
click at [615, 209] on div "Seç" at bounding box center [705, 197] width 313 height 33
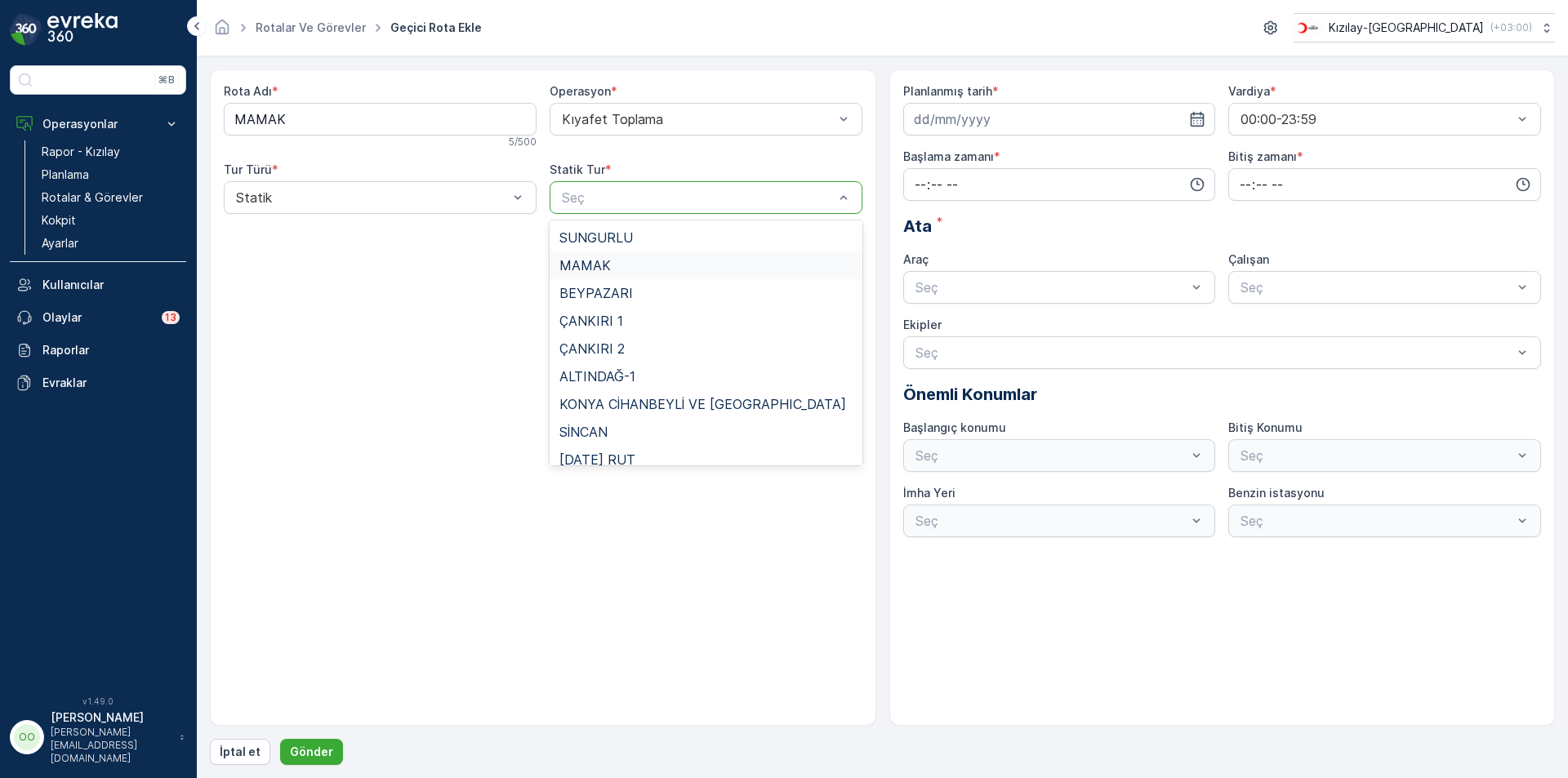
click at [619, 252] on div "MAMAK" at bounding box center [705, 264] width 313 height 28
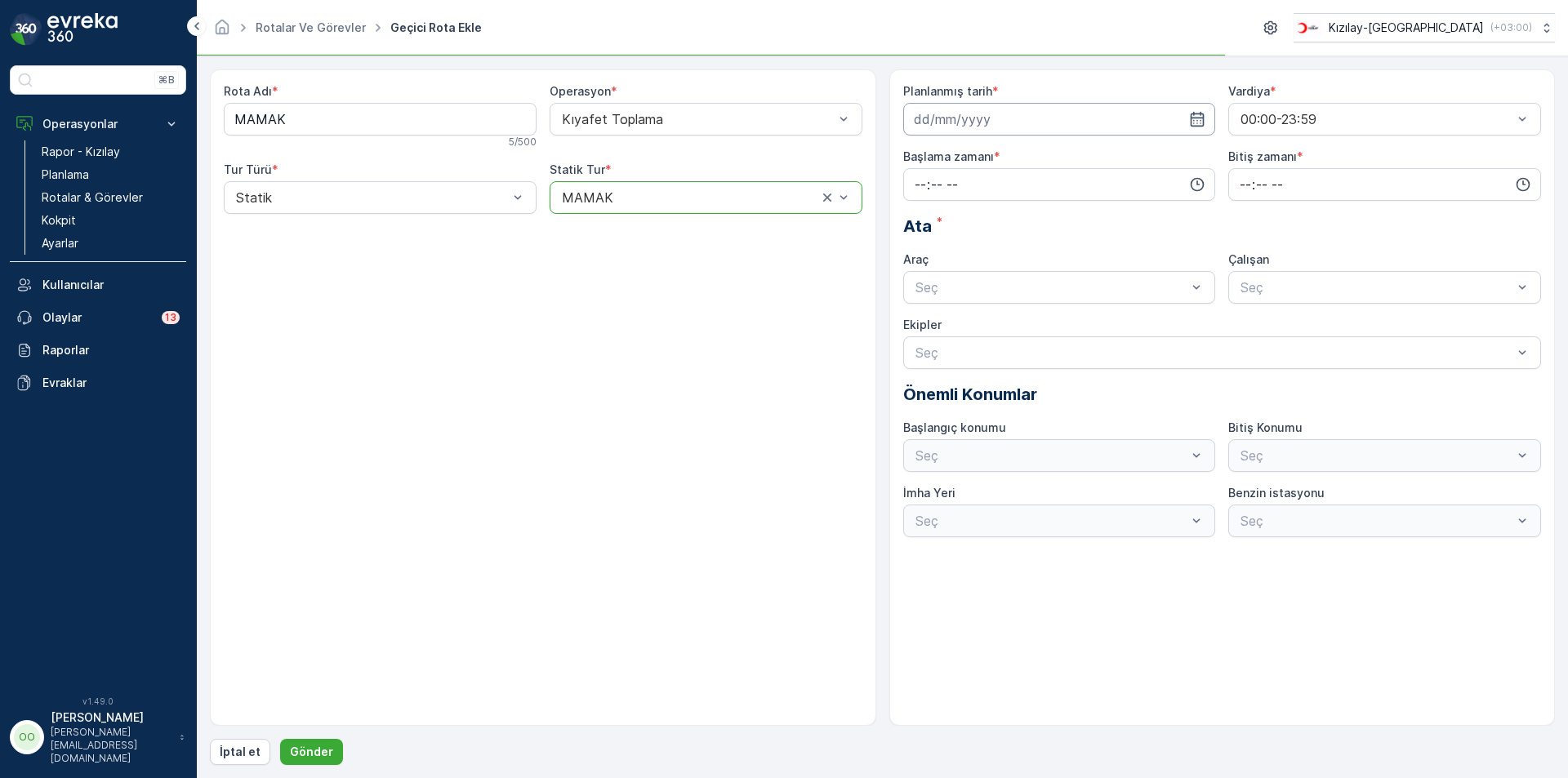
click at [1067, 116] on input at bounding box center [1059, 119] width 313 height 33
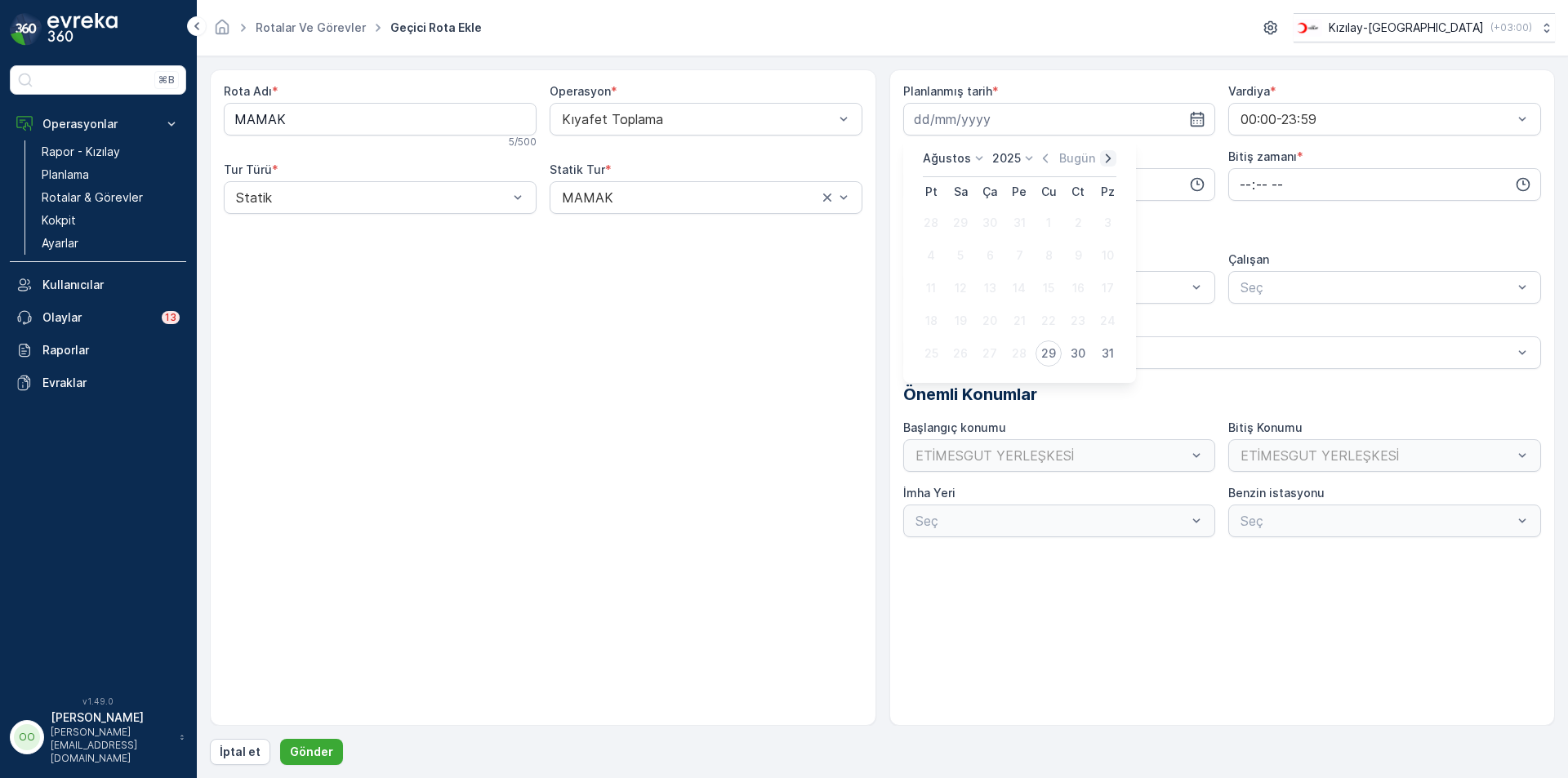
click at [1108, 160] on icon "button" at bounding box center [1107, 158] width 5 height 9
click at [1045, 251] on div "12" at bounding box center [1048, 255] width 26 height 26
type input "[DATE]"
click at [915, 187] on input "time" at bounding box center [1059, 185] width 313 height 33
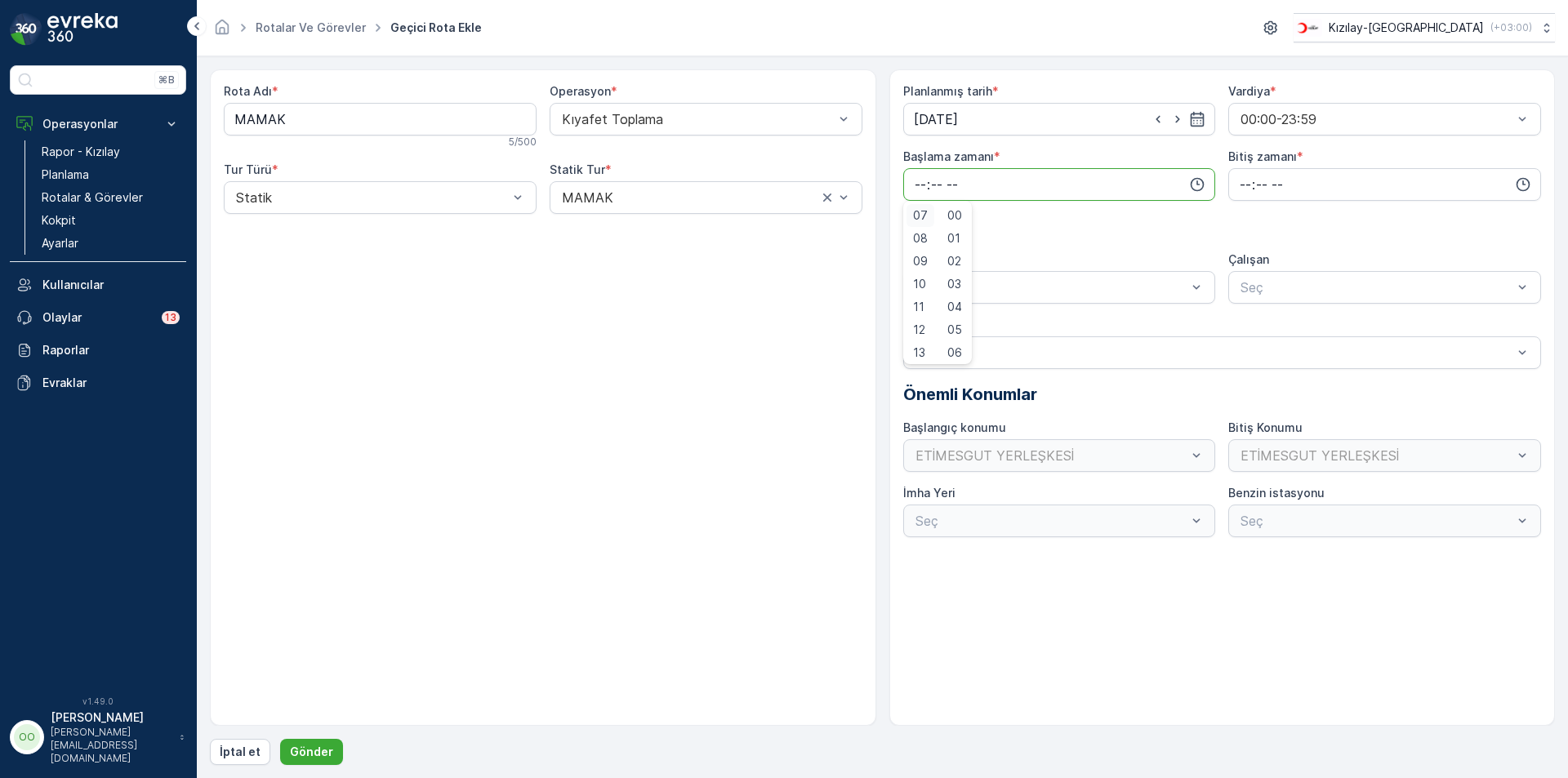
click at [924, 223] on span "07" at bounding box center [920, 215] width 14 height 16
type input "07:00"
click at [1236, 196] on input "time" at bounding box center [1384, 185] width 313 height 33
click at [1251, 270] on div "17" at bounding box center [1245, 278] width 28 height 23
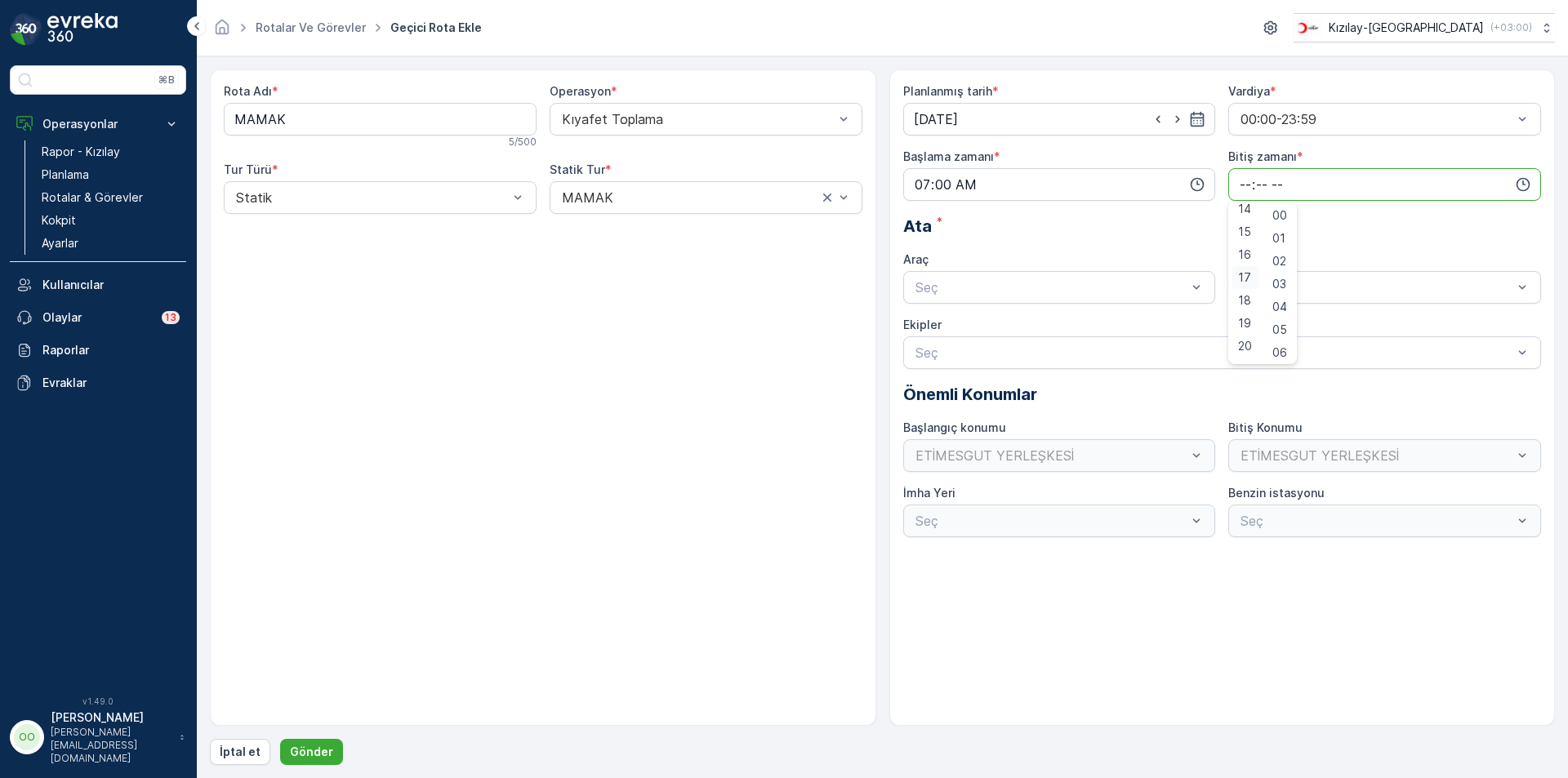
type input "17:00"
click at [1160, 284] on div at bounding box center [1051, 287] width 275 height 14
click at [1026, 325] on div "TABLET-1" at bounding box center [1059, 327] width 293 height 14
click at [326, 754] on p "Gönder" at bounding box center [311, 751] width 43 height 16
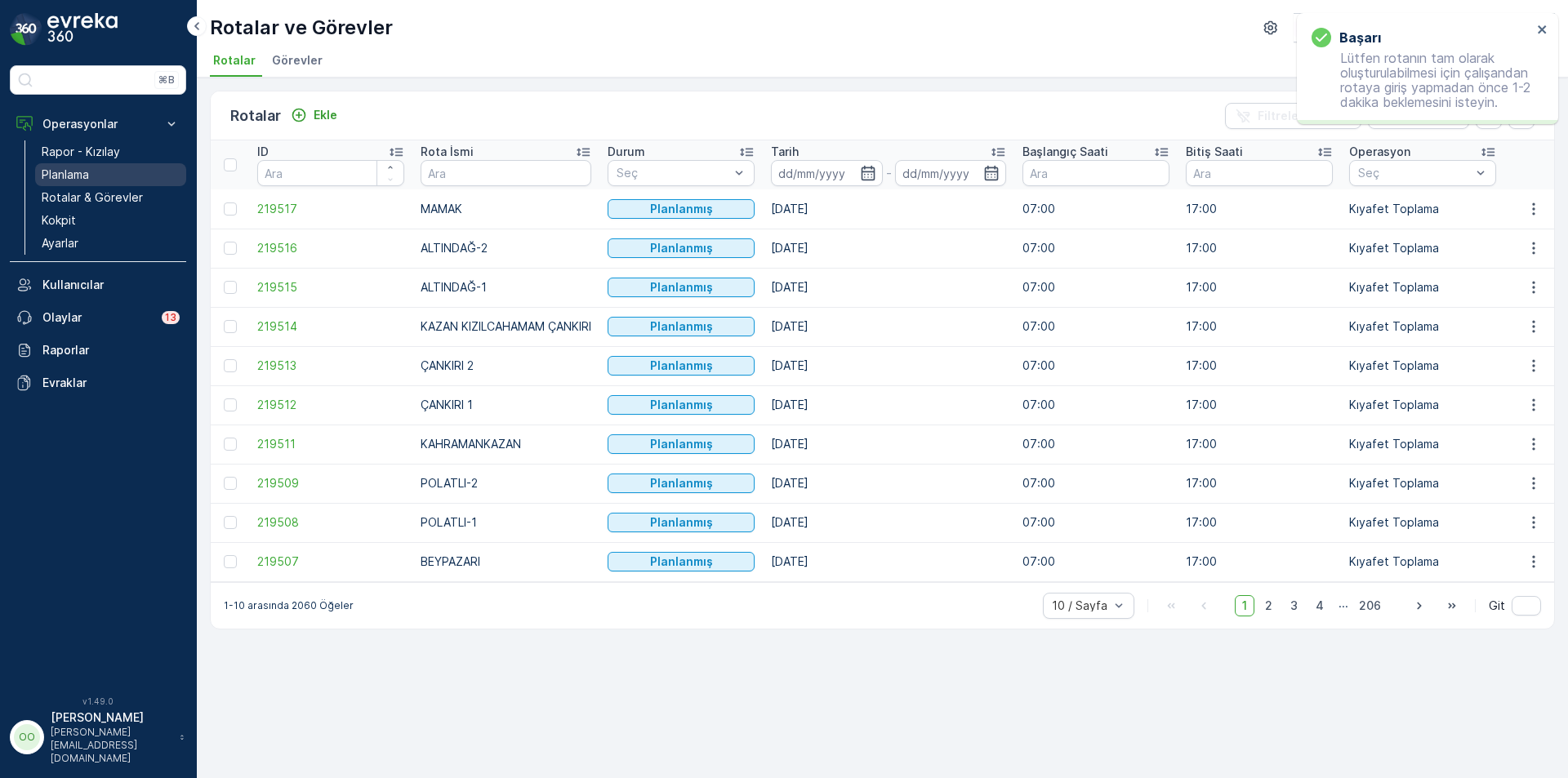
click at [104, 185] on link "Planlama" at bounding box center [110, 175] width 151 height 23
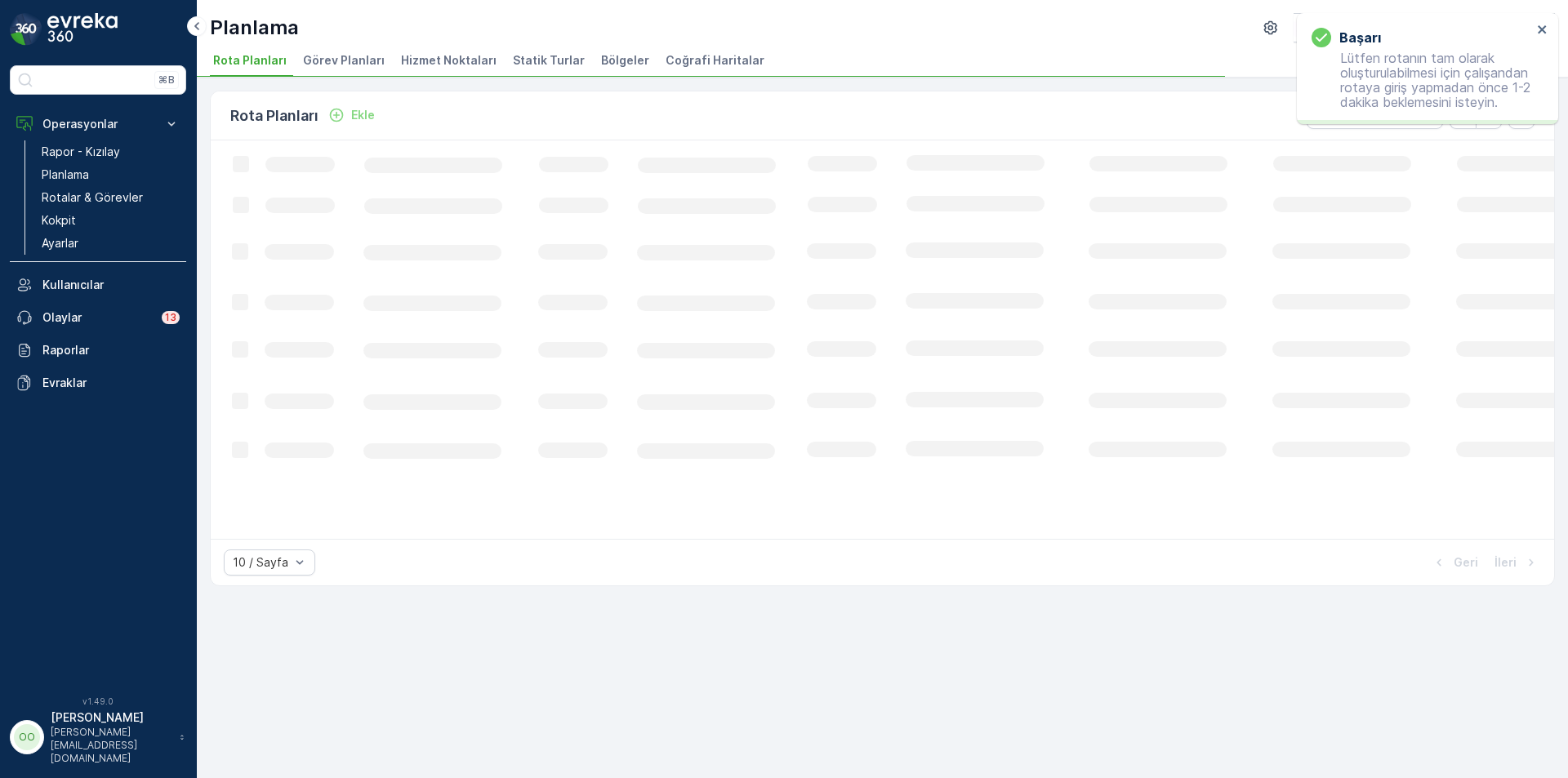
click at [439, 70] on li "Hizmet Noktaları" at bounding box center [449, 63] width 105 height 28
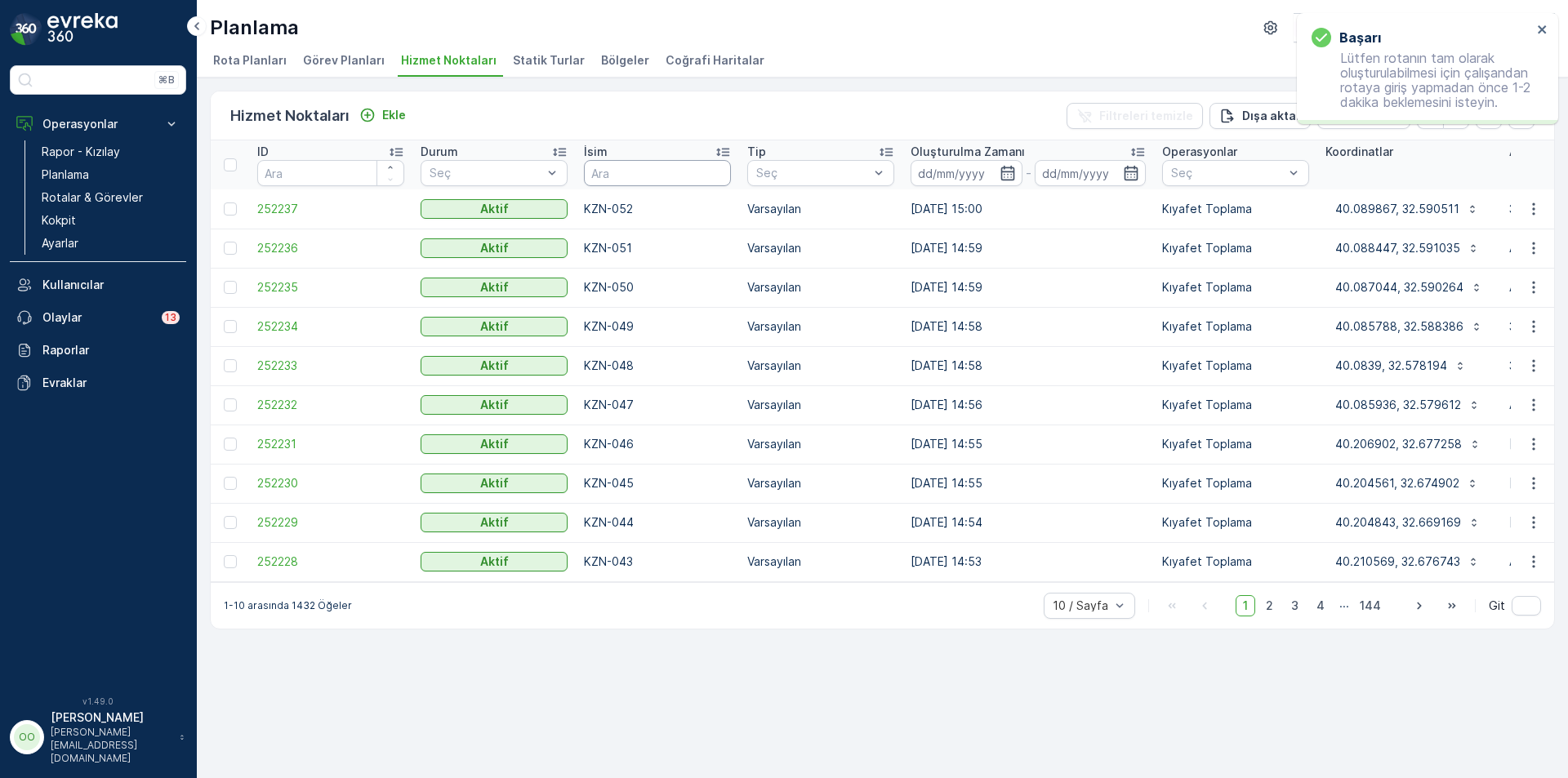
click at [631, 164] on input "text" at bounding box center [657, 172] width 147 height 26
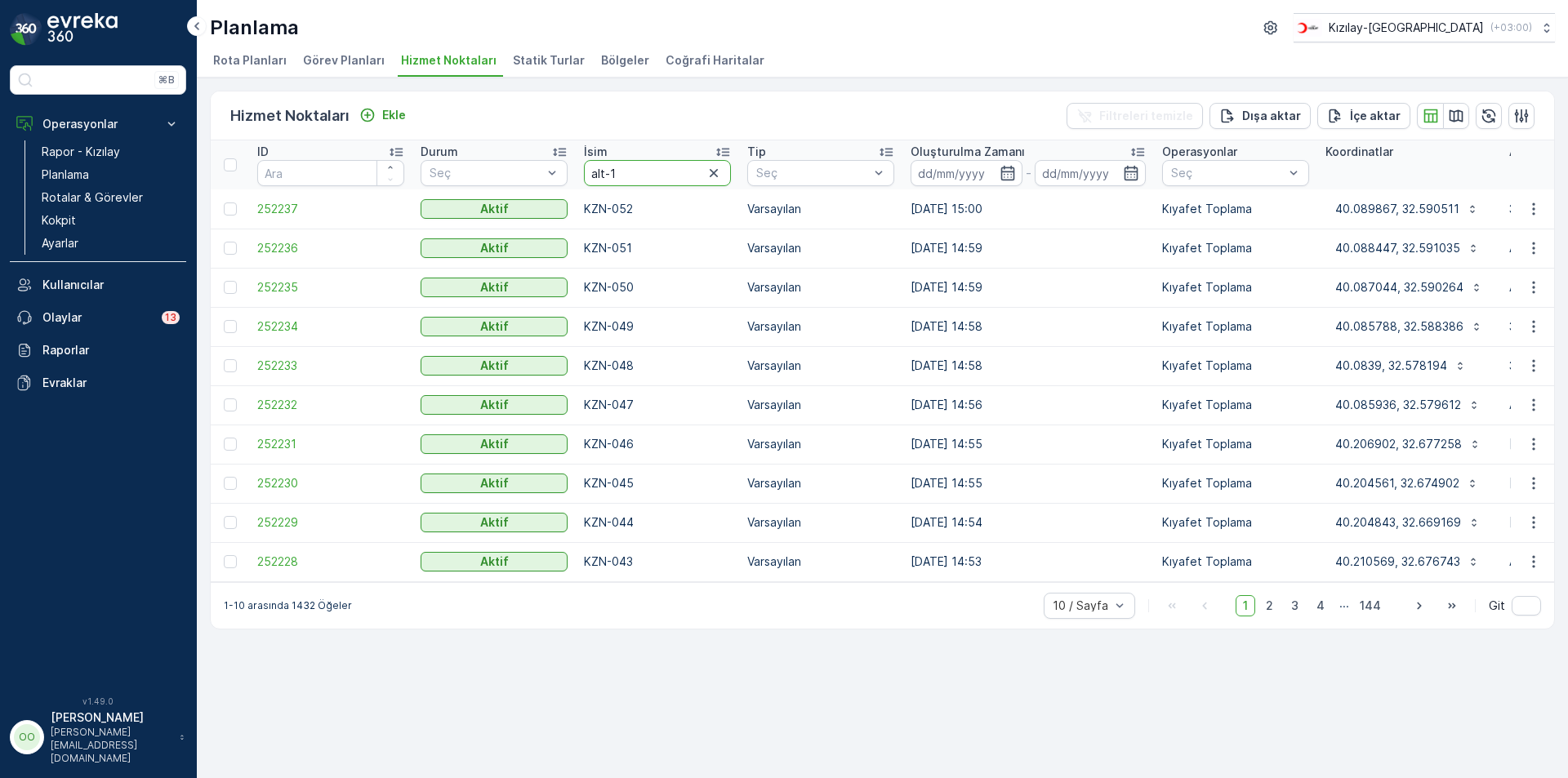
type input "alt-"
click at [631, 164] on input "alt-" at bounding box center [657, 172] width 147 height 26
type input "alt-012"
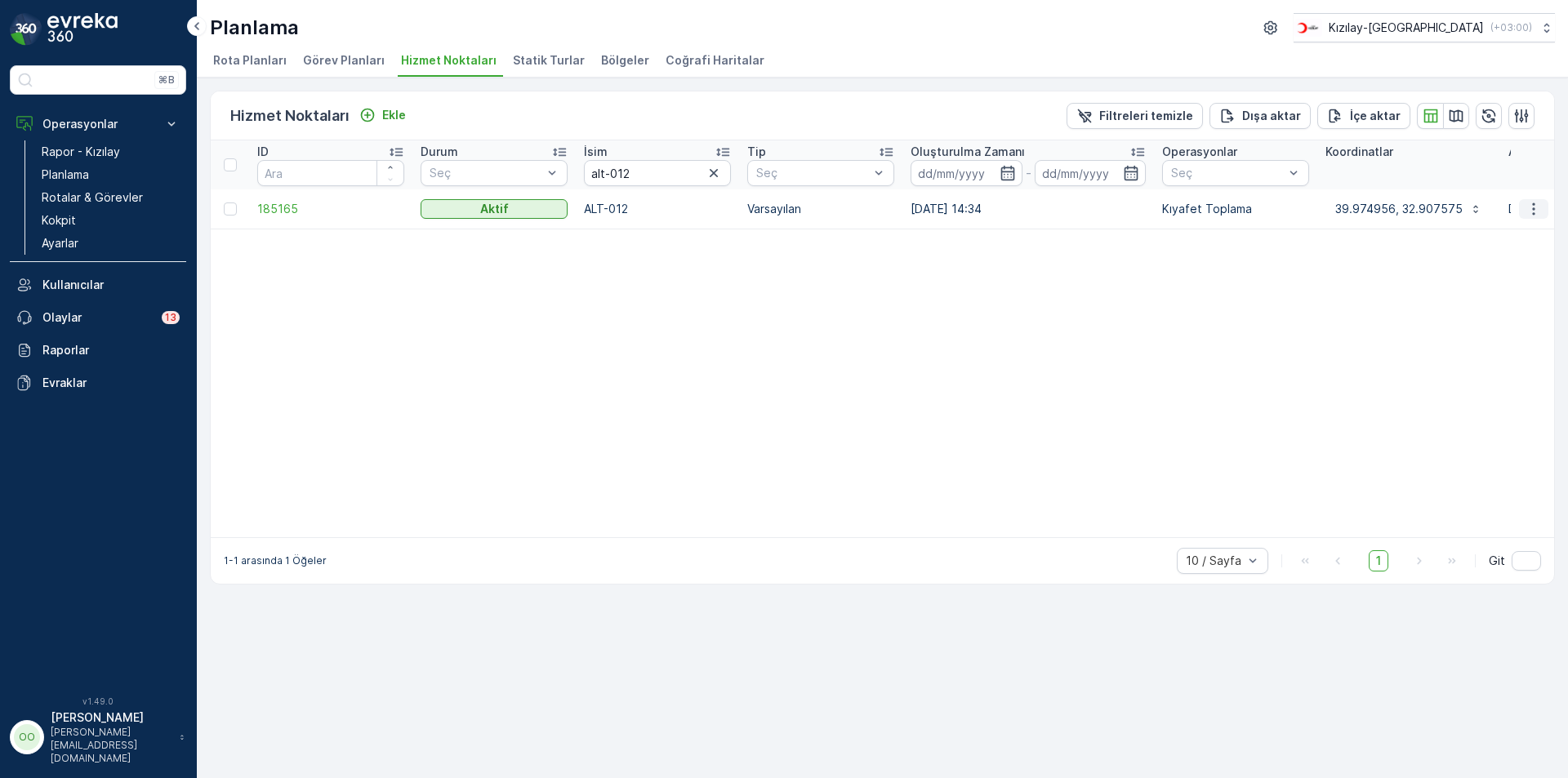
click at [1541, 208] on icon "button" at bounding box center [1533, 209] width 16 height 16
click at [1518, 257] on span "Servis Noktasını Düzenle" at bounding box center [1491, 256] width 135 height 16
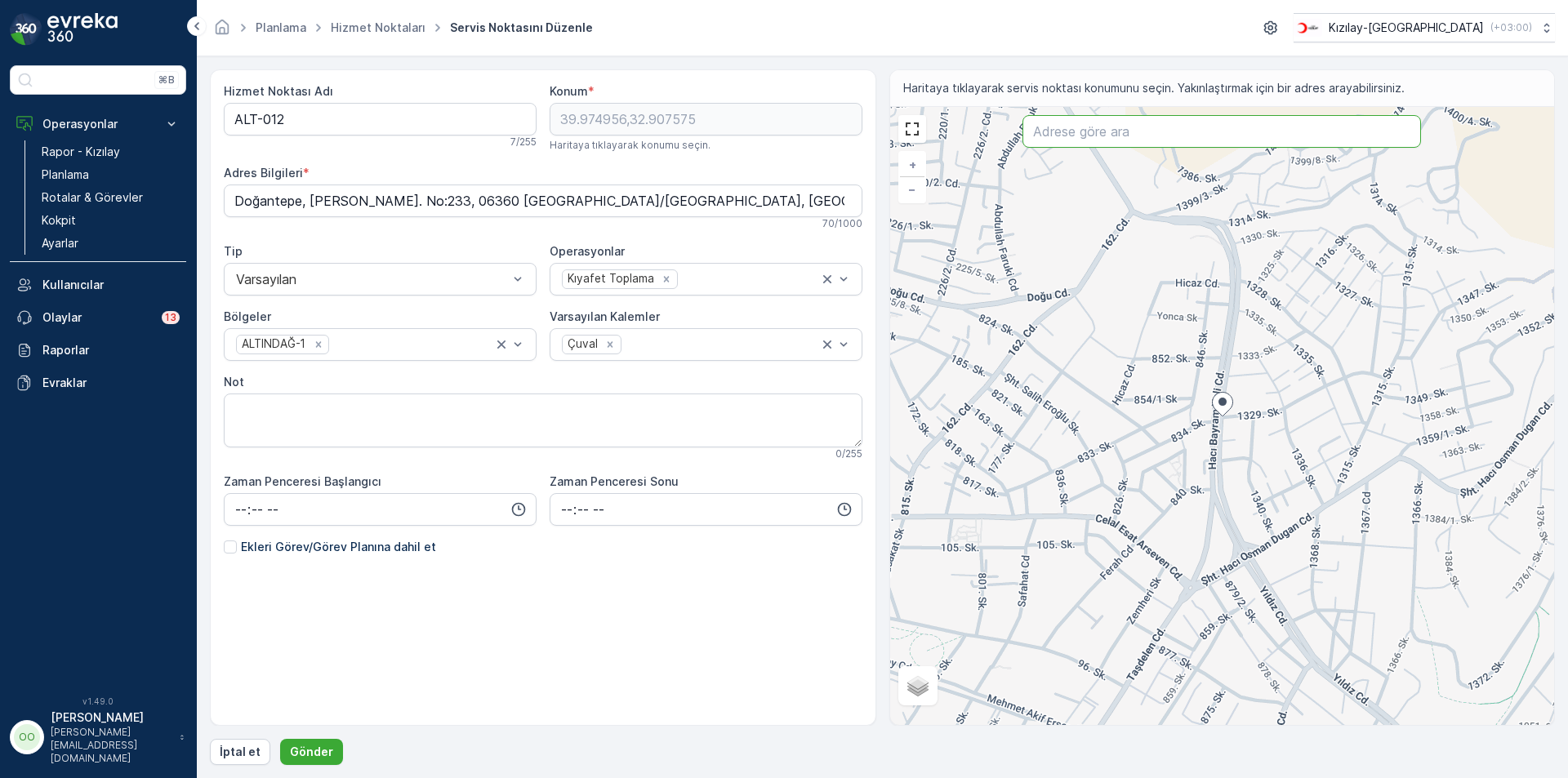
click at [1164, 142] on input "text" at bounding box center [1222, 132] width 398 height 33
type input "[PERSON_NAME]"
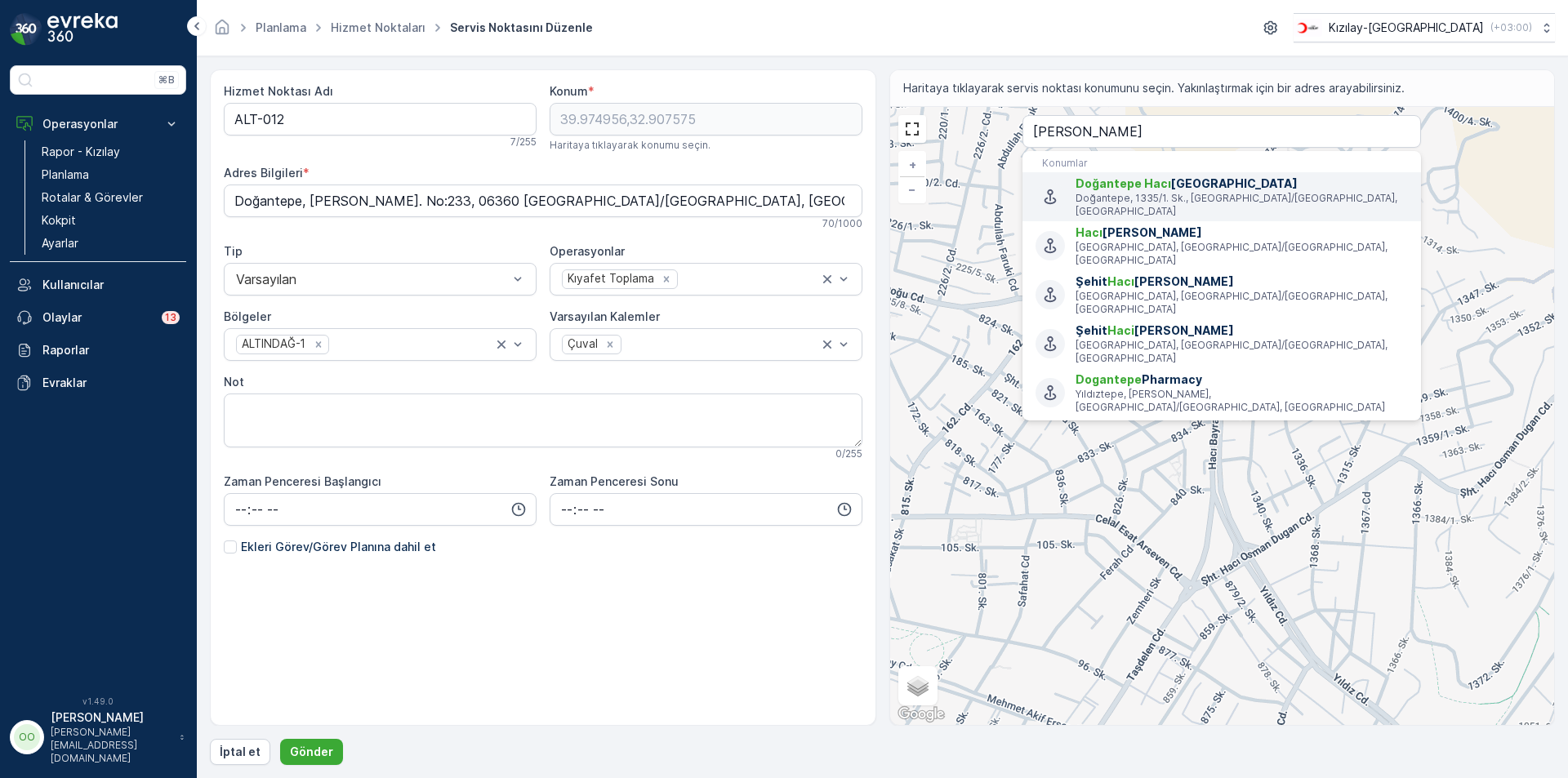
click at [1303, 175] on span "Doğantepe [PERSON_NAME][GEOGRAPHIC_DATA]" at bounding box center [1241, 183] width 332 height 16
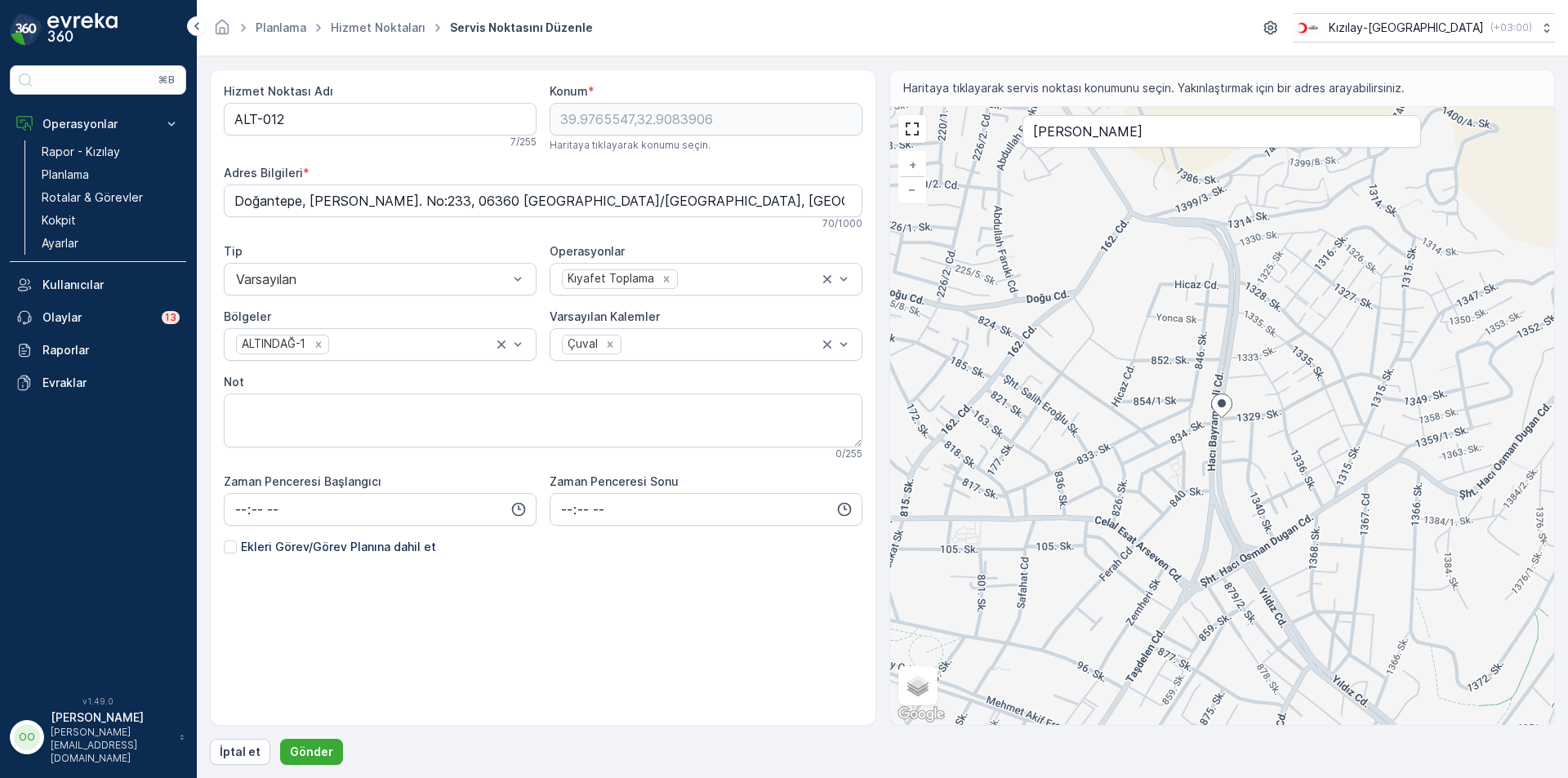
type input "39.9765547,32.9083906"
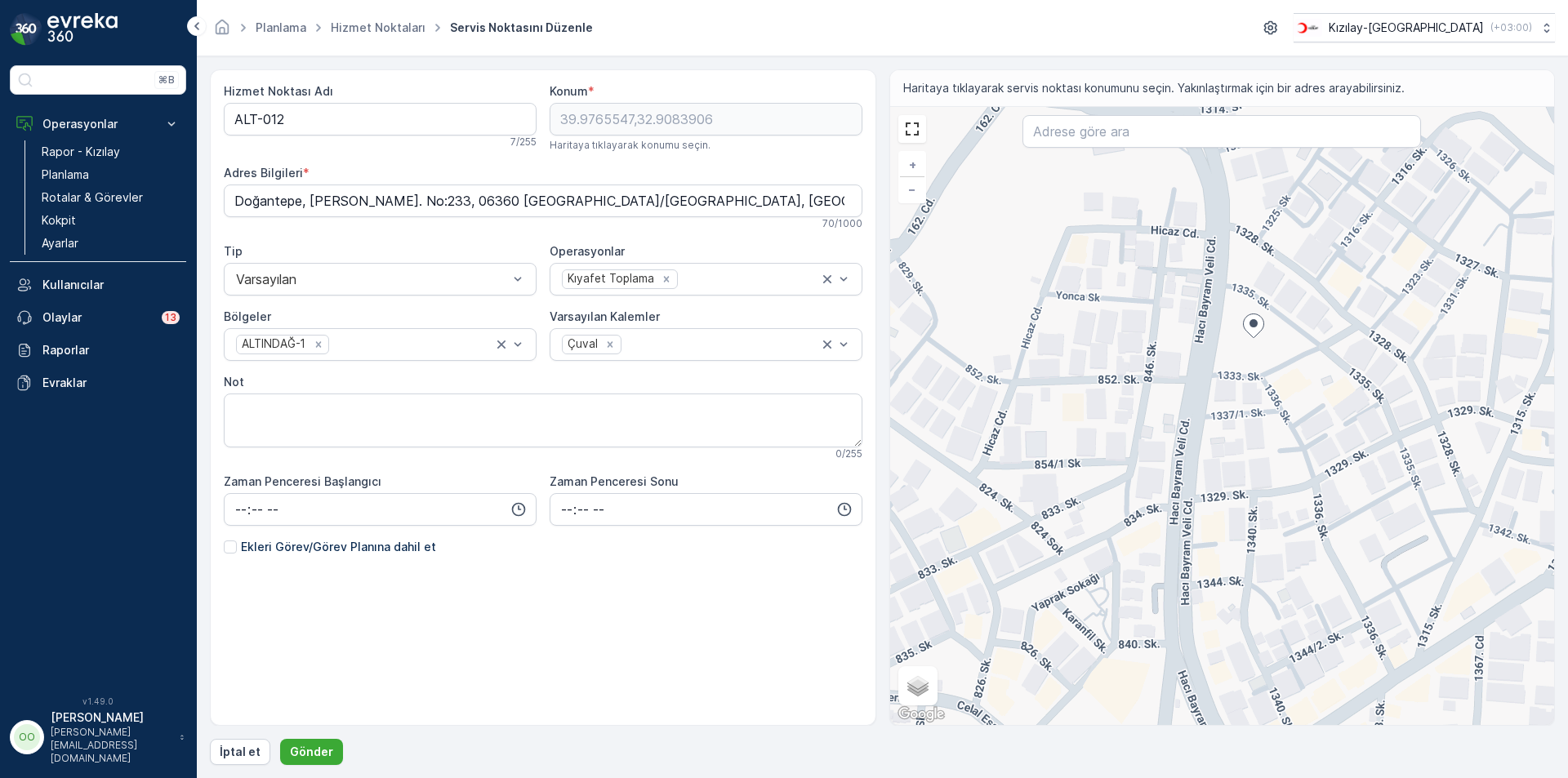
click at [1306, 348] on div "+ − Uydu Yol haritası Arazi Karışık Leaflet Klavye kısayolları Harita Verileri …" at bounding box center [1222, 415] width 665 height 618
type input "39.97645415219547,32.90909328926688"
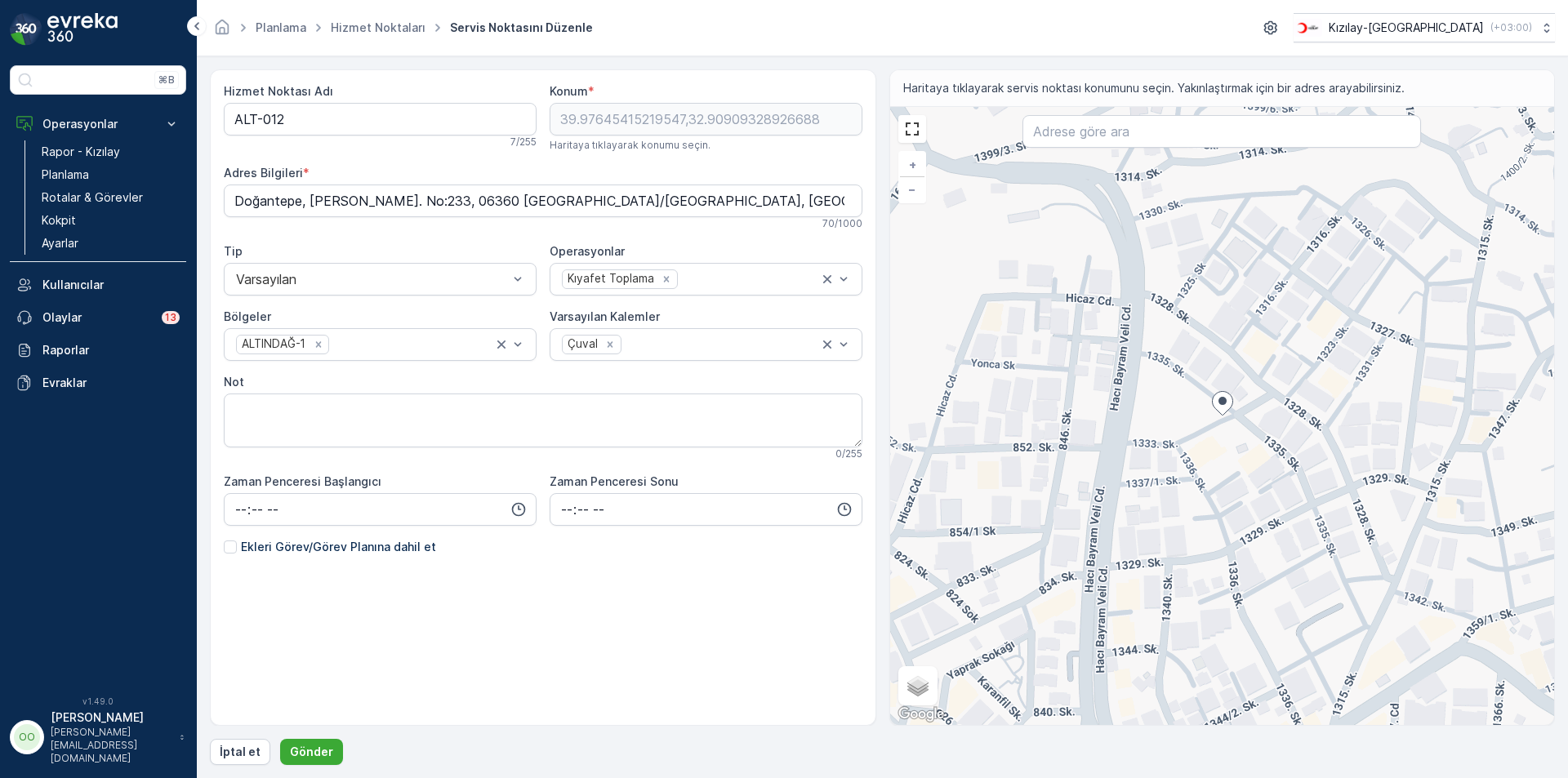
type Bilgileri "[GEOGRAPHIC_DATA], 1335. Sk. No:25, 06360 [GEOGRAPHIC_DATA]/[GEOGRAPHIC_DATA], …"
click at [332, 742] on button "Gönder" at bounding box center [311, 751] width 63 height 26
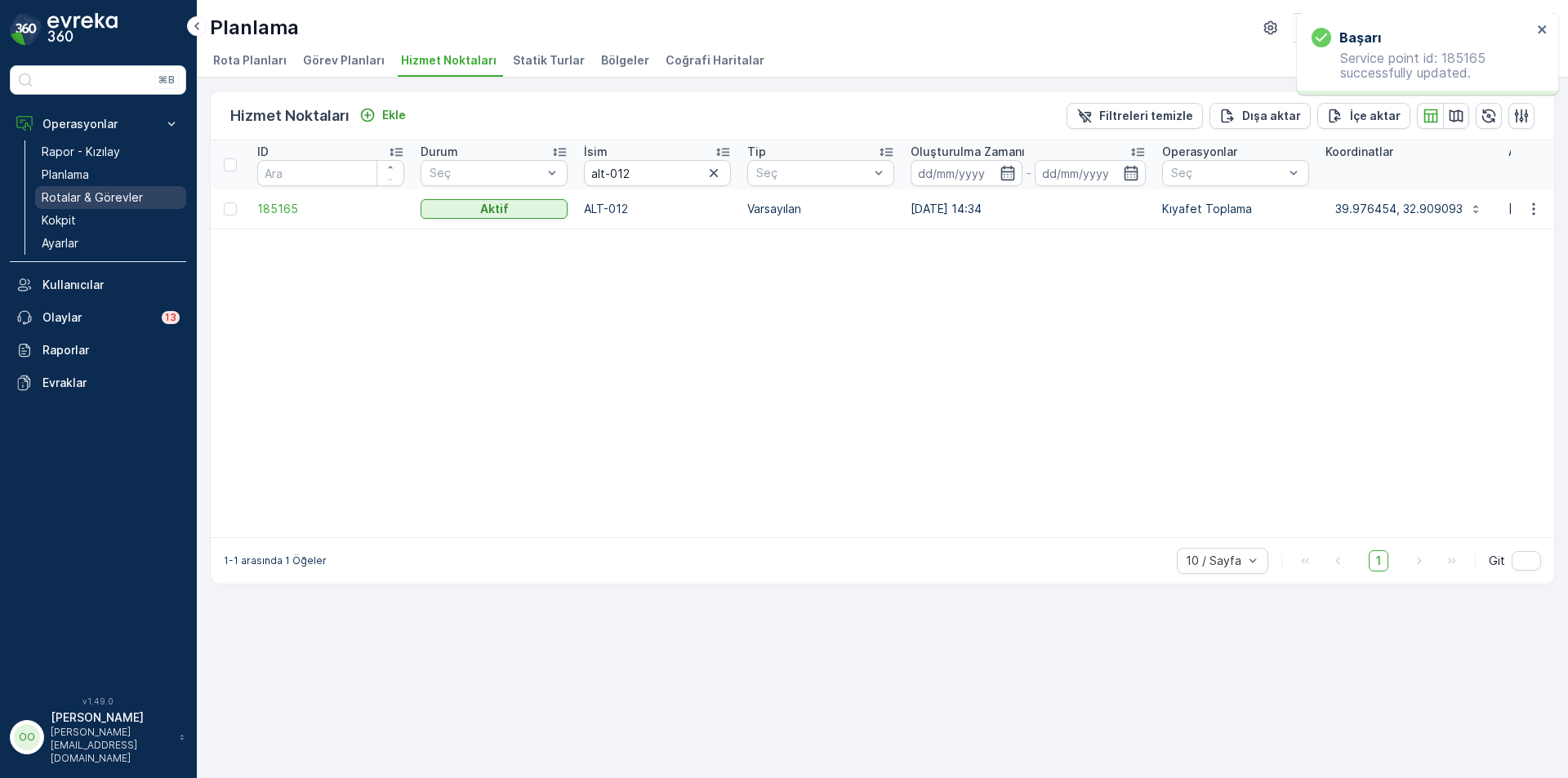
click at [75, 208] on link "Rotalar & Görevler" at bounding box center [110, 198] width 151 height 23
